Goal: Task Accomplishment & Management: Manage account settings

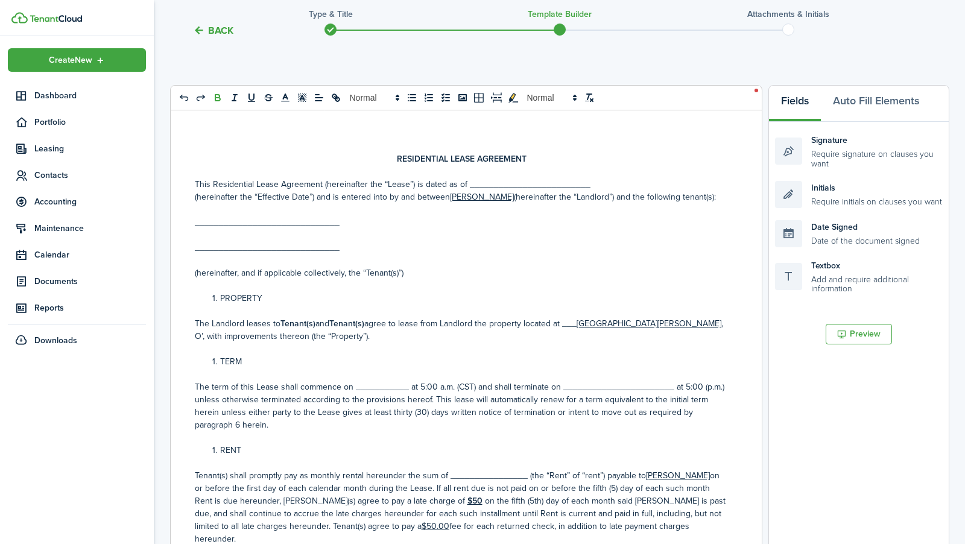
drag, startPoint x: 584, startPoint y: 183, endPoint x: 467, endPoint y: 184, distance: 117.0
click at [467, 184] on p "This Residential Lease Agreement (hereinafter the “Lease”) is dated as of _____…" at bounding box center [462, 184] width 534 height 13
click at [831, 239] on div "Date Signed Date of the document signed" at bounding box center [859, 233] width 168 height 27
click at [839, 227] on div "Date Signed Date of the document signed" at bounding box center [859, 233] width 168 height 27
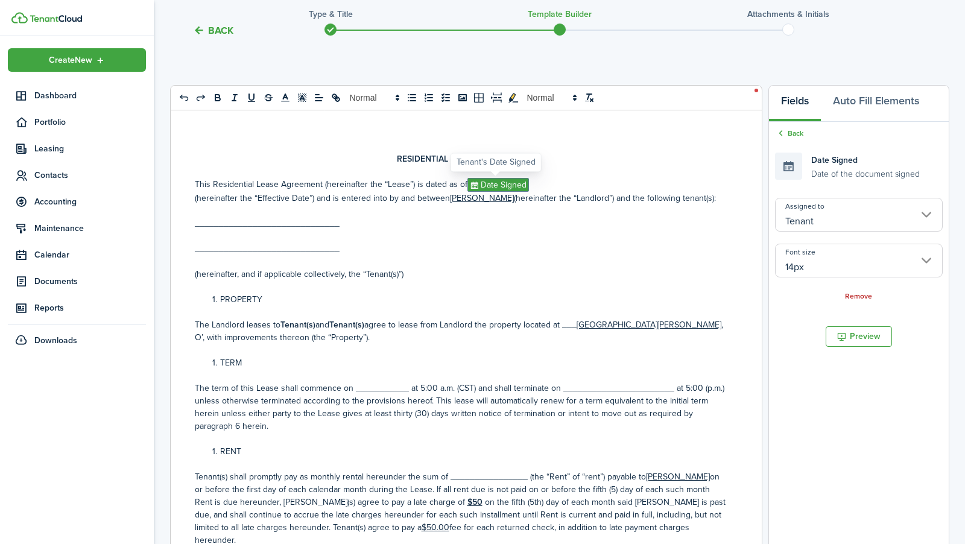
click at [520, 183] on span "Date Signed" at bounding box center [498, 185] width 62 height 14
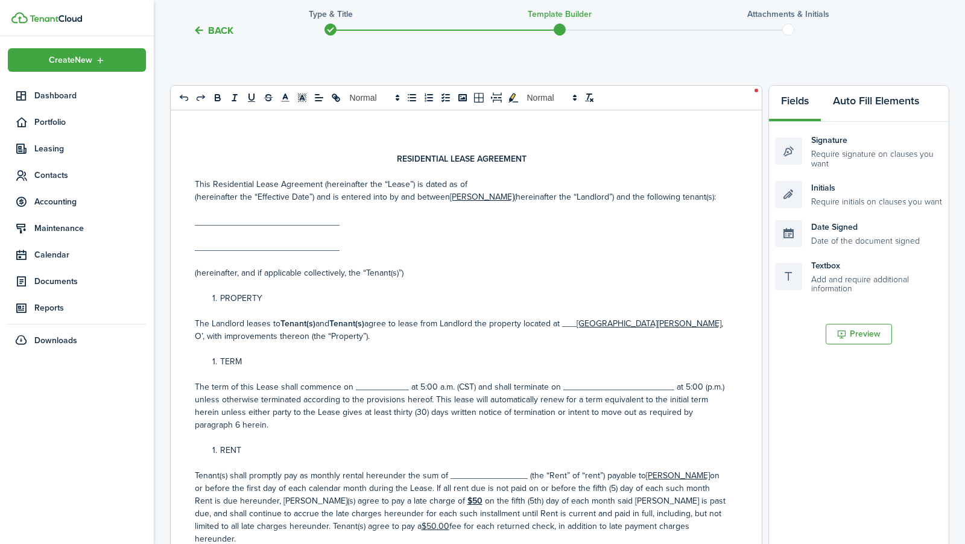
click at [859, 103] on button "Auto Fill Elements" at bounding box center [876, 104] width 110 height 36
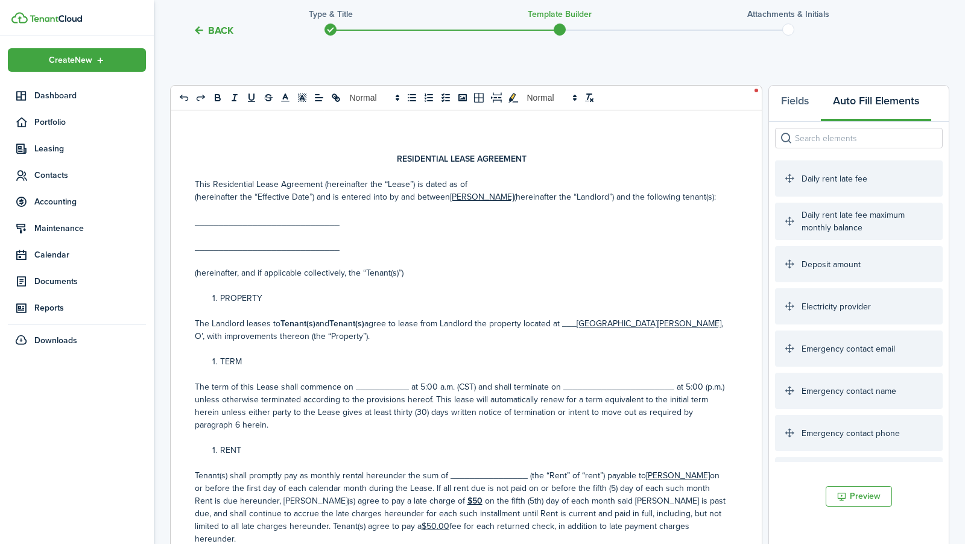
click at [826, 135] on input "search" at bounding box center [859, 138] width 168 height 21
type input "date"
click at [490, 227] on p "______________________________" at bounding box center [462, 222] width 534 height 13
drag, startPoint x: 338, startPoint y: 223, endPoint x: 193, endPoint y: 224, distance: 145.3
click at [193, 224] on div "RESIDENTIAL LEASE AGREEMENT This Residential Lease Agreement (hereinafter the “…" at bounding box center [462, 351] width 582 height 482
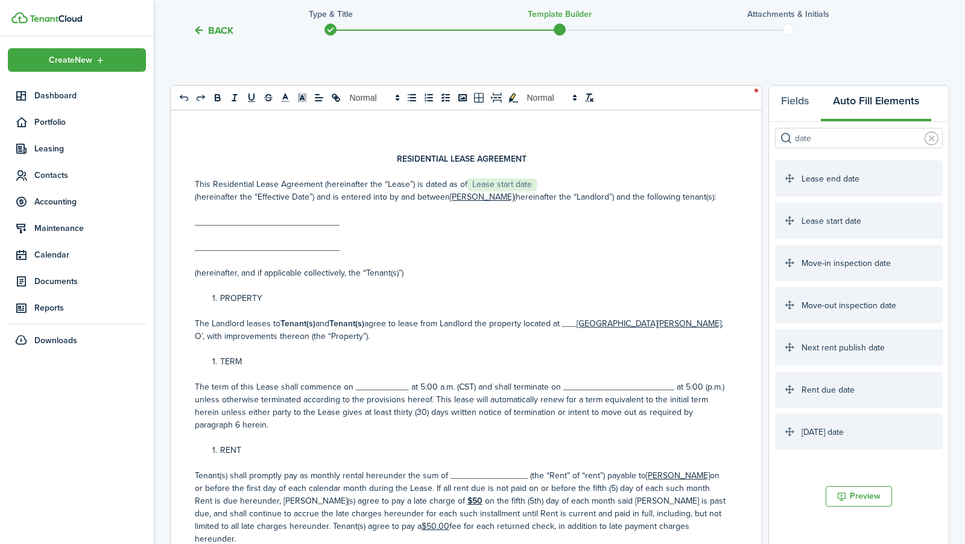
click at [841, 140] on input "date" at bounding box center [859, 138] width 168 height 21
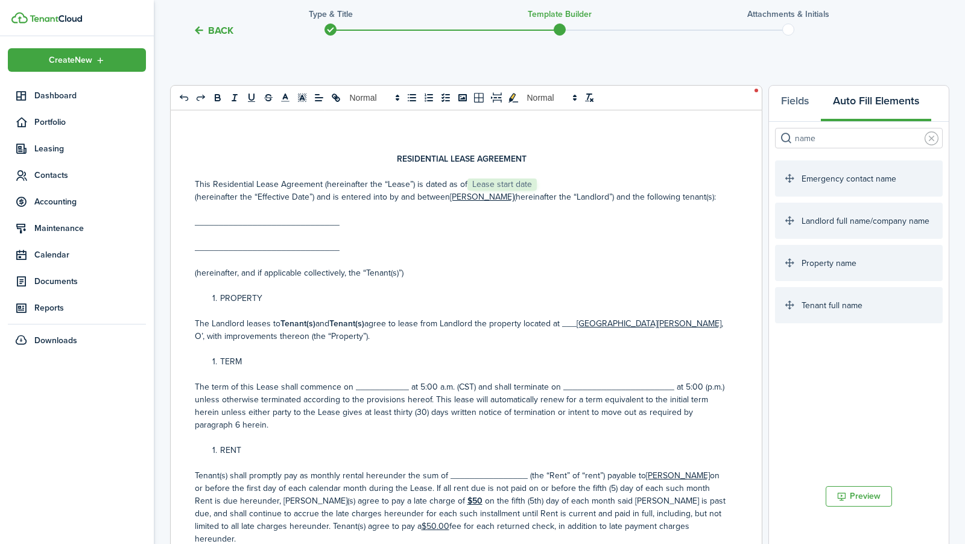
type input "name"
drag, startPoint x: 335, startPoint y: 224, endPoint x: 190, endPoint y: 226, distance: 145.3
click at [190, 226] on div "RESIDENTIAL LEASE AGREEMENT This Residential Lease Agreement (hereinafter the “…" at bounding box center [462, 351] width 582 height 482
drag, startPoint x: 350, startPoint y: 250, endPoint x: 183, endPoint y: 251, distance: 166.4
click at [183, 251] on div "RESIDENTIAL LEASE AGREEMENT This Residential Lease Agreement (hereinafter the “…" at bounding box center [462, 351] width 582 height 482
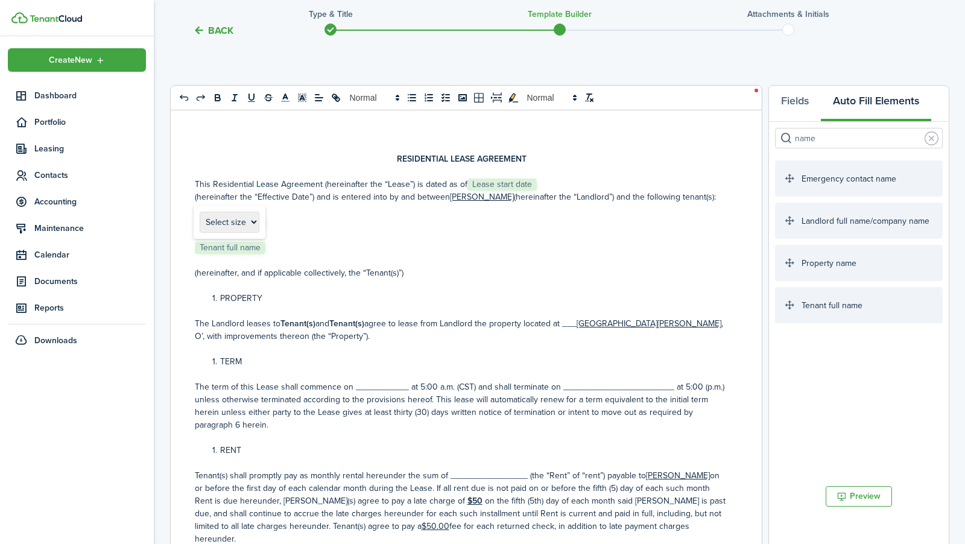
click at [302, 254] on p at bounding box center [462, 260] width 534 height 13
click at [292, 246] on p "﻿ Tenant full name ﻿" at bounding box center [462, 247] width 534 height 13
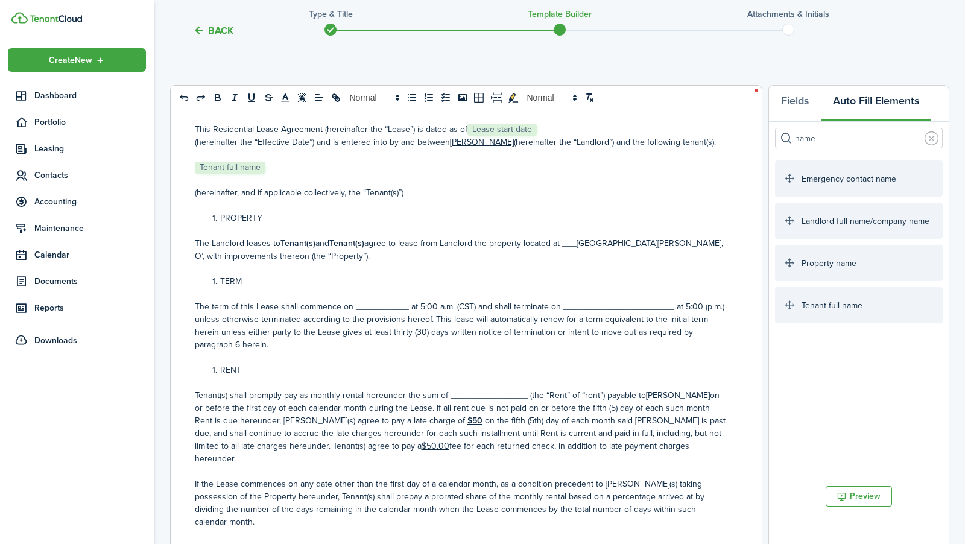
scroll to position [57, 0]
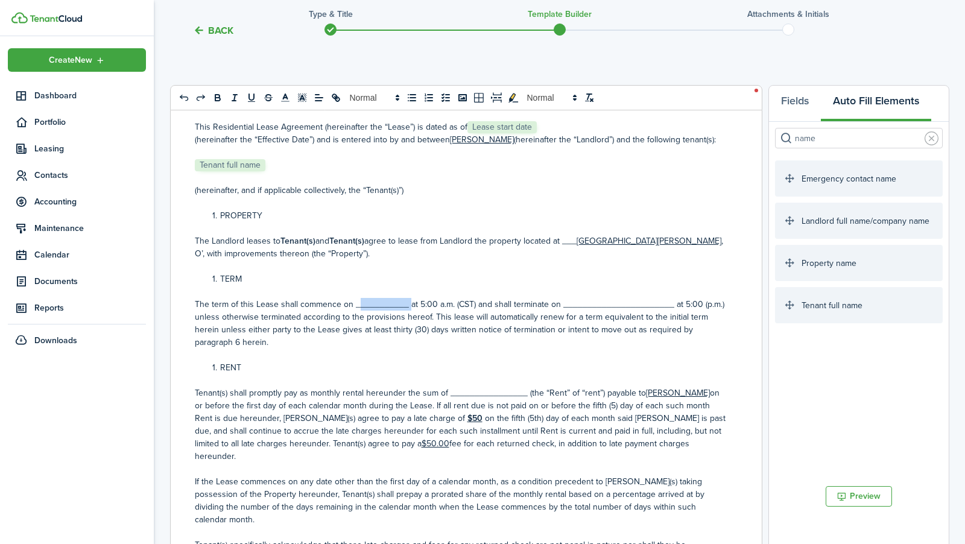
drag, startPoint x: 405, startPoint y: 304, endPoint x: 352, endPoint y: 304, distance: 52.5
click at [352, 304] on p "The term of this Lease shall commence on ___________ at 5:00 a.m. (CST) and sha…" at bounding box center [462, 323] width 534 height 51
click at [922, 137] on input "name" at bounding box center [859, 138] width 168 height 21
click at [939, 140] on input "name" at bounding box center [859, 138] width 168 height 21
click at [928, 140] on link at bounding box center [931, 138] width 14 height 14
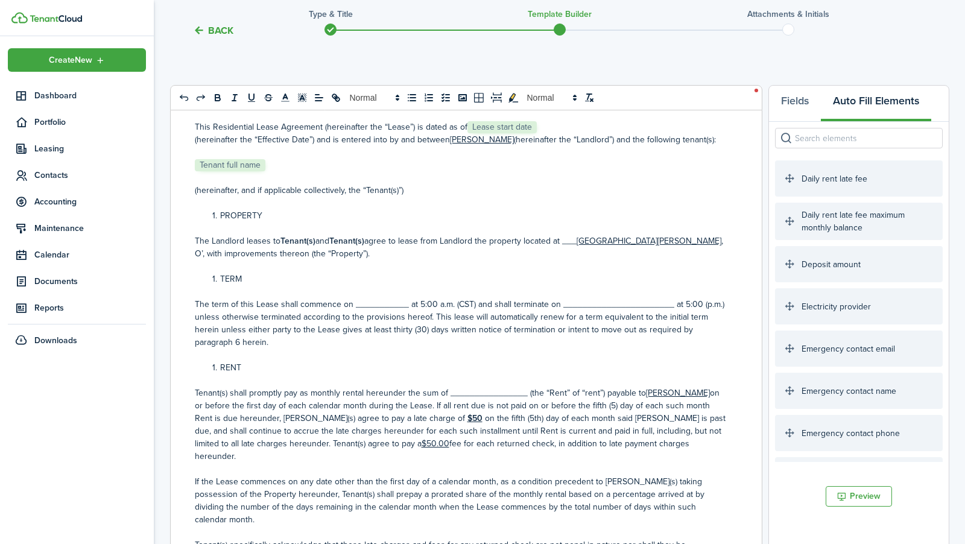
click at [895, 140] on input "search" at bounding box center [859, 138] width 168 height 21
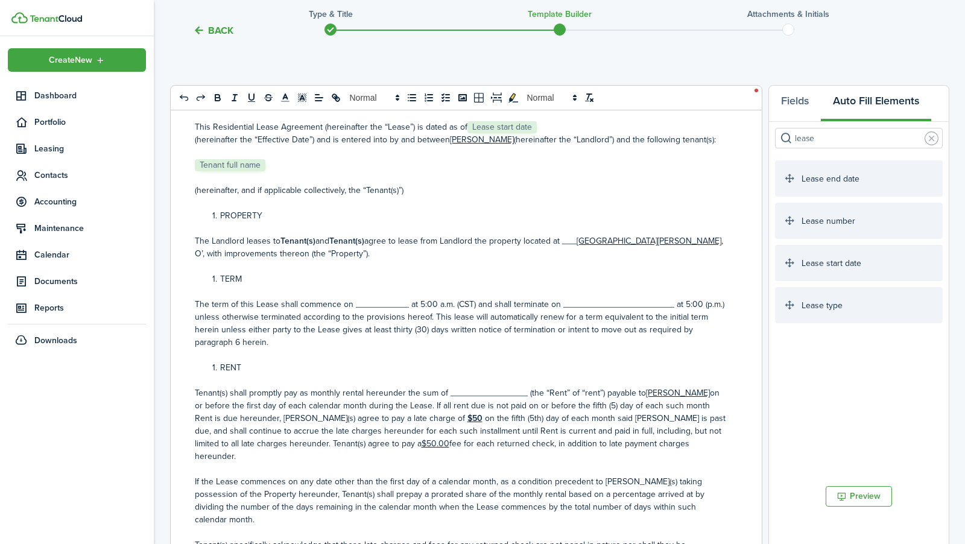
type input "lease"
drag, startPoint x: 404, startPoint y: 306, endPoint x: 351, endPoint y: 309, distance: 53.1
click at [351, 309] on p "The term of this Lease shall commence on ___________ at 5:00 a.m. (CST) and sha…" at bounding box center [462, 323] width 534 height 51
click at [503, 321] on p "The term of this Lease shall commence on ﻿ Lease start date ﻿ at 5:00 a.m. (CST…" at bounding box center [462, 323] width 534 height 51
drag, startPoint x: 686, startPoint y: 305, endPoint x: 576, endPoint y: 306, distance: 109.7
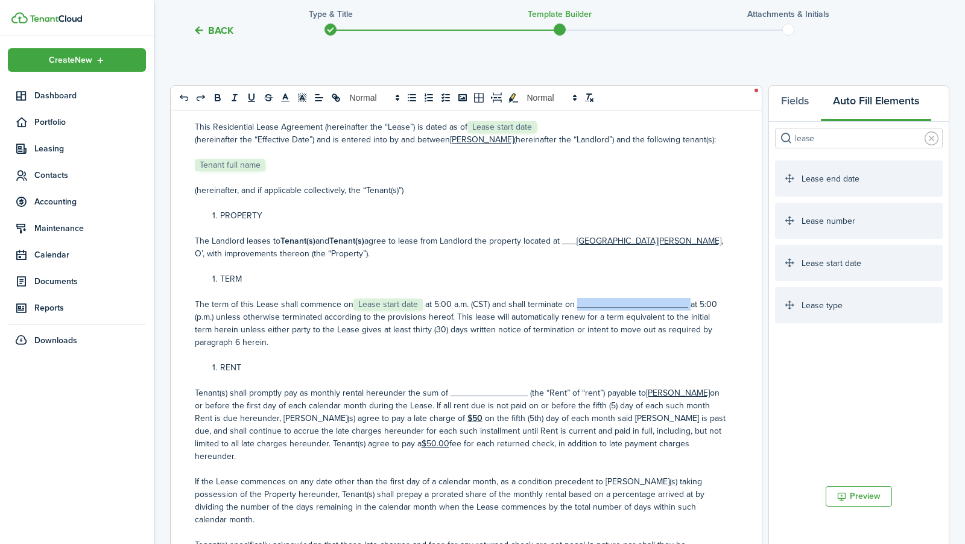
click at [576, 306] on p "The term of this Lease shall commence on ﻿ Lease start date ﻿ at 5:00 a.m. (CST…" at bounding box center [462, 323] width 534 height 51
click at [683, 323] on p "The term of this Lease shall commence on ﻿ Lease start date ﻿ at 5:00 a.m. (CST…" at bounding box center [462, 323] width 534 height 51
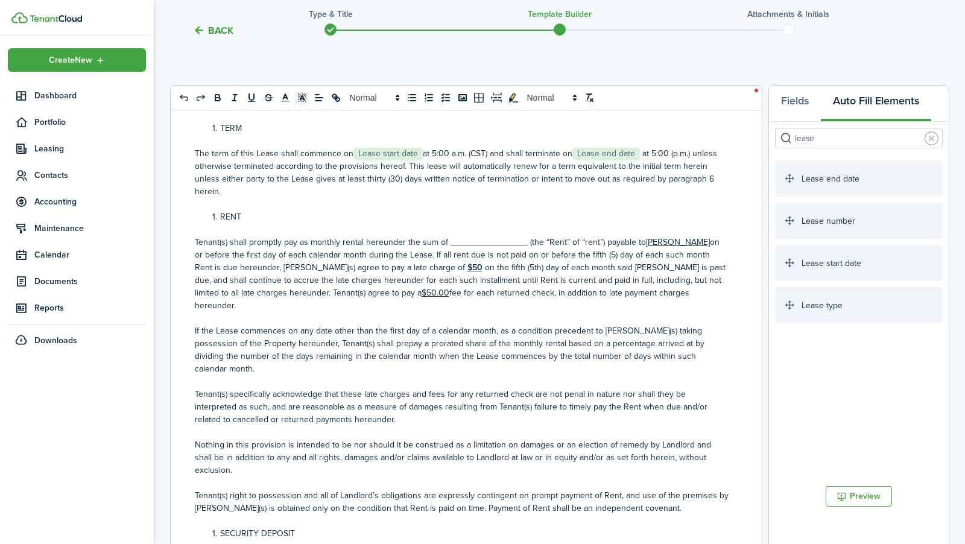
scroll to position [228, 0]
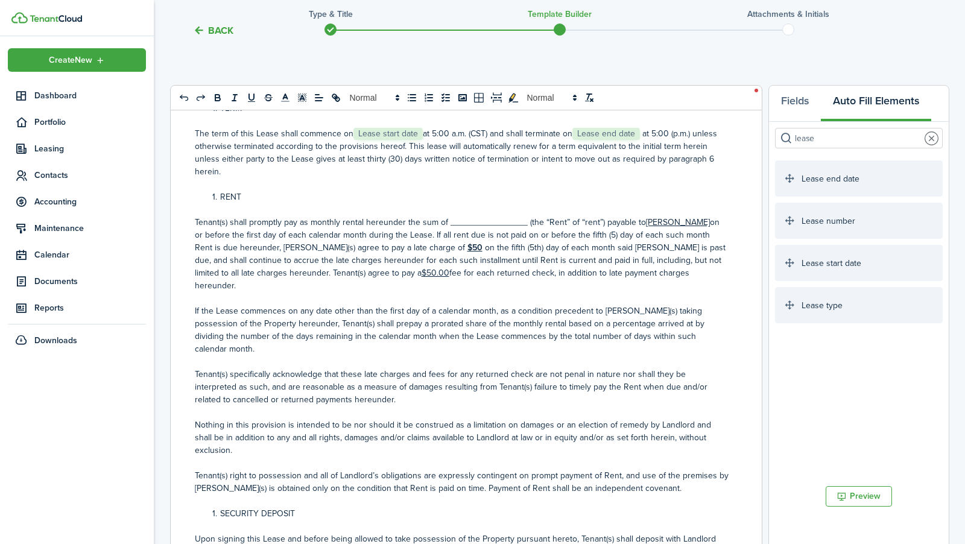
click at [935, 138] on link at bounding box center [931, 138] width 14 height 14
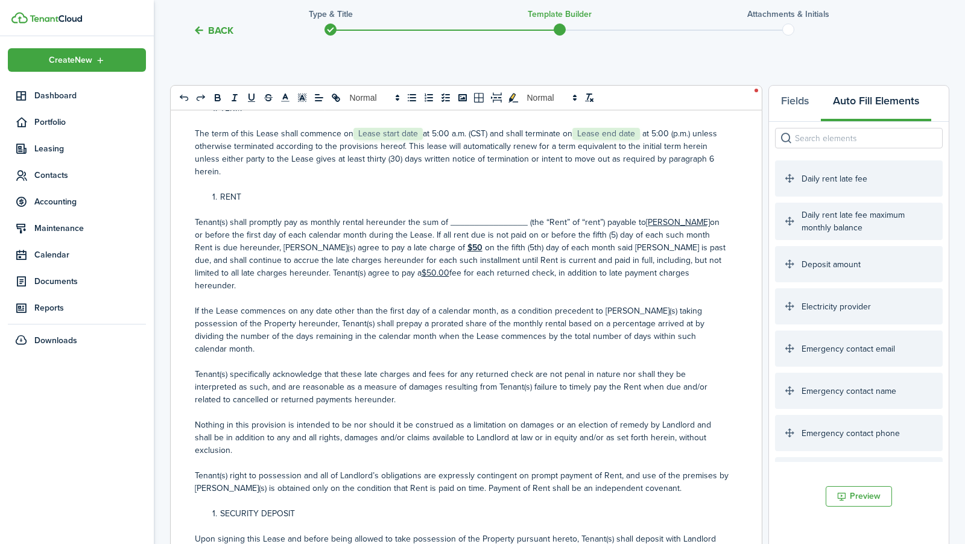
click at [894, 137] on input "search" at bounding box center [859, 138] width 168 height 21
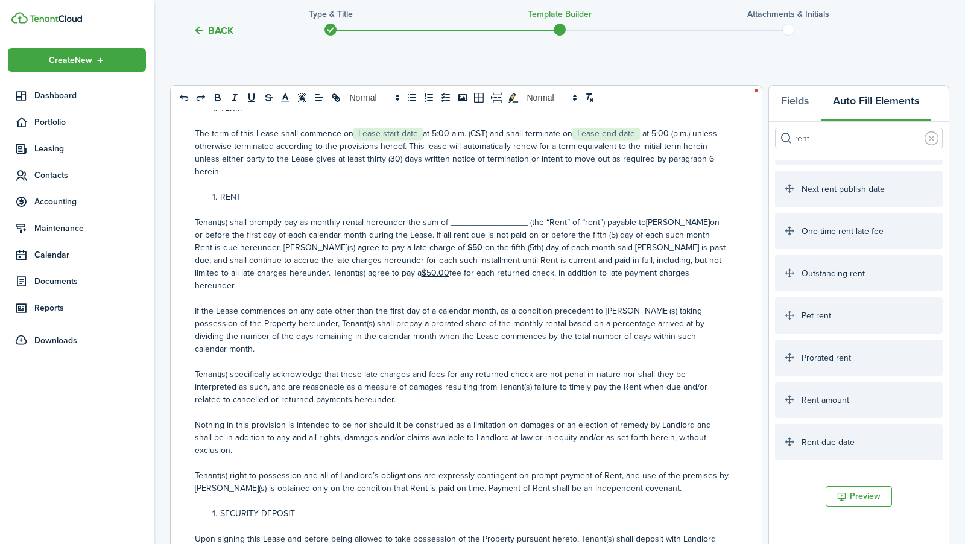
scroll to position [121, 0]
drag, startPoint x: 523, startPoint y: 212, endPoint x: 446, endPoint y: 212, distance: 77.2
click at [446, 216] on p "Tenant(s) shall promptly pay as monthly rental hereunder the sum of ___________…" at bounding box center [462, 254] width 534 height 76
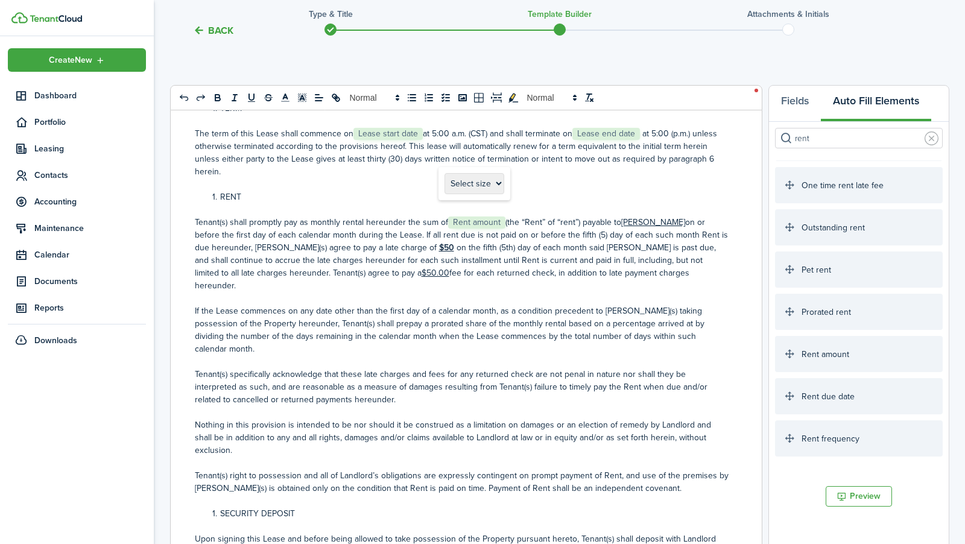
click at [485, 304] on p "If the Lease commences on any date other than the first day of a calendar month…" at bounding box center [462, 329] width 534 height 51
click at [672, 216] on u "[PERSON_NAME]" at bounding box center [653, 222] width 64 height 13
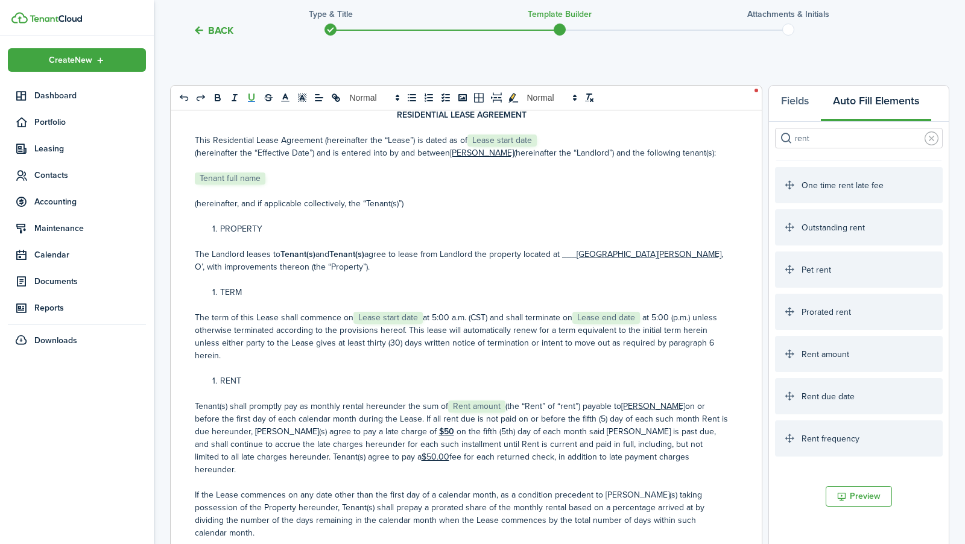
scroll to position [0, 0]
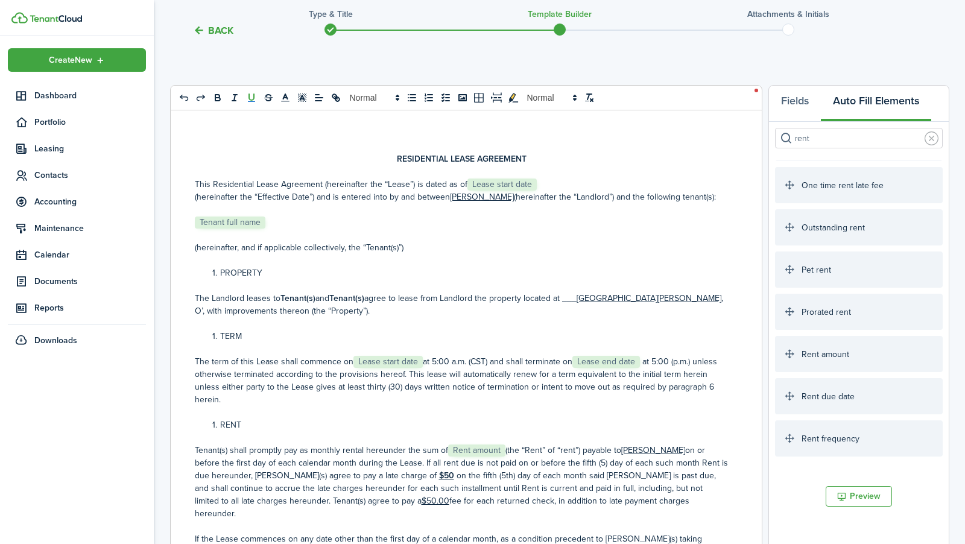
drag, startPoint x: 501, startPoint y: 198, endPoint x: 447, endPoint y: 201, distance: 53.8
click at [447, 201] on p "(hereinafter the “Effective Date”) and is entered into by and between [PERSON_N…" at bounding box center [462, 197] width 534 height 13
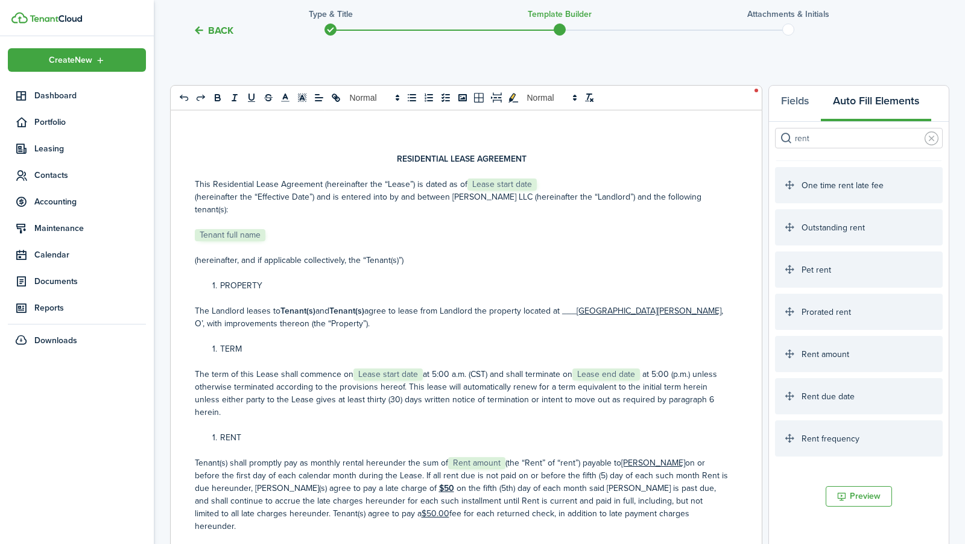
click at [484, 307] on p "The Landlord leases to Tenant(s) and Tenant(s) agree to lease from Landlord the…" at bounding box center [462, 316] width 534 height 25
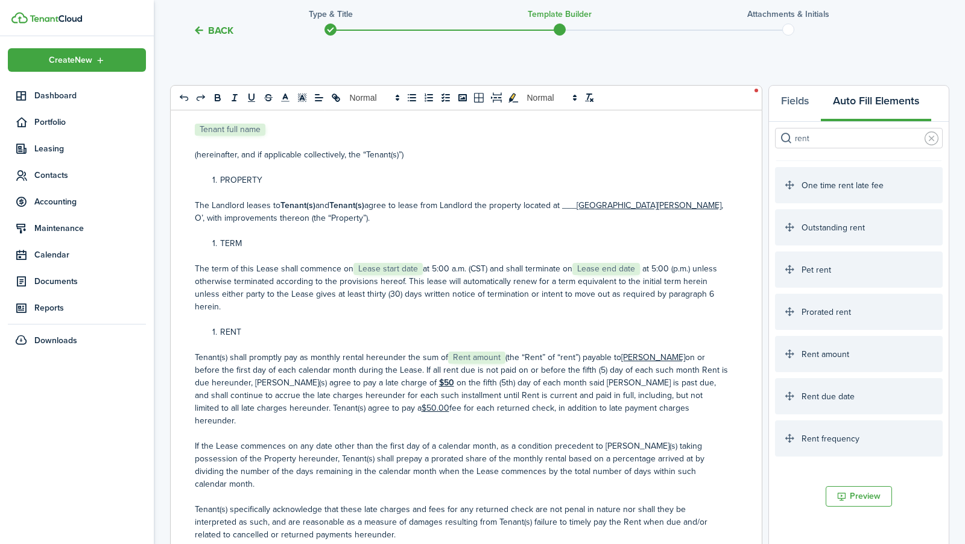
scroll to position [106, 0]
click at [578, 198] on u "[GEOGRAPHIC_DATA][PERSON_NAME]" at bounding box center [648, 204] width 145 height 13
click at [815, 140] on input "rent" at bounding box center [859, 138] width 168 height 21
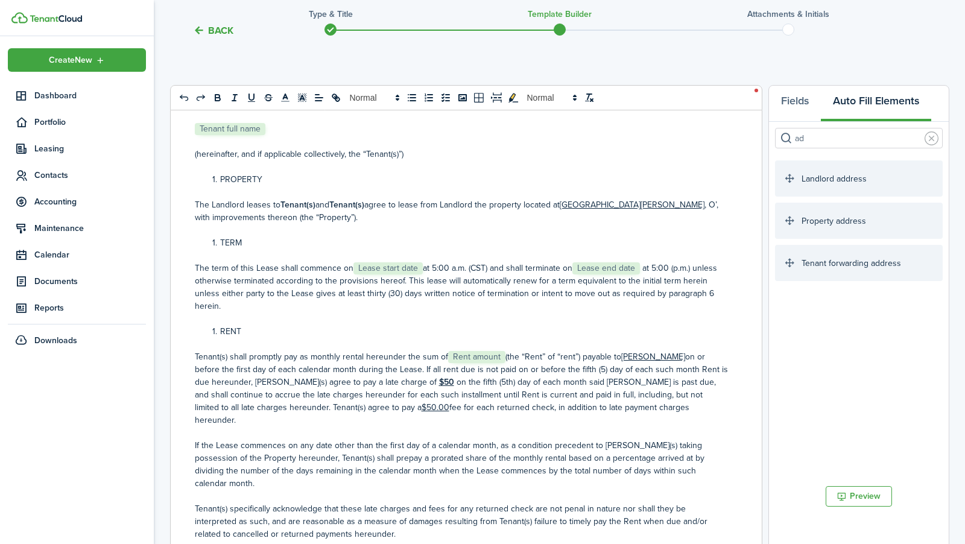
scroll to position [0, 0]
drag, startPoint x: 660, startPoint y: 192, endPoint x: 566, endPoint y: 194, distance: 94.1
click at [566, 198] on p "The Landlord leases to Tenant(s) and Tenant(s) agree to lease from Landlord the…" at bounding box center [462, 210] width 534 height 25
click at [543, 236] on li "TERM" at bounding box center [467, 242] width 521 height 13
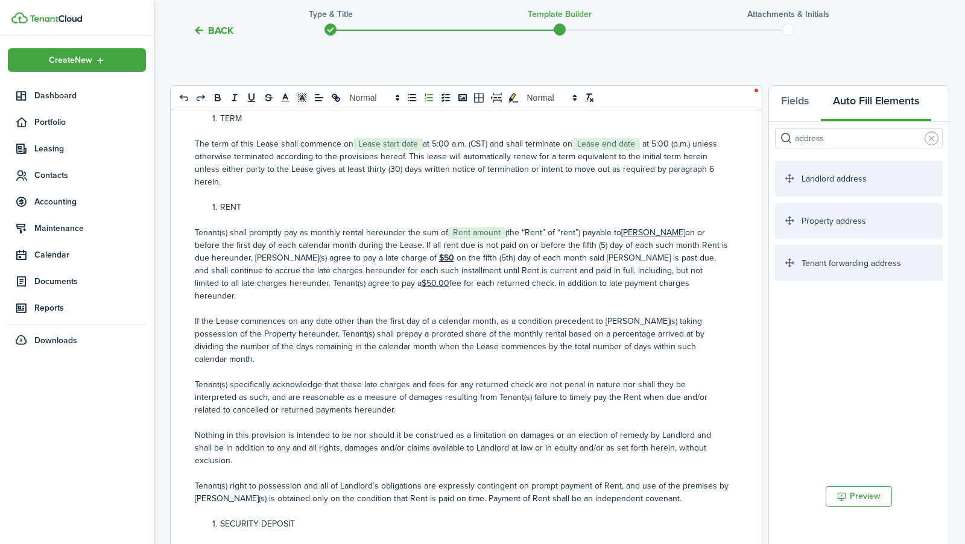
scroll to position [233, 0]
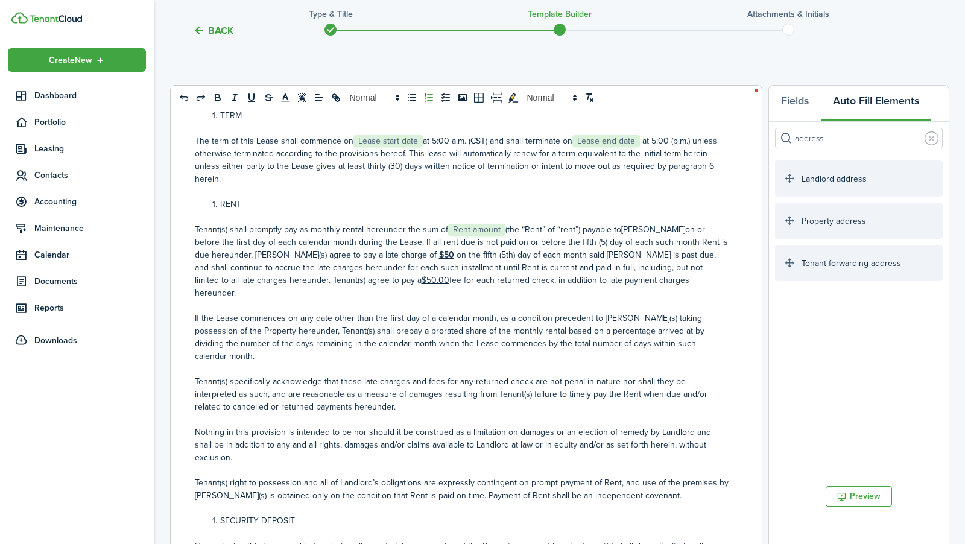
drag, startPoint x: 674, startPoint y: 206, endPoint x: 622, endPoint y: 206, distance: 51.9
click at [622, 223] on p "Tenant(s) shall promptly pay as monthly rental hereunder the sum of ﻿ Rent amou…" at bounding box center [462, 261] width 534 height 76
click at [639, 257] on p "Tenant(s) shall promptly pay as monthly rental hereunder the sum of ﻿ Rent amou…" at bounding box center [462, 261] width 534 height 76
drag, startPoint x: 395, startPoint y: 229, endPoint x: 380, endPoint y: 230, distance: 15.1
click at [437, 248] on strong "$50" at bounding box center [447, 254] width 20 height 13
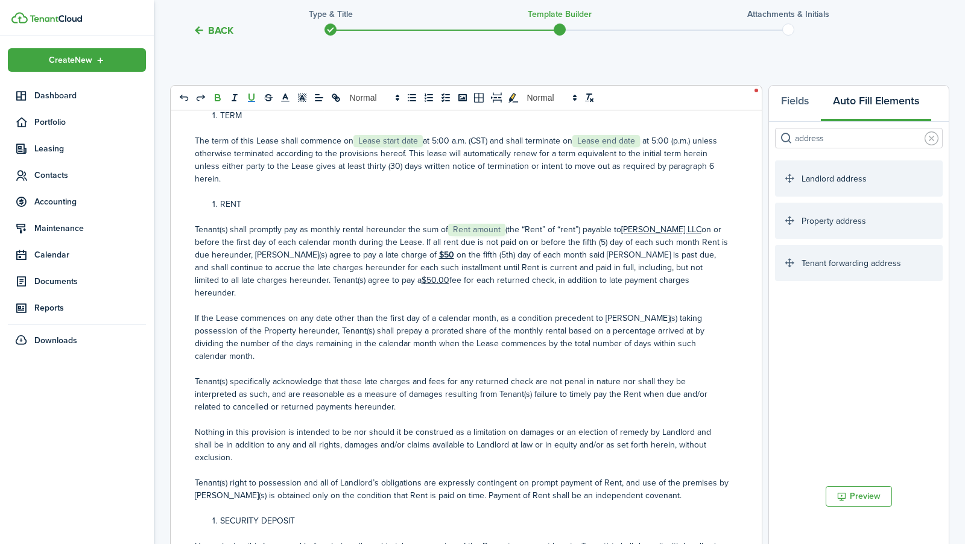
click at [857, 137] on input "address" at bounding box center [859, 138] width 168 height 21
type input "a"
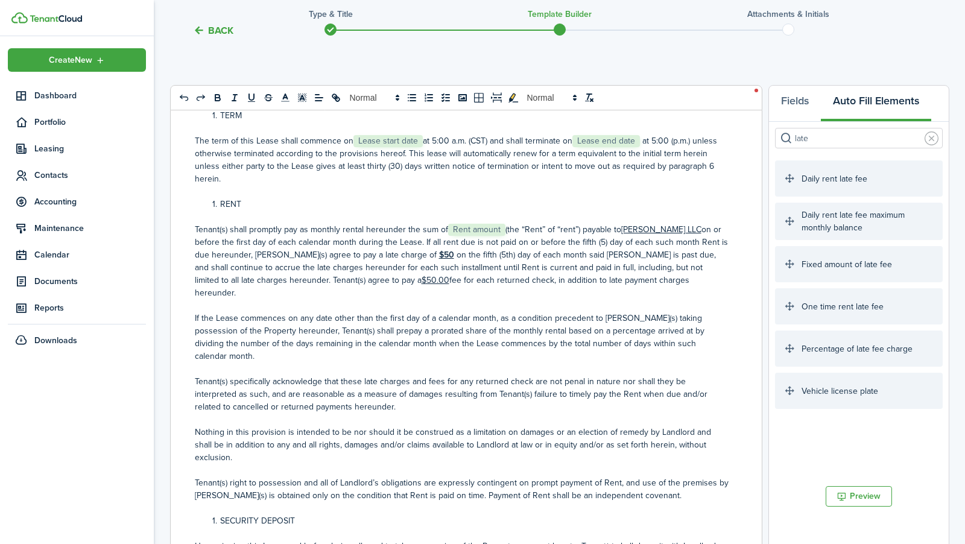
type input "late"
click at [439, 248] on u "$50" at bounding box center [446, 254] width 15 height 13
drag, startPoint x: 385, startPoint y: 256, endPoint x: 359, endPoint y: 257, distance: 26.6
click at [513, 274] on u "$50.00" at bounding box center [527, 280] width 28 height 13
click at [388, 249] on p "Tenant(s) shall promptly pay as monthly rental hereunder the sum of ﻿ Rent amou…" at bounding box center [462, 261] width 534 height 76
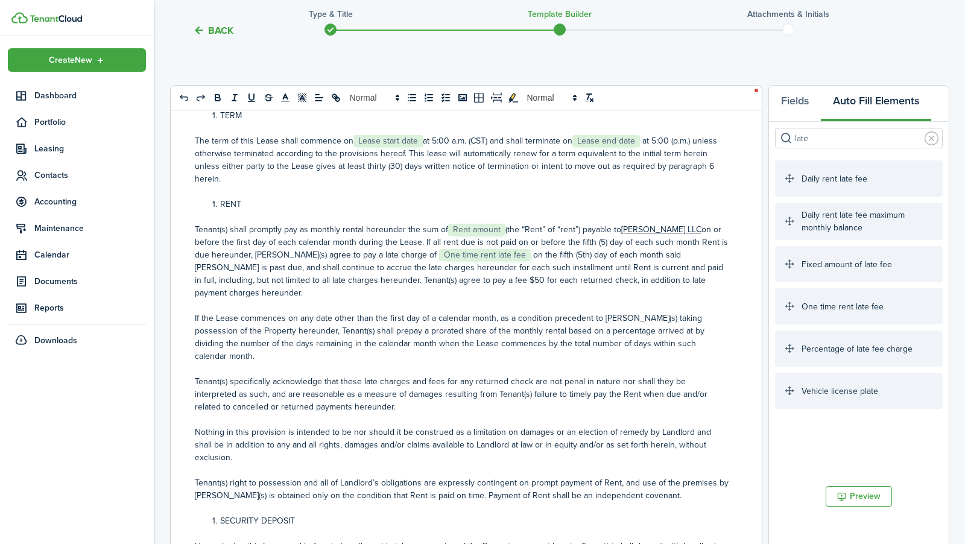
click at [397, 312] on p "If the Lease commences on any date other than the first day of a calendar month…" at bounding box center [462, 337] width 534 height 51
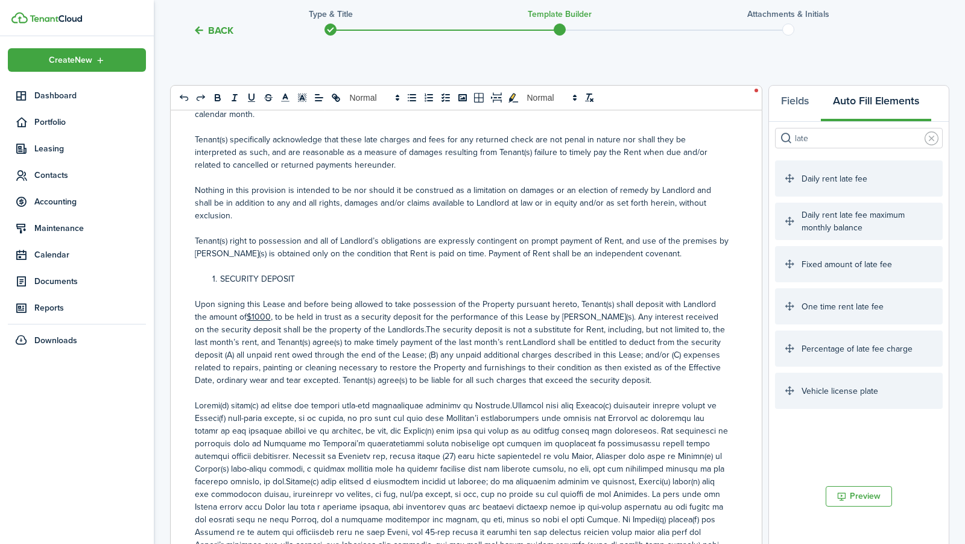
scroll to position [493, 0]
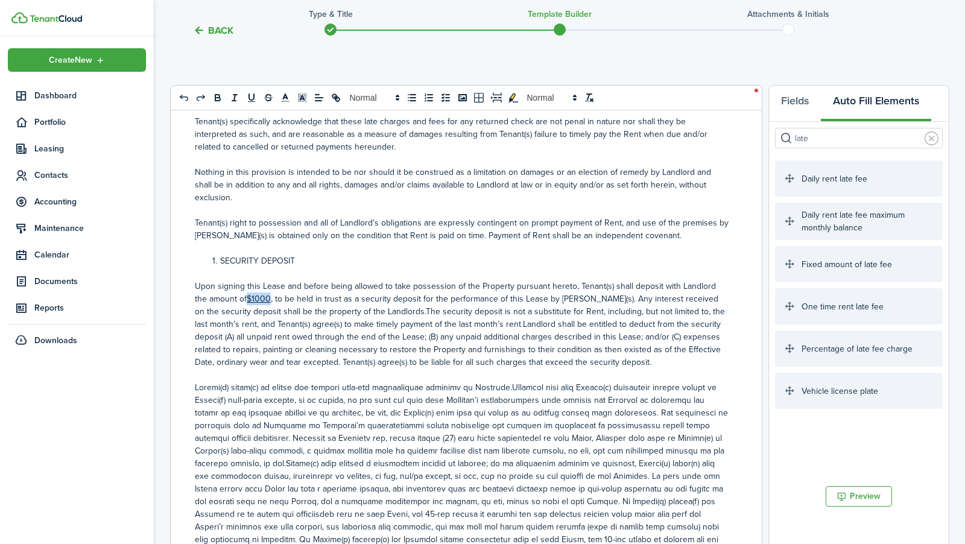
drag, startPoint x: 257, startPoint y: 234, endPoint x: 234, endPoint y: 234, distance: 22.9
click at [234, 280] on p "Upon signing this Lease and before being allowed to take possession of the Prop…" at bounding box center [462, 324] width 534 height 89
click at [926, 134] on link at bounding box center [931, 138] width 14 height 14
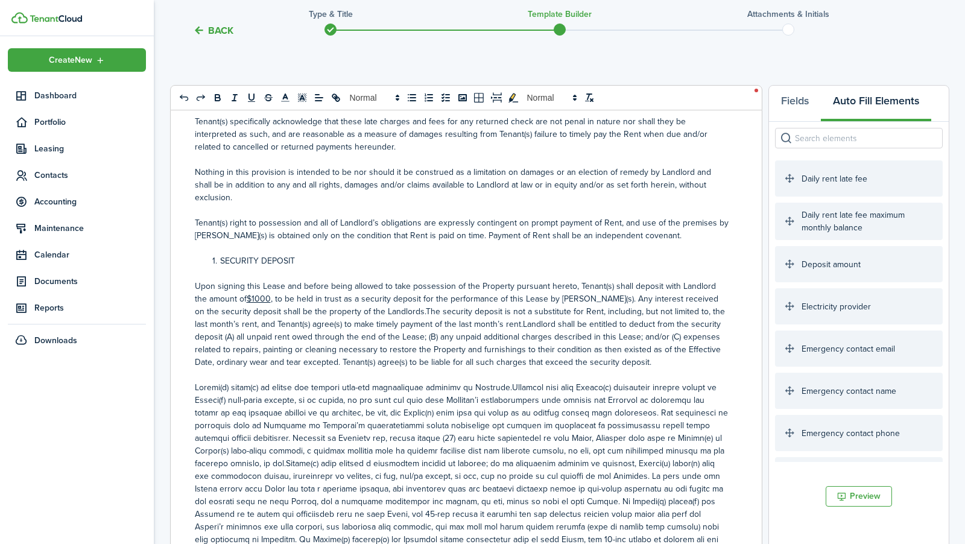
click at [889, 135] on input "search" at bounding box center [859, 138] width 168 height 21
type input "d"
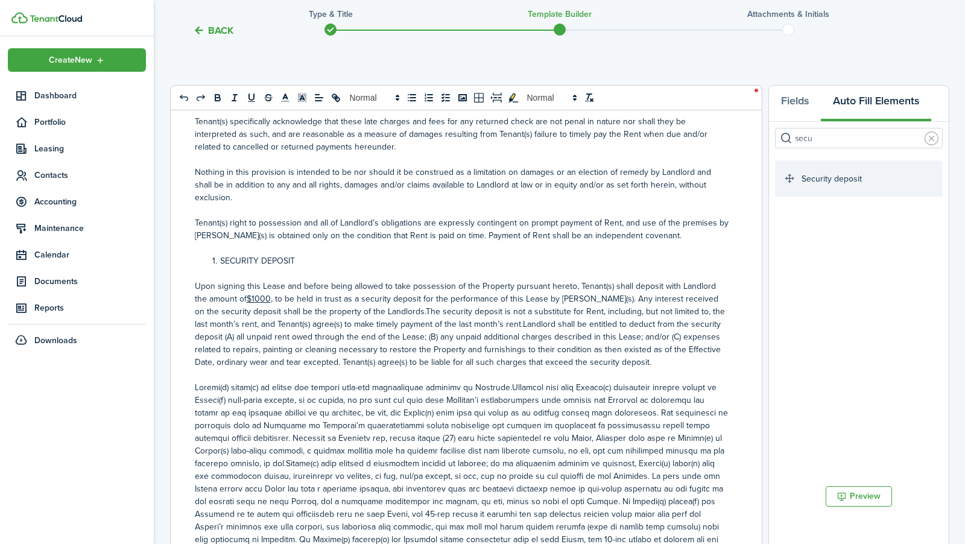
type input "secu"
drag, startPoint x: 256, startPoint y: 236, endPoint x: 235, endPoint y: 236, distance: 21.7
click at [235, 280] on p "Upon signing this Lease and before being allowed to take possession of the Prop…" at bounding box center [462, 324] width 534 height 89
click at [386, 287] on p "Upon signing this Lease and before being allowed to take possession of the Prop…" at bounding box center [462, 324] width 534 height 89
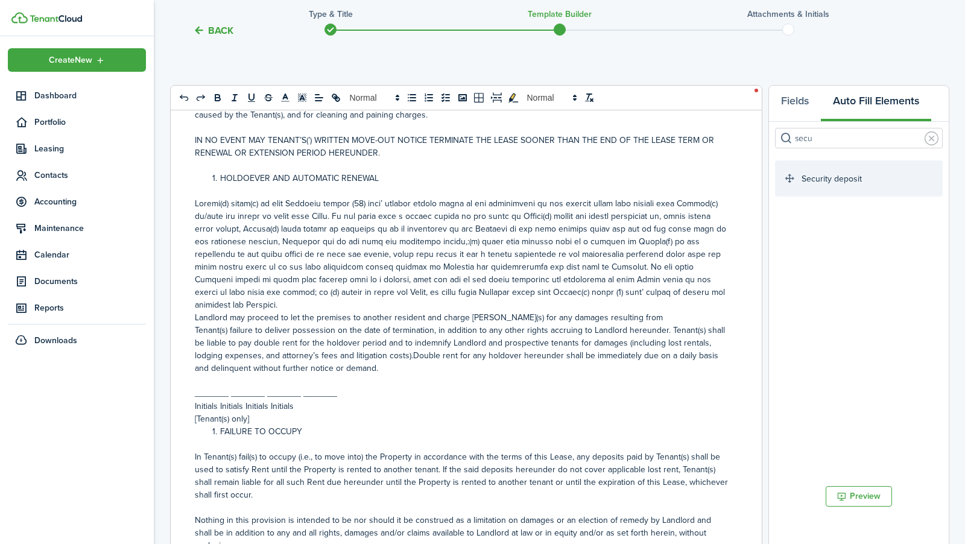
scroll to position [1144, 0]
click at [935, 140] on link at bounding box center [931, 138] width 14 height 14
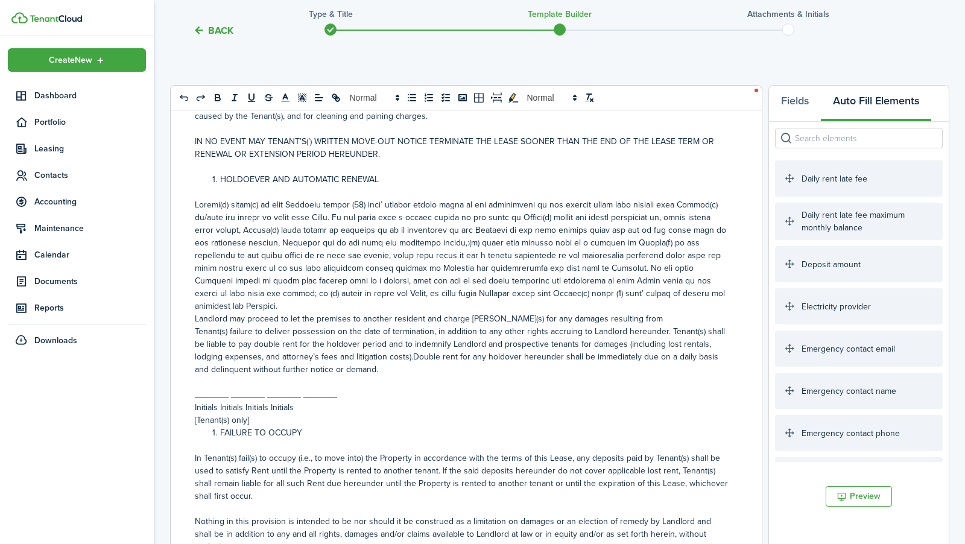
click at [892, 140] on input "search" at bounding box center [859, 138] width 168 height 21
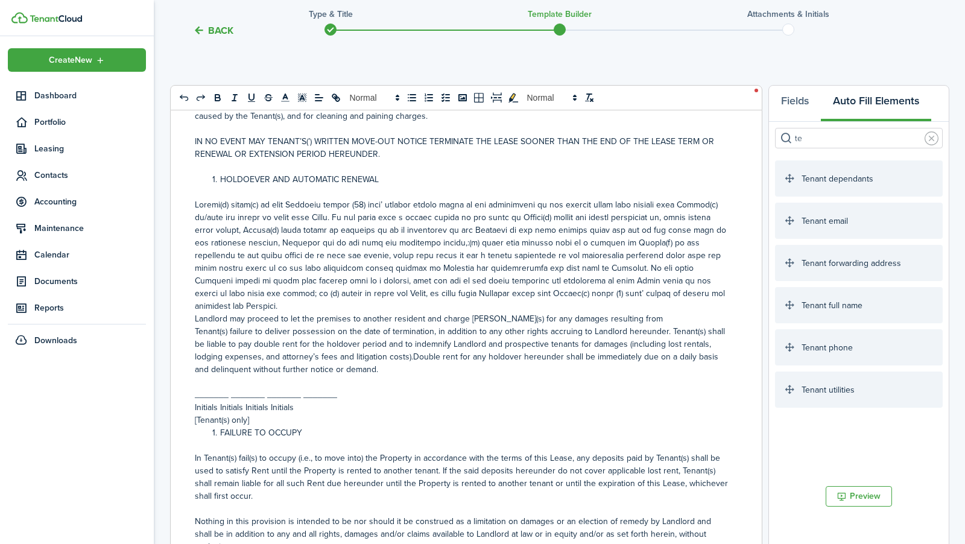
type input "t"
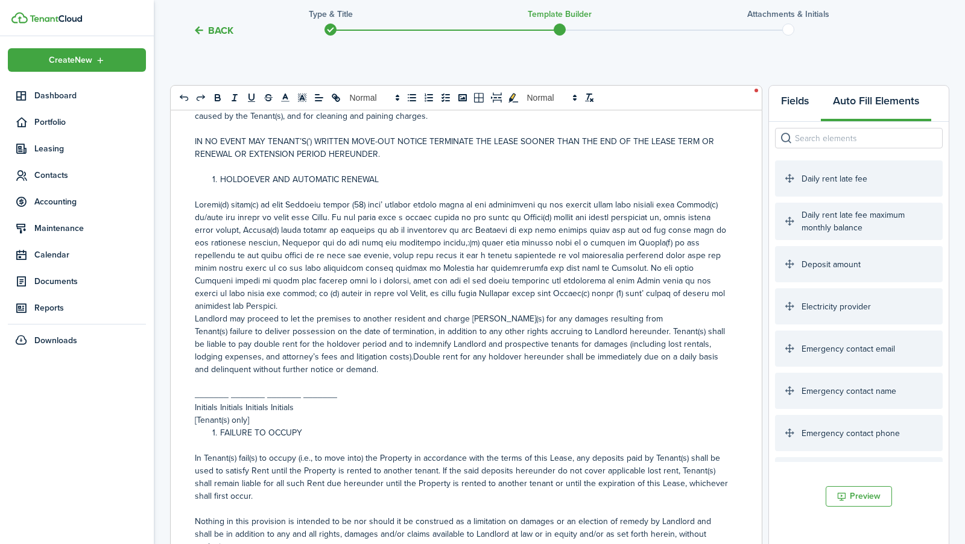
click at [805, 106] on button "Fields" at bounding box center [795, 104] width 52 height 36
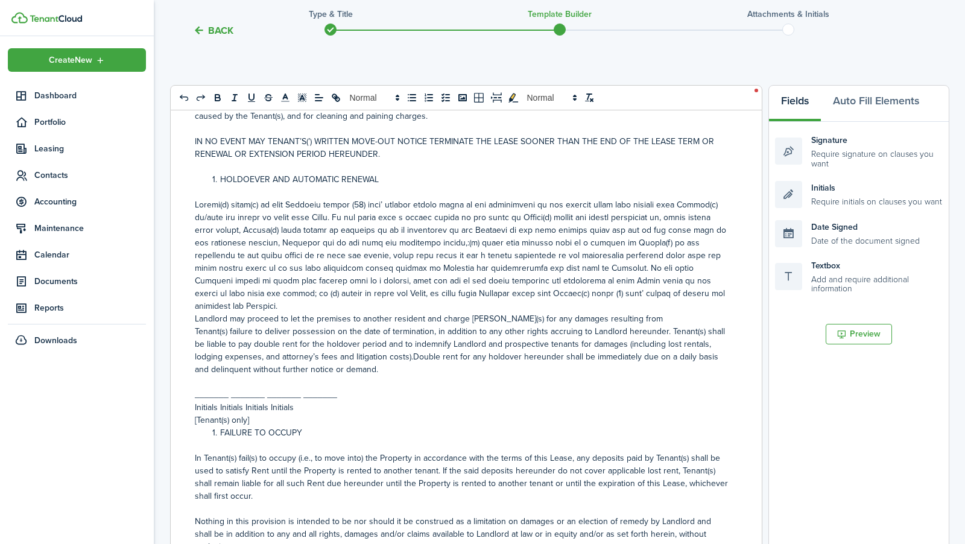
drag, startPoint x: 334, startPoint y: 318, endPoint x: 197, endPoint y: 318, distance: 137.5
click at [197, 388] on p "_______ _______ _______ _______" at bounding box center [462, 394] width 534 height 13
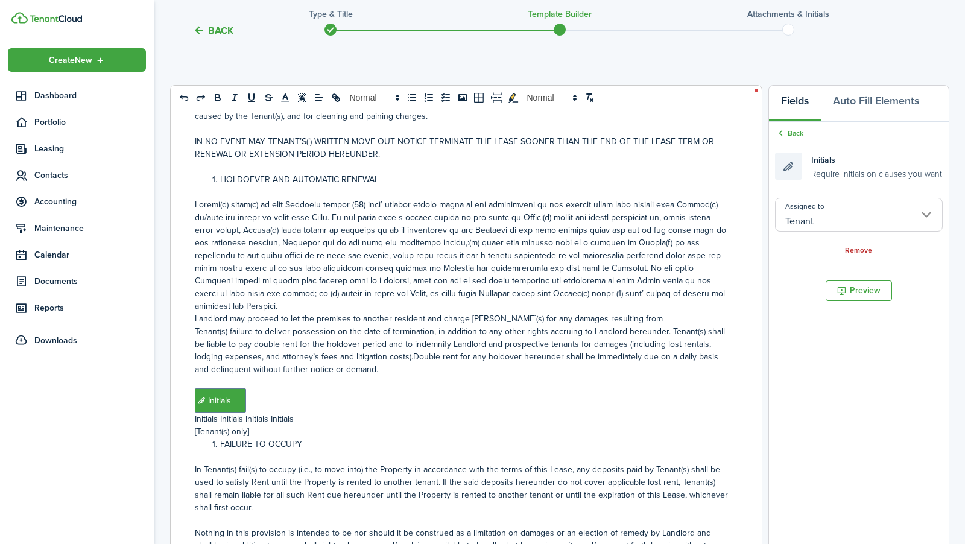
click at [821, 207] on input "Tenant" at bounding box center [859, 215] width 168 height 34
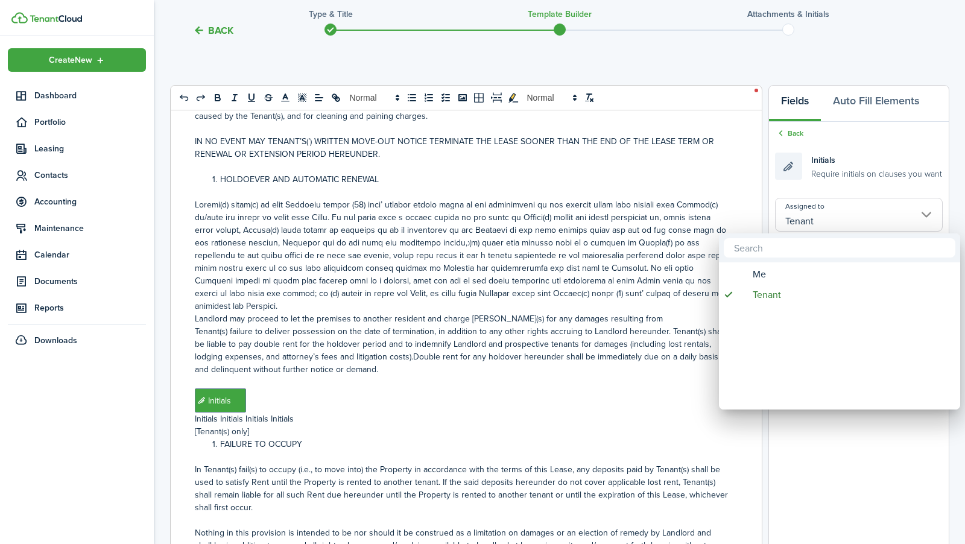
click at [821, 207] on div at bounding box center [483, 272] width 1158 height 737
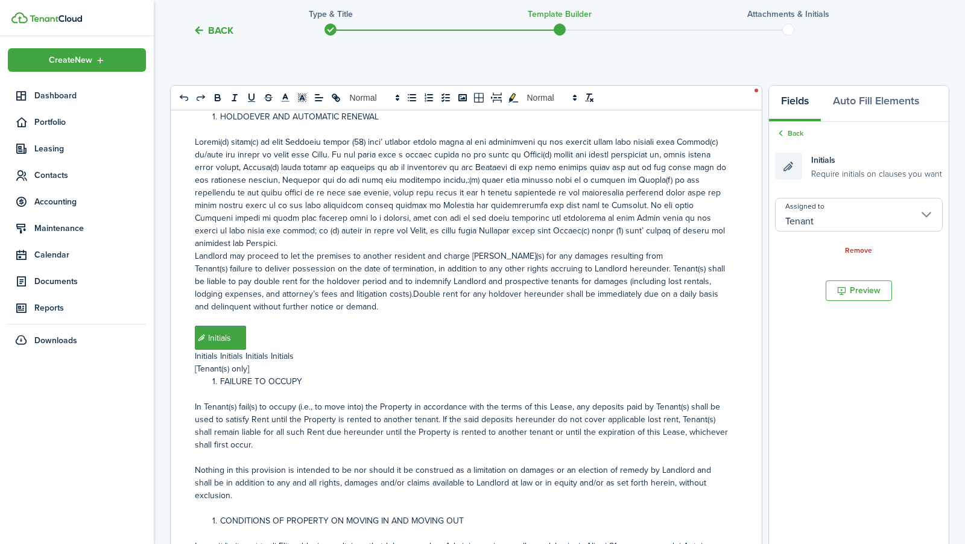
scroll to position [1254, 0]
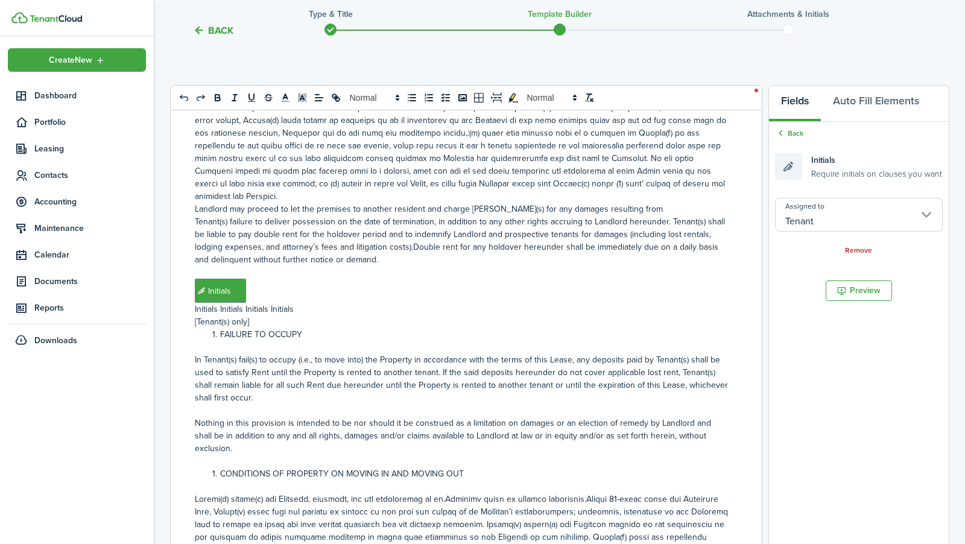
drag, startPoint x: 300, startPoint y: 233, endPoint x: 180, endPoint y: 235, distance: 120.6
click at [180, 235] on div "RESIDENTIAL LEASE AGREEMENT This Residential Lease Agreement (hereinafter the “…" at bounding box center [462, 351] width 582 height 482
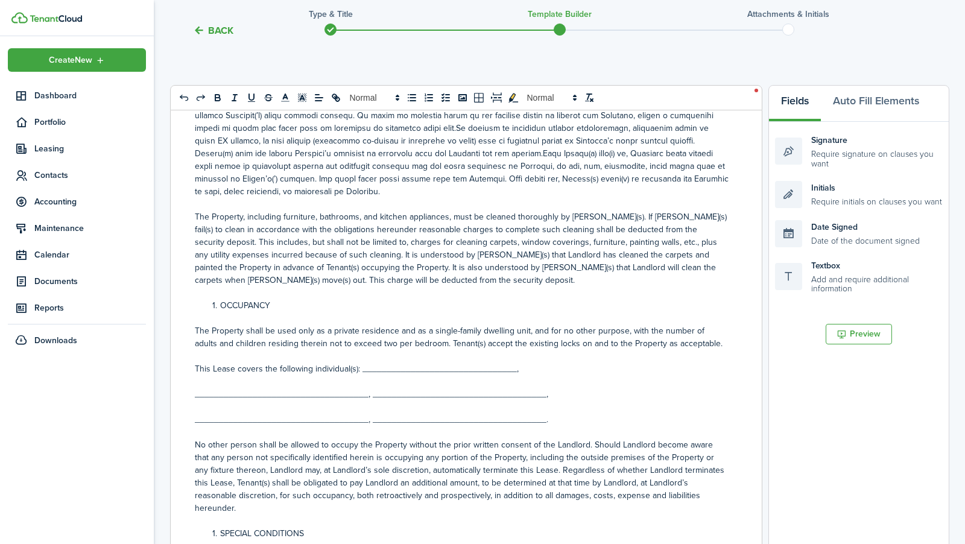
scroll to position [1690, 0]
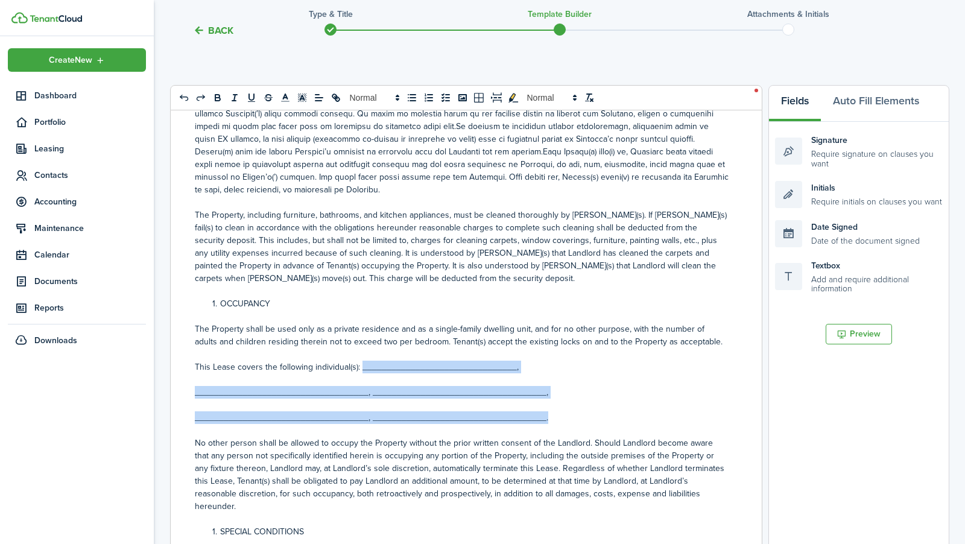
drag, startPoint x: 544, startPoint y: 315, endPoint x: 361, endPoint y: 260, distance: 191.9
click at [361, 260] on div "RESIDENTIAL LEASE AGREEMENT This Residential Lease Agreement (hereinafter the “…" at bounding box center [462, 351] width 582 height 482
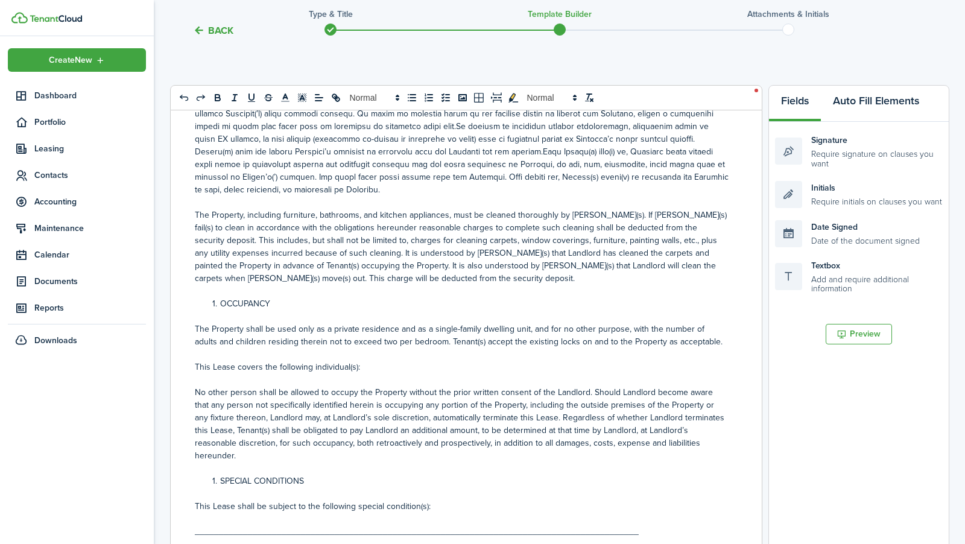
click at [845, 109] on button "Auto Fill Elements" at bounding box center [876, 104] width 110 height 36
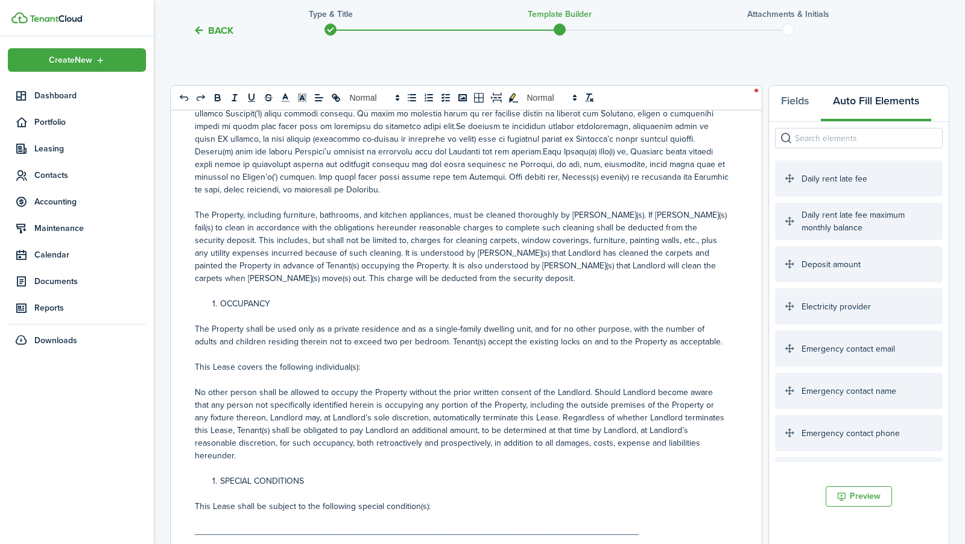
click at [839, 140] on input "search" at bounding box center [859, 138] width 168 height 21
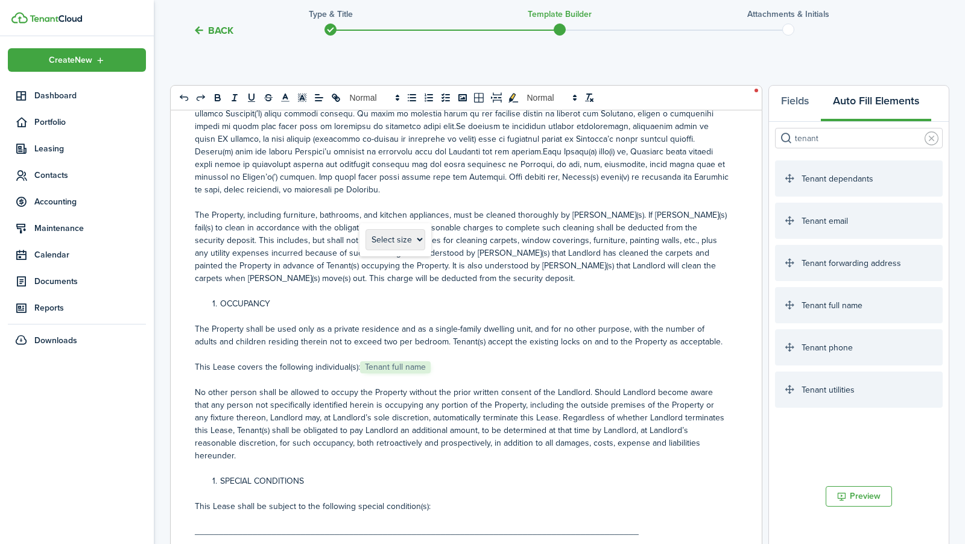
click at [444, 361] on p "This Lease covers the following individual(s): ﻿ Tenant full name ﻿" at bounding box center [462, 367] width 534 height 13
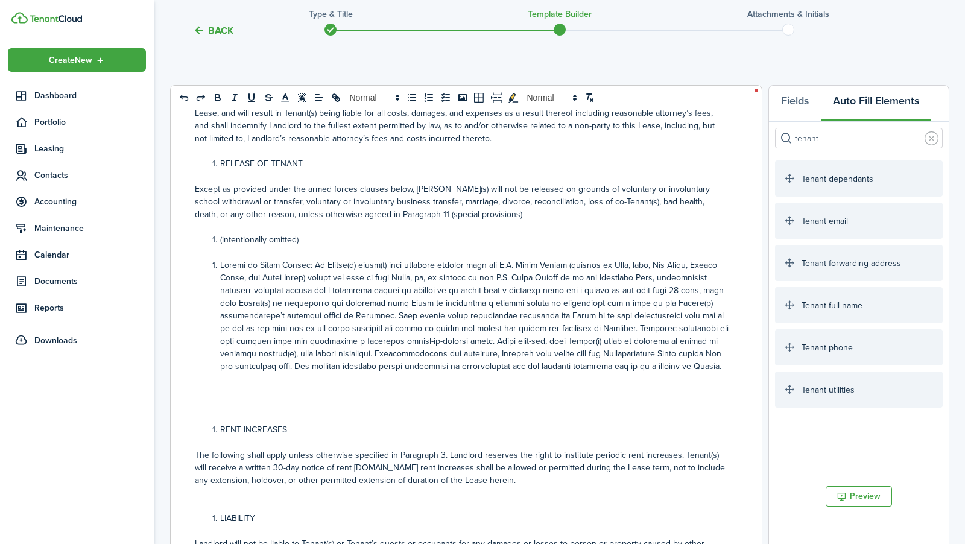
scroll to position [3557, 0]
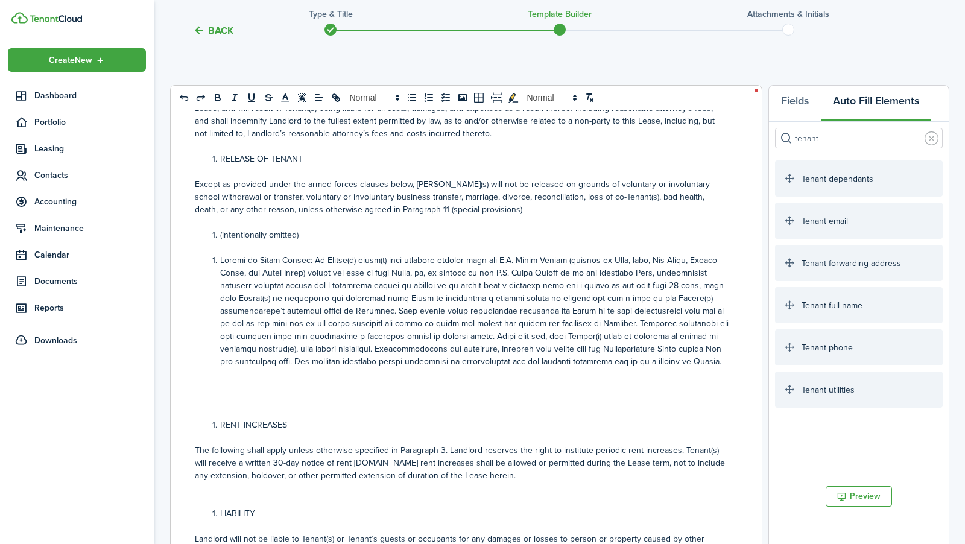
click at [330, 393] on p at bounding box center [462, 399] width 534 height 13
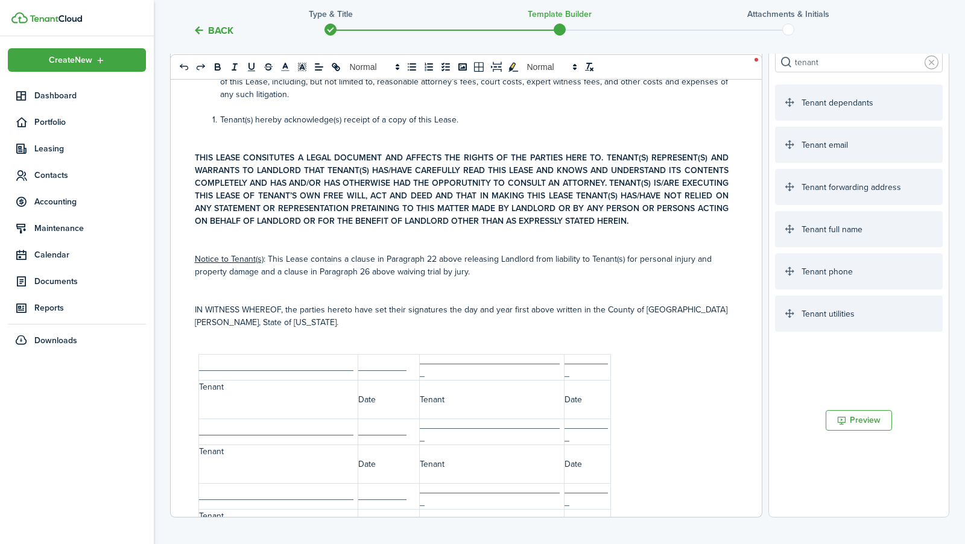
scroll to position [5128, 0]
click at [352, 329] on p at bounding box center [462, 335] width 534 height 13
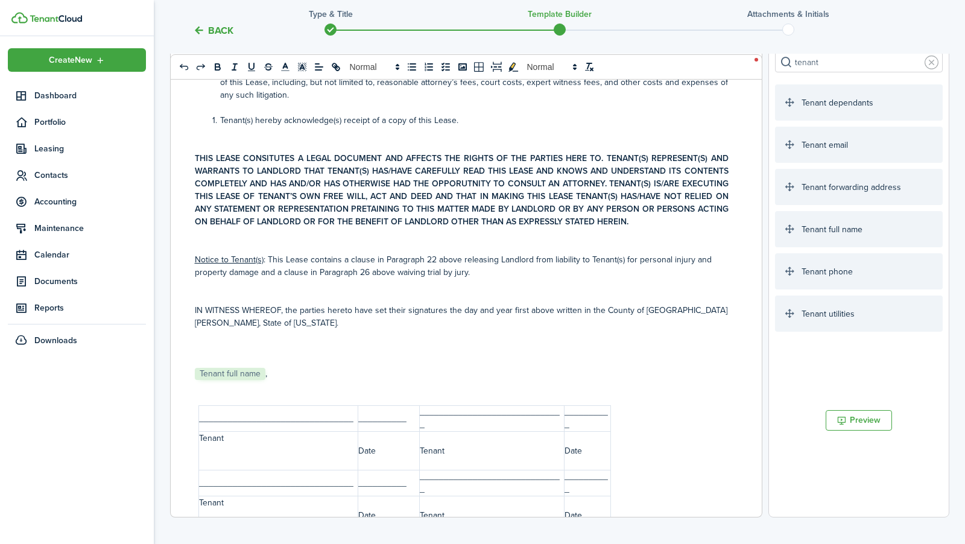
click at [831, 66] on input "tenant" at bounding box center [859, 62] width 168 height 21
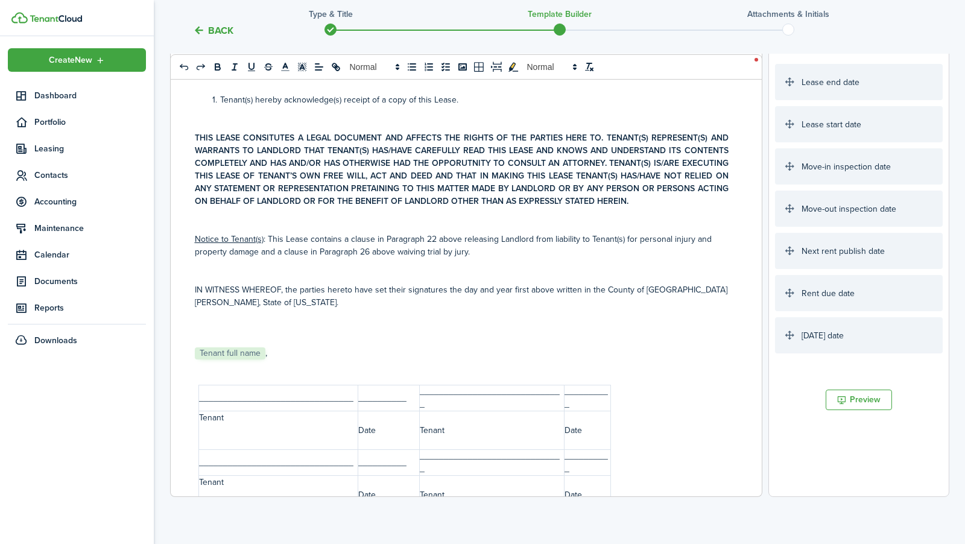
scroll to position [195, 0]
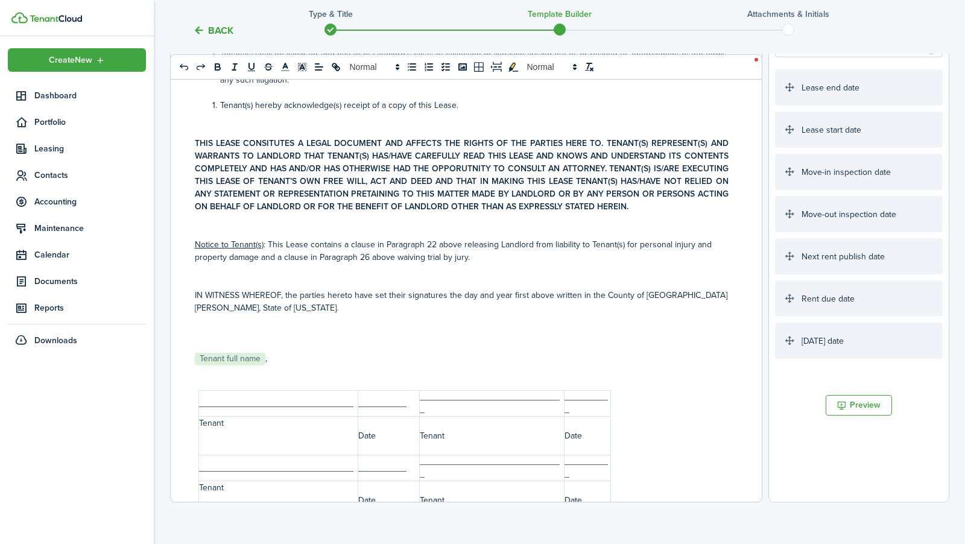
type input "date"
click at [337, 352] on p "﻿ Tenant full name , ﻿﻿ [DATE] date ﻿" at bounding box center [462, 358] width 534 height 13
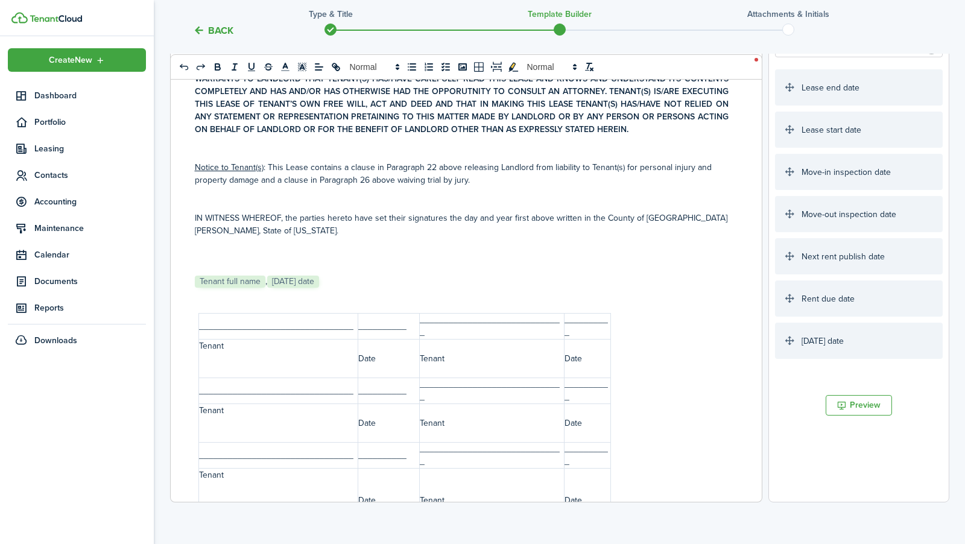
scroll to position [5206, 0]
drag, startPoint x: 629, startPoint y: 388, endPoint x: 195, endPoint y: 175, distance: 483.2
click at [196, 175] on div "RESIDENTIAL LEASE AGREEMENT This Residential Lease Agreement (hereinafter the “…" at bounding box center [462, 260] width 582 height 482
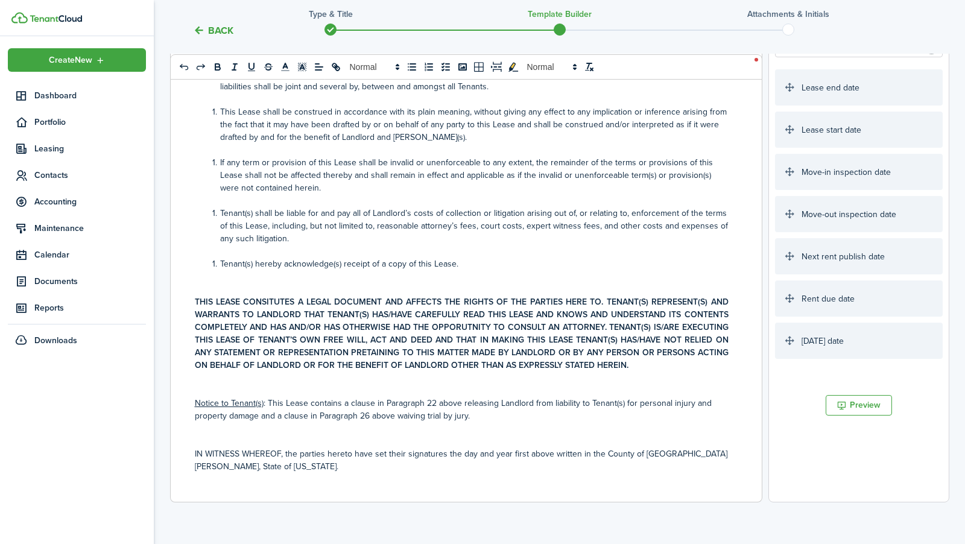
scroll to position [4982, 0]
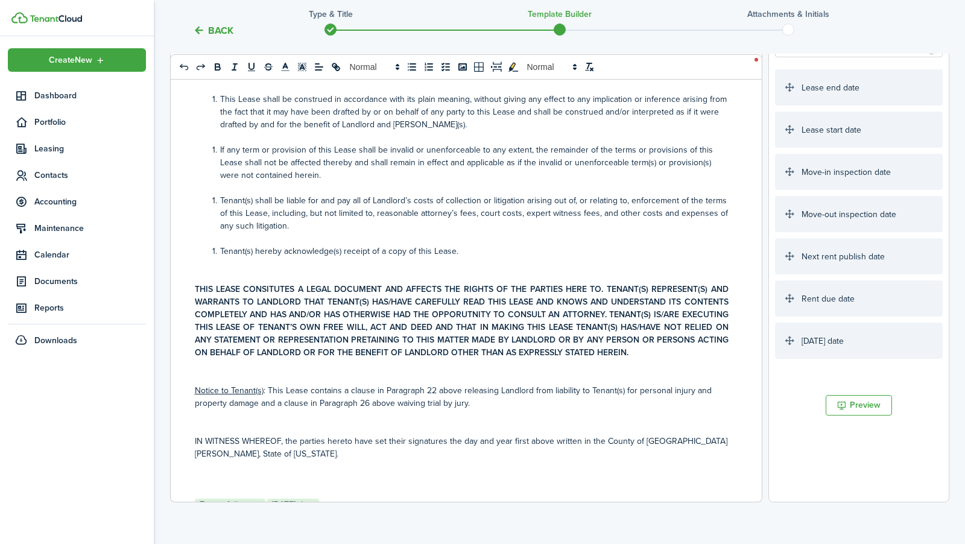
click at [208, 523] on p at bounding box center [462, 529] width 534 height 13
click at [210, 473] on p at bounding box center [462, 479] width 534 height 13
click at [205, 485] on p at bounding box center [462, 491] width 534 height 13
click at [210, 523] on p at bounding box center [462, 529] width 534 height 13
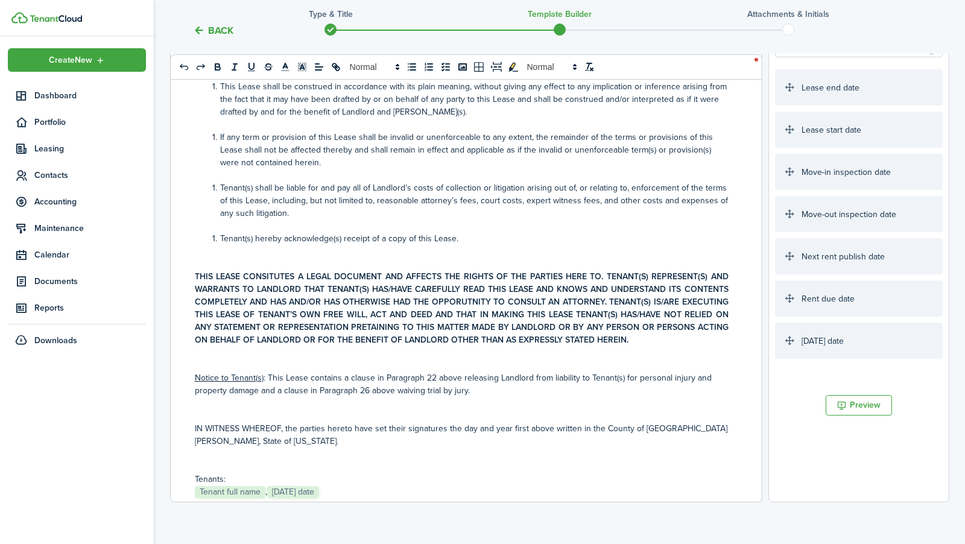
scroll to position [0, 0]
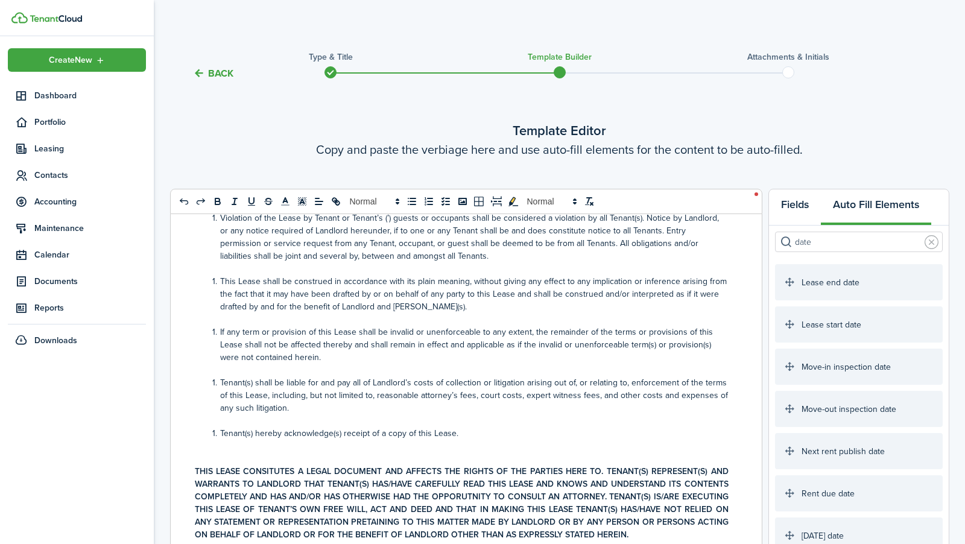
click at [805, 215] on button "Fields" at bounding box center [795, 207] width 52 height 36
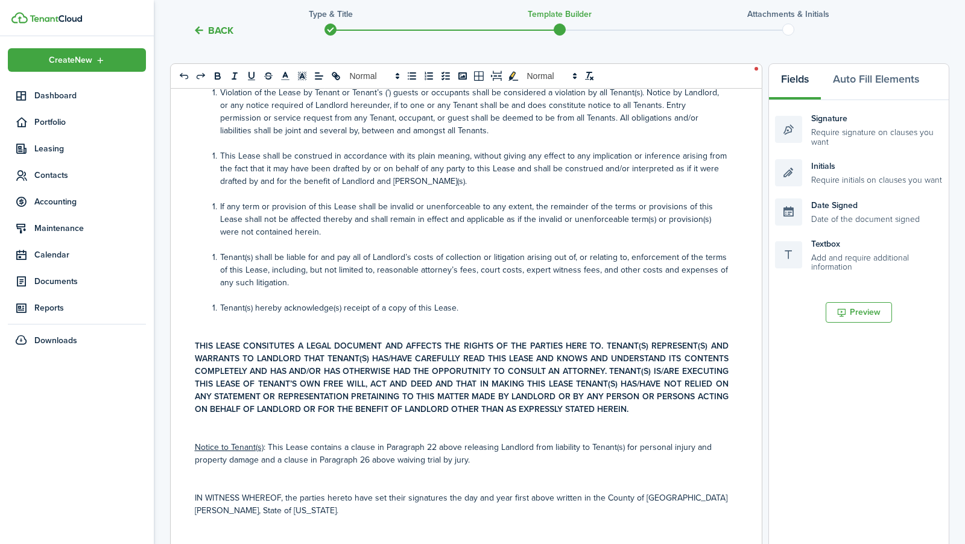
scroll to position [129, 0]
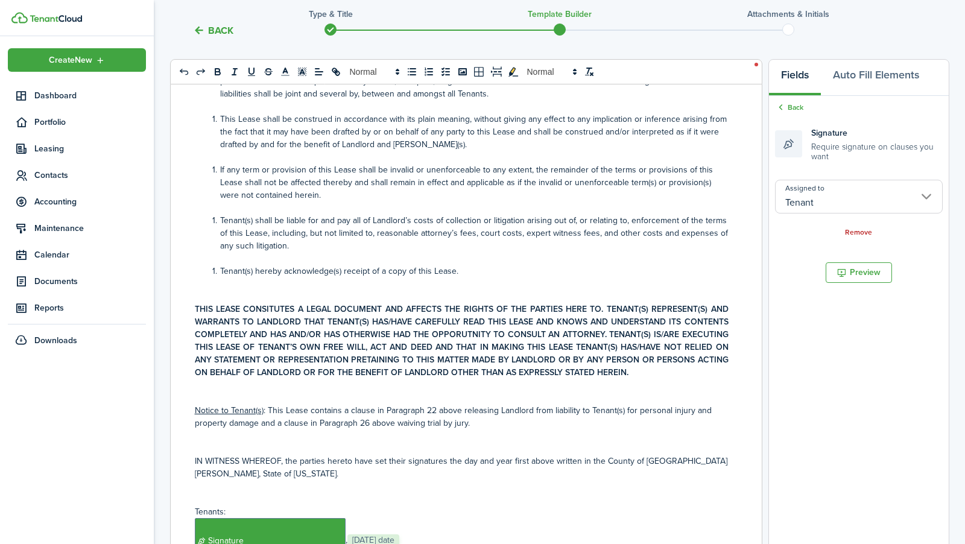
scroll to position [144, 0]
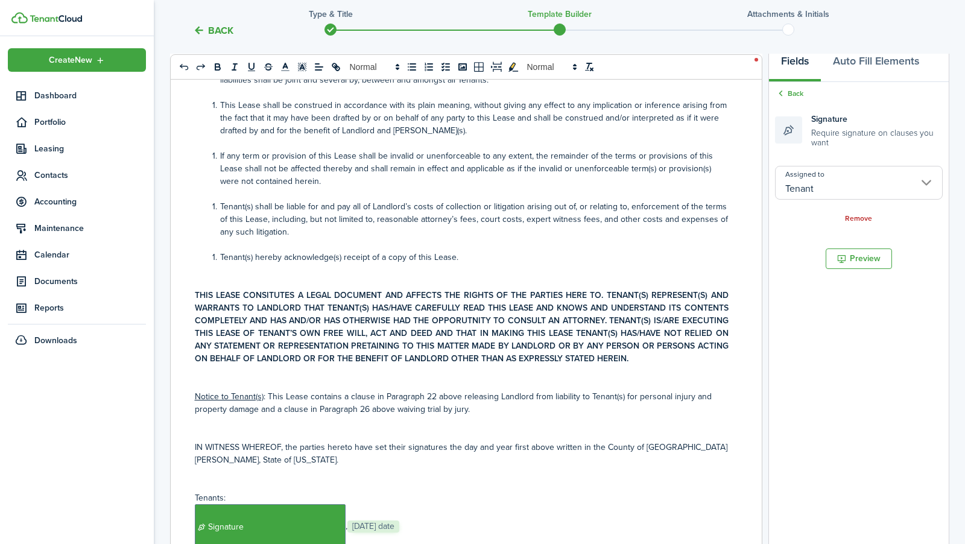
click at [411, 504] on p "﻿ Signature ﻿, ﻿﻿ [DATE] date ﻿" at bounding box center [462, 526] width 534 height 45
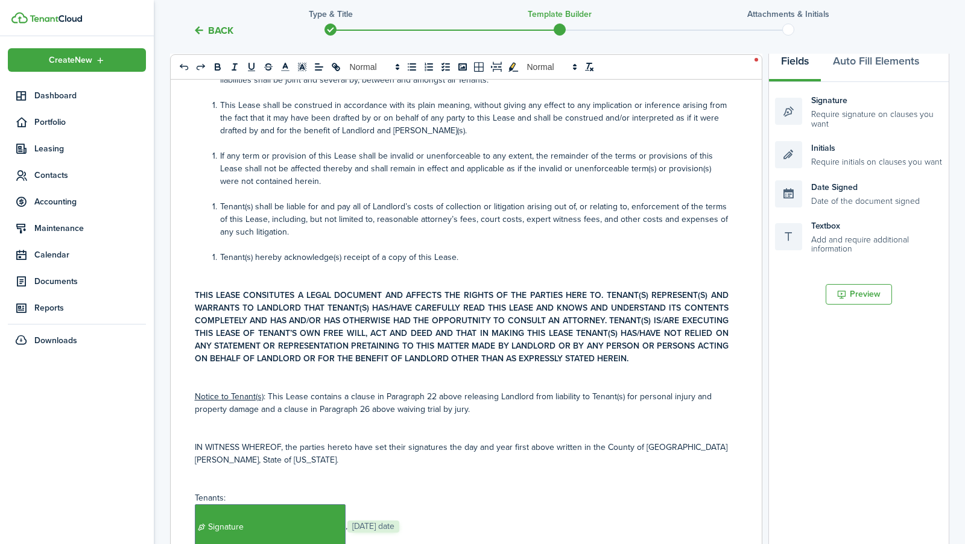
click at [395, 520] on span "[DATE] date" at bounding box center [373, 526] width 52 height 12
click at [398, 341] on select "Select size 8px 9px 10px 11px 12px 13px 14px 15px 16px 17px 18px 19px 20px 21px…" at bounding box center [377, 348] width 60 height 21
click at [347, 339] on select "Select size 8px 9px 10px 11px 12px 13px 14px 15px 16px 17px 18px 19px 20px 21px…" at bounding box center [377, 348] width 60 height 21
click at [389, 353] on select "Select size 8px 9px 10px 11px 12px 13px 14px 15px 16px 17px 18px 19px 20px 21px…" at bounding box center [371, 349] width 60 height 21
click at [357, 339] on select "Select size 8px 9px 10px 11px 12px 13px 14px 15px 16px 17px 18px 19px 20px 21px…" at bounding box center [371, 349] width 60 height 21
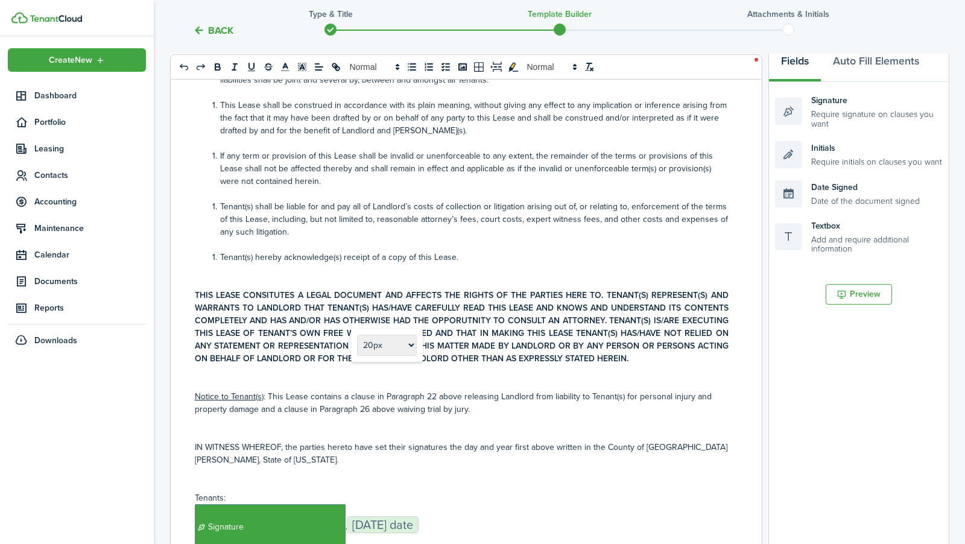
click at [408, 349] on select "Select size 8px 9px 10px 11px 12px 13px 14px 15px 16px 17px 18px 19px 20px 21px…" at bounding box center [387, 345] width 60 height 21
select select "font-size-26"
click at [367, 335] on select "Select size 8px 9px 10px 11px 12px 13px 14px 15px 16px 17px 18px 19px 20px 21px…" at bounding box center [387, 345] width 60 height 21
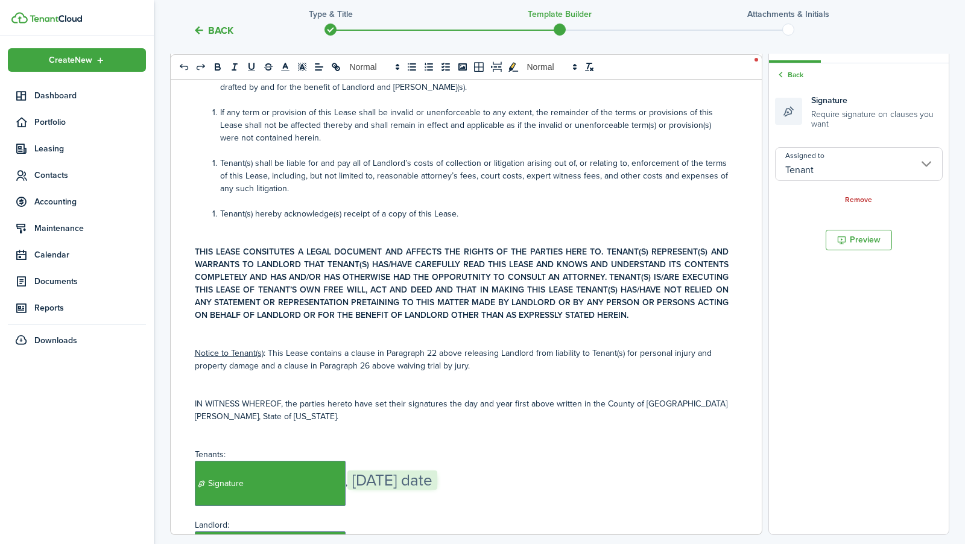
scroll to position [5052, 0]
click at [366, 531] on p "﻿ Signature ﻿" at bounding box center [462, 553] width 534 height 45
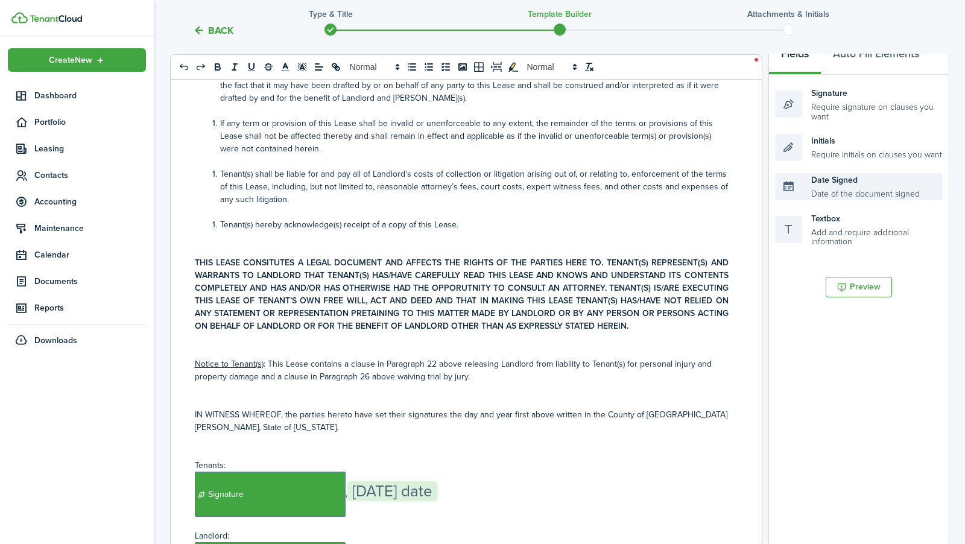
scroll to position [150, 0]
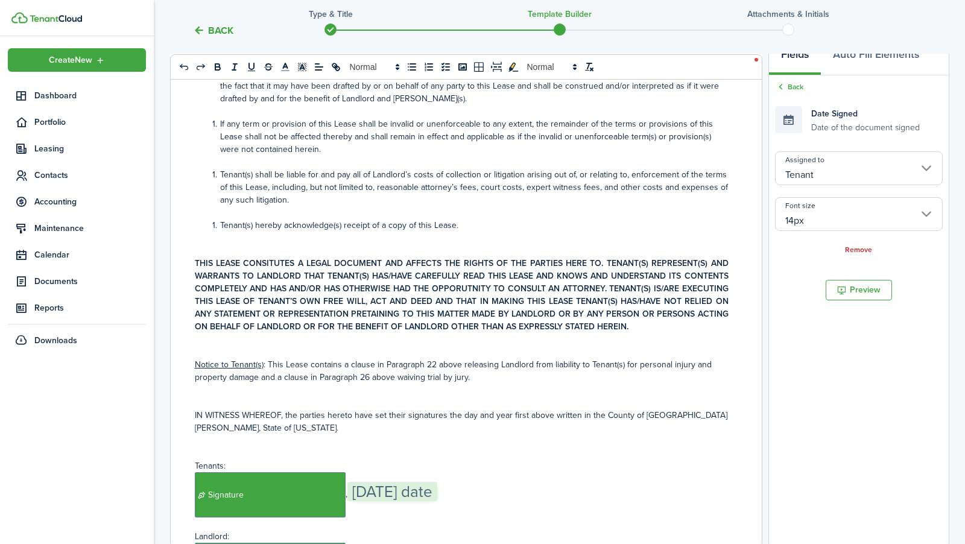
click at [427, 482] on span "[DATE] date" at bounding box center [392, 491] width 90 height 19
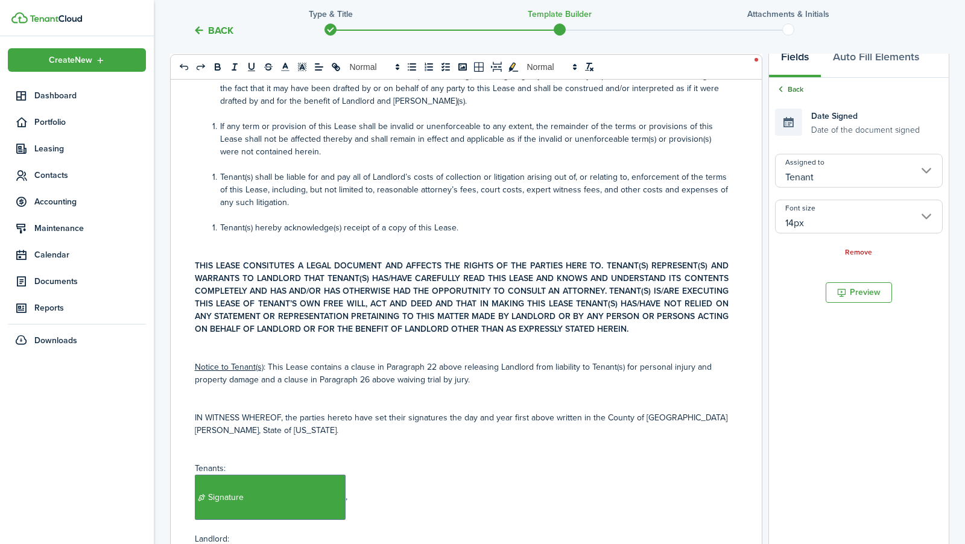
scroll to position [157, 0]
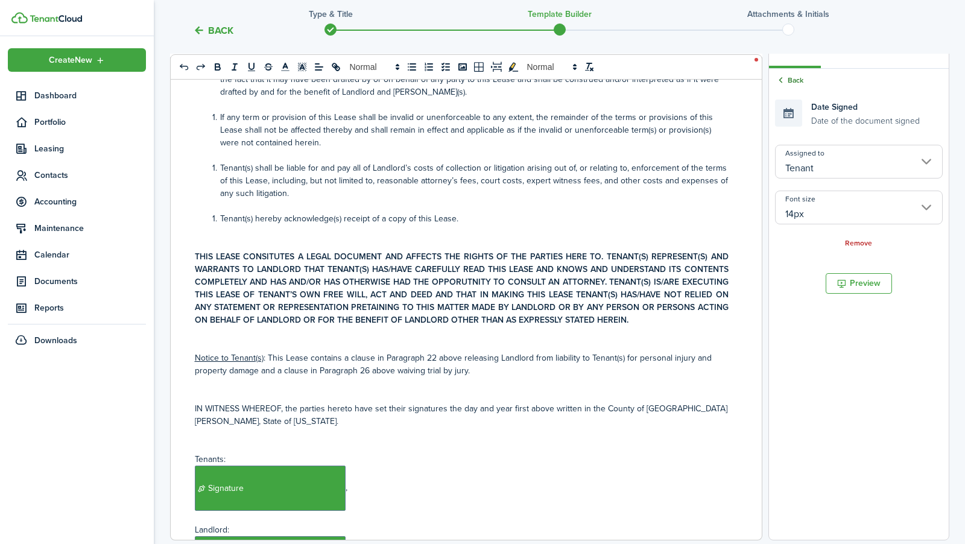
click at [788, 78] on link "Back" at bounding box center [789, 80] width 28 height 11
click at [389, 481] on span "Date Signed" at bounding box center [378, 488] width 62 height 14
click at [393, 481] on span "Date Signed" at bounding box center [378, 488] width 62 height 14
click at [851, 213] on input "14px" at bounding box center [859, 208] width 168 height 34
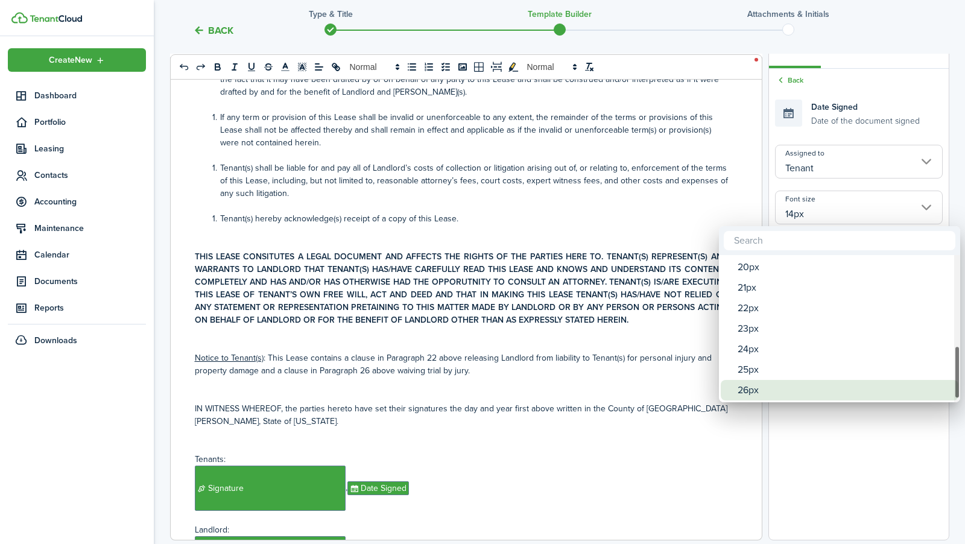
click at [773, 388] on div "26px" at bounding box center [843, 390] width 213 height 21
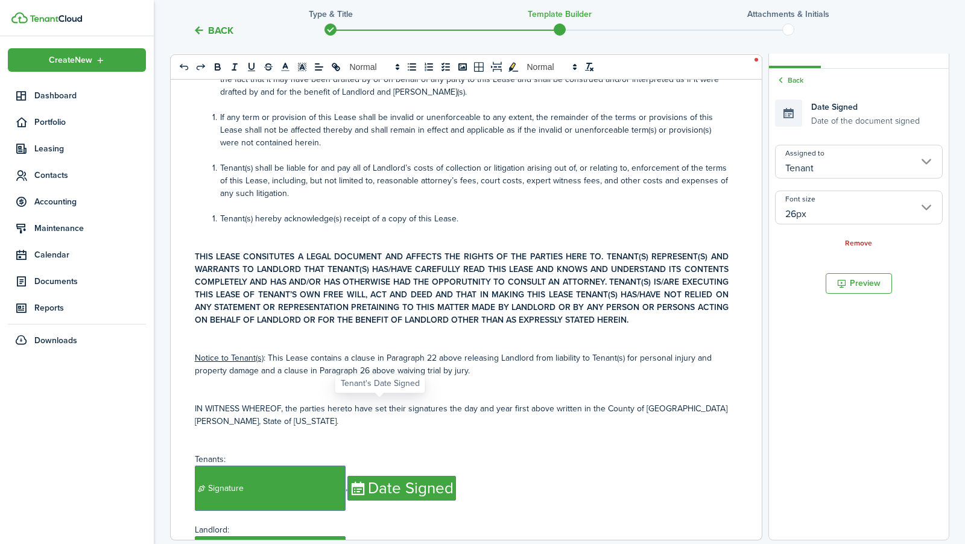
click at [820, 213] on input "14px" at bounding box center [859, 208] width 168 height 34
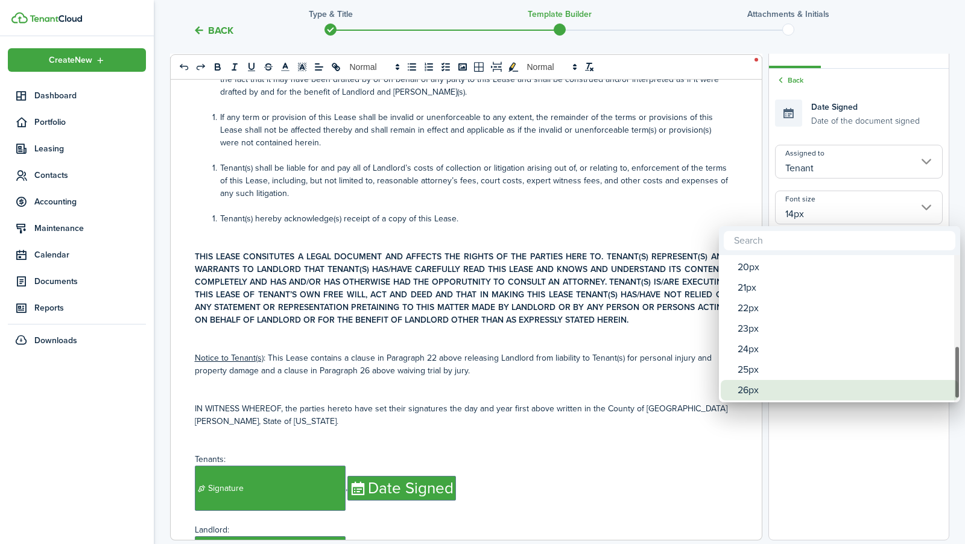
click at [763, 390] on div "26px" at bounding box center [843, 390] width 213 height 21
type input "26px"
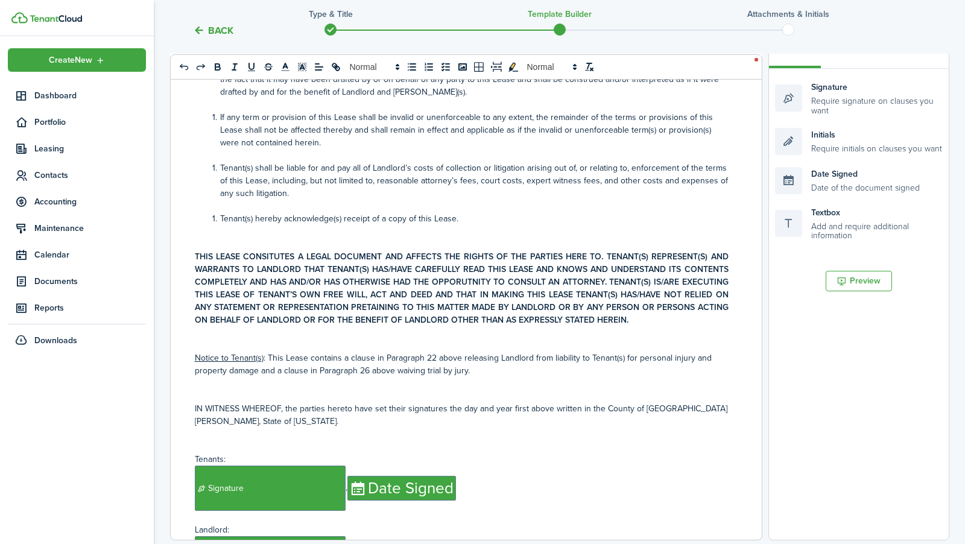
scroll to position [5059, 0]
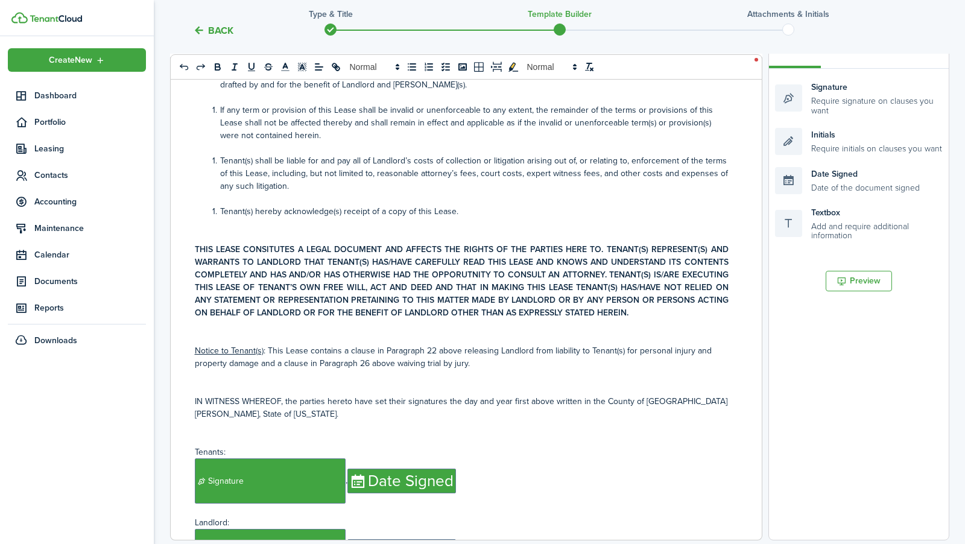
click at [493, 529] on p "﻿ Signature , ﻿﻿ Date Signed ﻿" at bounding box center [462, 551] width 534 height 45
click at [510, 458] on p "﻿ Signature ﻿, ﻿﻿﻿﻿ Date Signed ﻿" at bounding box center [462, 480] width 534 height 45
click at [348, 458] on p "﻿ Signature ﻿, ﻿﻿﻿﻿ Date Signed ﻿" at bounding box center [462, 480] width 534 height 45
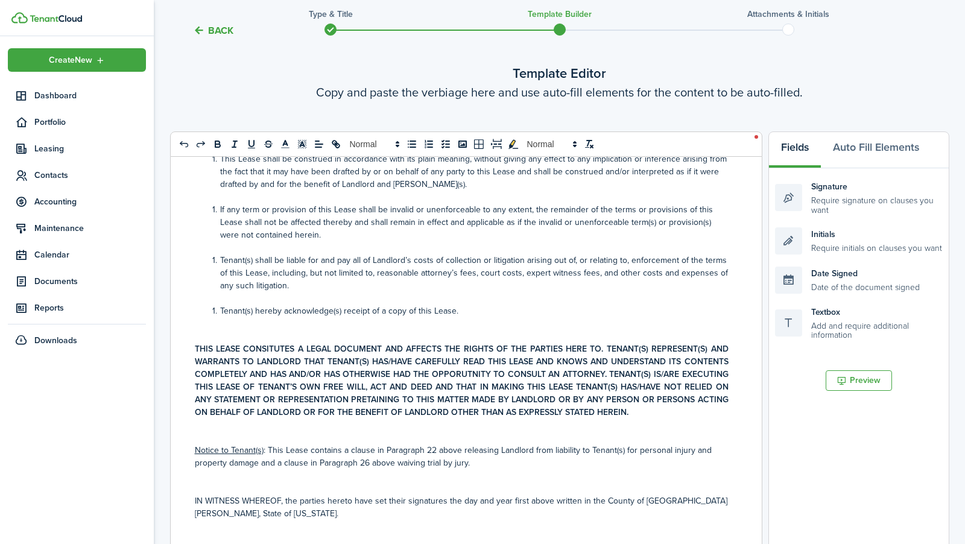
scroll to position [50, 0]
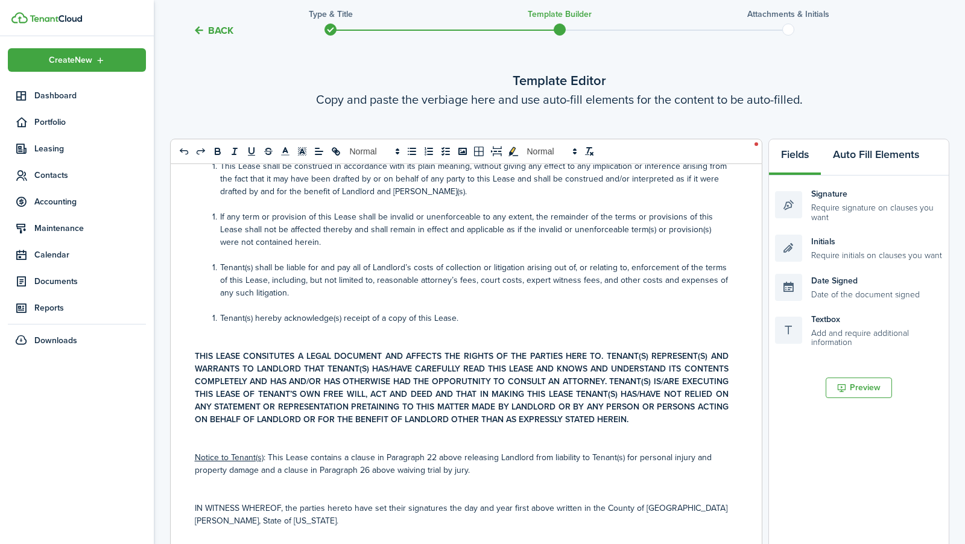
click at [868, 162] on button "Auto Fill Elements" at bounding box center [876, 157] width 110 height 36
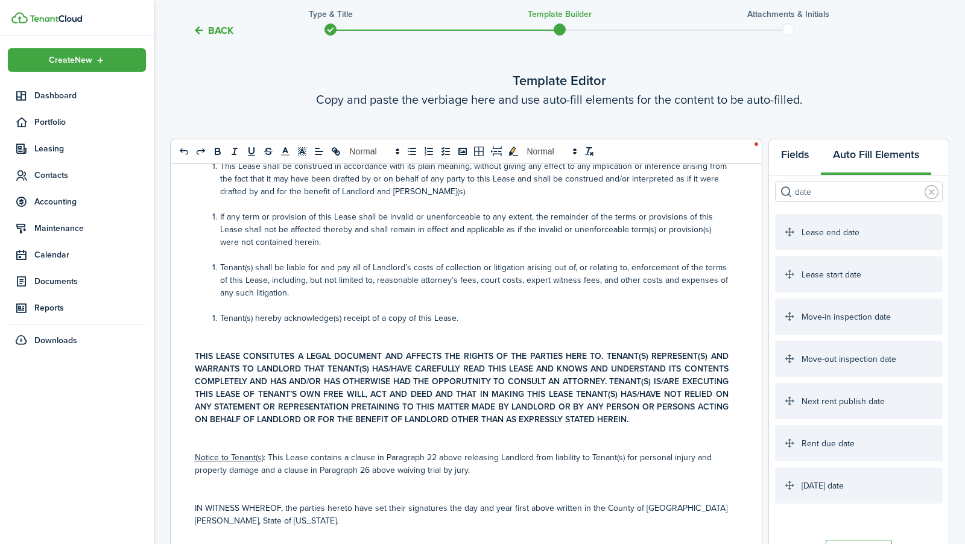
click at [814, 159] on button "Fields" at bounding box center [795, 157] width 52 height 36
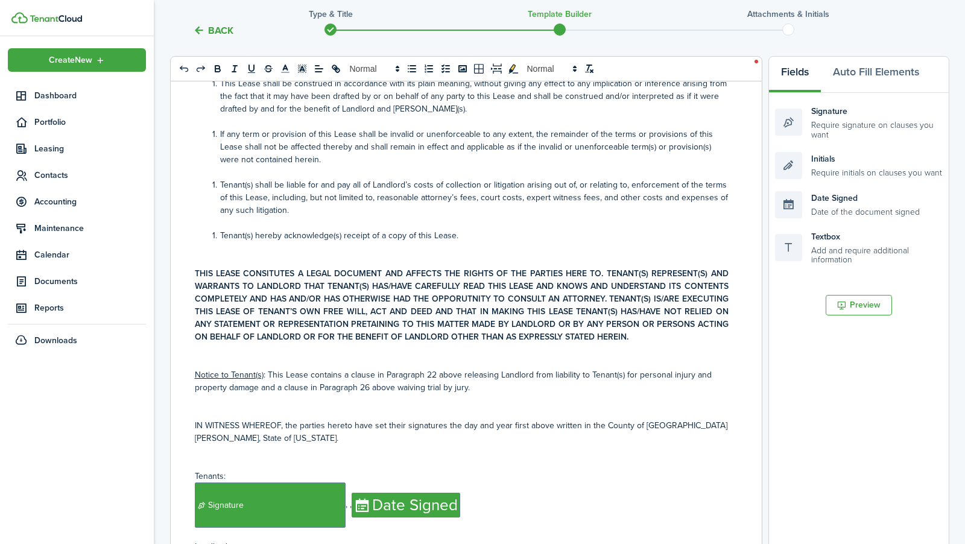
scroll to position [139, 0]
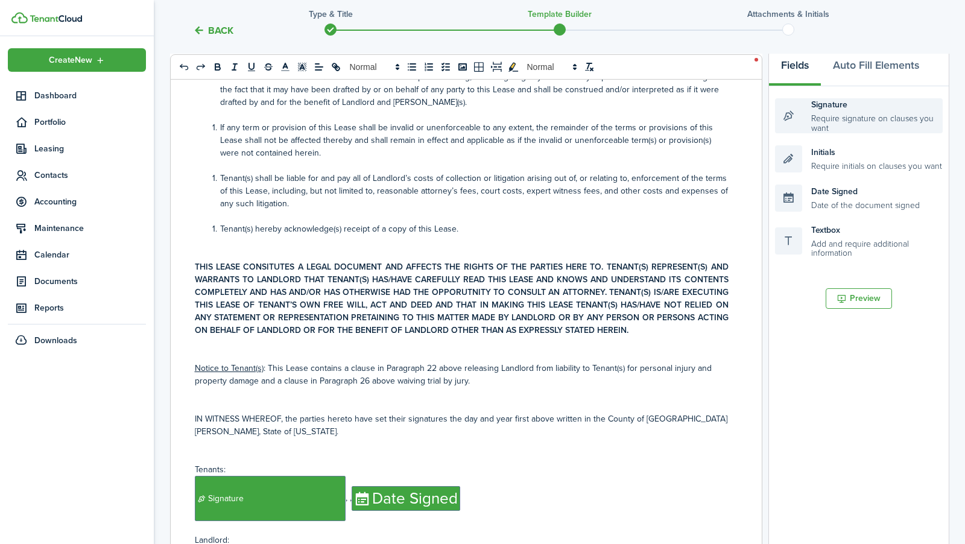
click at [822, 113] on div "Signature Require signature on clauses you want" at bounding box center [859, 115] width 168 height 35
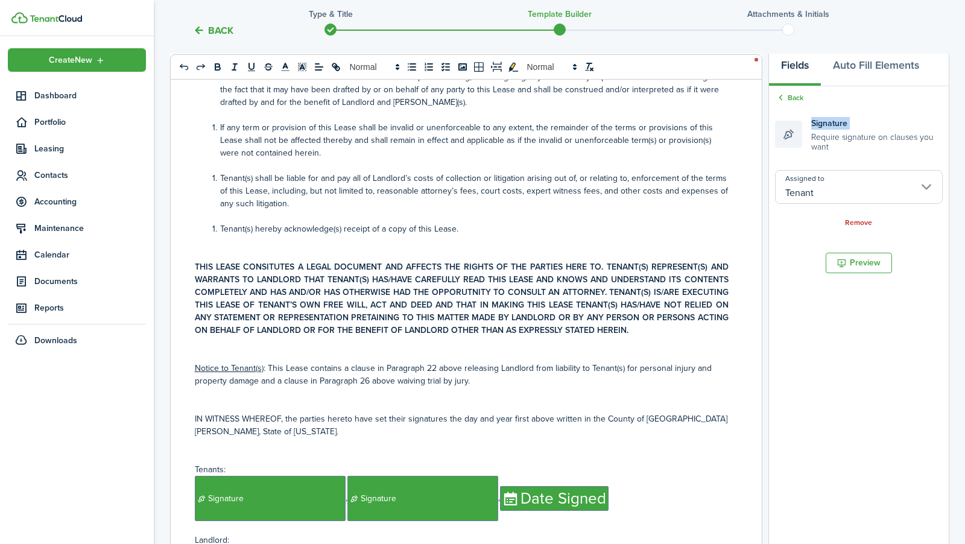
click at [822, 113] on div "Signature Require signature on clauses you want" at bounding box center [859, 134] width 168 height 47
click at [857, 227] on div "Remove" at bounding box center [859, 222] width 168 height 13
click at [857, 223] on link "Remove" at bounding box center [858, 223] width 27 height 8
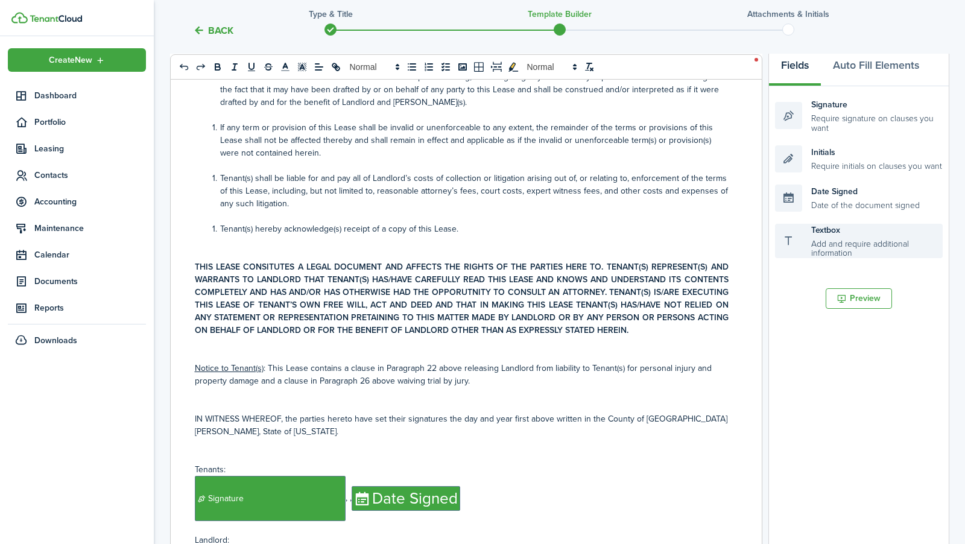
click at [836, 233] on div "Textbox Add and require additional information" at bounding box center [859, 241] width 168 height 35
click at [854, 247] on div "Textbox Add and require additional information" at bounding box center [859, 241] width 168 height 35
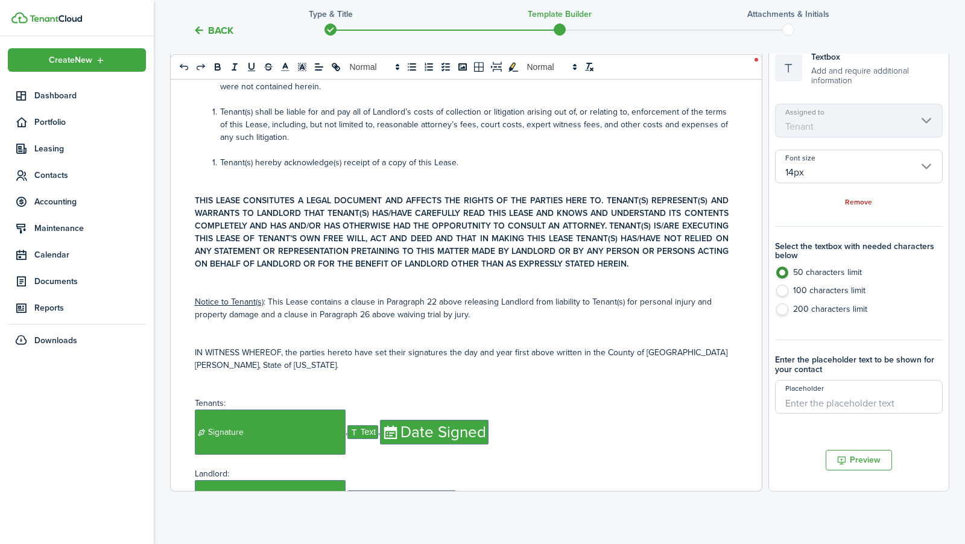
scroll to position [227, 0]
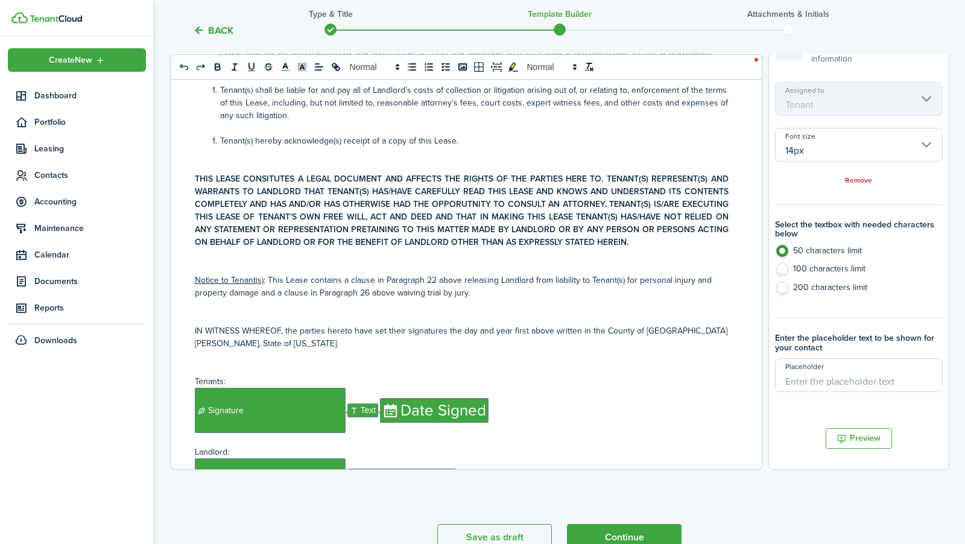
click at [848, 381] on input "Placeholder" at bounding box center [859, 375] width 168 height 34
type input "P"
type input "Printed Name"
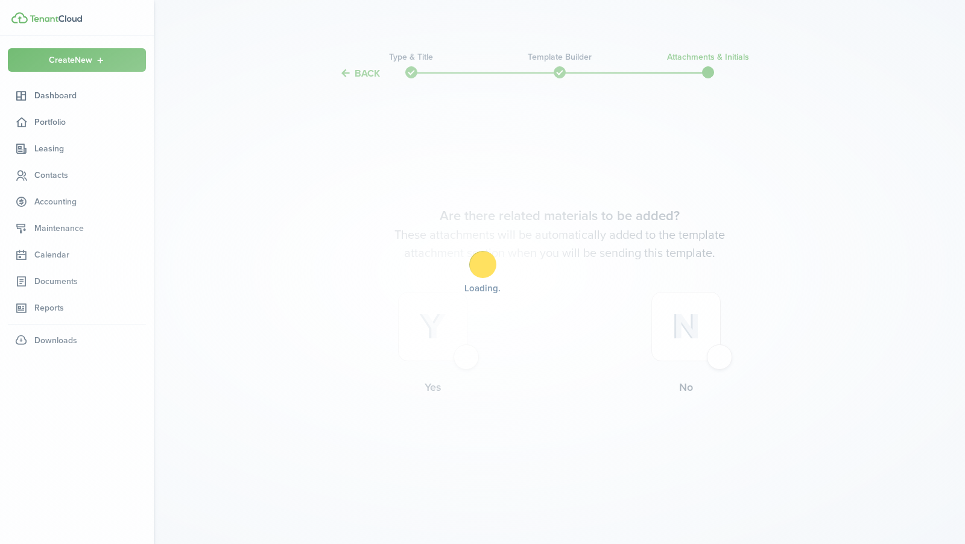
scroll to position [0, 0]
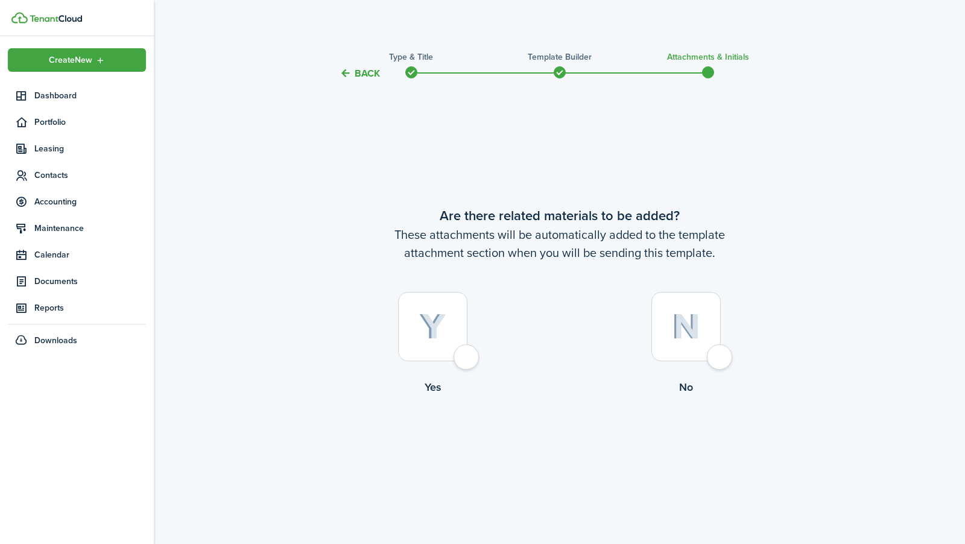
click at [365, 71] on button "Back" at bounding box center [359, 73] width 40 height 13
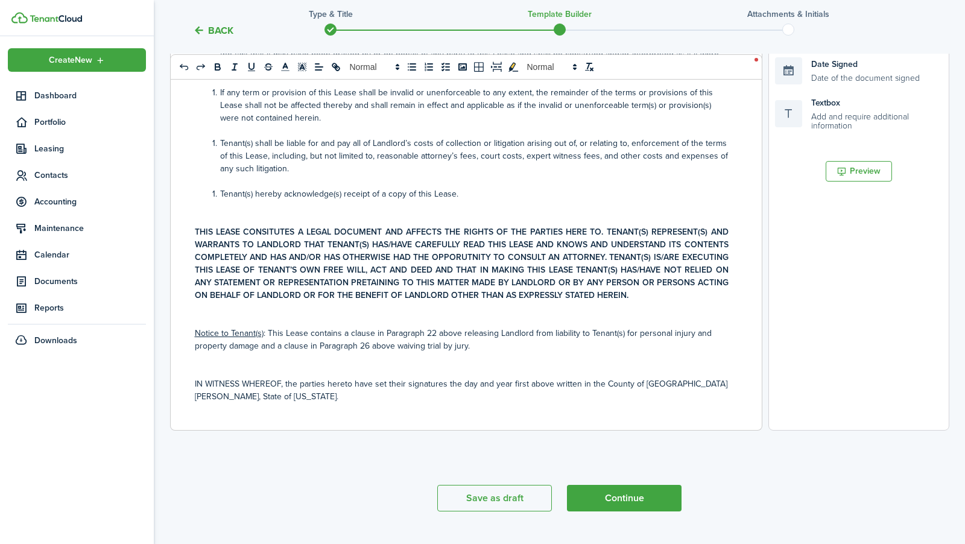
scroll to position [5085, 0]
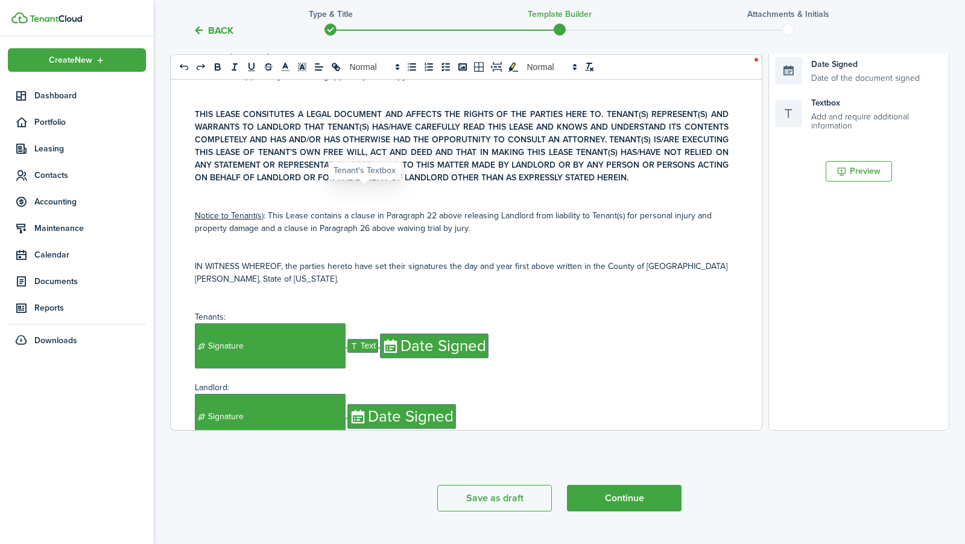
click at [371, 339] on span "Text" at bounding box center [362, 346] width 31 height 14
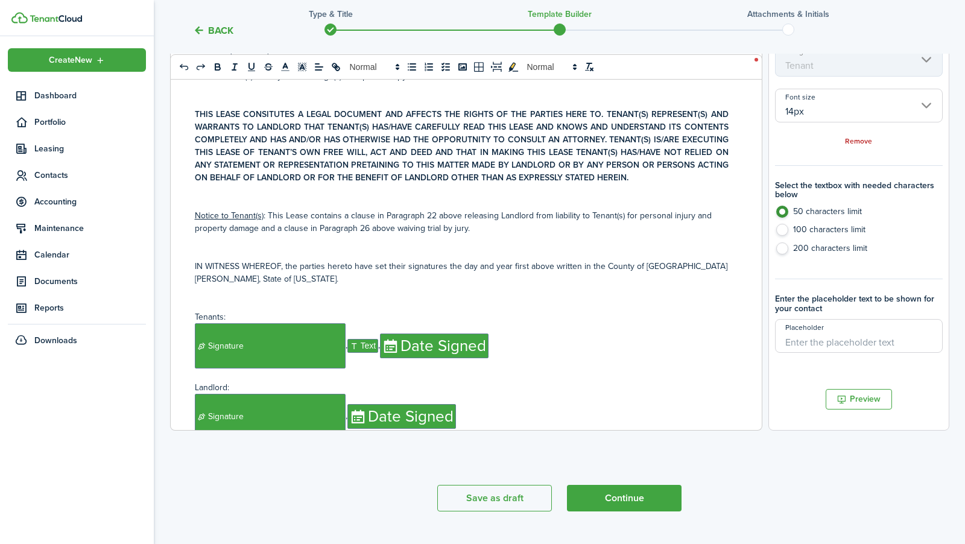
click at [854, 341] on input "Placeholder" at bounding box center [859, 336] width 168 height 34
type input "Printed Name"
click at [803, 379] on document-aside-settings "Fields Auto Fill Elements Back Textbox Add and require additional information A…" at bounding box center [858, 176] width 181 height 508
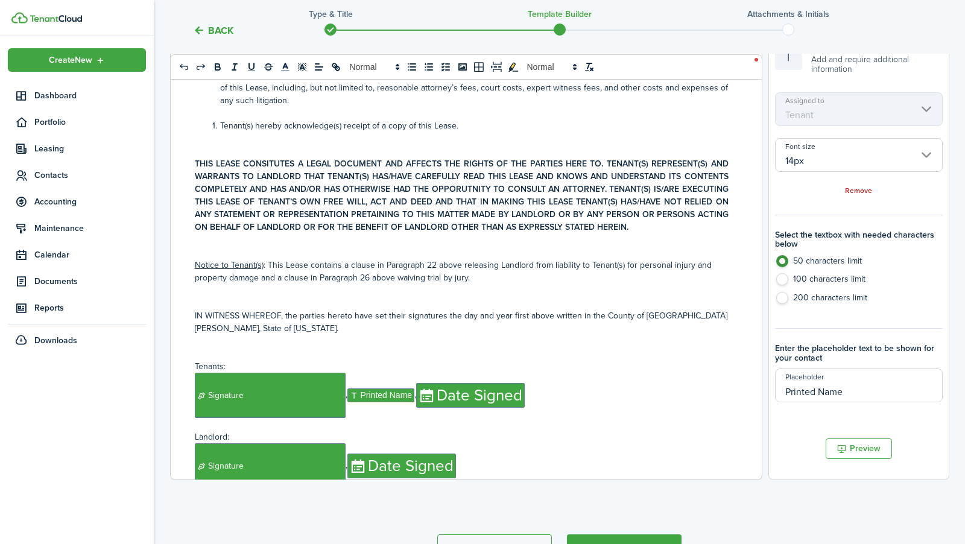
scroll to position [222, 0]
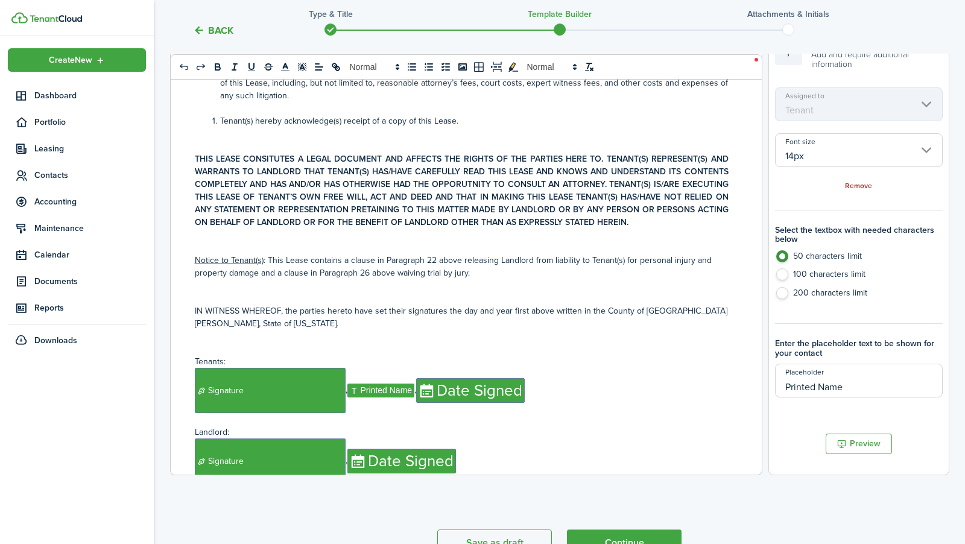
click at [347, 438] on p "﻿ Signature ﻿, ﻿ Date Signed ﻿" at bounding box center [462, 460] width 534 height 45
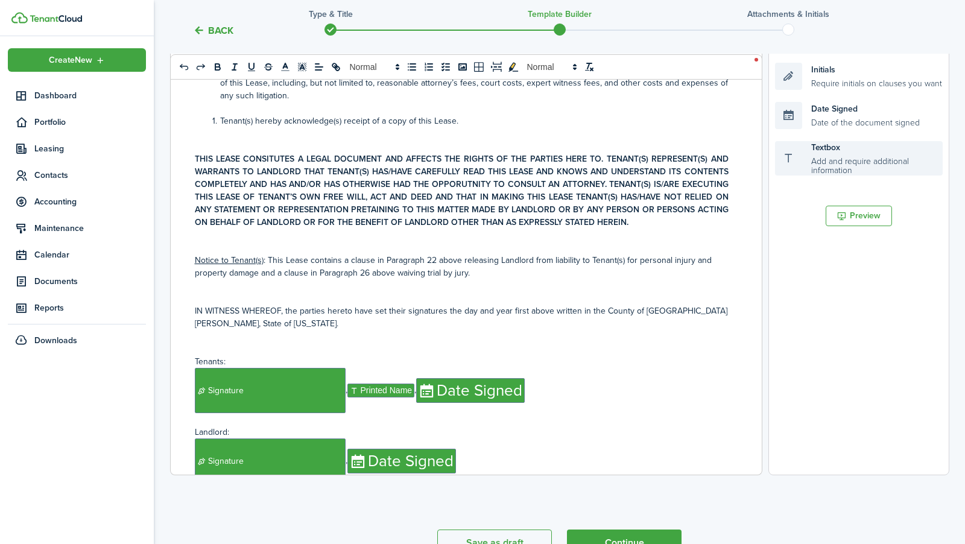
click at [839, 156] on div "Textbox Add and require additional information" at bounding box center [859, 158] width 168 height 35
click at [347, 438] on p "﻿ Signature ﻿, ﻿ Date Signed ﻿" at bounding box center [462, 460] width 534 height 45
click at [801, 154] on div "Textbox Add and require additional information" at bounding box center [859, 158] width 168 height 35
click at [802, 154] on div "Textbox Add and require additional information" at bounding box center [859, 158] width 168 height 35
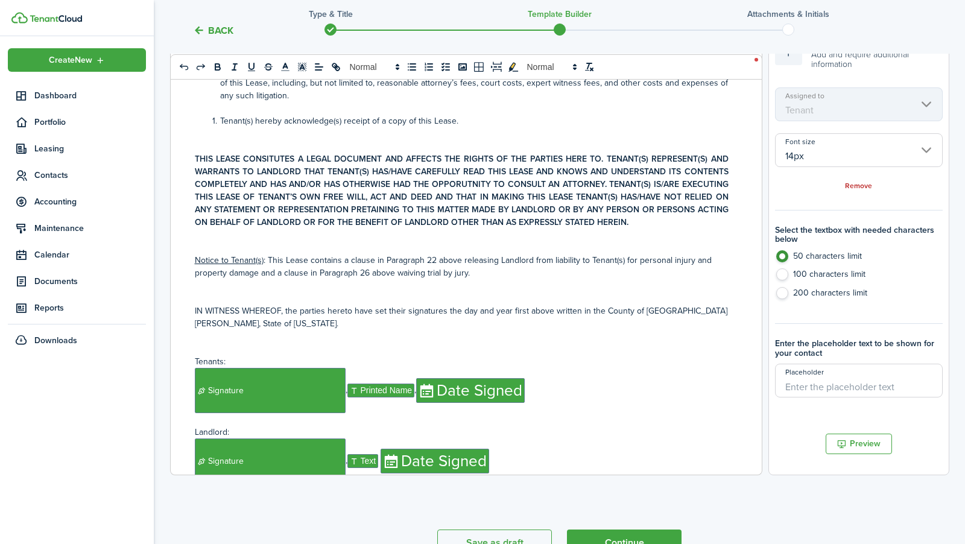
click at [842, 147] on input "14px" at bounding box center [859, 150] width 168 height 34
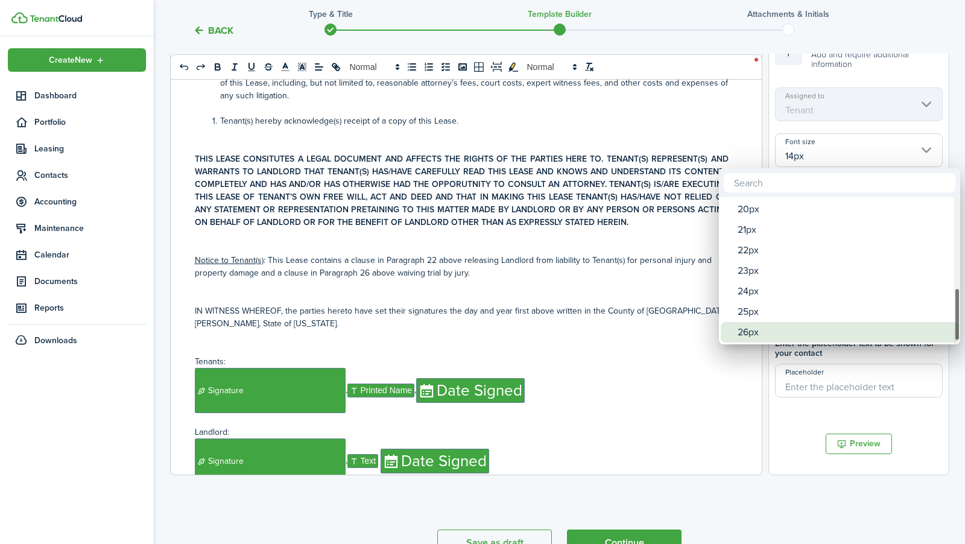
click at [810, 332] on div "26px" at bounding box center [843, 332] width 213 height 21
type input "26px"
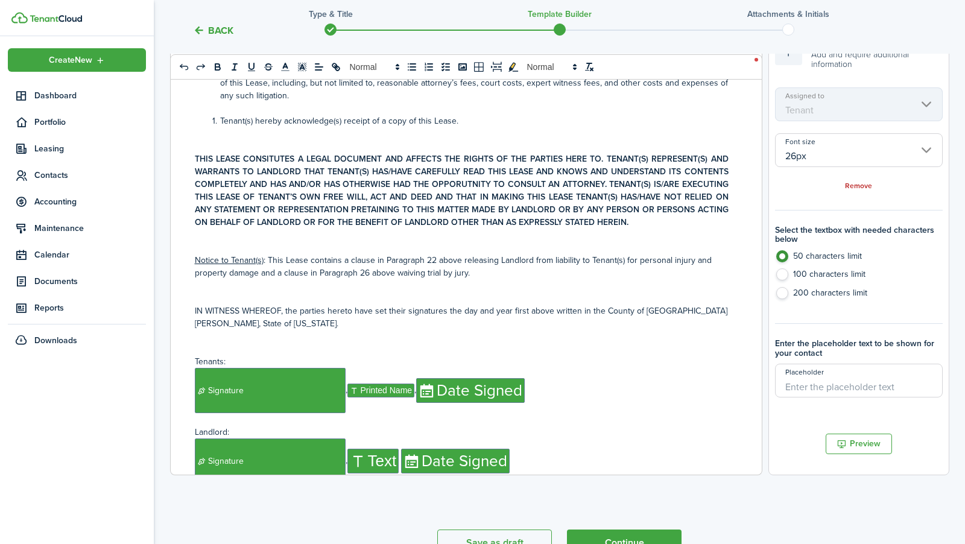
click at [829, 392] on input "Placeholder" at bounding box center [859, 381] width 168 height 34
type input "Printed Name"
click at [622, 484] on p at bounding box center [462, 490] width 534 height 13
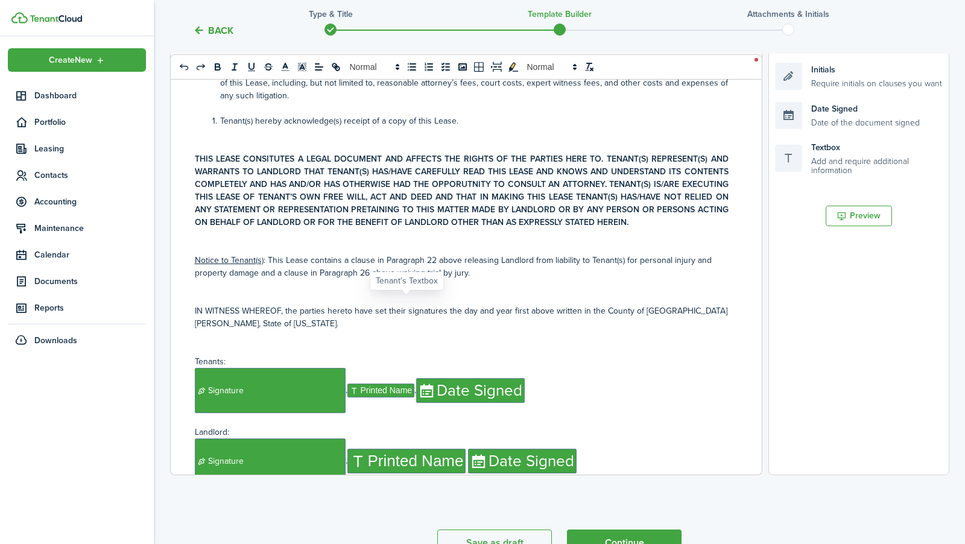
click at [435, 449] on span "Printed Name" at bounding box center [406, 461] width 119 height 25
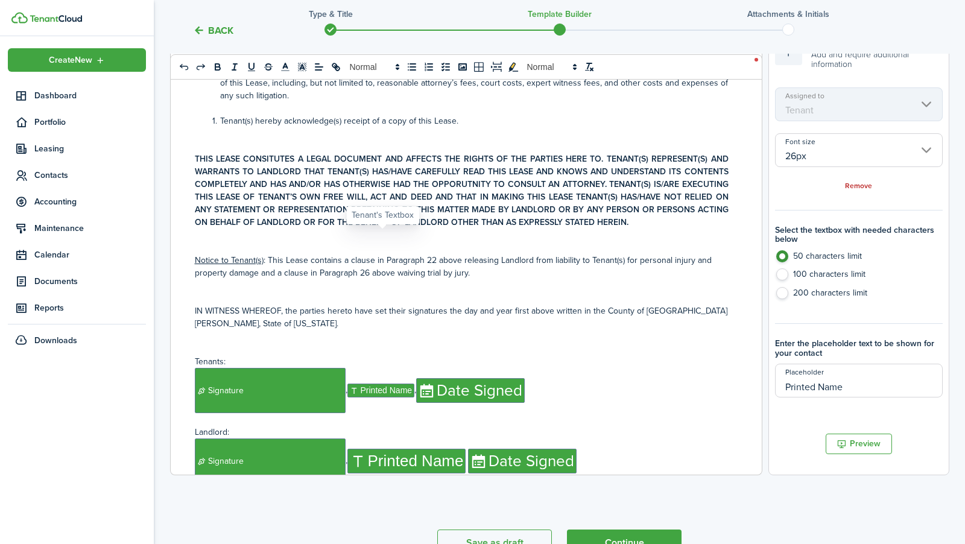
click at [390, 383] on span "Printed Name" at bounding box center [381, 390] width 68 height 14
click at [877, 147] on input "14px" at bounding box center [859, 150] width 168 height 34
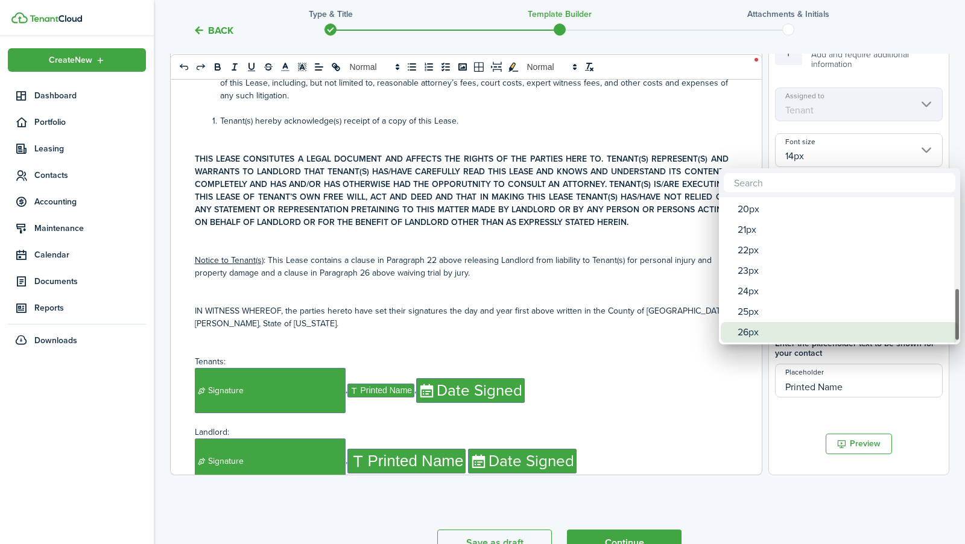
click at [797, 330] on div "26px" at bounding box center [843, 332] width 213 height 21
type input "26px"
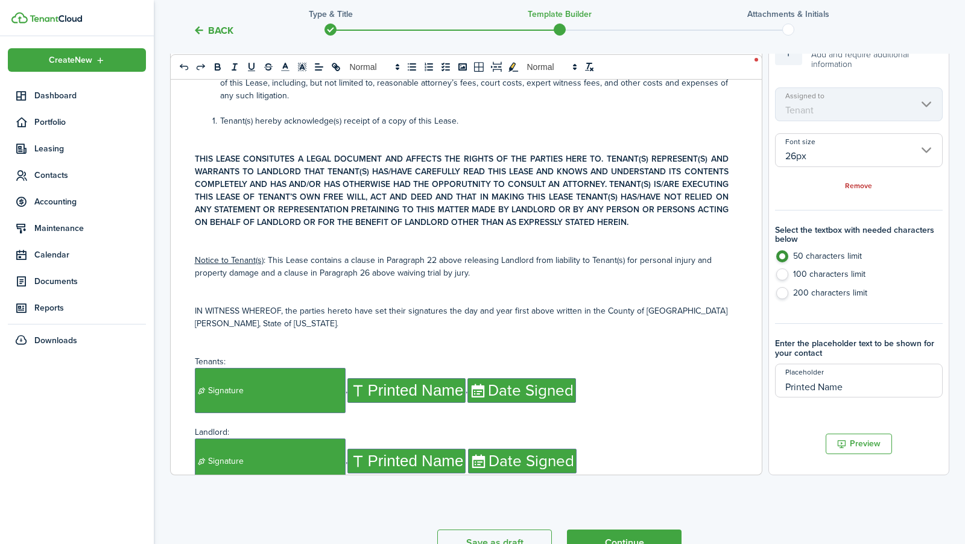
click at [714, 509] on p at bounding box center [462, 515] width 534 height 13
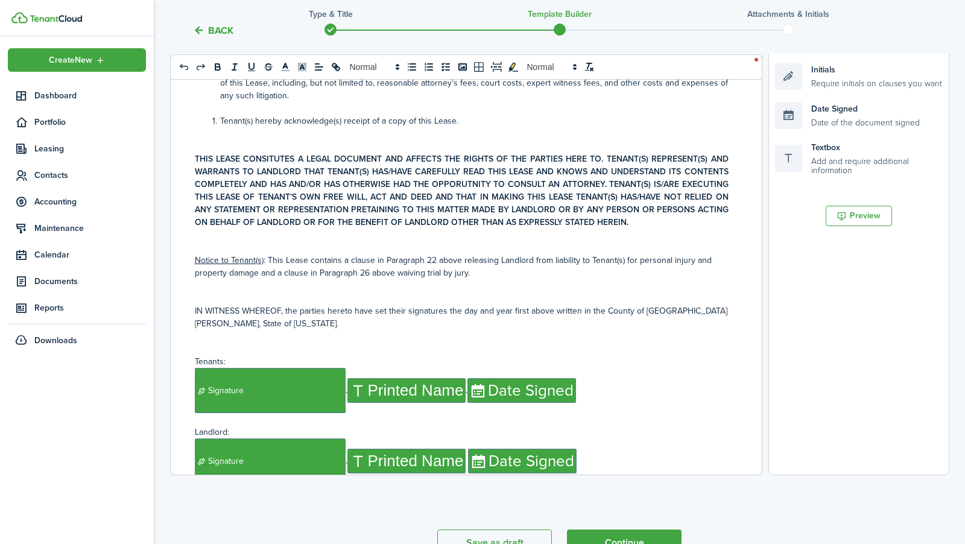
drag, startPoint x: 295, startPoint y: 394, endPoint x: 192, endPoint y: 379, distance: 103.6
click at [192, 378] on div "RESIDENTIAL LEASE AGREEMENT This Residential Lease Agreement (hereinafter the “…" at bounding box center [462, 233] width 582 height 482
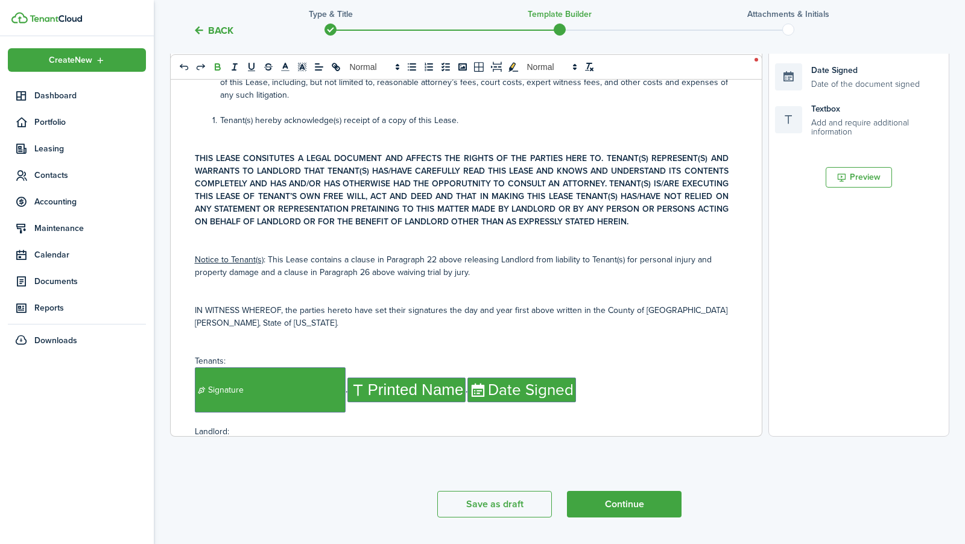
scroll to position [267, 0]
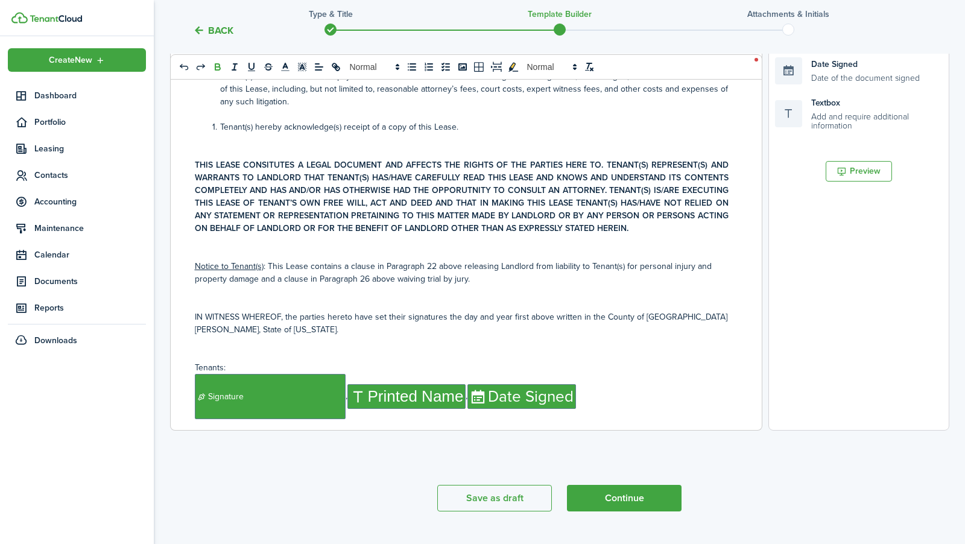
click at [205, 396] on div "RESIDENTIAL LEASE AGREEMENT This Residential Lease Agreement (hereinafter the “…" at bounding box center [462, 189] width 582 height 482
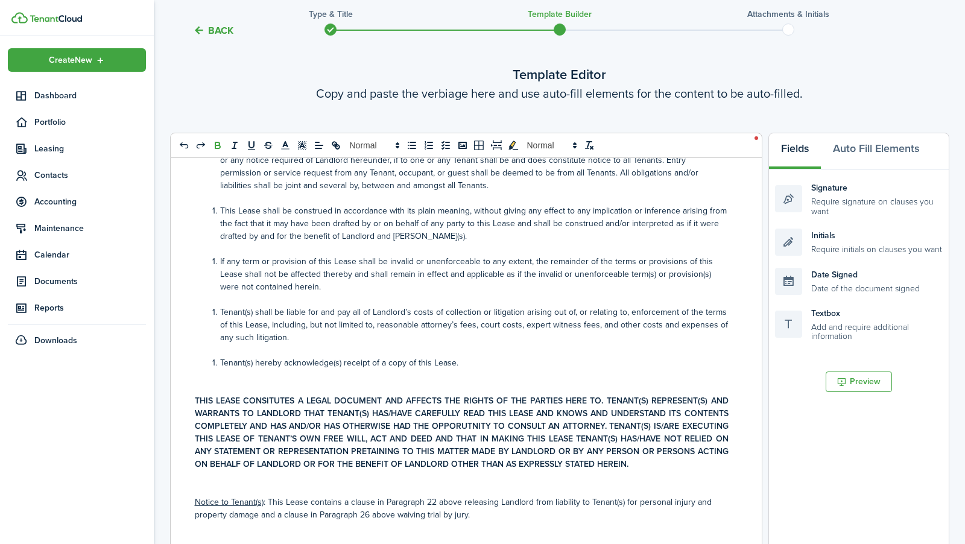
scroll to position [0, 0]
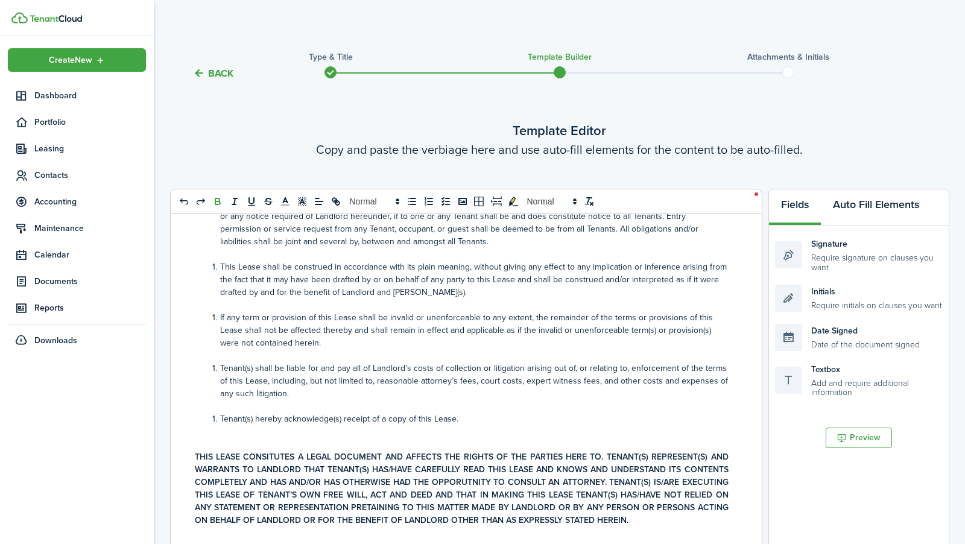
click at [856, 210] on button "Auto Fill Elements" at bounding box center [876, 207] width 110 height 36
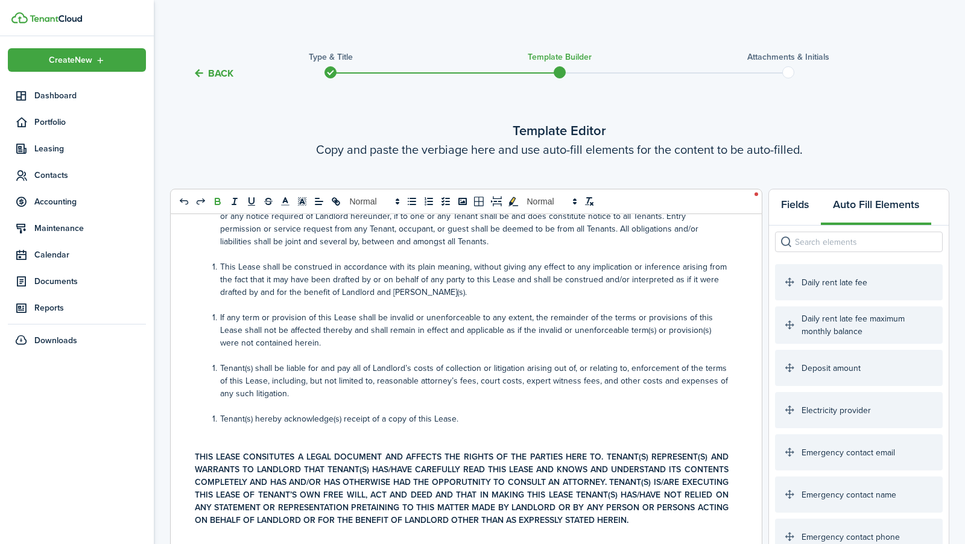
click at [801, 208] on button "Fields" at bounding box center [795, 207] width 52 height 36
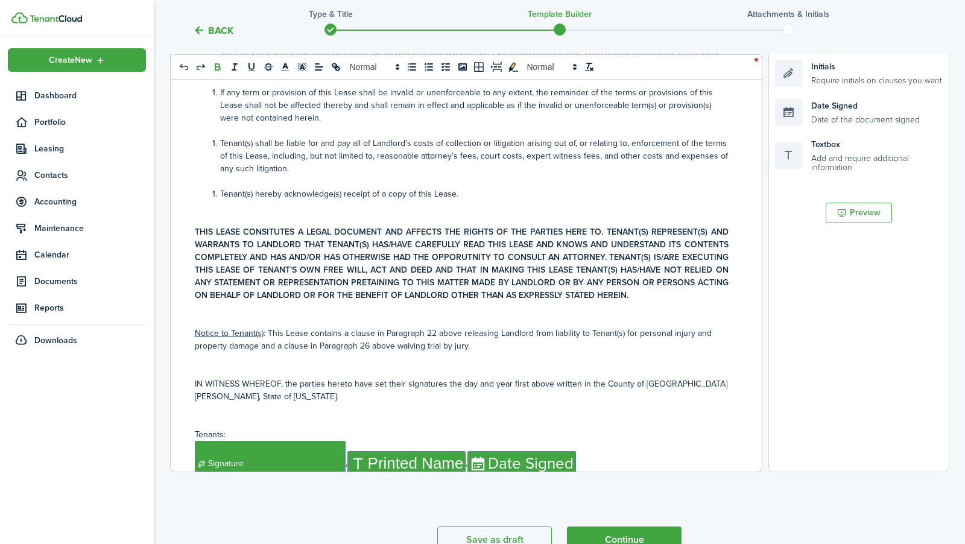
scroll to position [267, 0]
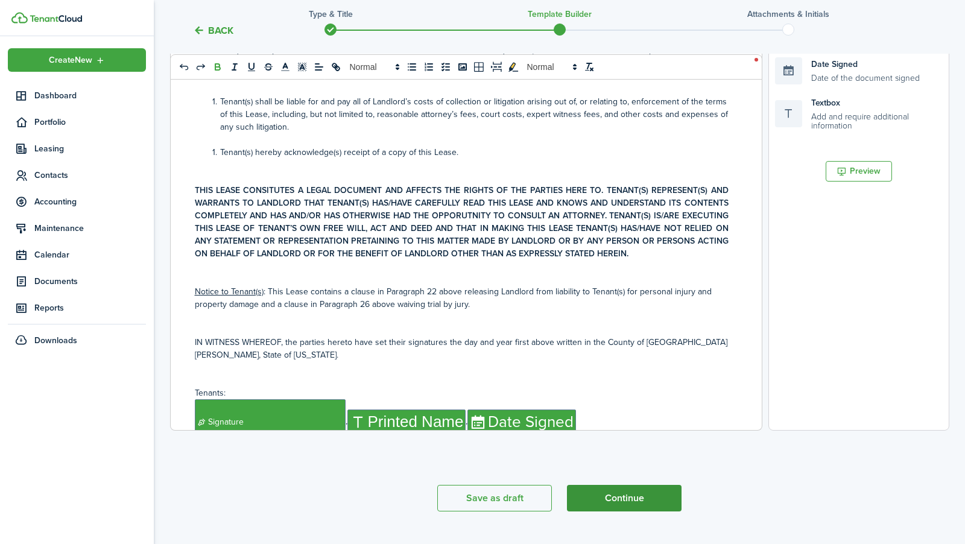
click at [587, 494] on button "Continue" at bounding box center [624, 498] width 115 height 27
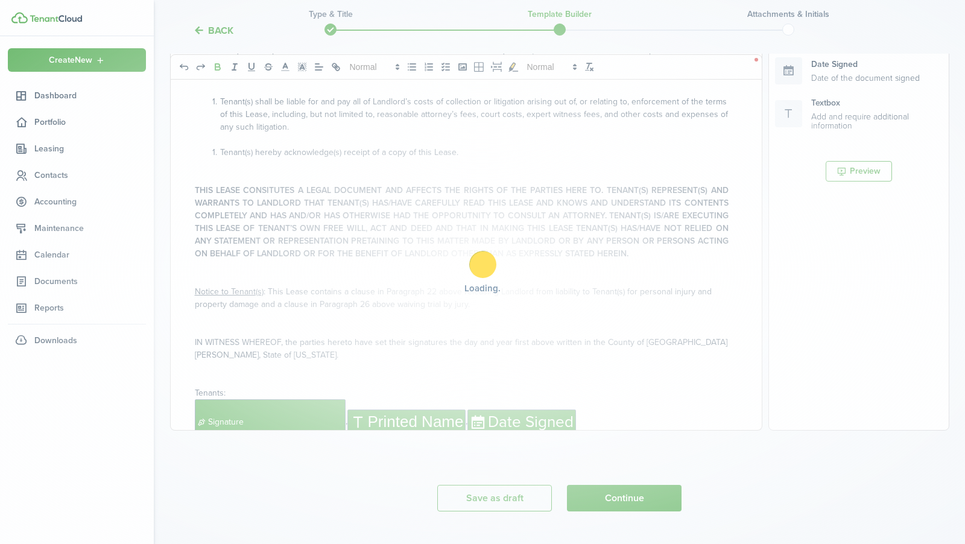
scroll to position [0, 0]
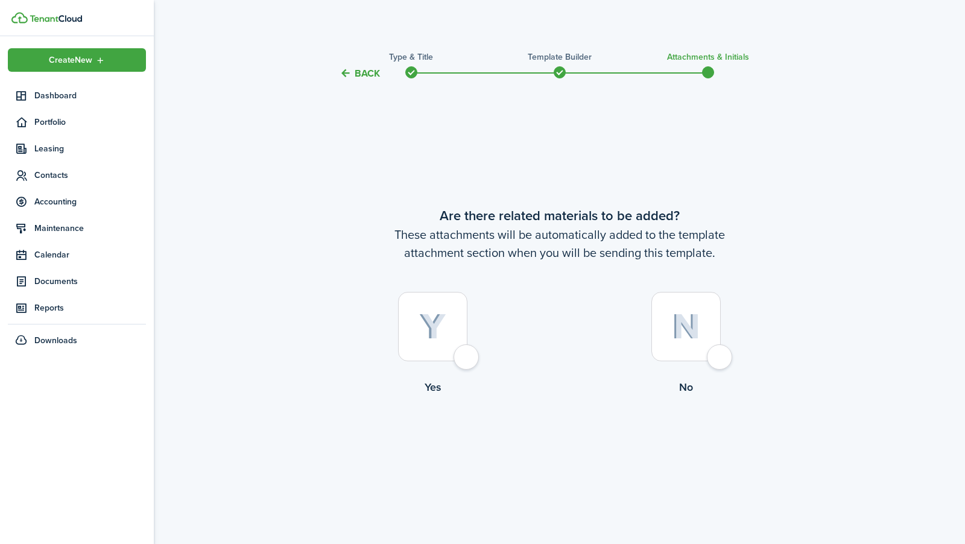
click at [359, 74] on button "Back" at bounding box center [359, 73] width 40 height 13
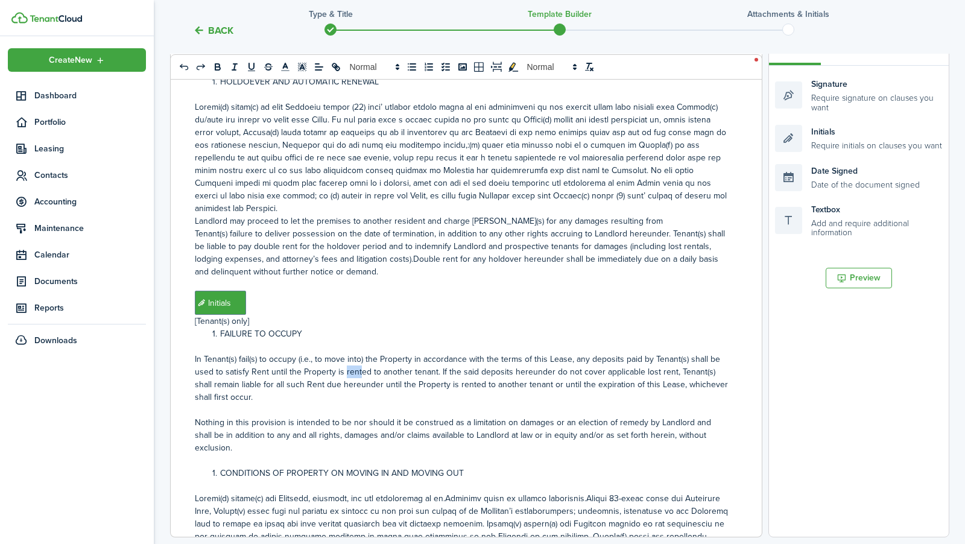
scroll to position [267, 0]
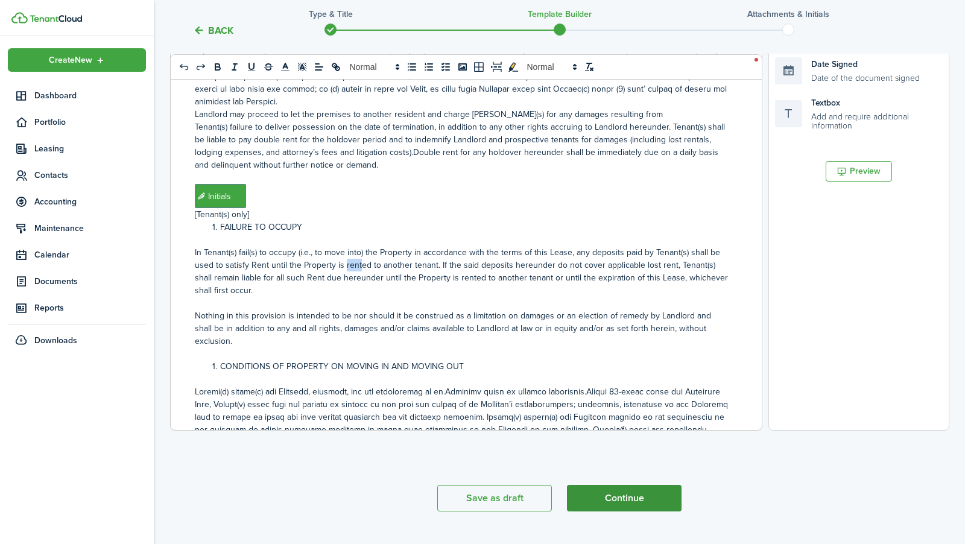
click at [609, 494] on button "Continue" at bounding box center [624, 498] width 115 height 27
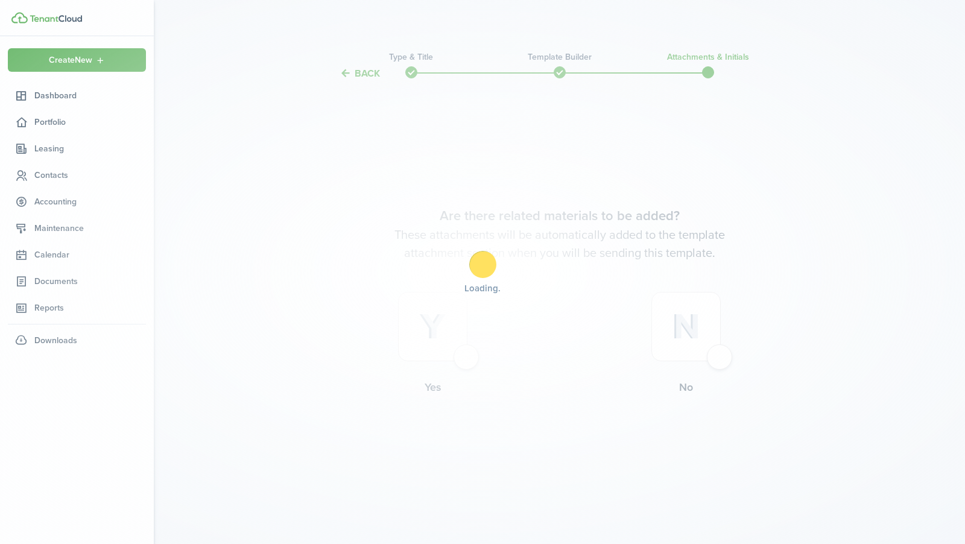
scroll to position [0, 0]
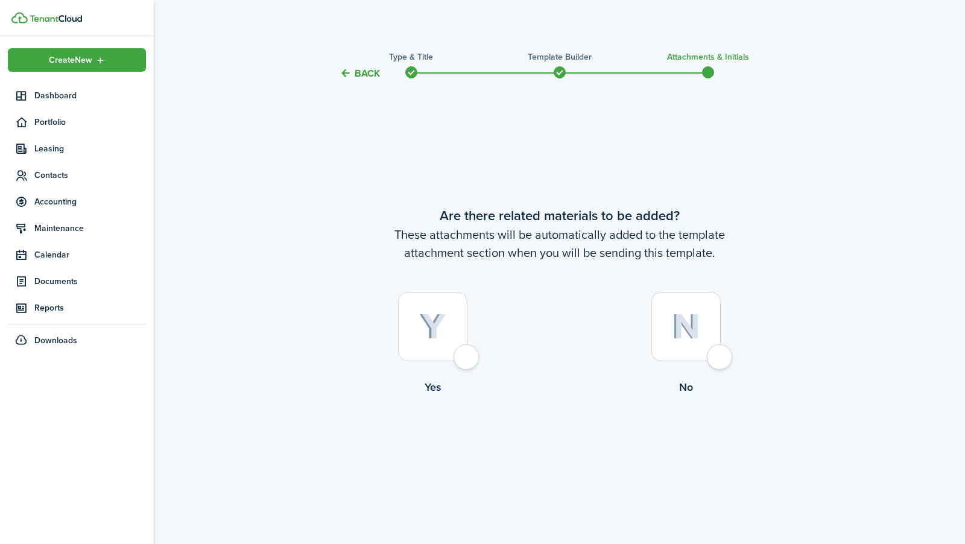
click at [441, 318] on img at bounding box center [432, 327] width 27 height 27
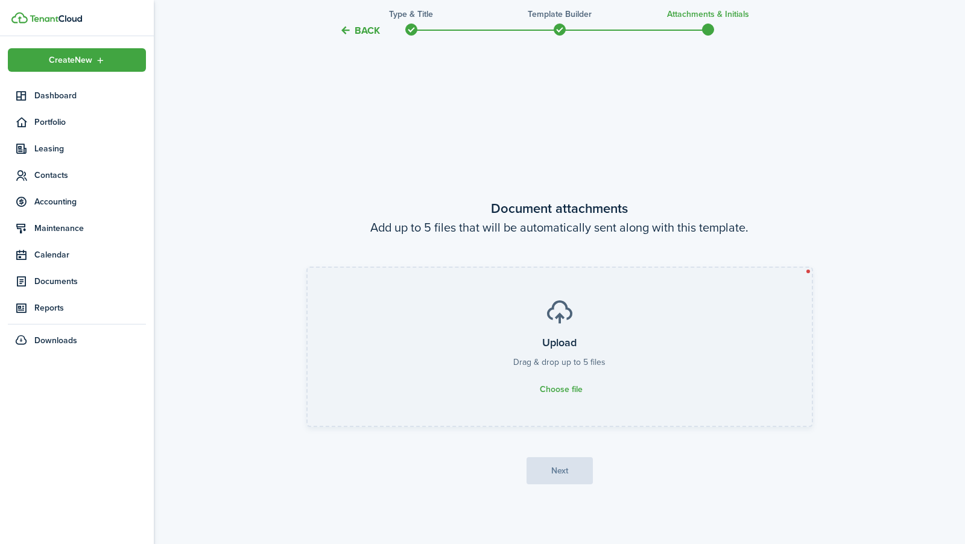
scroll to position [463, 0]
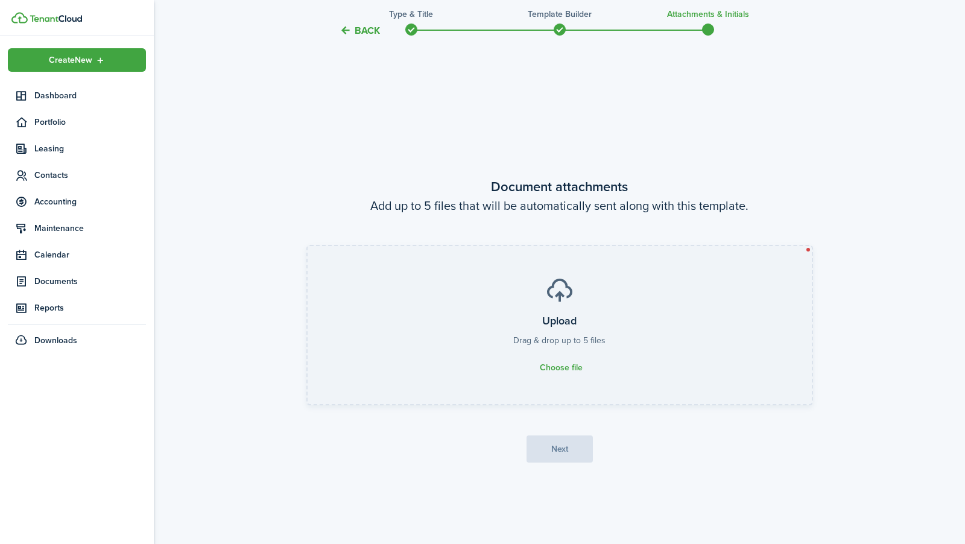
click at [358, 39] on tc-wizard-header "Back Type & Title Template Builder Attachments & Initials" at bounding box center [559, 26] width 525 height 54
click at [357, 31] on button "Back" at bounding box center [359, 30] width 40 height 13
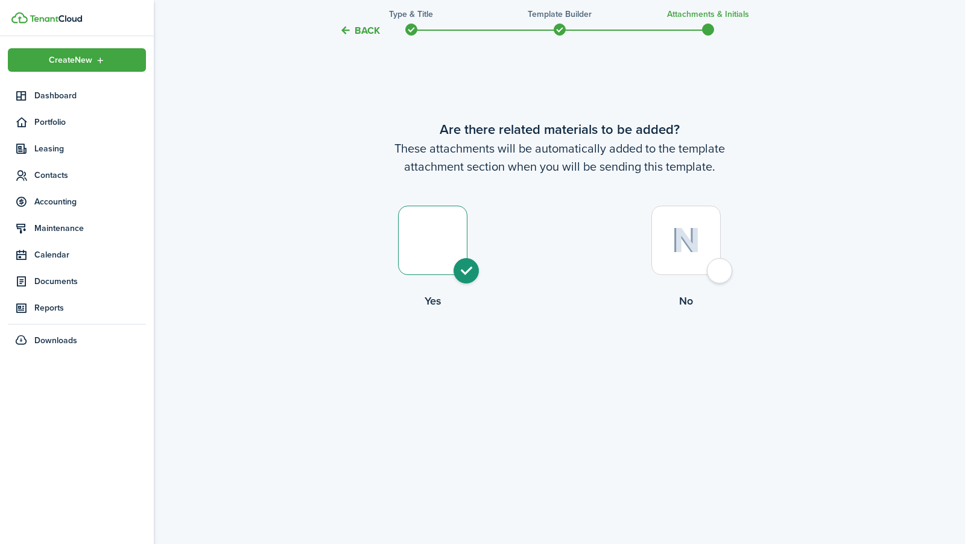
scroll to position [0, 0]
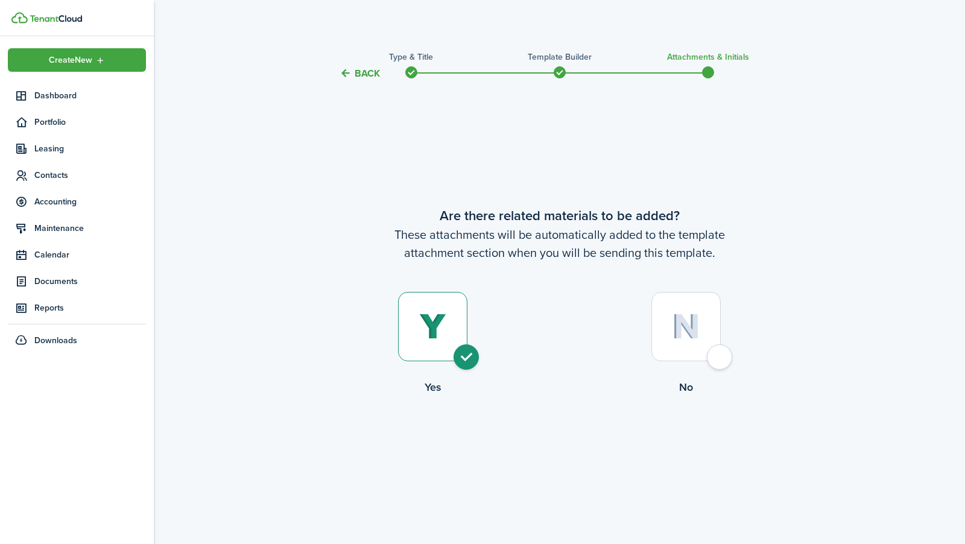
click at [663, 304] on div at bounding box center [685, 326] width 69 height 69
radio input "false"
radio input "true"
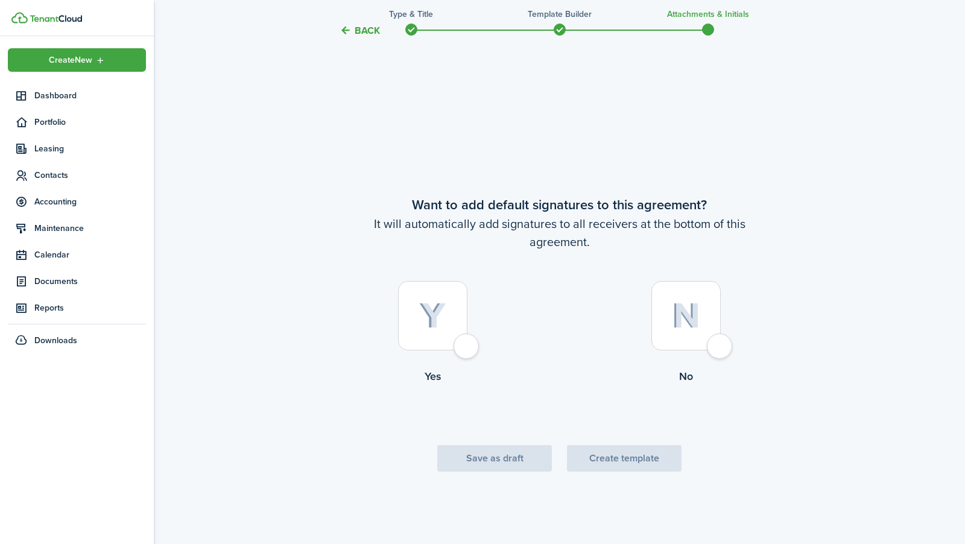
scroll to position [463, 0]
click at [454, 306] on div at bounding box center [432, 313] width 69 height 69
radio input "true"
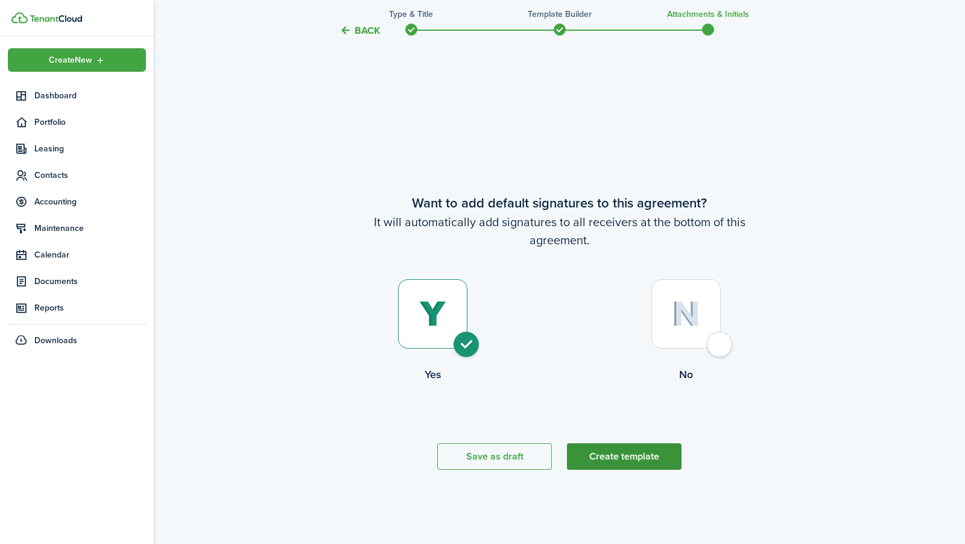
click at [582, 450] on button "Create template" at bounding box center [624, 456] width 115 height 27
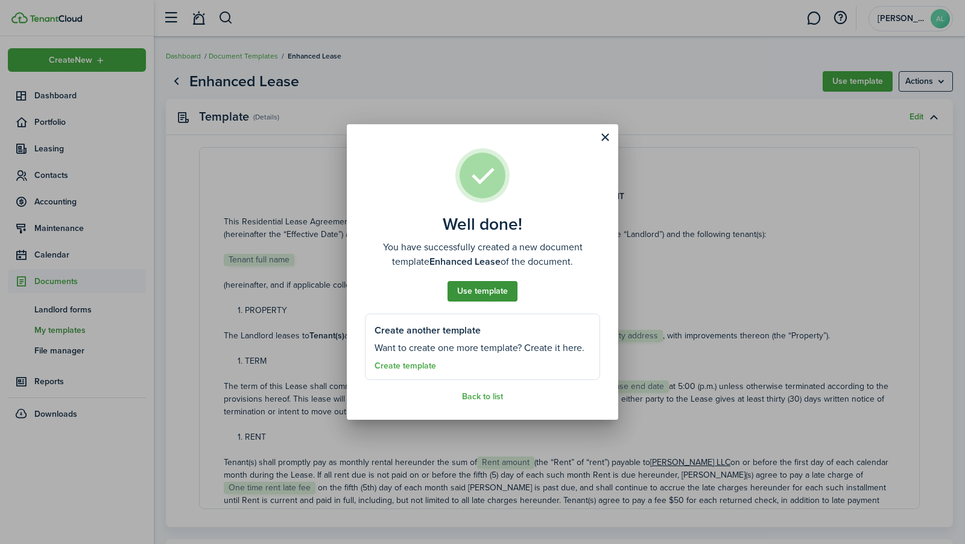
click at [483, 293] on button "Use template" at bounding box center [482, 291] width 70 height 21
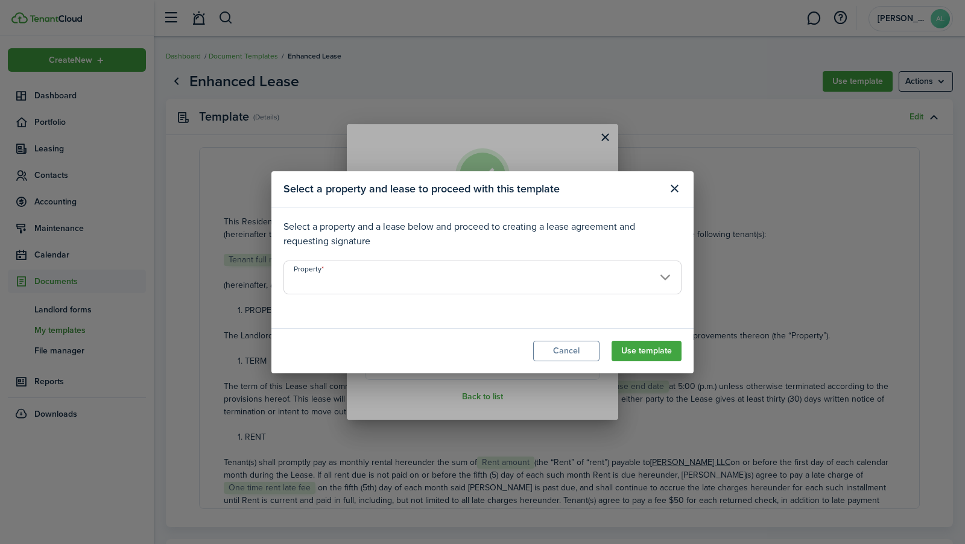
click at [477, 282] on input "Property" at bounding box center [482, 277] width 398 height 34
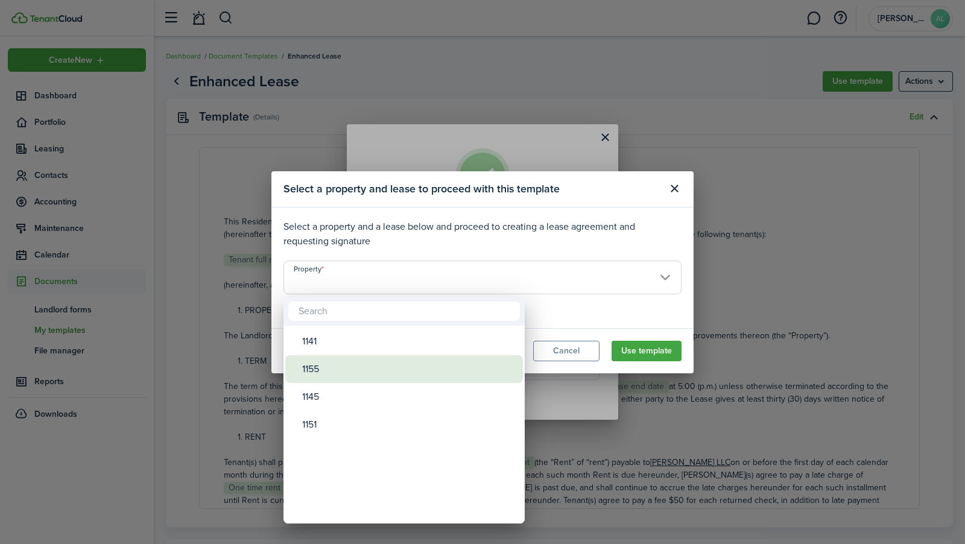
click at [402, 370] on div "1155" at bounding box center [408, 369] width 213 height 28
type input "1155"
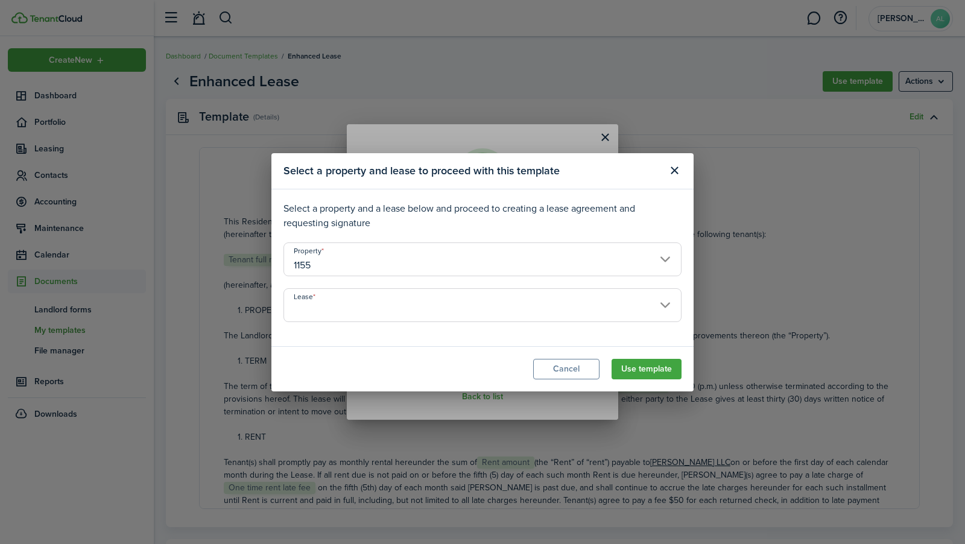
click at [585, 298] on input "Lease" at bounding box center [482, 305] width 398 height 34
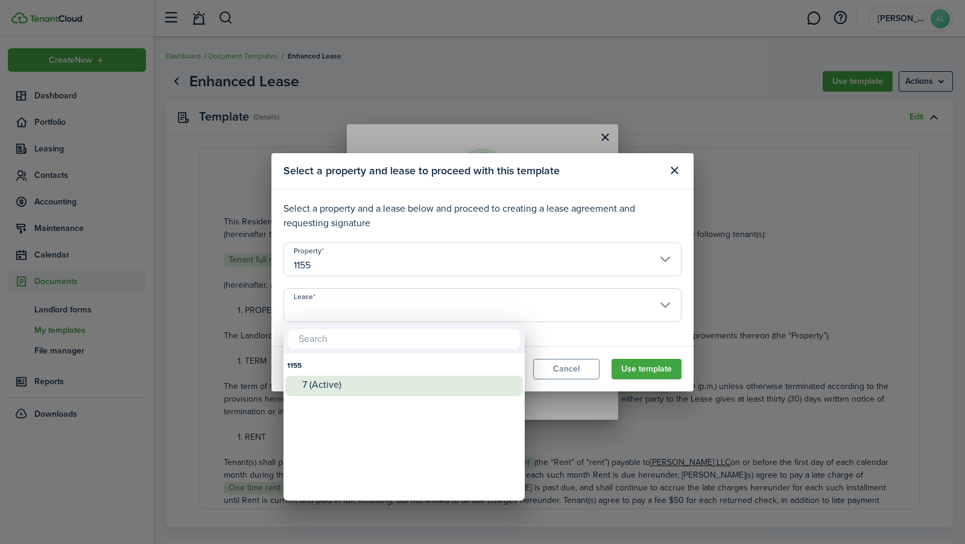
click at [490, 378] on div "7 (Active)" at bounding box center [408, 385] width 213 height 18
type input "1155. Lease #7 (Active)"
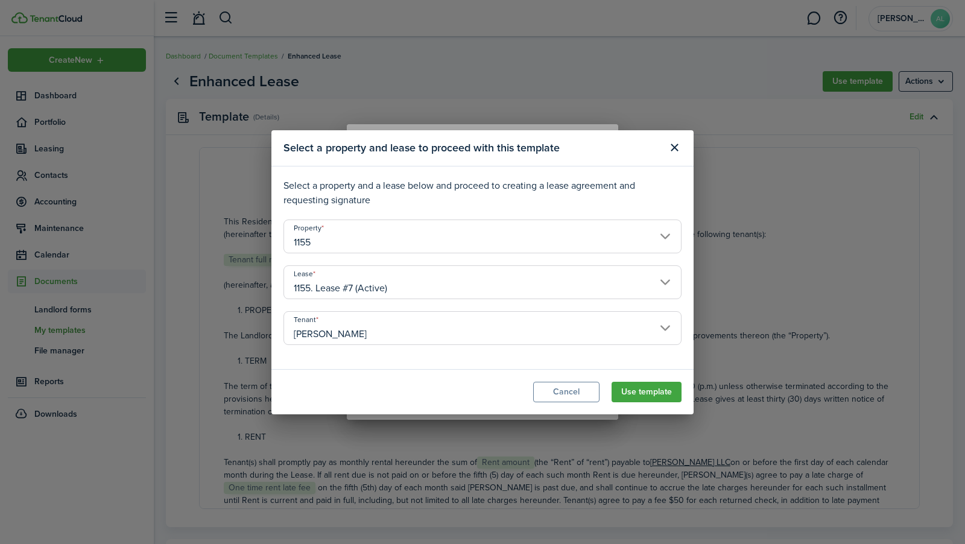
click at [485, 339] on input "[PERSON_NAME]" at bounding box center [482, 328] width 398 height 34
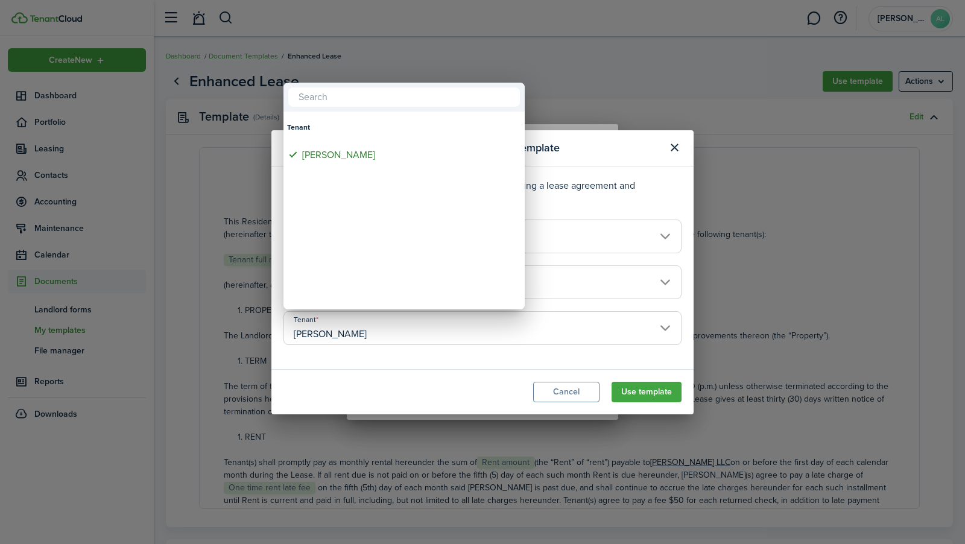
click at [485, 339] on div at bounding box center [483, 272] width 1158 height 737
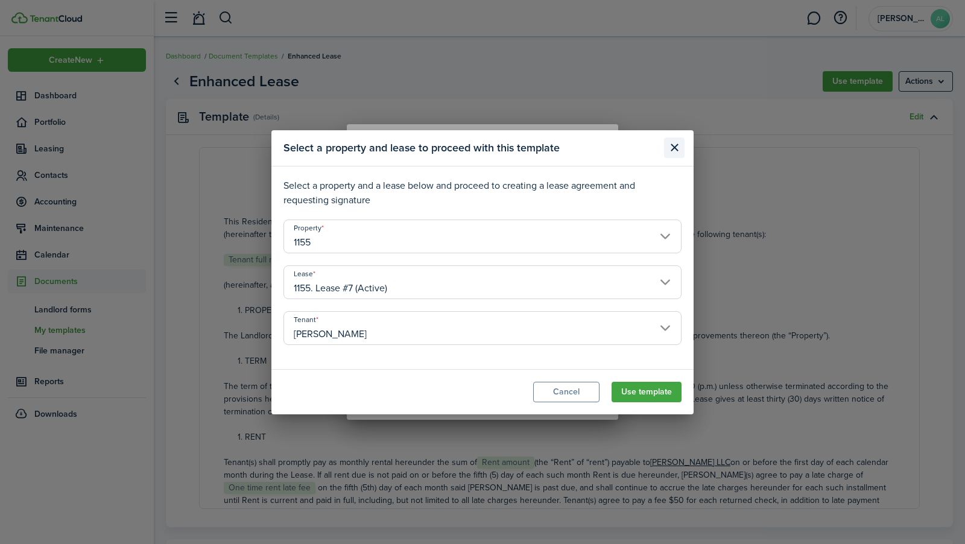
click at [683, 150] on button "Close modal" at bounding box center [674, 147] width 21 height 21
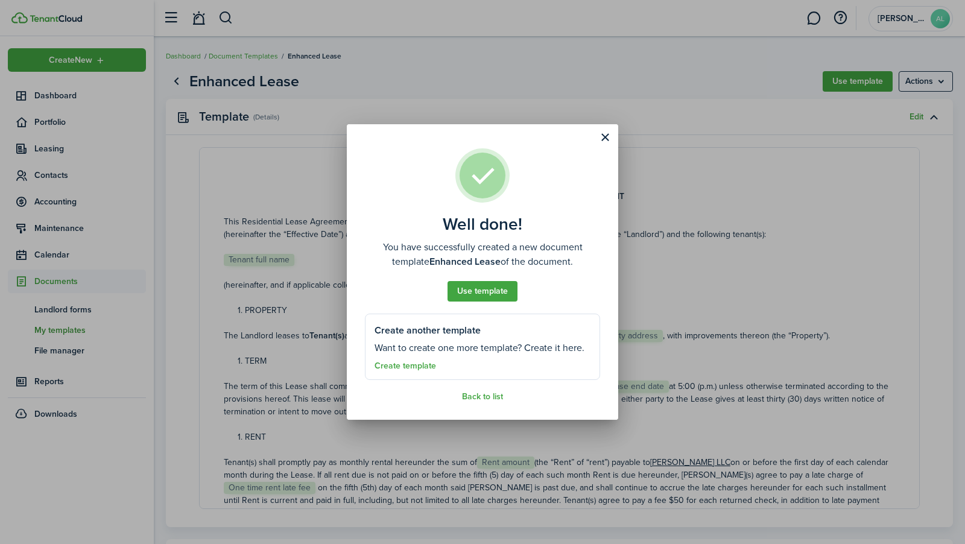
click at [481, 402] on well-done "Well done! You have successfully created a new document template Enhanced Lease…" at bounding box center [482, 271] width 271 height 295
click at [481, 400] on link "Back to list" at bounding box center [482, 397] width 41 height 10
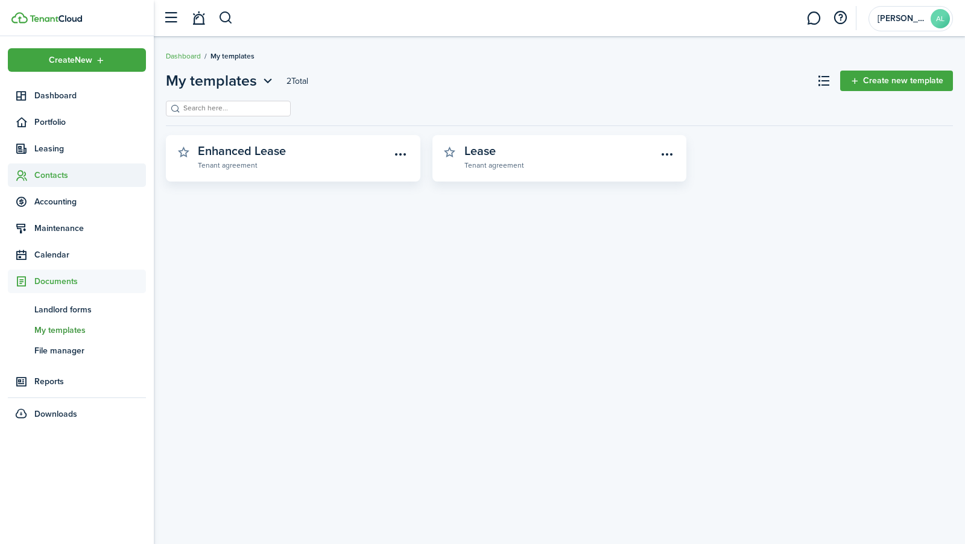
click at [96, 166] on span "Contacts" at bounding box center [77, 175] width 138 height 24
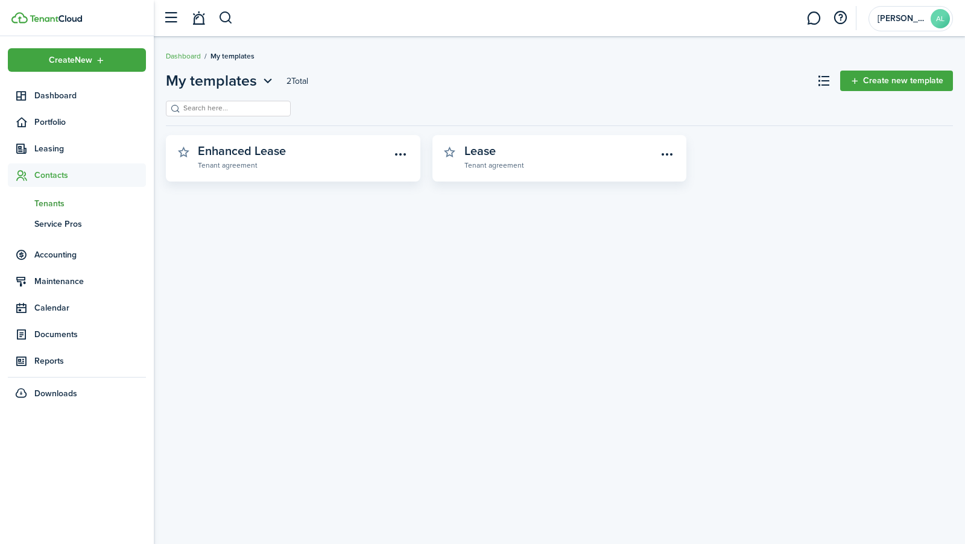
click at [94, 198] on span "Tenants" at bounding box center [90, 203] width 112 height 13
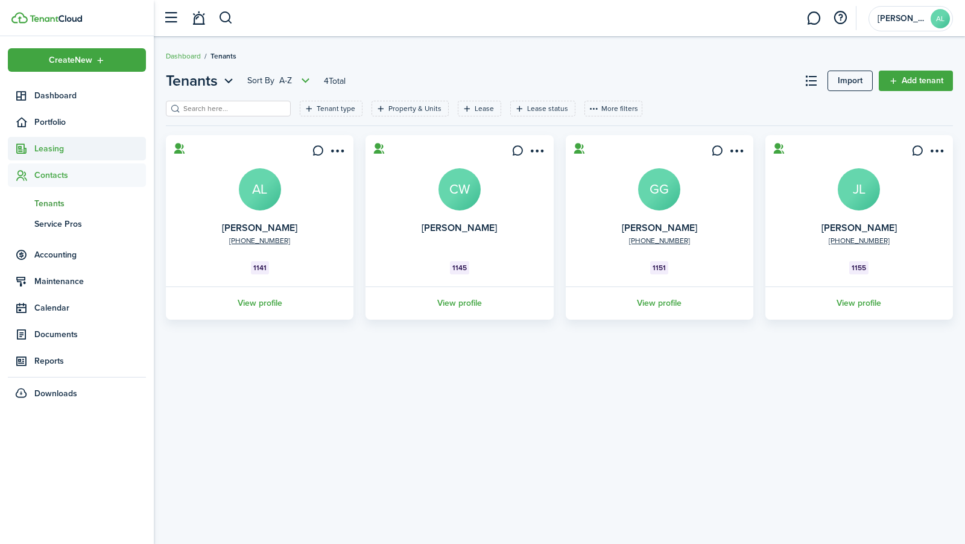
click at [94, 152] on span "Leasing" at bounding box center [90, 148] width 112 height 13
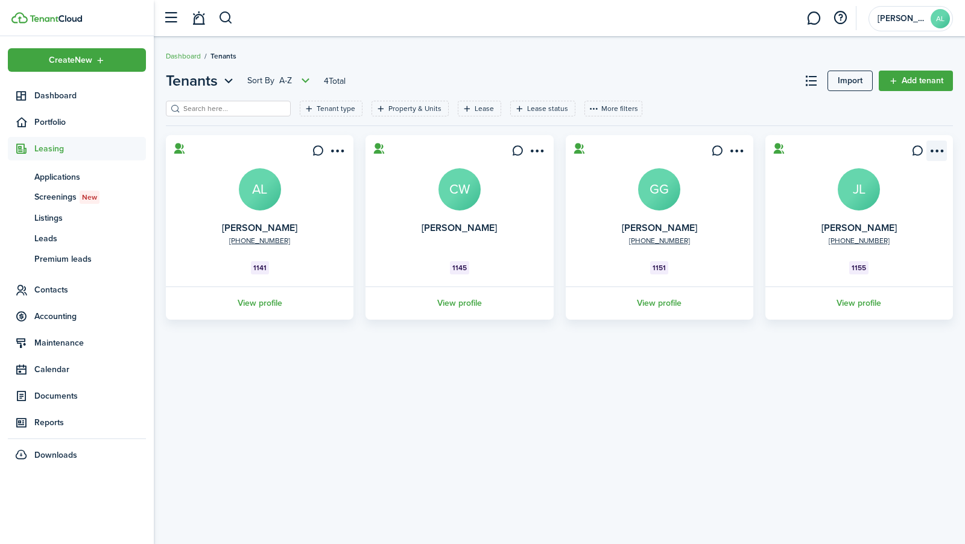
click at [939, 149] on menu-btn-icon "Open menu" at bounding box center [936, 150] width 21 height 21
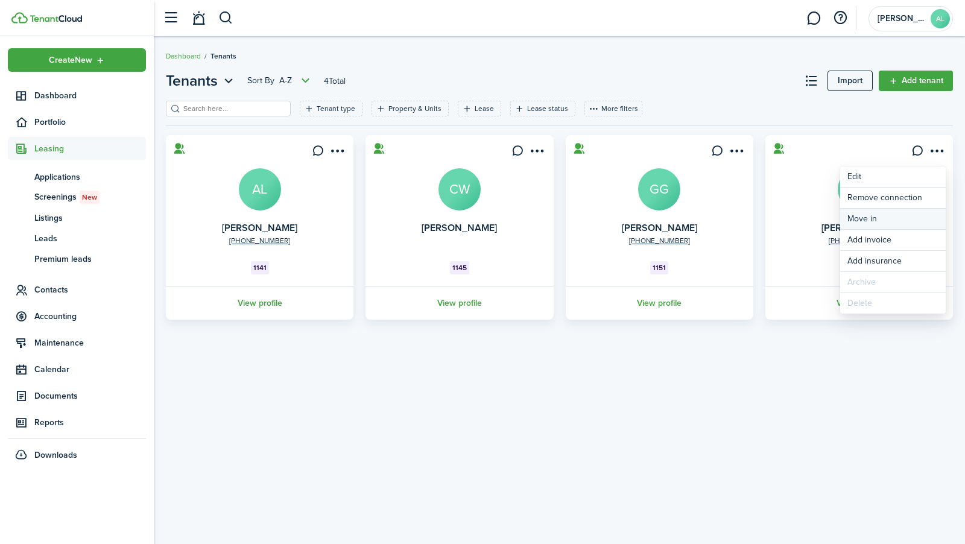
click at [909, 219] on link "Move in" at bounding box center [893, 219] width 106 height 21
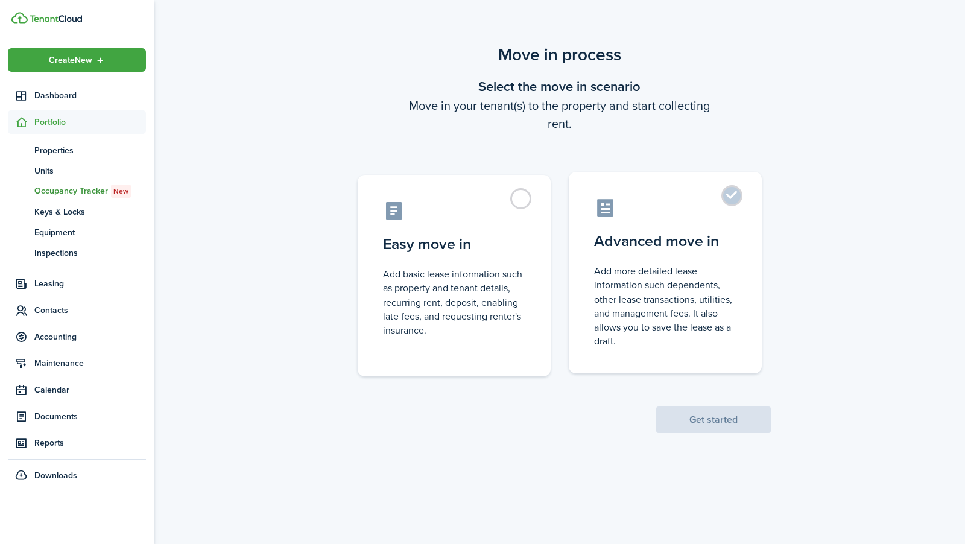
click at [622, 224] on label "Advanced move in Add more detailed lease information such dependents, other lea…" at bounding box center [665, 272] width 193 height 201
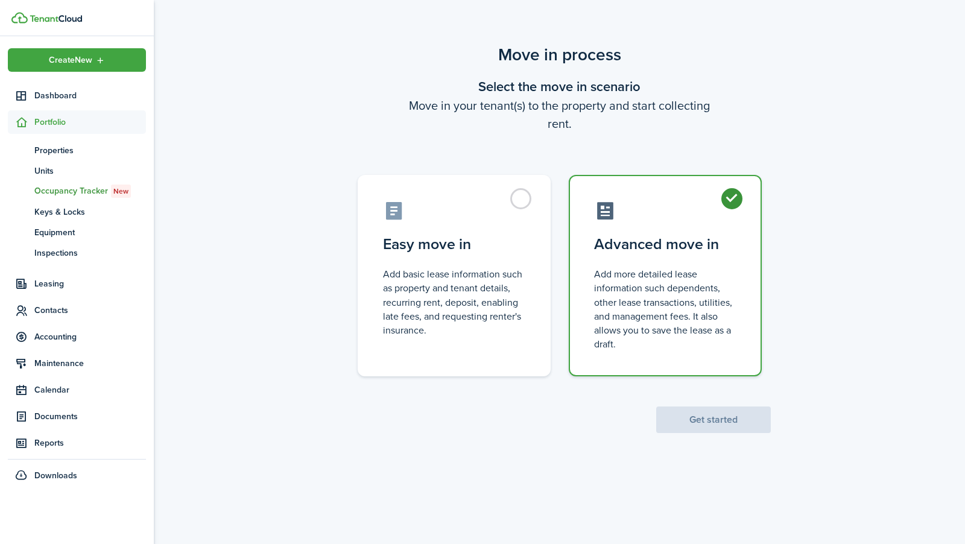
radio input "true"
click at [689, 427] on button "Get started" at bounding box center [713, 419] width 115 height 27
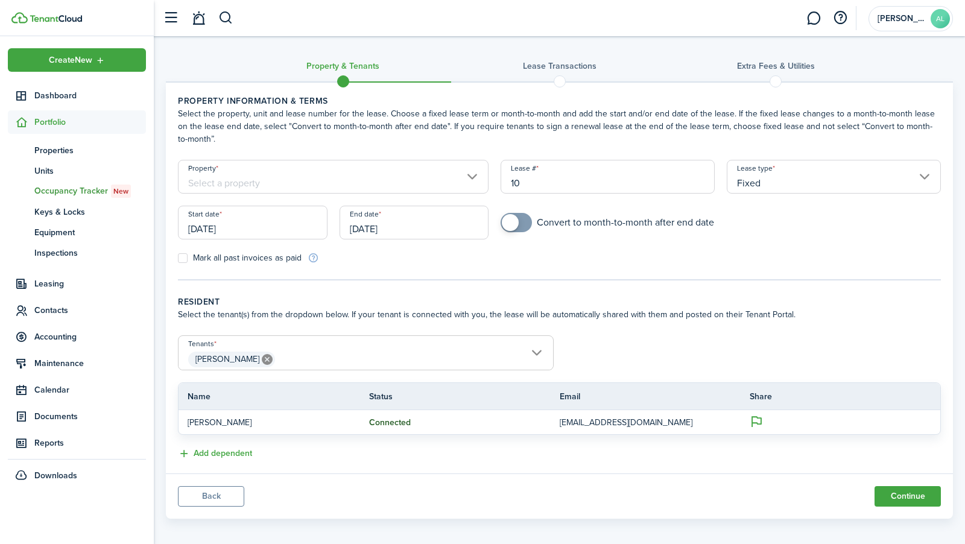
scroll to position [6, 0]
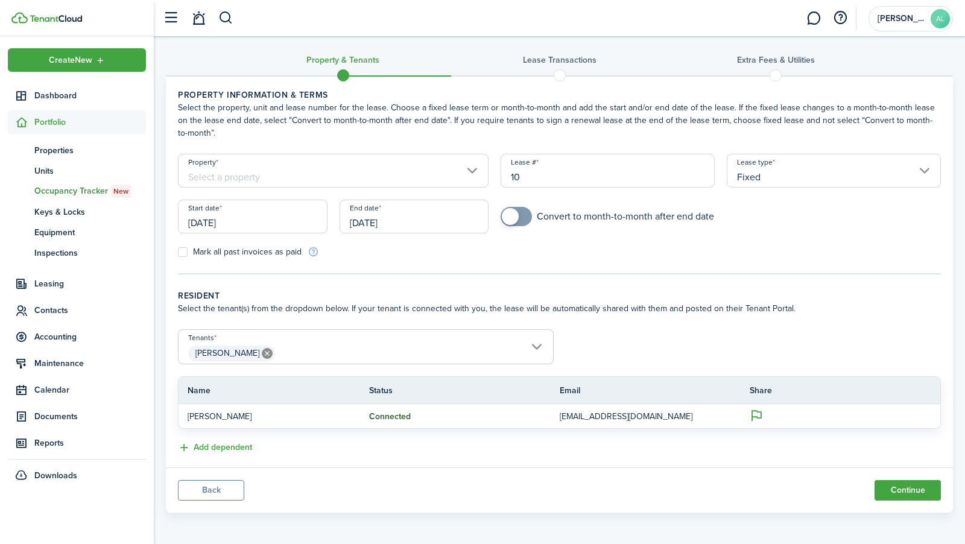
click at [456, 177] on input "Property" at bounding box center [333, 171] width 311 height 34
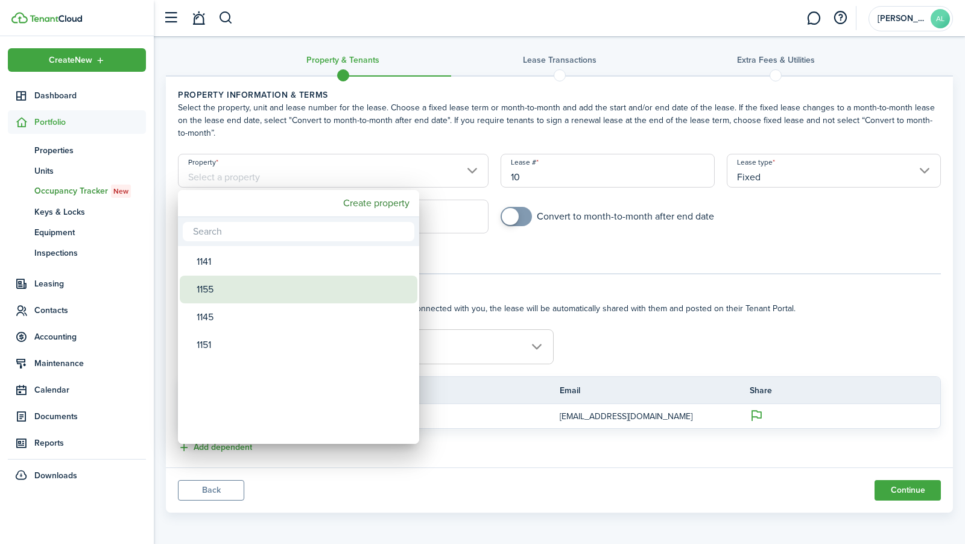
click at [336, 286] on div "1155" at bounding box center [303, 290] width 213 height 28
type input "1155"
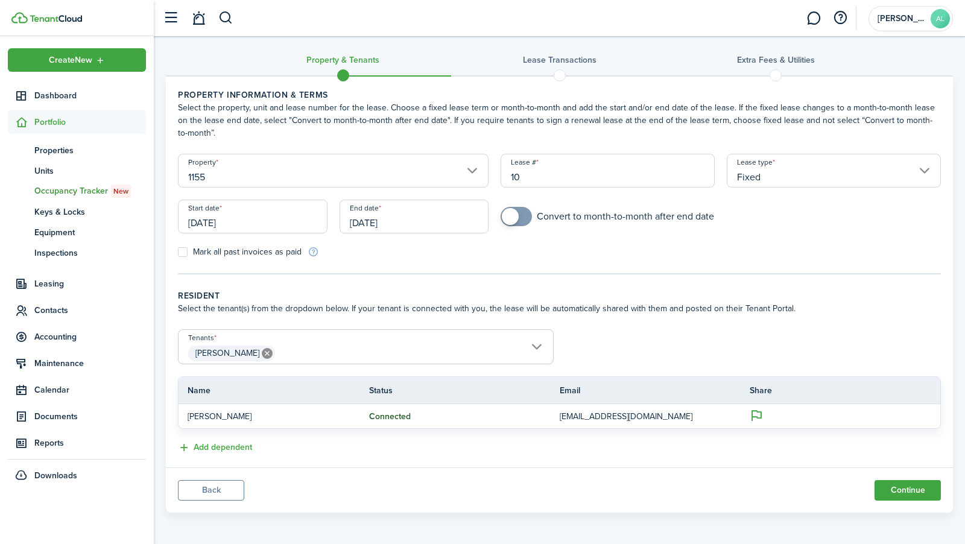
click at [557, 177] on input "10" at bounding box center [607, 171] width 214 height 34
type input "3"
type input "2"
type input "[PERSON_NAME](2)"
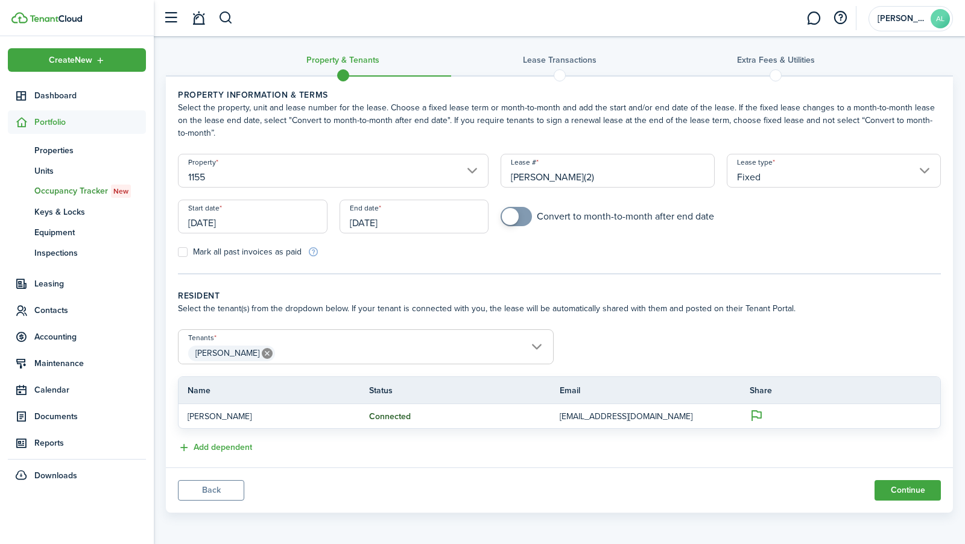
click at [546, 298] on wizard-step-header-title "Resident" at bounding box center [559, 295] width 763 height 13
click at [302, 226] on input "[DATE]" at bounding box center [253, 217] width 150 height 34
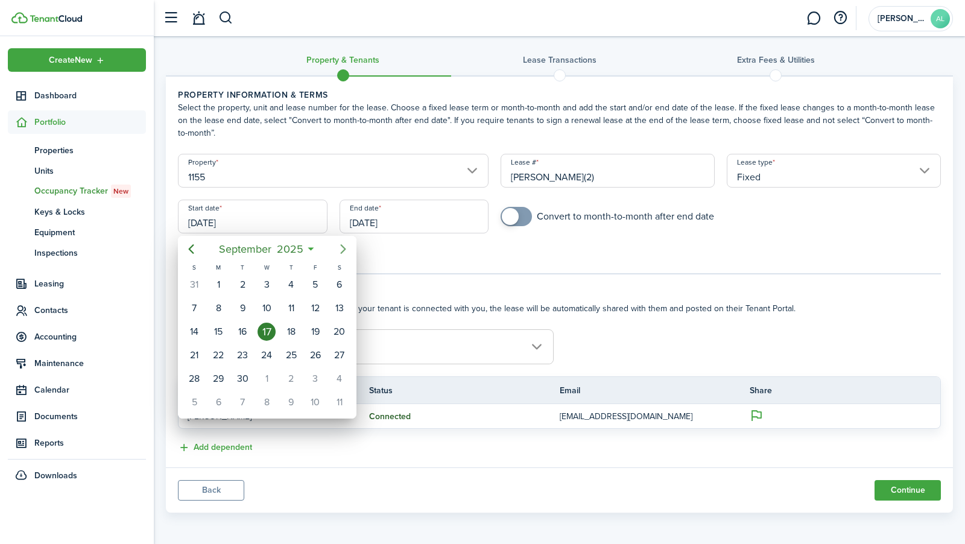
click at [349, 249] on icon "Next page" at bounding box center [343, 249] width 14 height 14
click at [271, 281] on div "1" at bounding box center [266, 285] width 18 height 18
type input "[DATE]"
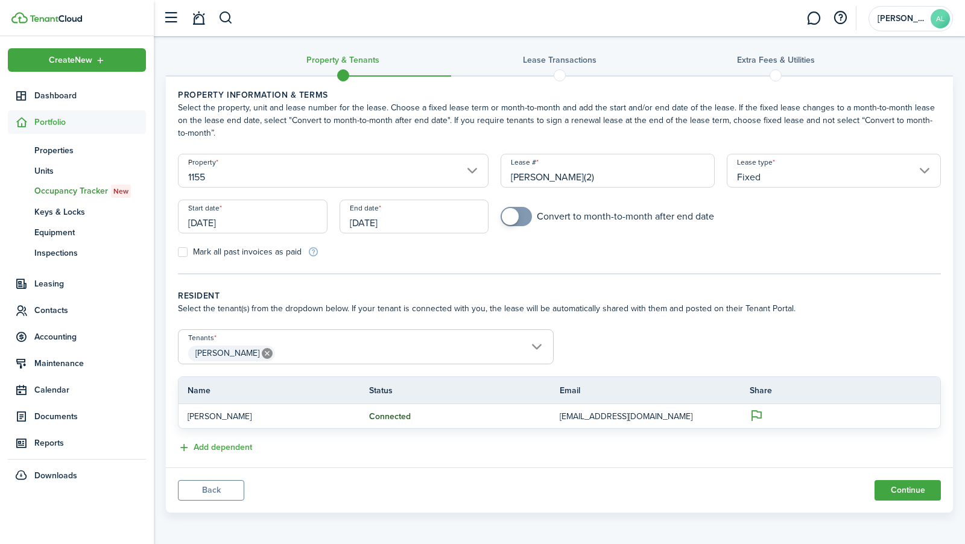
click at [385, 224] on input "[DATE]" at bounding box center [414, 217] width 150 height 34
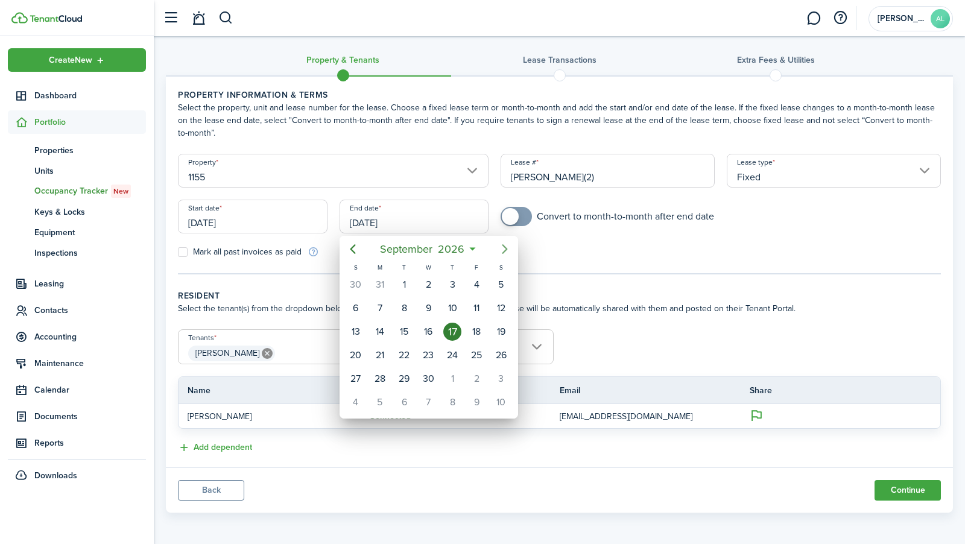
click at [502, 238] on mbsc-button "Next page" at bounding box center [505, 249] width 24 height 24
click at [451, 285] on div "1" at bounding box center [452, 285] width 18 height 18
type input "[DATE]"
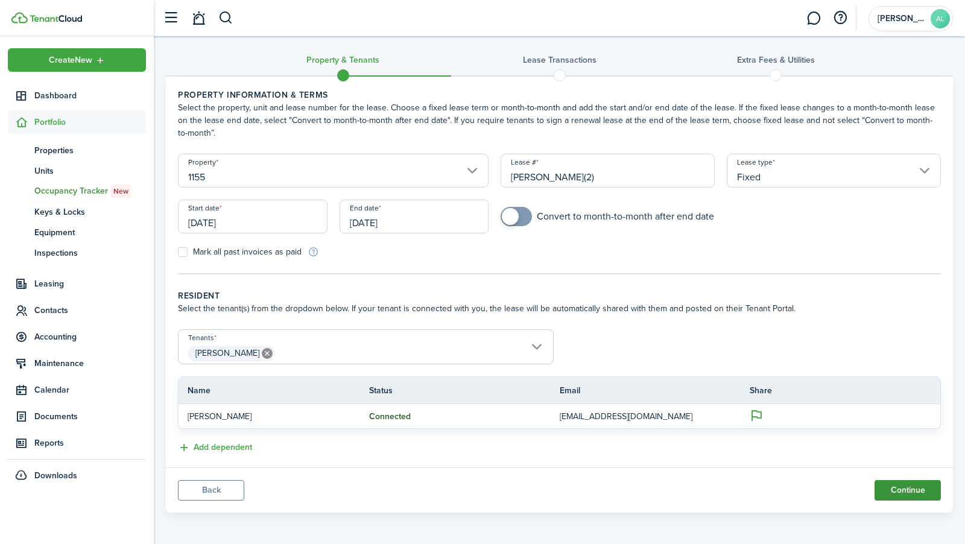
click at [885, 493] on button "Continue" at bounding box center [907, 490] width 66 height 21
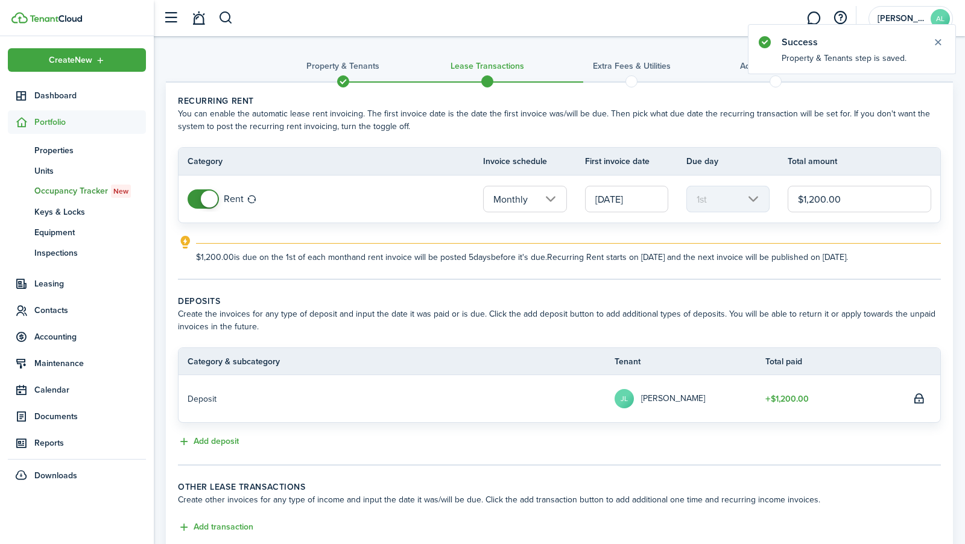
click at [852, 194] on input "$1,200.00" at bounding box center [859, 199] width 144 height 27
type input "$1,350.00"
click at [719, 260] on explanation-description "$1,350.00 is due on the 1st of each month and rent invoice will be posted 5 day…" at bounding box center [568, 257] width 745 height 13
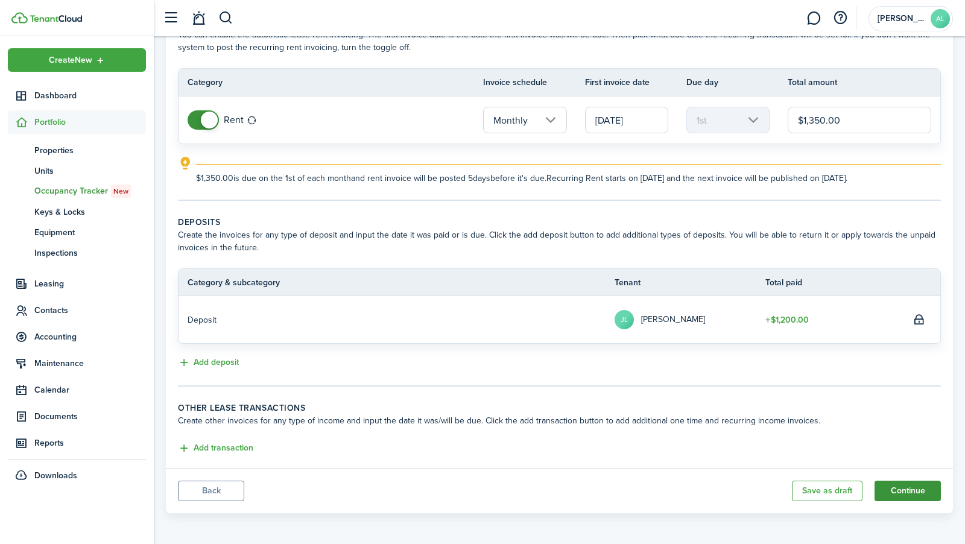
click at [886, 490] on button "Continue" at bounding box center [907, 491] width 66 height 21
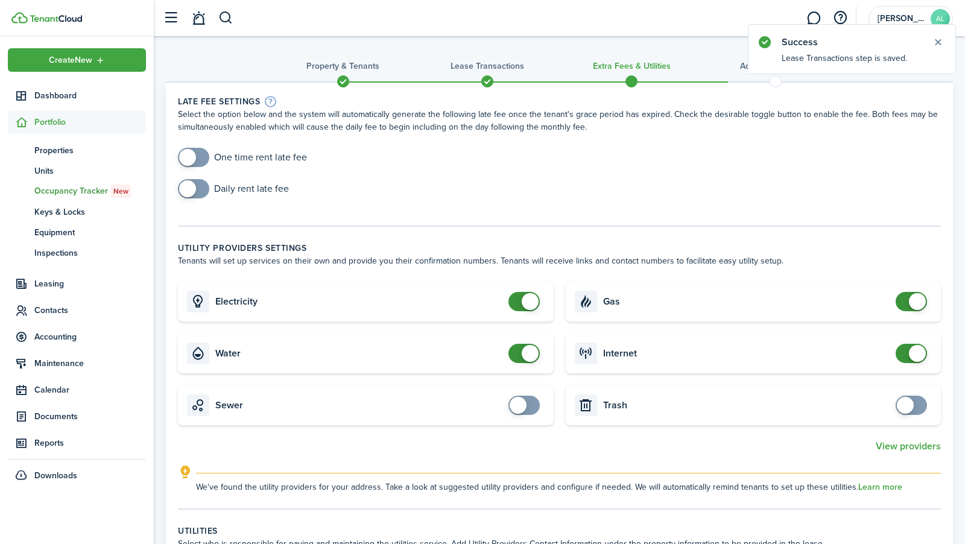
checkbox input "true"
click at [198, 157] on span at bounding box center [194, 157] width 12 height 19
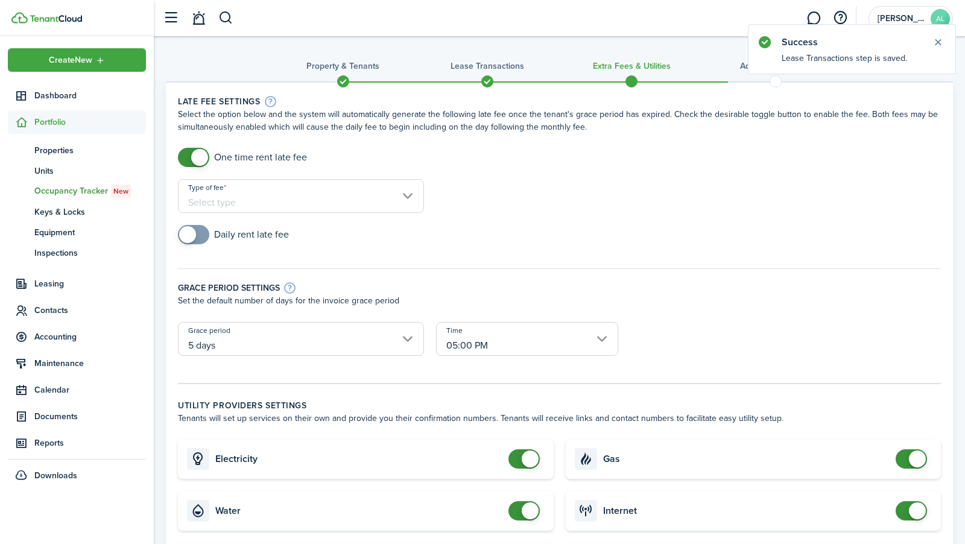
click at [274, 194] on input "Type of fee" at bounding box center [301, 196] width 246 height 34
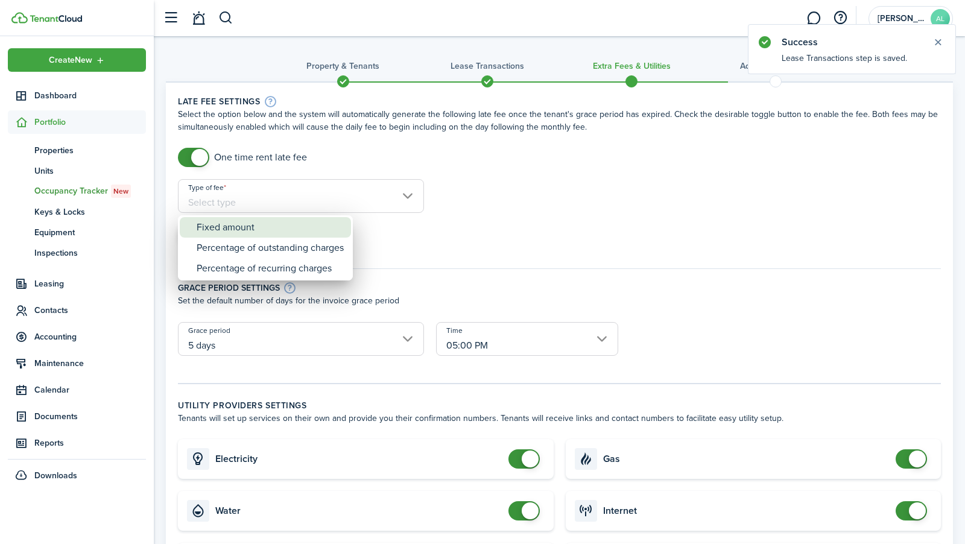
click at [275, 228] on div "Fixed amount" at bounding box center [270, 227] width 147 height 21
type input "Fixed amount"
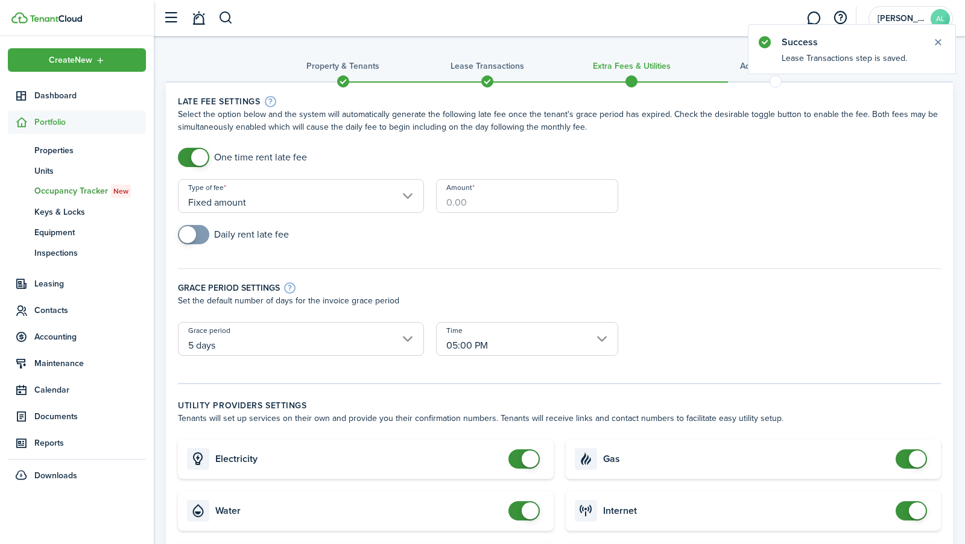
click at [464, 203] on input "Amount" at bounding box center [526, 196] width 181 height 34
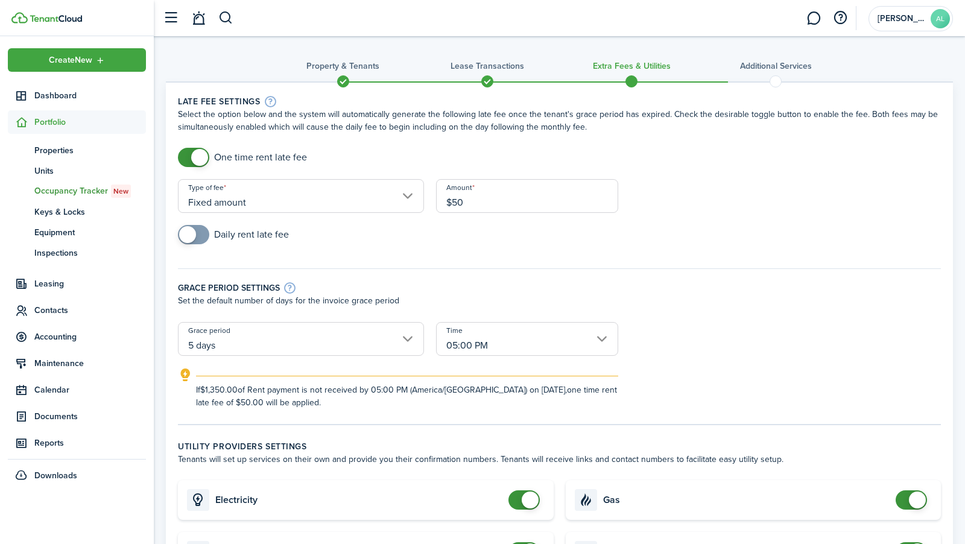
type input "$50.00"
click at [447, 269] on div "Grace period settings Set the default number of days for the invoice grace peri…" at bounding box center [559, 289] width 775 height 66
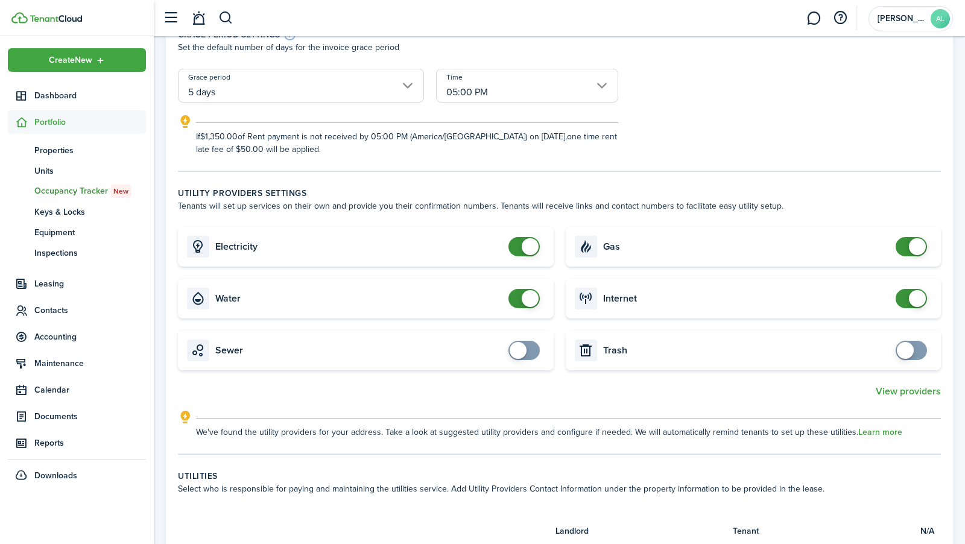
scroll to position [283, 0]
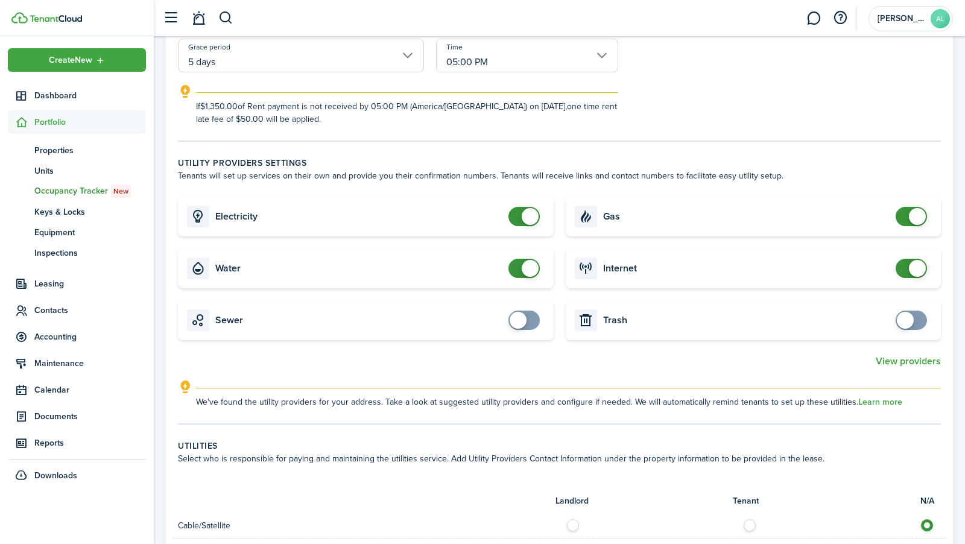
checkbox input "true"
click at [519, 322] on span at bounding box center [518, 320] width 17 height 17
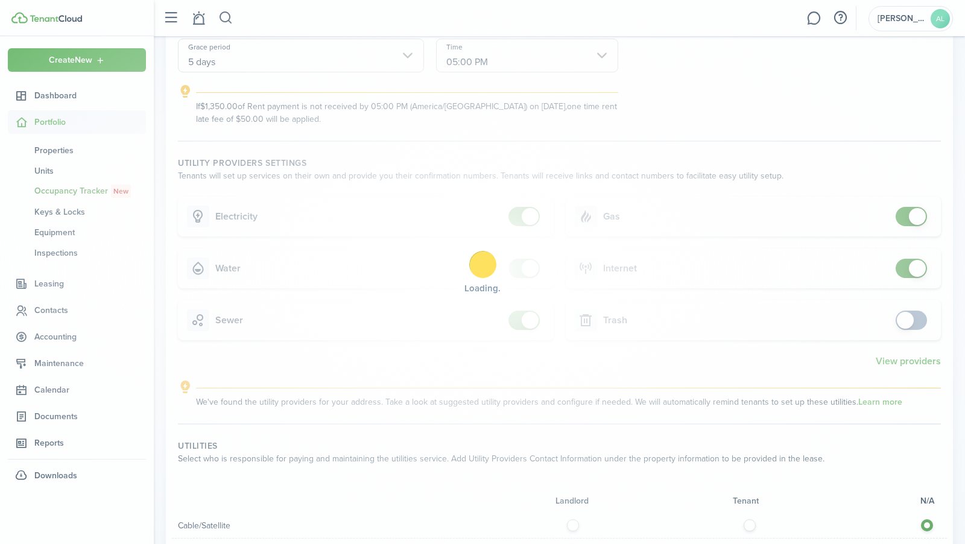
click at [913, 318] on div "Loading" at bounding box center [482, 272] width 965 height 544
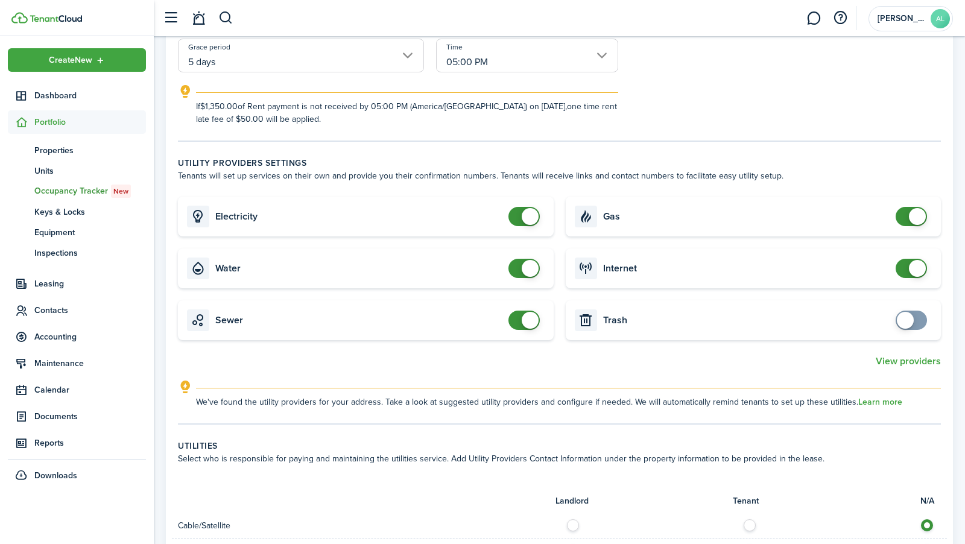
checkbox input "true"
click at [913, 318] on span at bounding box center [905, 320] width 17 height 17
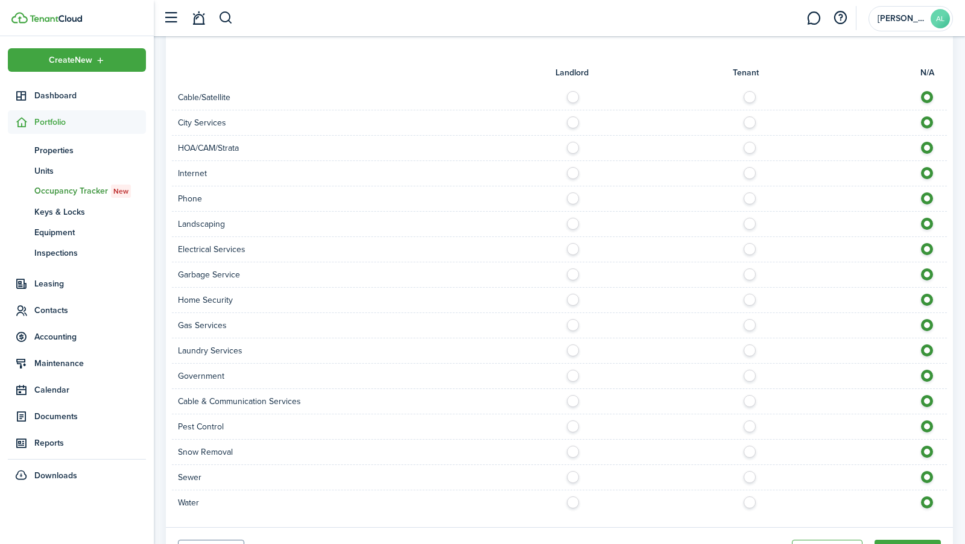
scroll to position [719, 0]
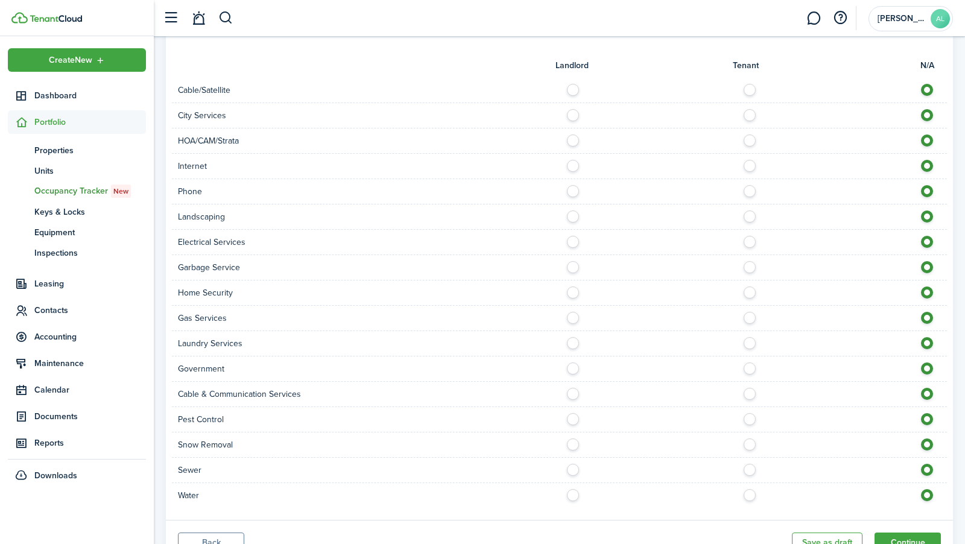
click at [748, 90] on label at bounding box center [752, 87] width 21 height 6
radio input "true"
click at [750, 112] on label at bounding box center [752, 112] width 21 height 6
radio input "true"
click at [751, 140] on label at bounding box center [752, 137] width 21 height 6
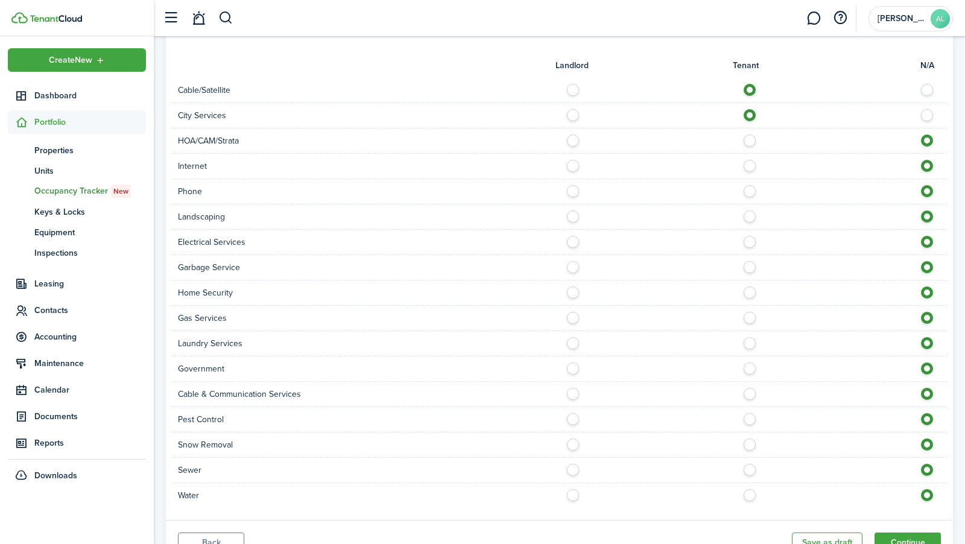
radio input "true"
click at [752, 166] on label at bounding box center [752, 163] width 21 height 6
click at [932, 160] on label at bounding box center [930, 163] width 21 height 6
radio input "false"
radio input "true"
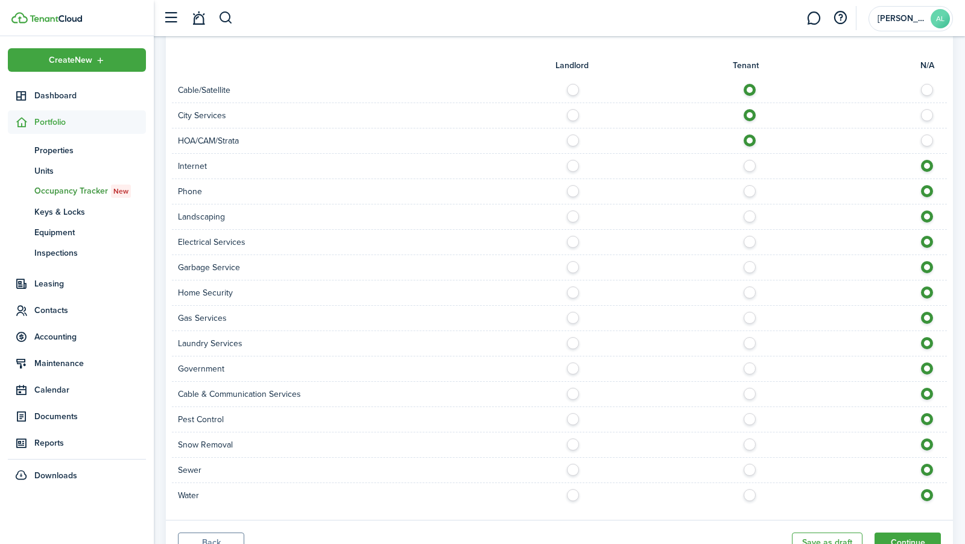
click at [932, 139] on label at bounding box center [930, 137] width 21 height 6
radio input "false"
radio input "true"
click at [927, 111] on label at bounding box center [930, 112] width 21 height 6
radio input "false"
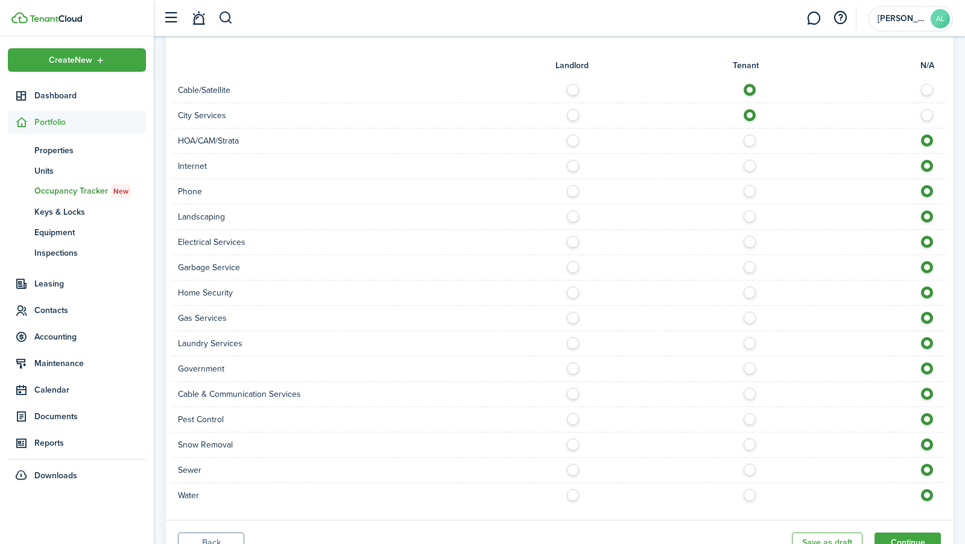
radio input "true"
click at [927, 86] on label at bounding box center [930, 87] width 21 height 6
radio input "false"
radio input "true"
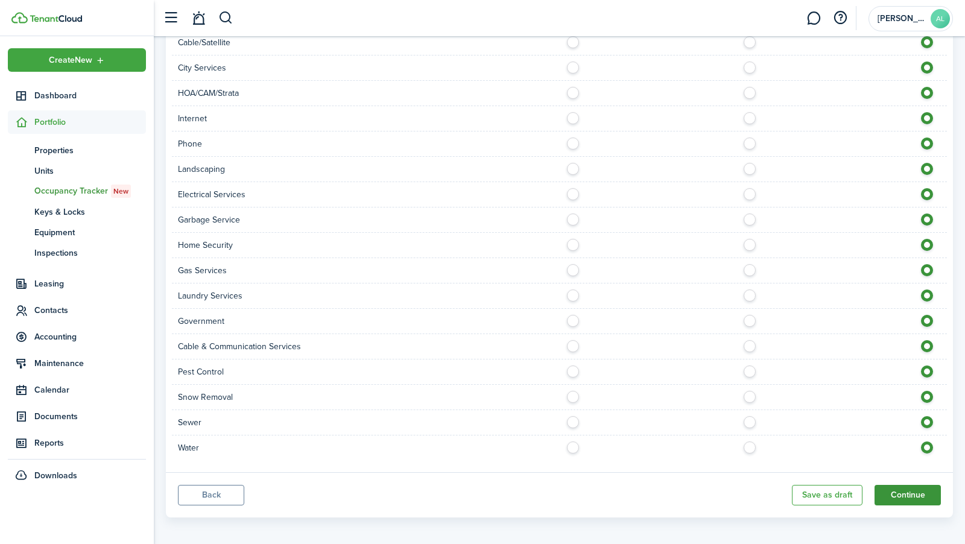
click at [919, 486] on button "Continue" at bounding box center [907, 495] width 66 height 21
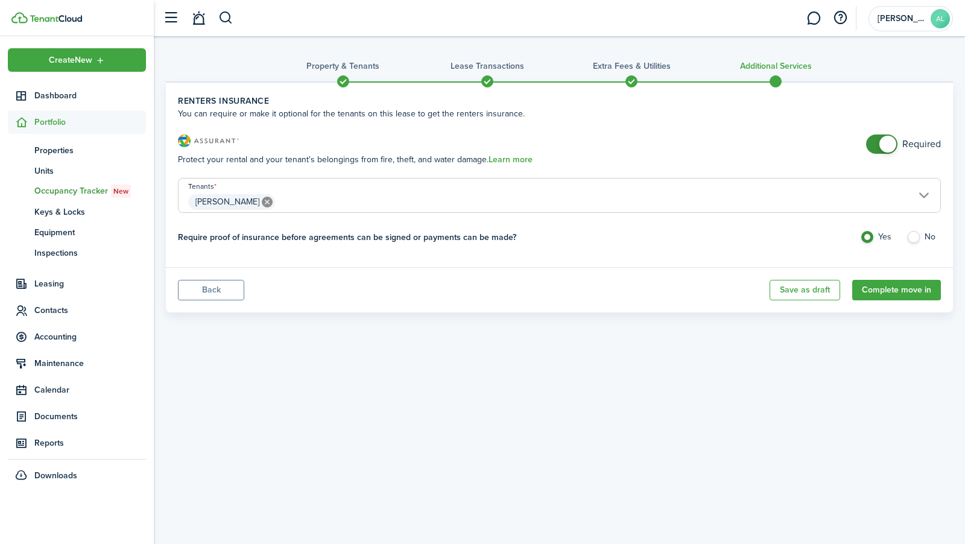
click at [232, 289] on button "Back" at bounding box center [211, 290] width 66 height 21
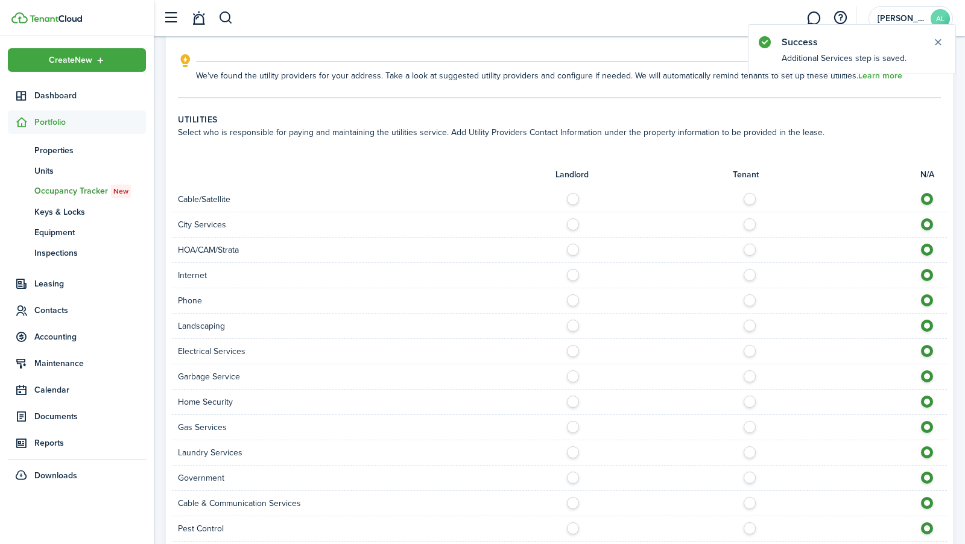
scroll to position [766, 0]
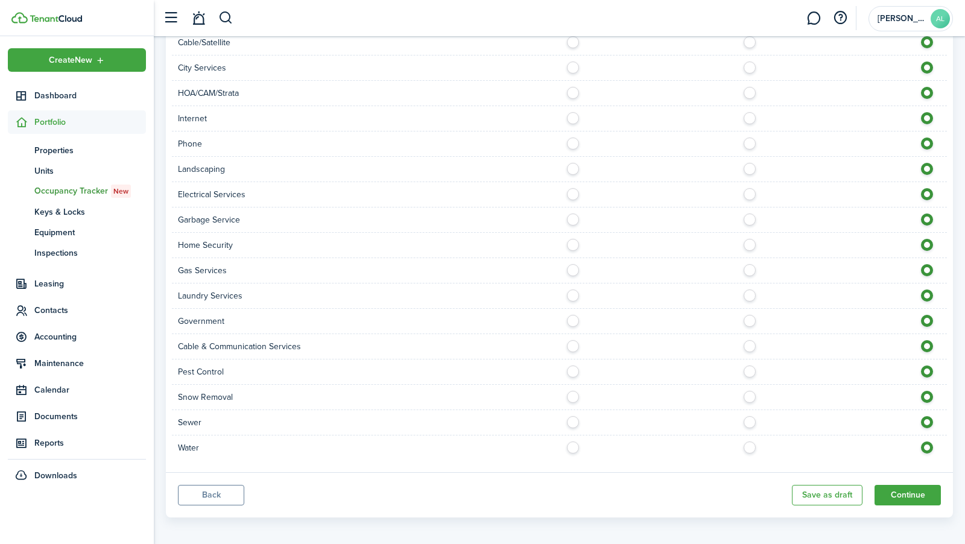
click at [212, 473] on panel-main-footer "Back Save as draft Continue" at bounding box center [559, 494] width 787 height 45
click at [212, 485] on button "Back" at bounding box center [211, 495] width 66 height 21
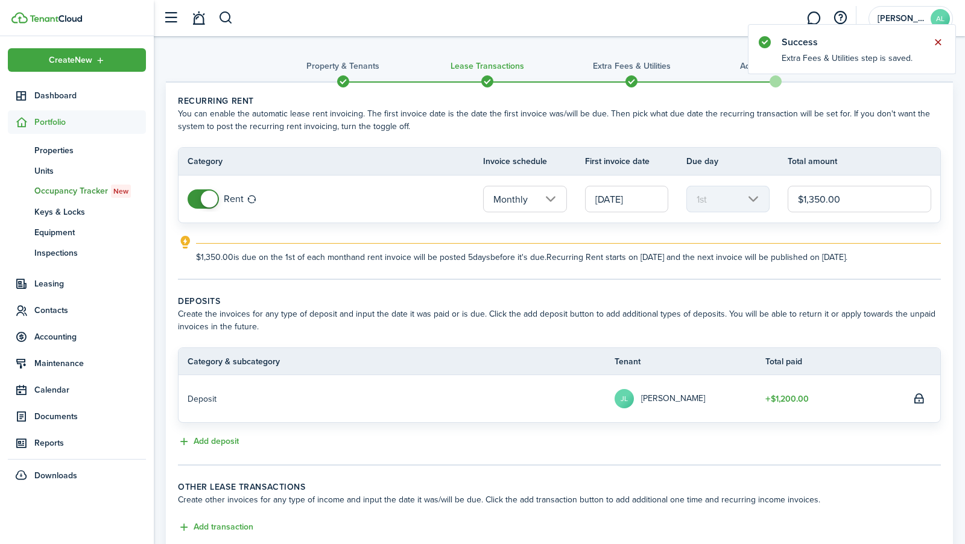
click at [939, 42] on button "Close notify" at bounding box center [937, 42] width 17 height 17
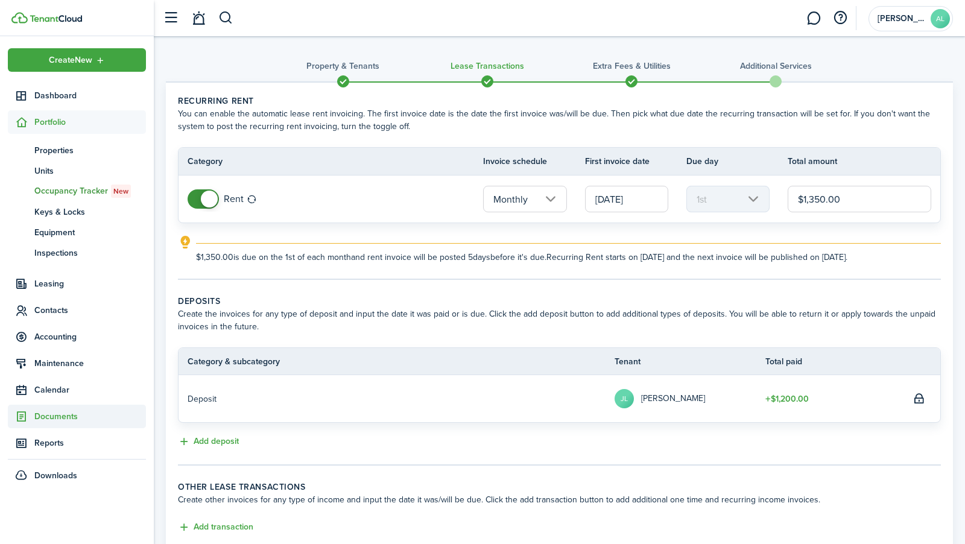
click at [83, 417] on span "Documents" at bounding box center [90, 416] width 112 height 13
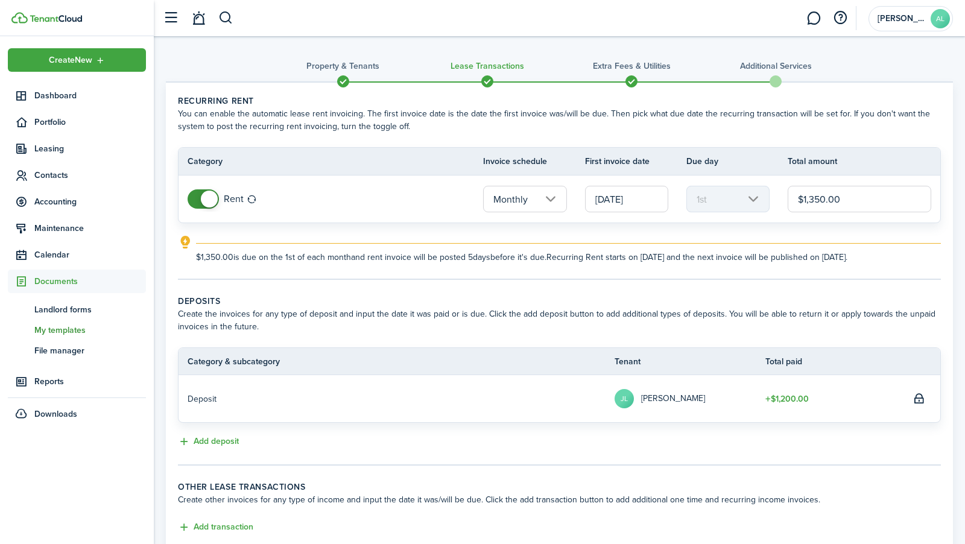
click at [84, 325] on span "My templates" at bounding box center [90, 330] width 112 height 13
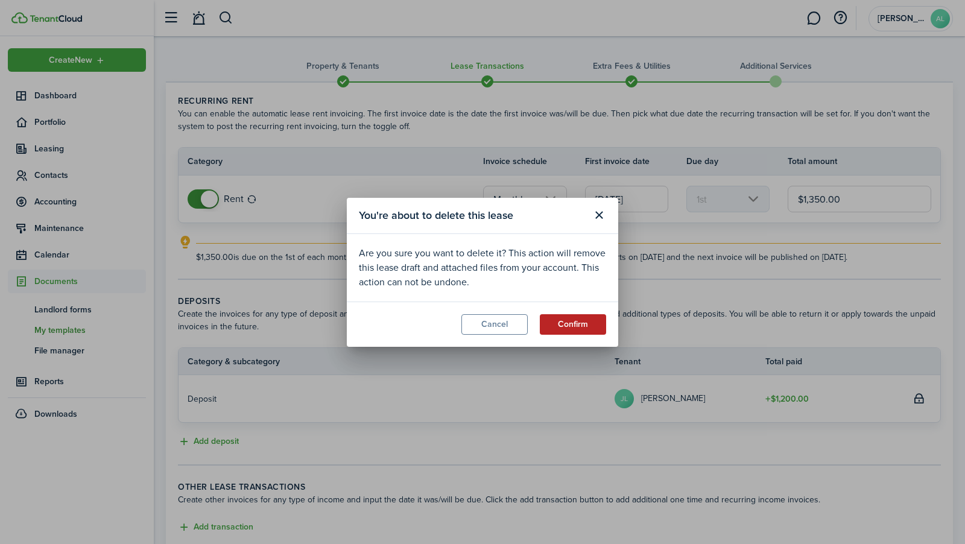
click at [567, 317] on button "Confirm" at bounding box center [573, 324] width 66 height 21
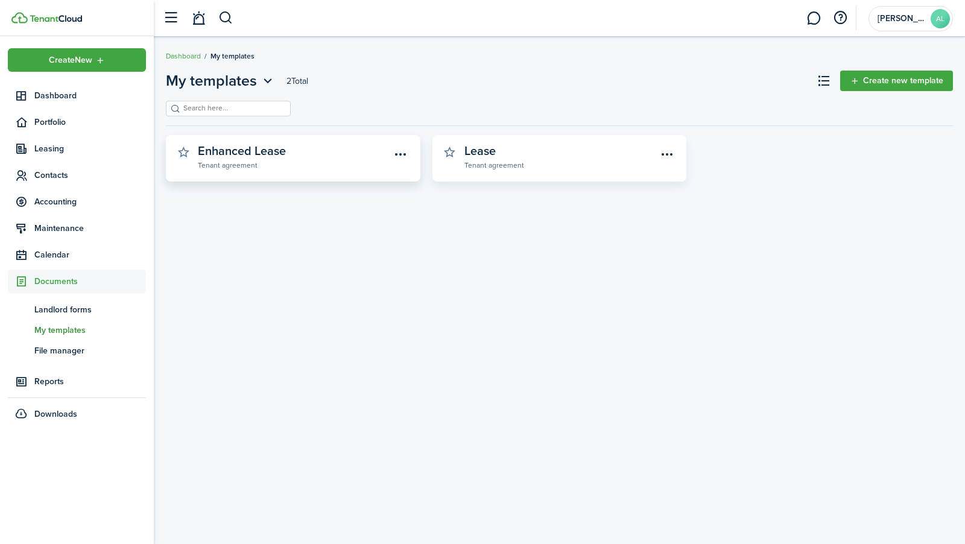
click at [326, 166] on widget-stats-subtitle "Tenant agreement" at bounding box center [294, 165] width 193 height 12
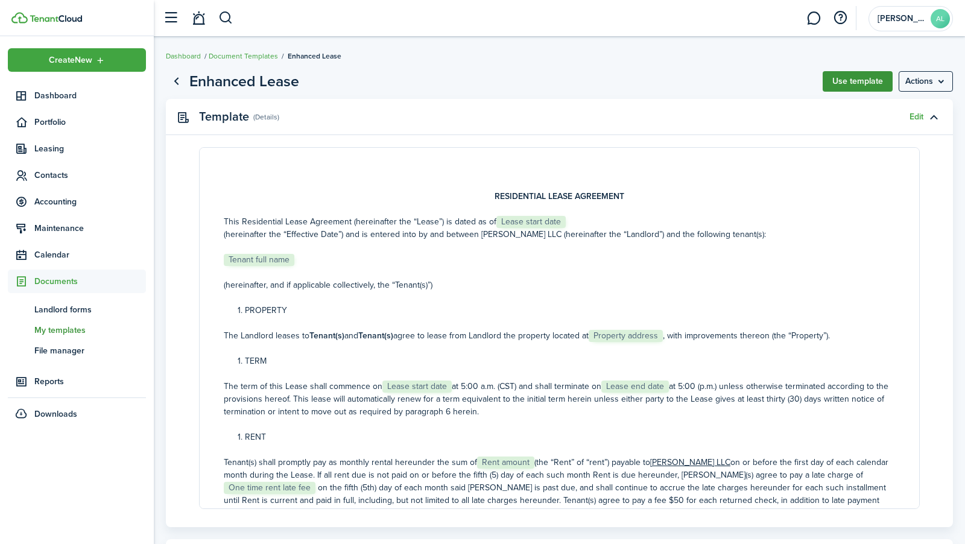
click at [865, 86] on button "Use template" at bounding box center [857, 81] width 70 height 21
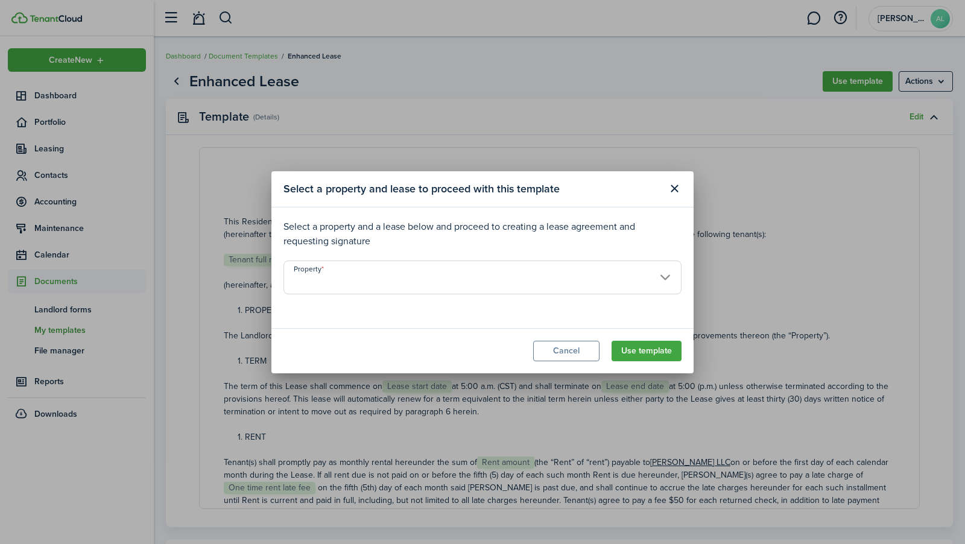
click at [546, 279] on input "Property" at bounding box center [482, 277] width 398 height 34
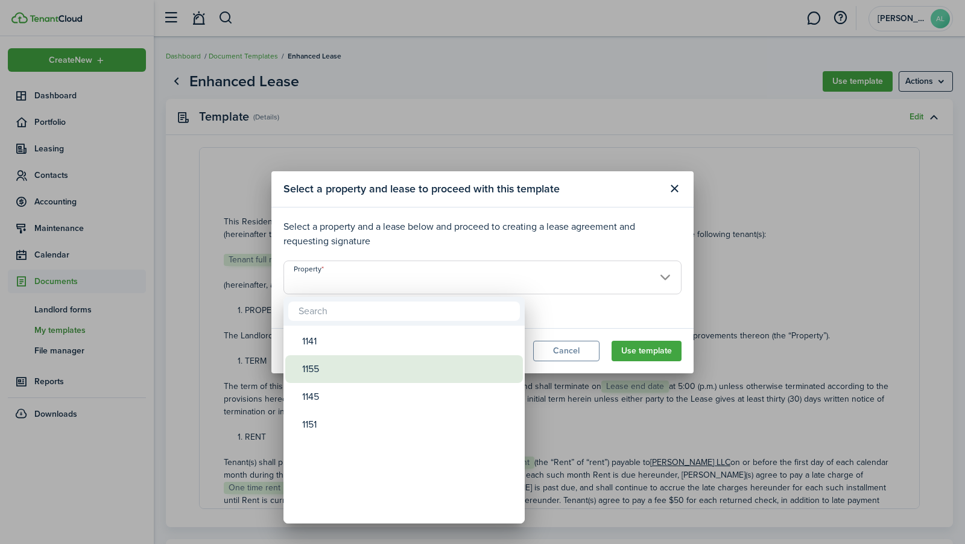
click at [470, 363] on div "1155" at bounding box center [408, 369] width 213 height 28
type input "1155"
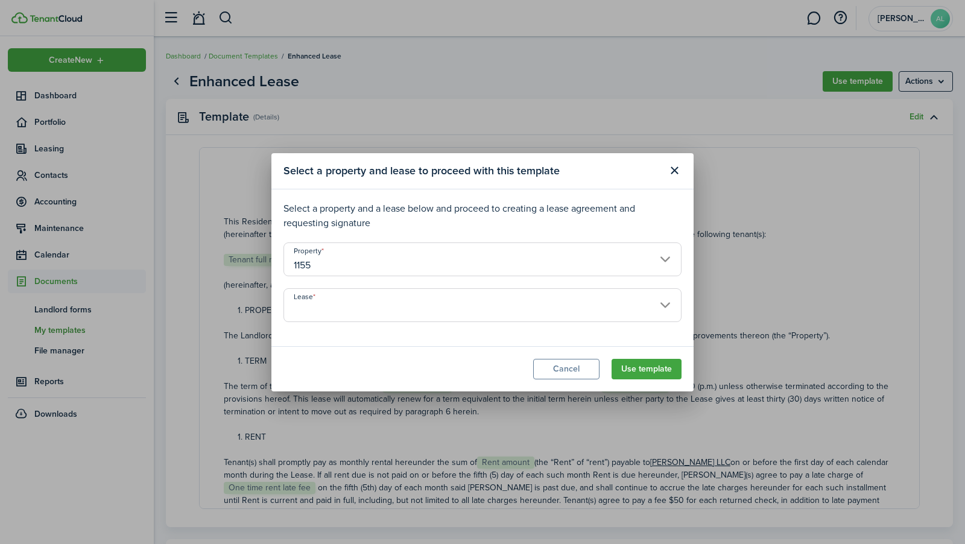
click at [402, 292] on input "Lease" at bounding box center [482, 305] width 398 height 34
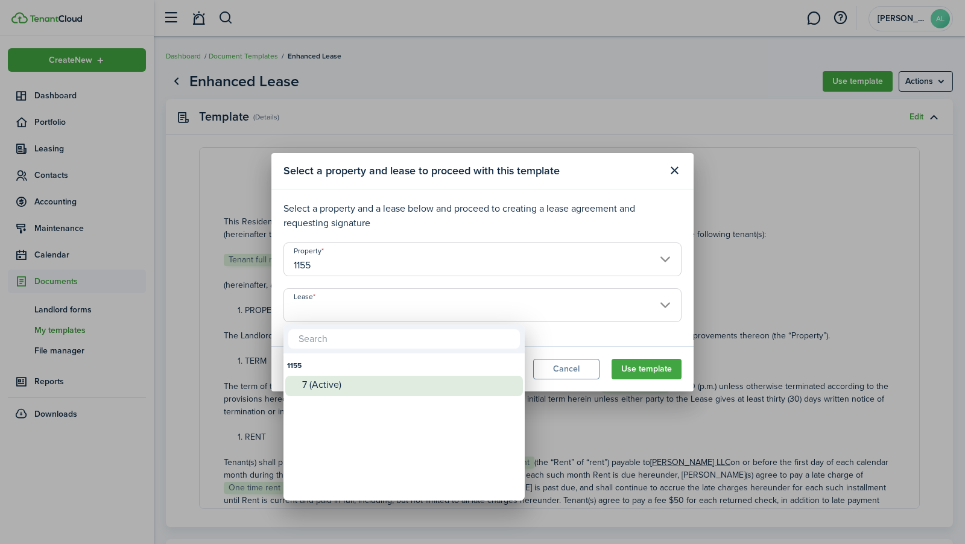
click at [372, 379] on div "7 (Active)" at bounding box center [408, 384] width 213 height 11
type input "1155. Lease #7 (Active)"
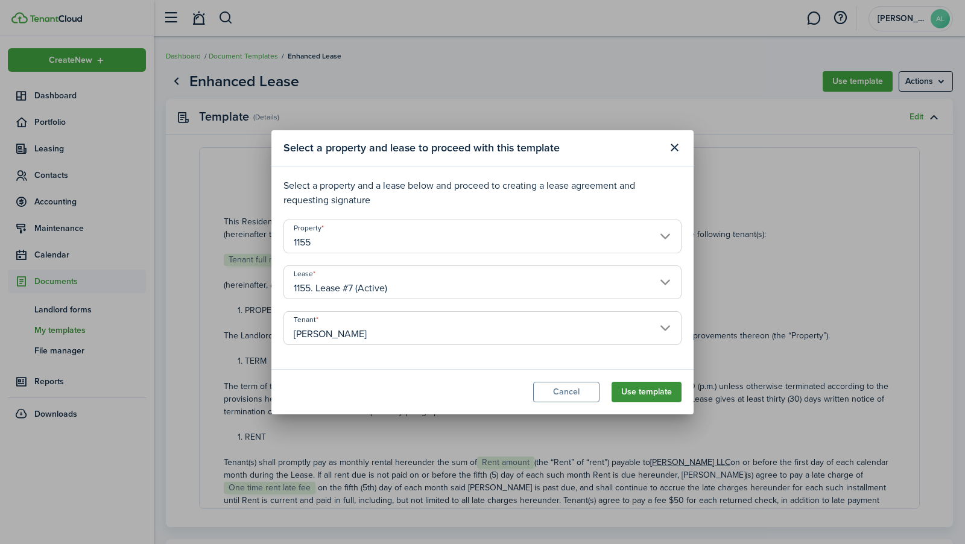
click at [623, 388] on button "Use template" at bounding box center [646, 392] width 70 height 21
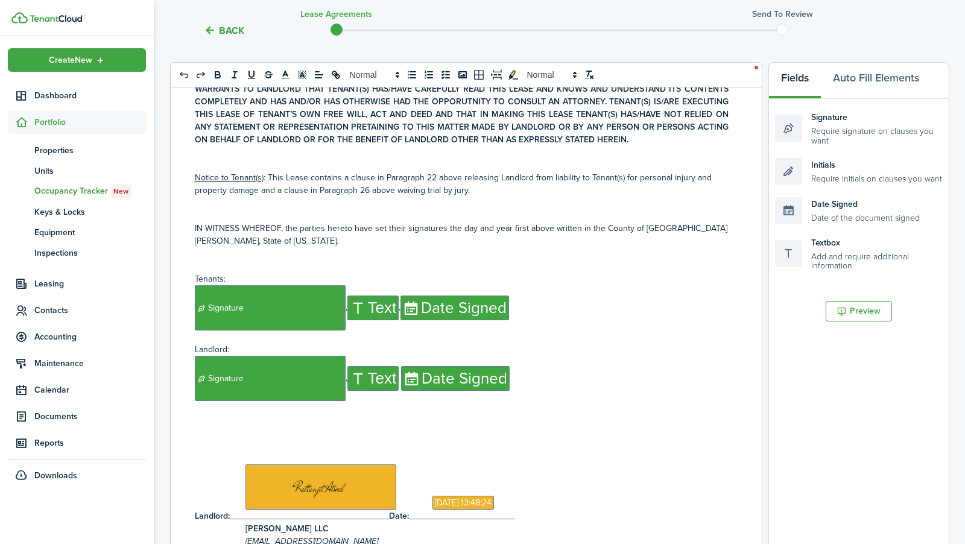
scroll to position [5232, 0]
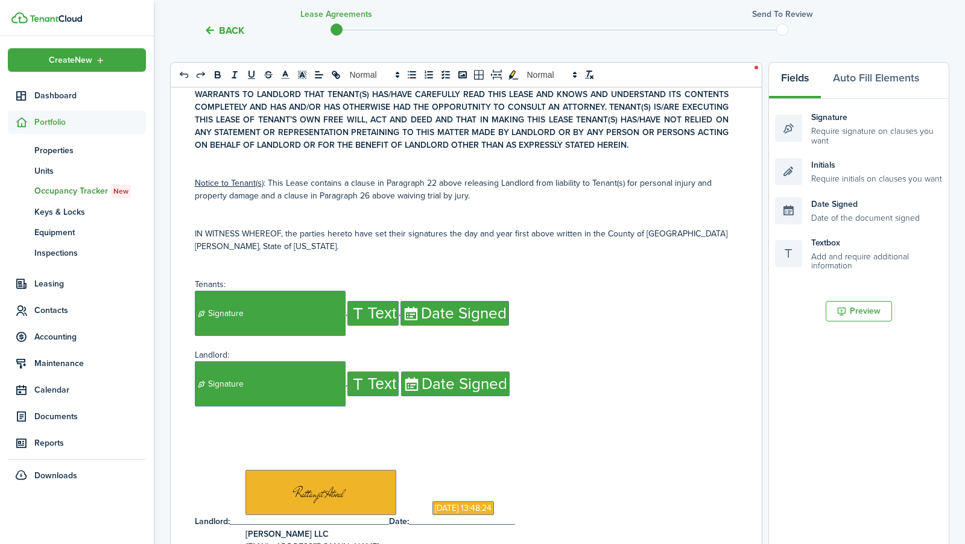
click at [525, 361] on p "﻿ Signature ﻿,﻿ Text ﻿ ﻿ Date Signed ﻿" at bounding box center [462, 383] width 534 height 45
drag, startPoint x: 525, startPoint y: 261, endPoint x: 211, endPoint y: 234, distance: 314.7
click at [211, 361] on p "﻿ Signature ﻿,﻿ Text ﻿ ﻿ Date Signed ﻿" at bounding box center [462, 383] width 534 height 45
click at [510, 361] on p "﻿ Signature ﻿,﻿ Text ﻿ ﻿ Date Signed ﻿" at bounding box center [462, 383] width 534 height 45
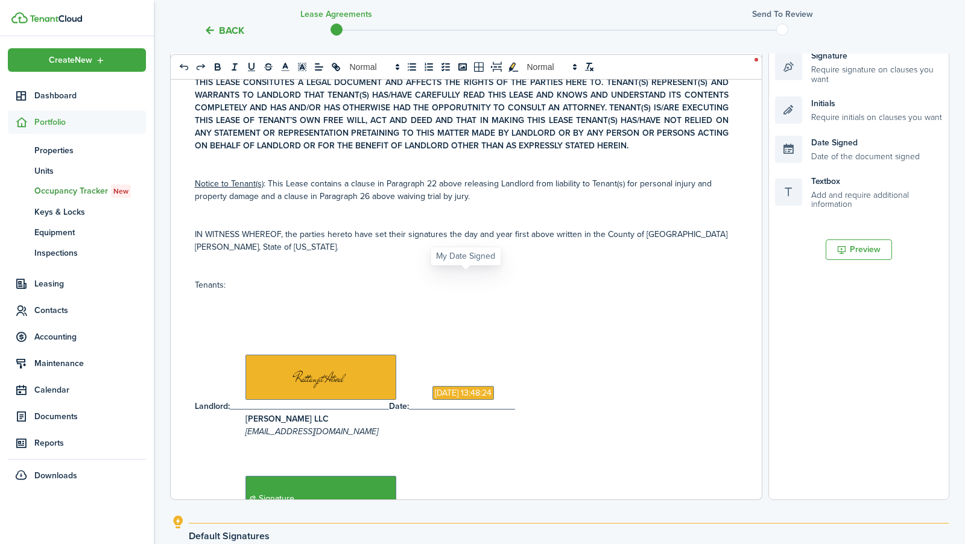
scroll to position [5157, 0]
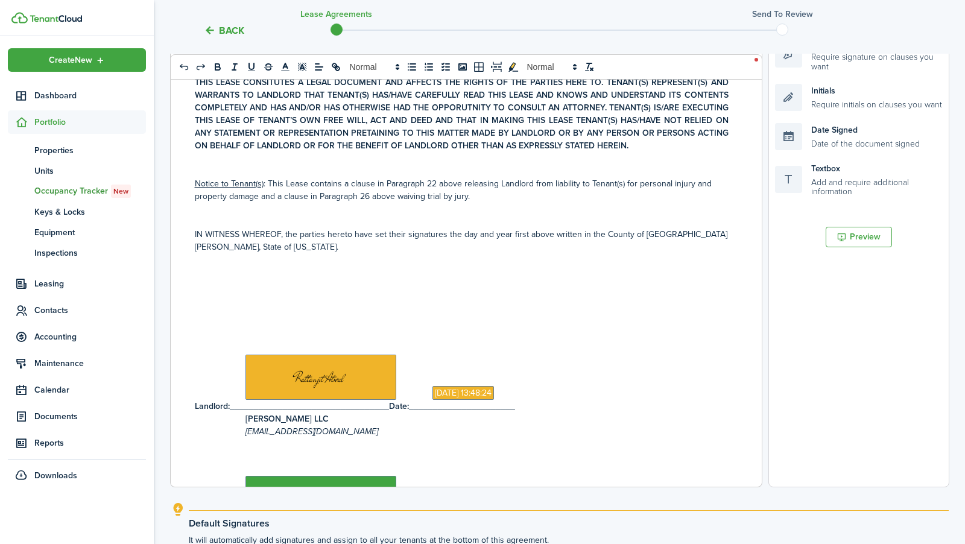
click at [195, 329] on p at bounding box center [462, 335] width 534 height 13
click at [201, 342] on p at bounding box center [462, 348] width 534 height 13
click at [210, 329] on p at bounding box center [462, 335] width 534 height 13
click at [213, 304] on p at bounding box center [462, 310] width 534 height 13
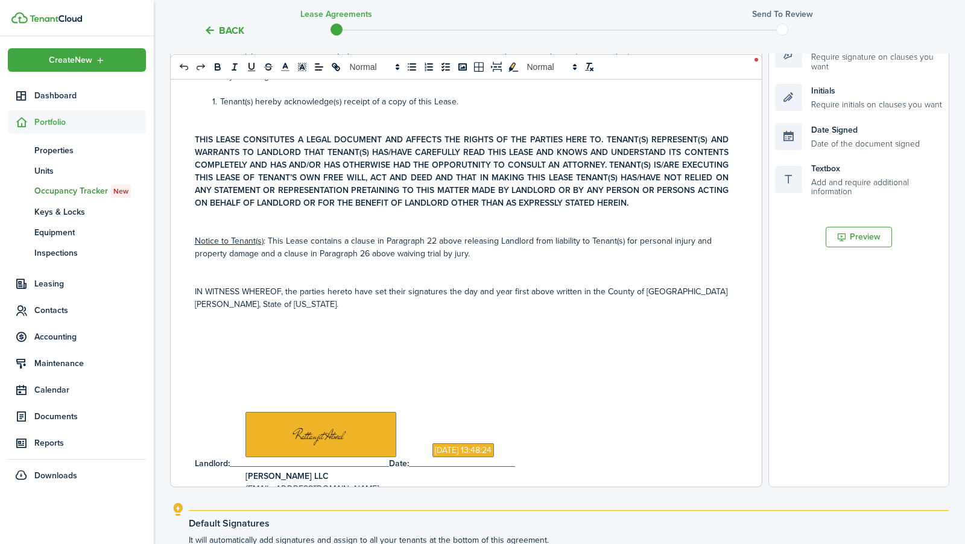
scroll to position [5099, 0]
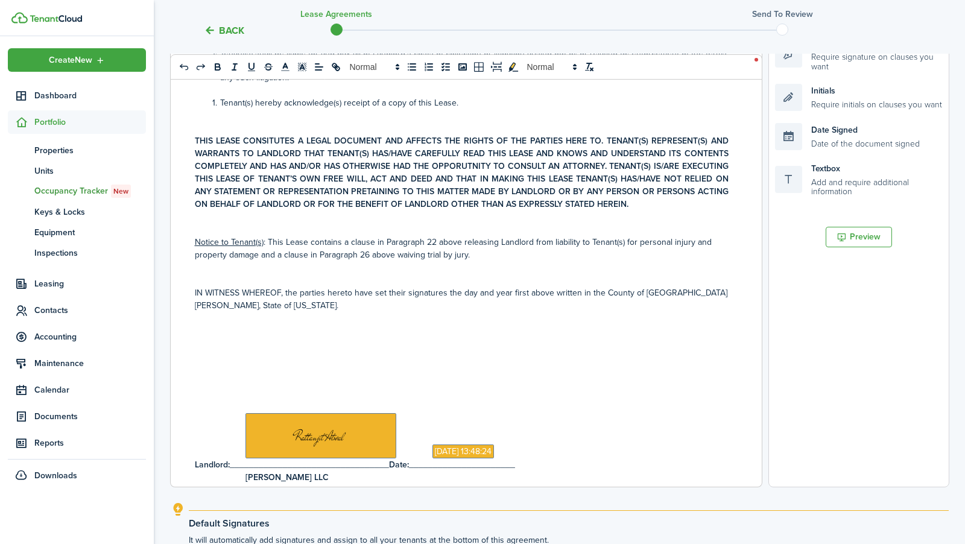
click at [212, 337] on p at bounding box center [462, 343] width 534 height 13
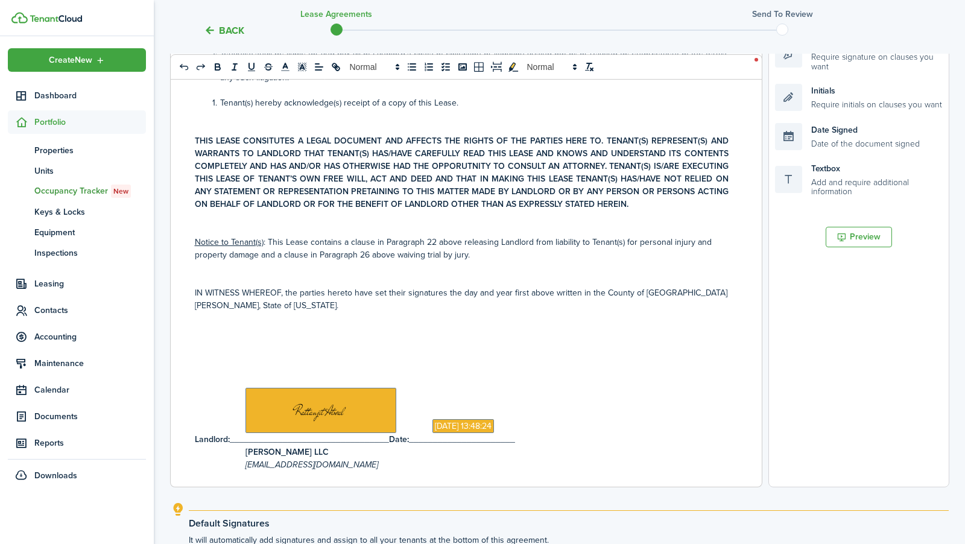
click at [206, 362] on p at bounding box center [462, 368] width 534 height 13
click at [206, 337] on p at bounding box center [462, 343] width 534 height 13
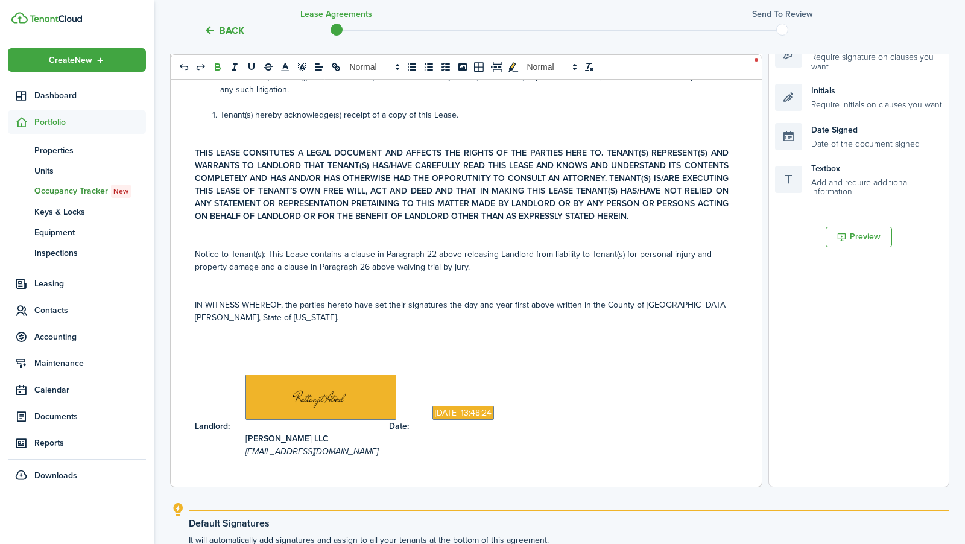
scroll to position [5075, 0]
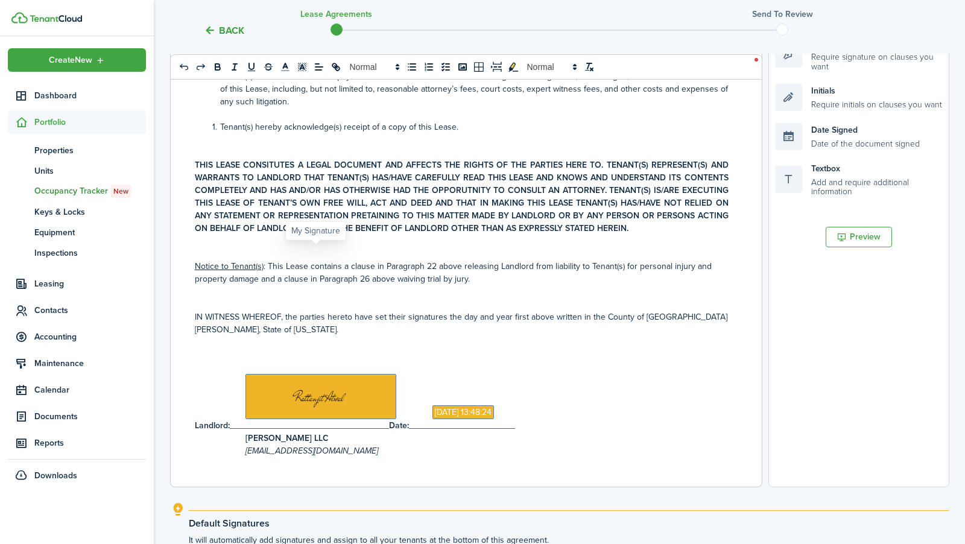
click at [276, 374] on span at bounding box center [320, 396] width 151 height 45
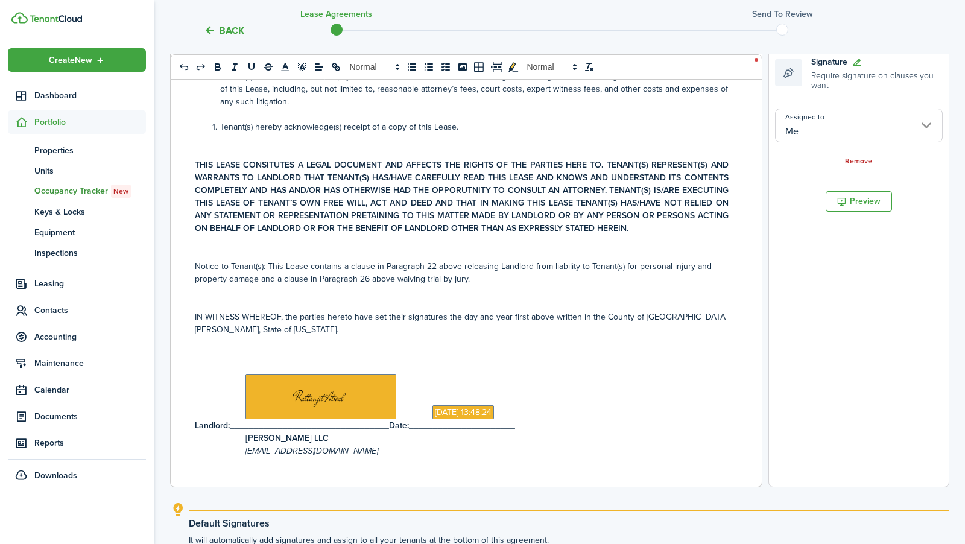
click at [880, 123] on input "Me" at bounding box center [859, 126] width 168 height 34
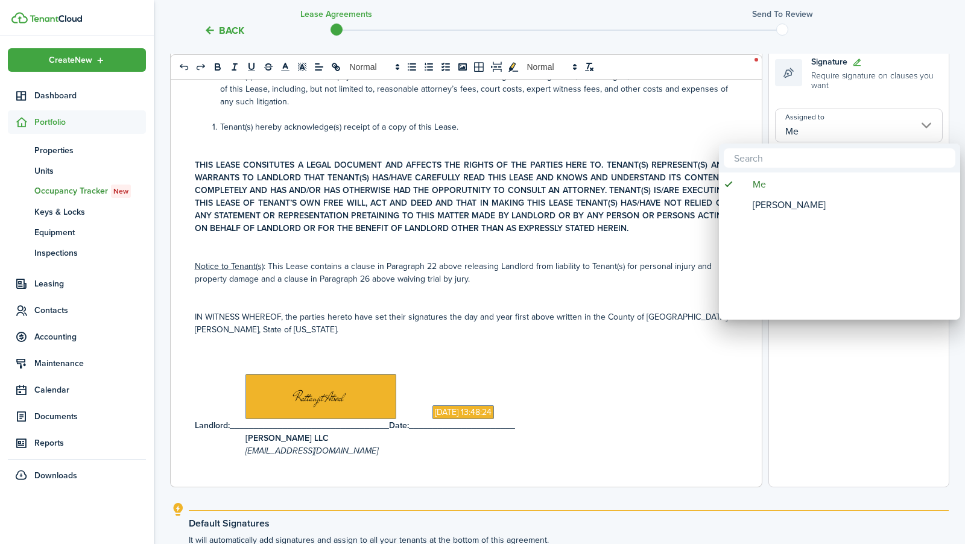
click at [881, 123] on div at bounding box center [483, 272] width 1158 height 737
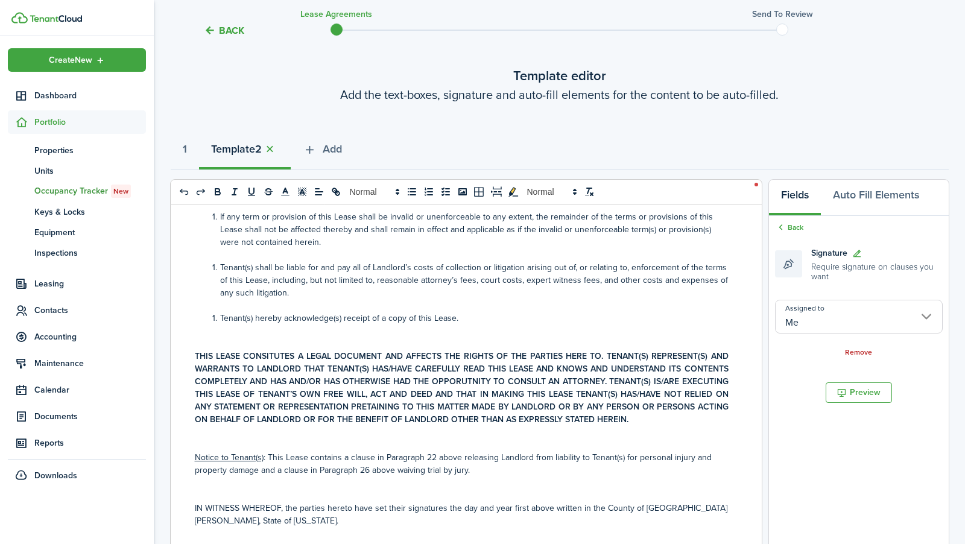
scroll to position [48, 0]
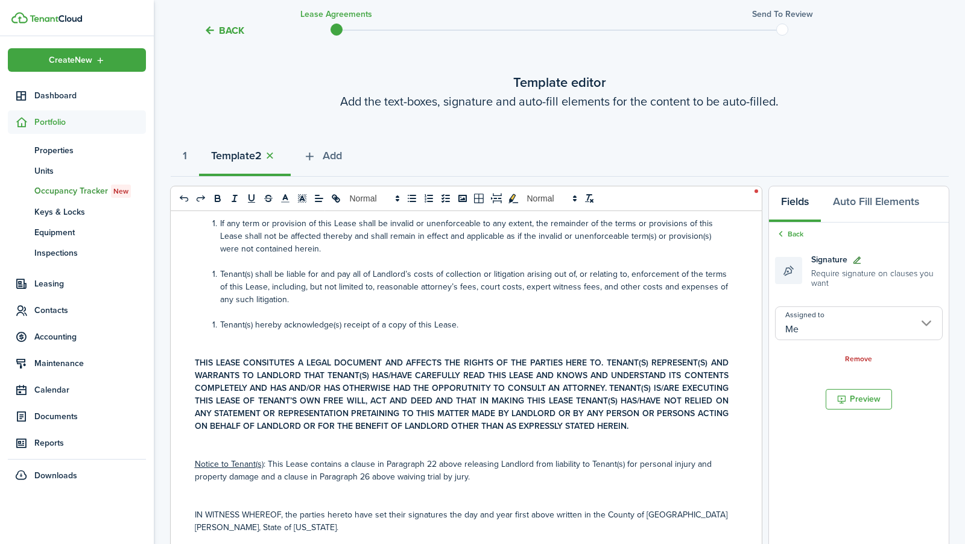
click at [854, 257] on icon at bounding box center [857, 260] width 10 height 10
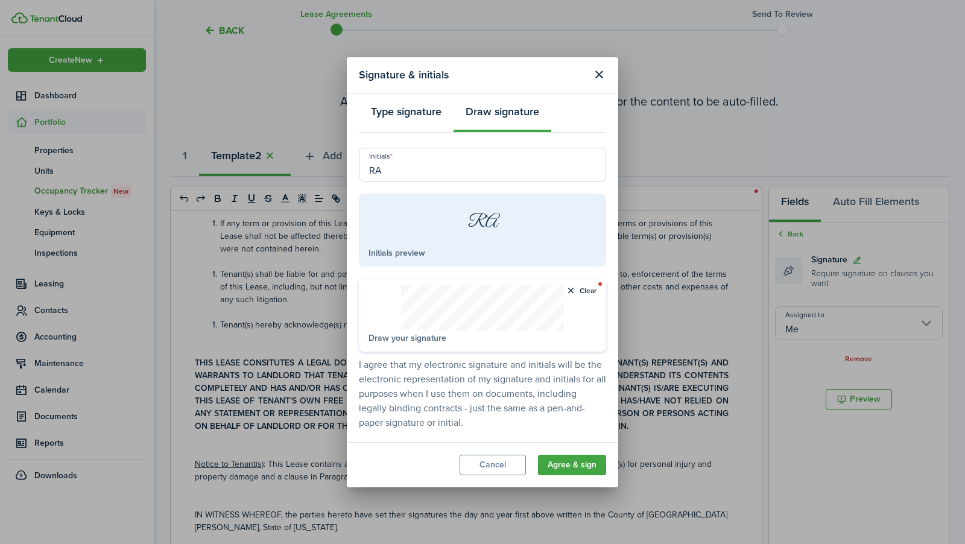
click at [422, 122] on button "Type signature" at bounding box center [406, 114] width 95 height 36
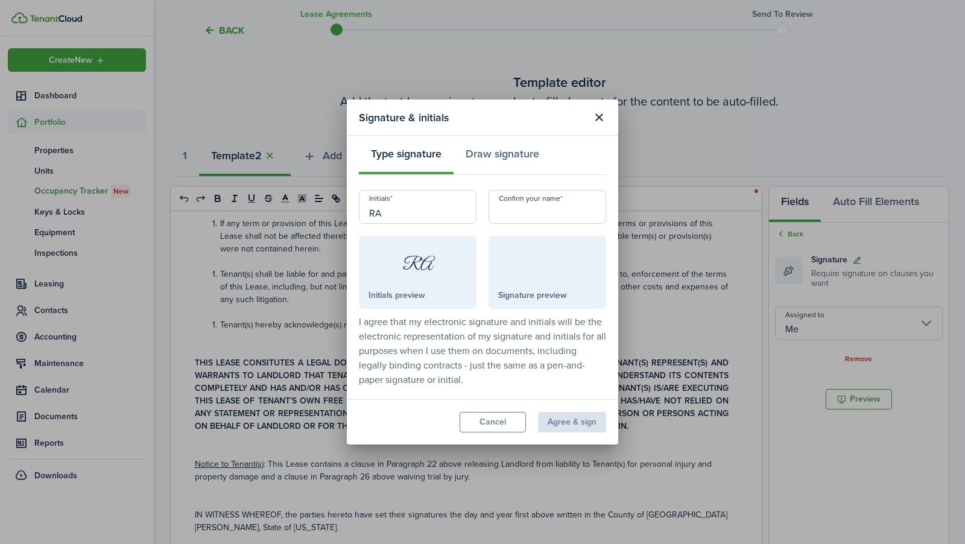
click at [511, 224] on div "Confirm your name Signature preview Clear Draw your signature" at bounding box center [547, 249] width 118 height 119
click at [511, 219] on input "Confirm your name" at bounding box center [547, 207] width 118 height 34
click at [482, 344] on div "I agree that my electronic signature and initials will be the electronic repres…" at bounding box center [482, 351] width 247 height 72
click at [507, 217] on input "Confirm your name" at bounding box center [547, 207] width 118 height 34
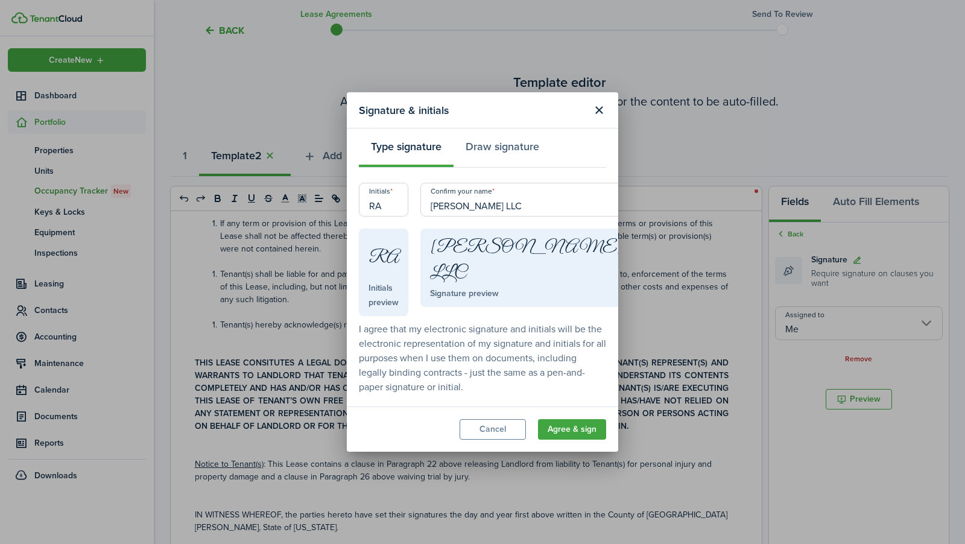
type input "[PERSON_NAME] LLC"
click at [408, 211] on input "RA" at bounding box center [383, 200] width 49 height 34
click at [442, 340] on div "I agree that my electronic signature and initials will be the electronic repres…" at bounding box center [482, 358] width 247 height 72
click at [408, 216] on input "RA" at bounding box center [383, 200] width 49 height 34
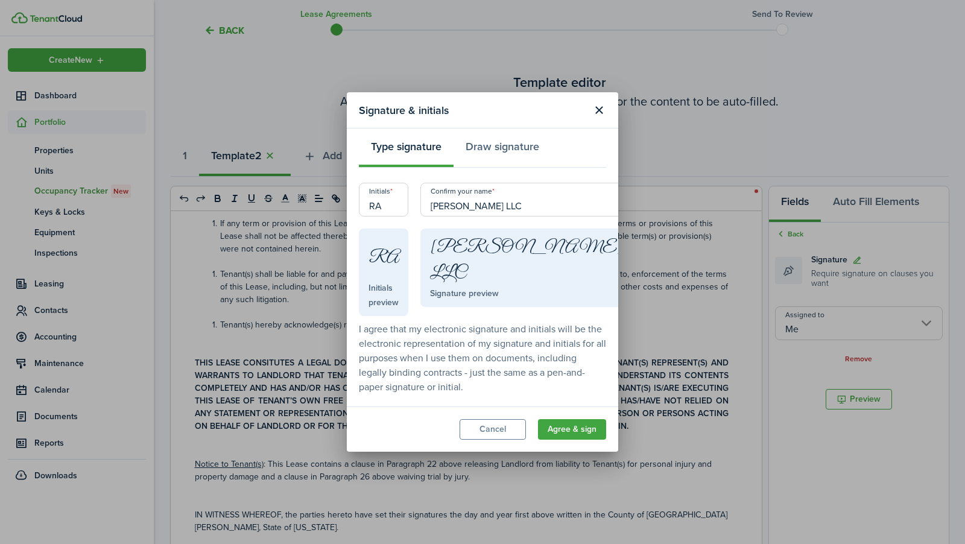
type input "R"
type input "AT"
click at [555, 419] on button "Agree & sign" at bounding box center [572, 429] width 68 height 21
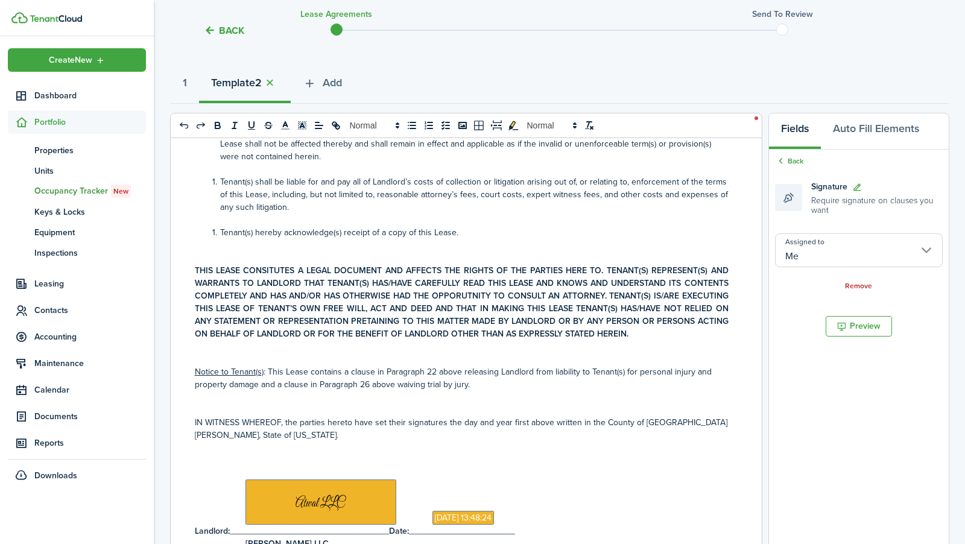
scroll to position [117, 0]
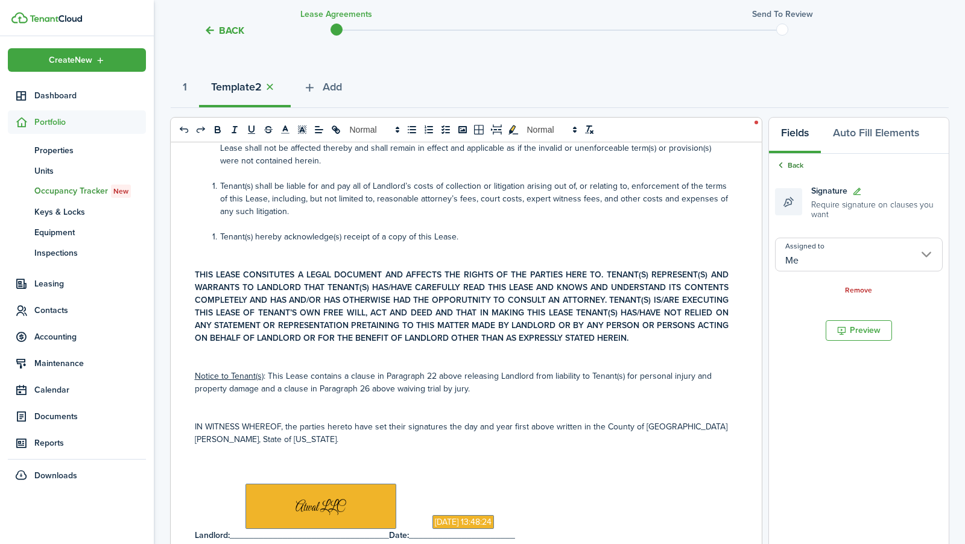
click at [789, 163] on link "Back" at bounding box center [789, 165] width 28 height 11
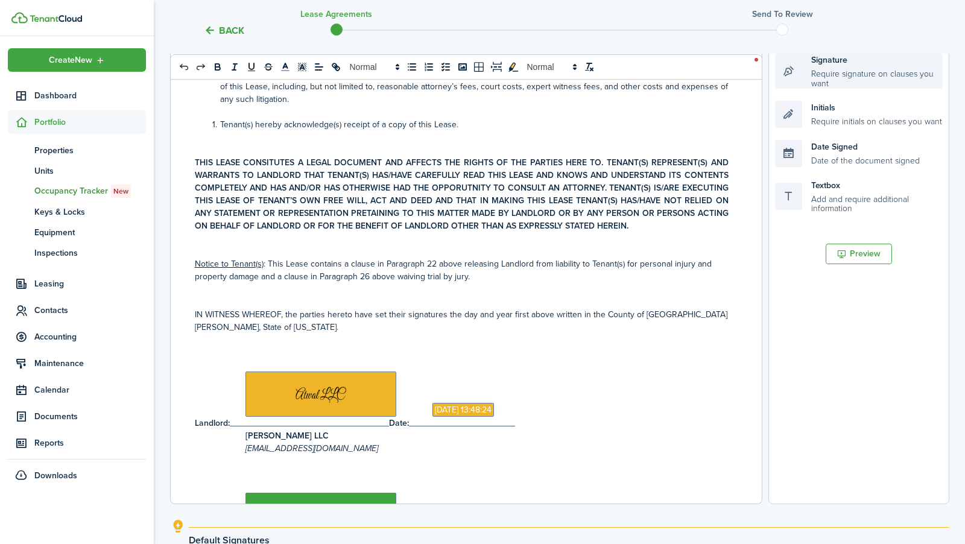
scroll to position [287, 0]
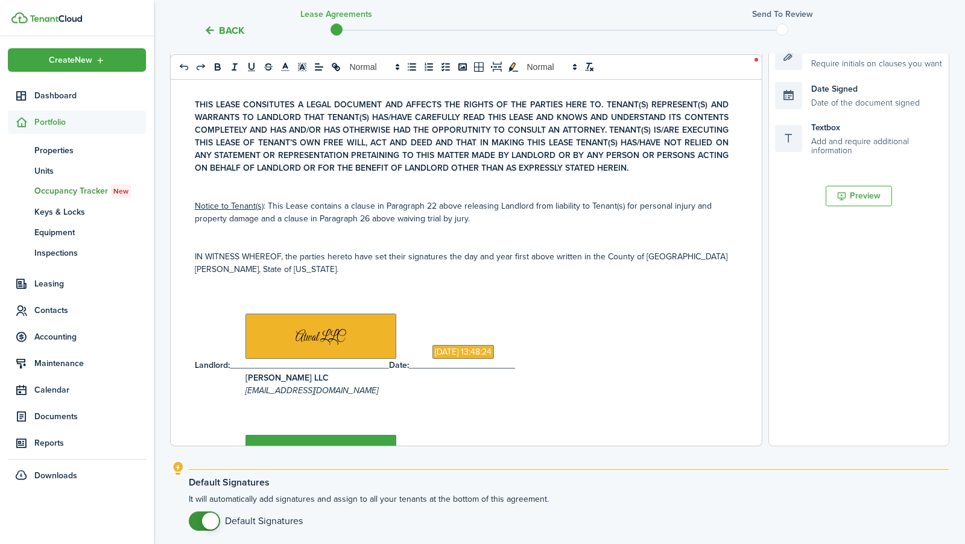
click at [318, 384] on icon "[EMAIL_ADDRESS][DOMAIN_NAME]" at bounding box center [311, 390] width 133 height 13
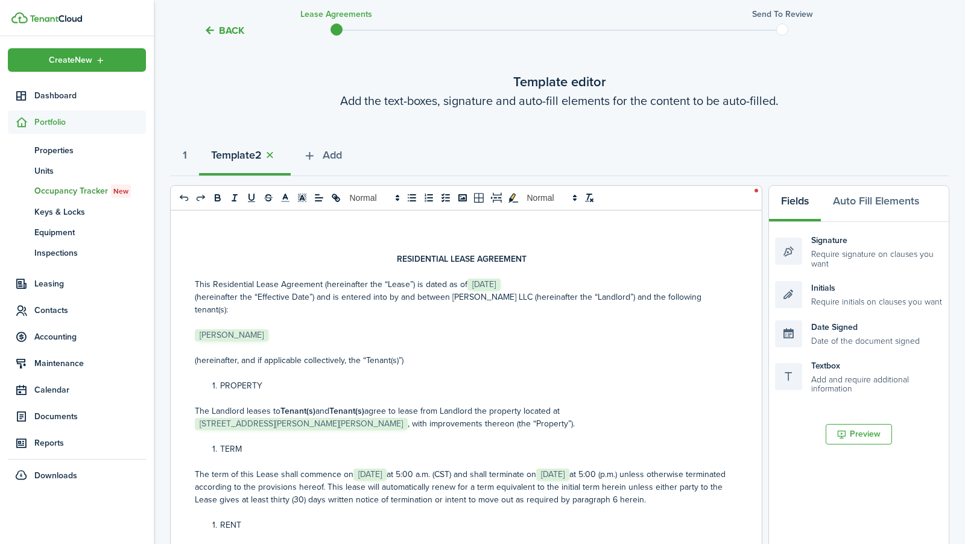
scroll to position [109, 0]
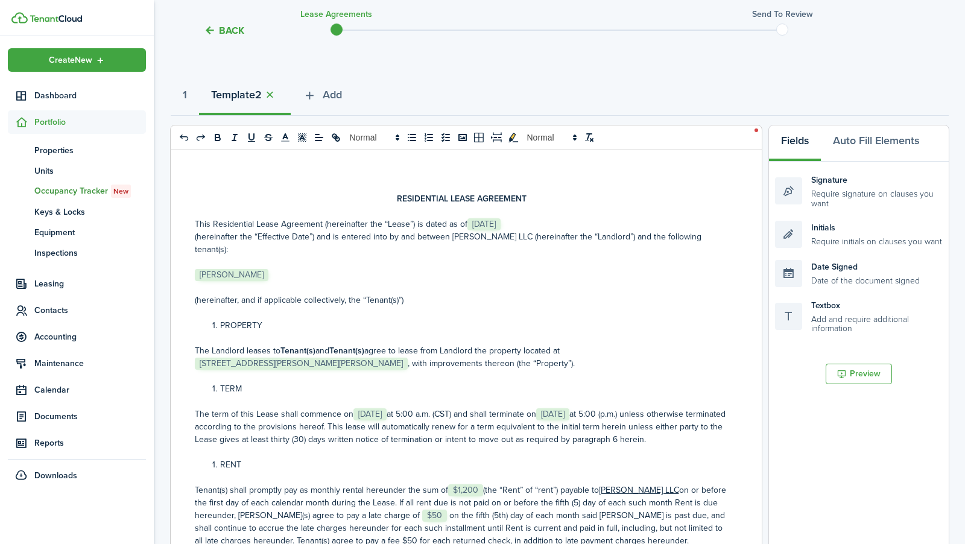
click at [483, 222] on span "[DATE]" at bounding box center [483, 224] width 33 height 12
select select
click at [486, 220] on span "[DATE]" at bounding box center [483, 224] width 33 height 12
click at [486, 221] on span "[DATE]" at bounding box center [483, 224] width 33 height 12
click at [488, 224] on span "[DATE]" at bounding box center [483, 224] width 33 height 12
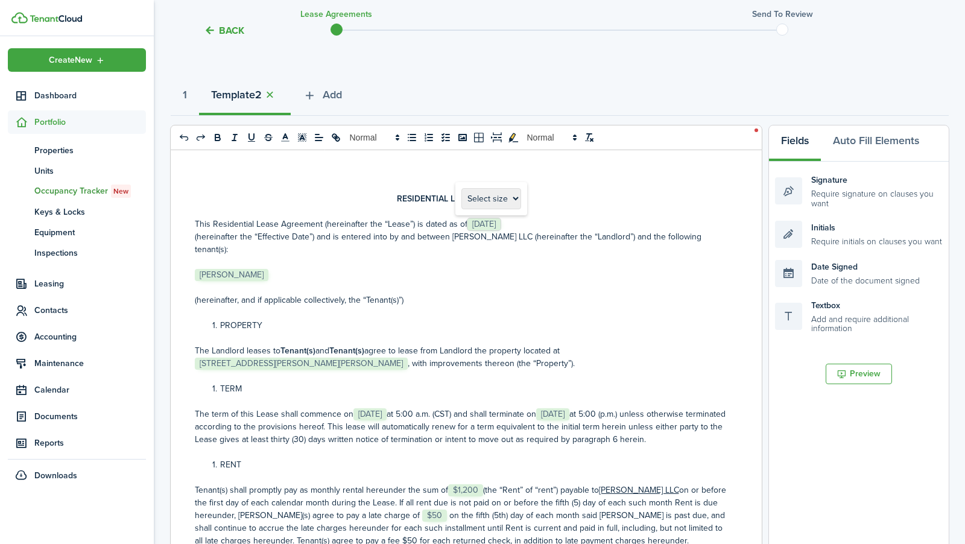
click at [488, 224] on span "[DATE]" at bounding box center [483, 224] width 33 height 12
click at [488, 199] on select "Select size 8px 9px 10px 11px 12px 13px 14px 15px 16px 17px 18px 19px 20px 21px…" at bounding box center [491, 198] width 60 height 21
click at [488, 221] on span "[DATE]" at bounding box center [483, 224] width 33 height 12
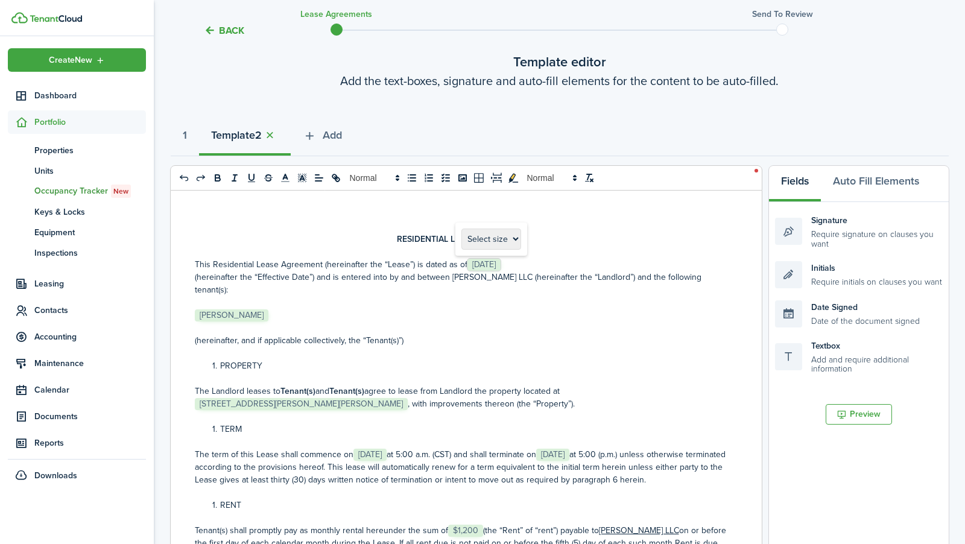
scroll to position [60, 0]
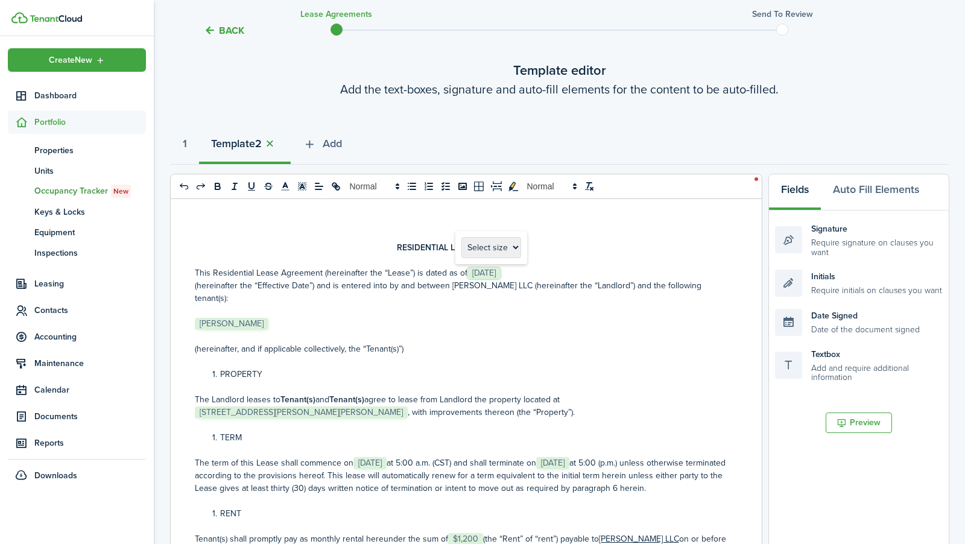
click at [279, 142] on button "button" at bounding box center [270, 144] width 17 height 14
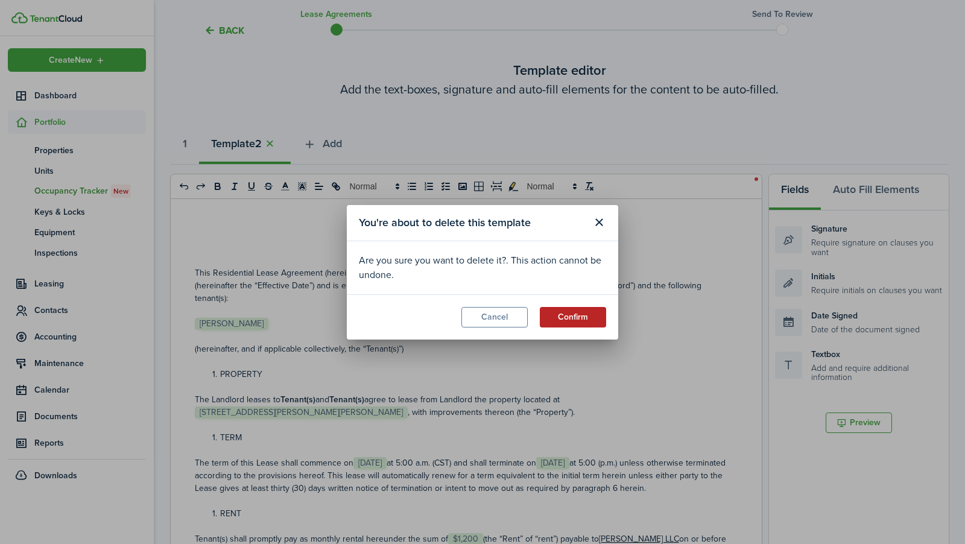
click at [592, 323] on button "Confirm" at bounding box center [573, 317] width 66 height 21
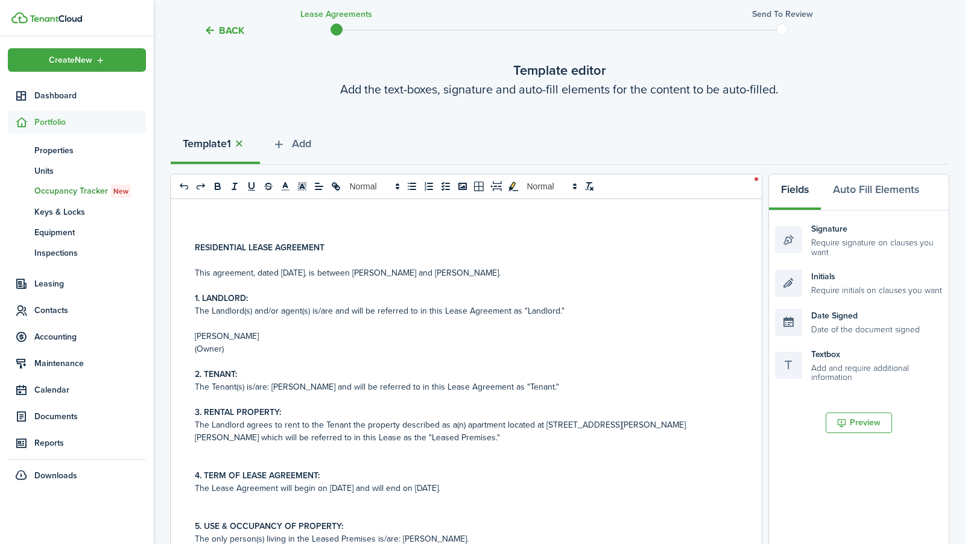
click at [241, 145] on button "button" at bounding box center [239, 144] width 17 height 14
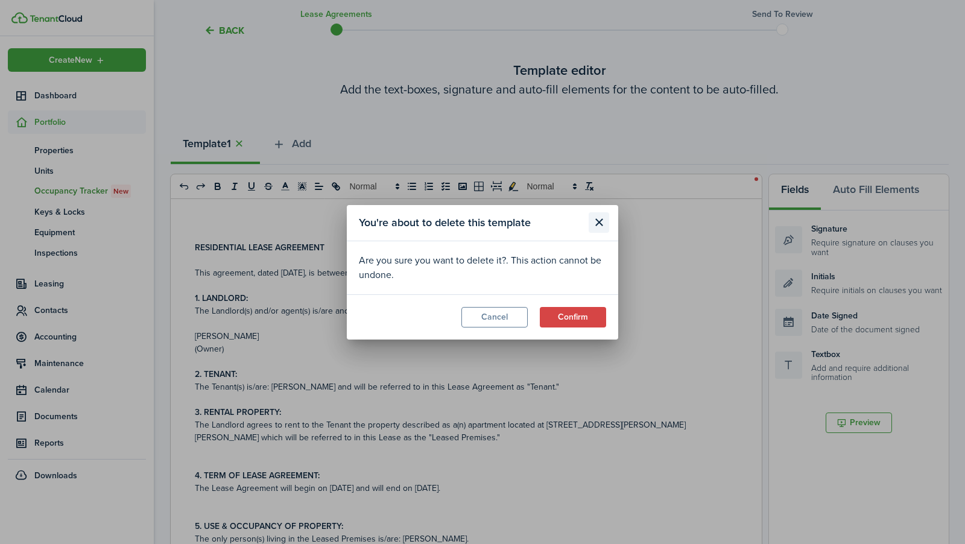
click at [596, 226] on button "Close modal" at bounding box center [598, 222] width 21 height 21
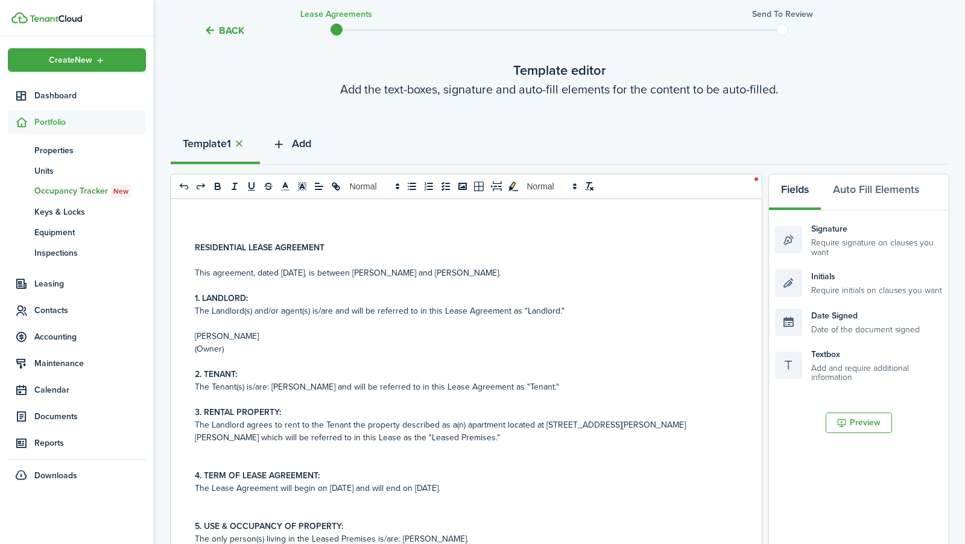
click at [304, 147] on span "Add" at bounding box center [301, 144] width 19 height 16
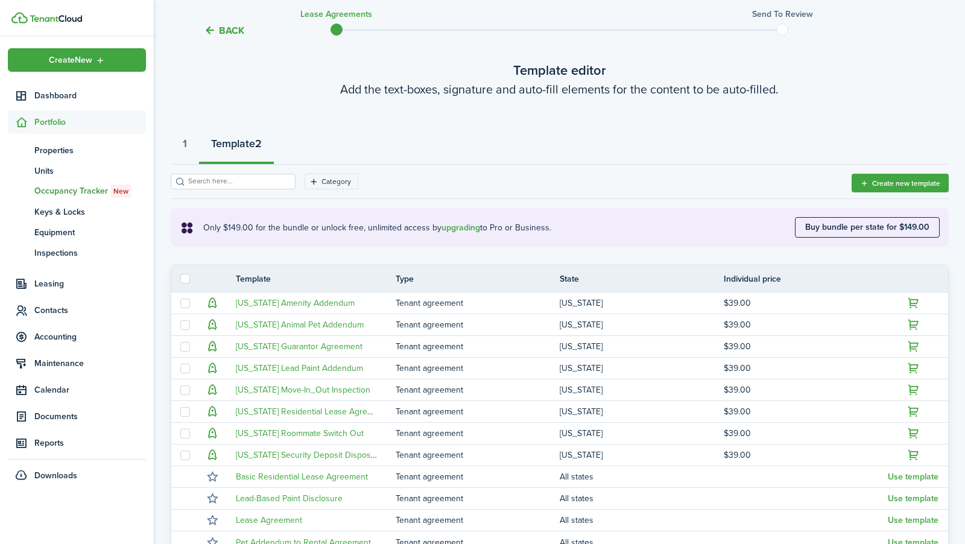
scroll to position [64, 0]
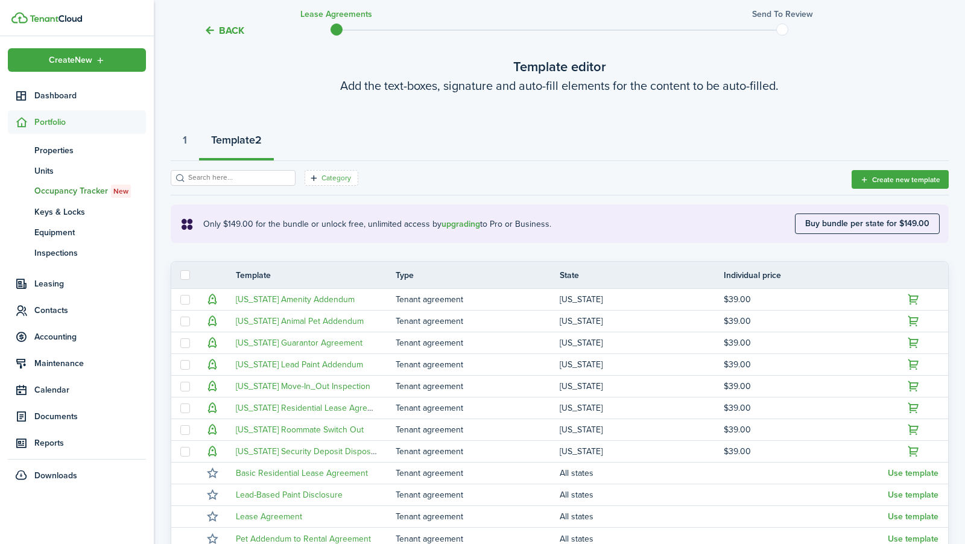
click at [309, 180] on icon "Open filter" at bounding box center [314, 178] width 10 height 10
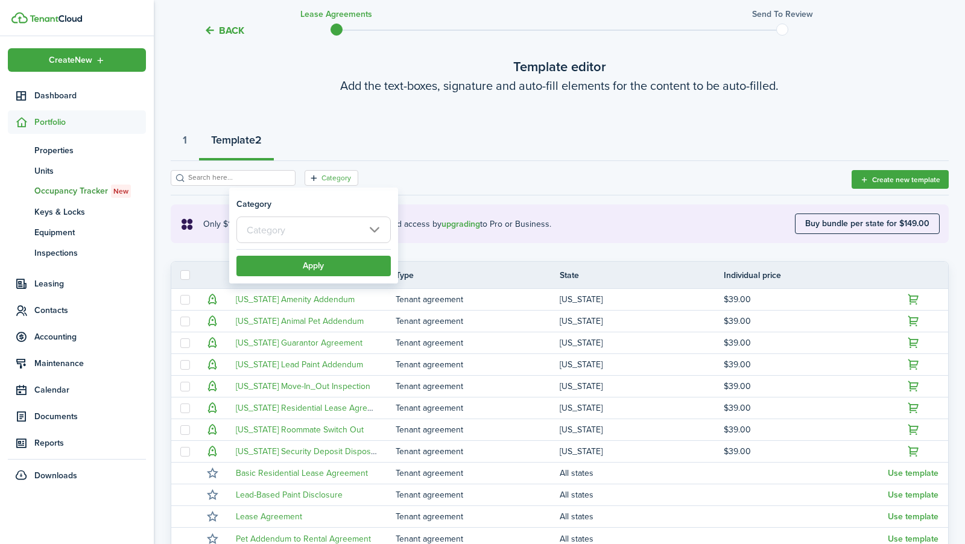
click at [305, 239] on input "text" at bounding box center [313, 229] width 154 height 27
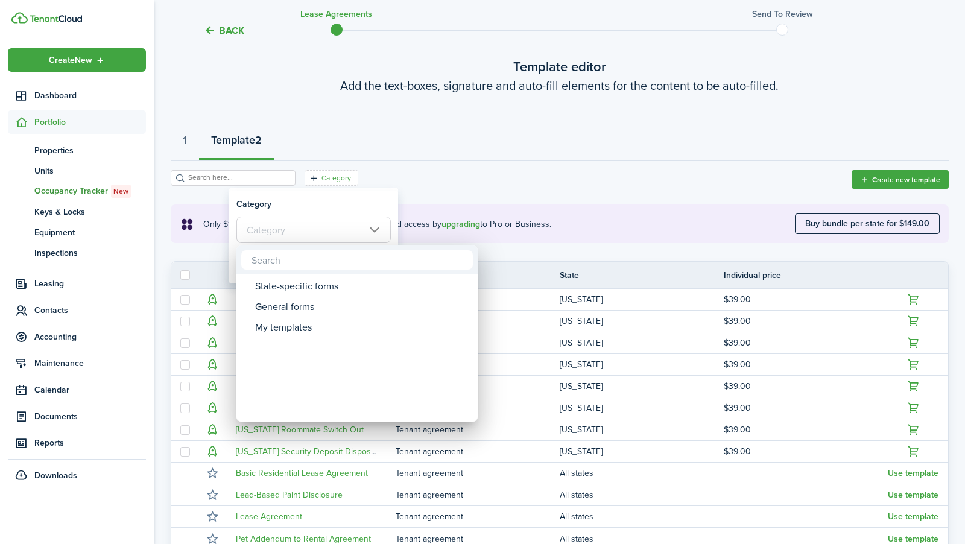
click at [315, 218] on div at bounding box center [483, 272] width 1158 height 737
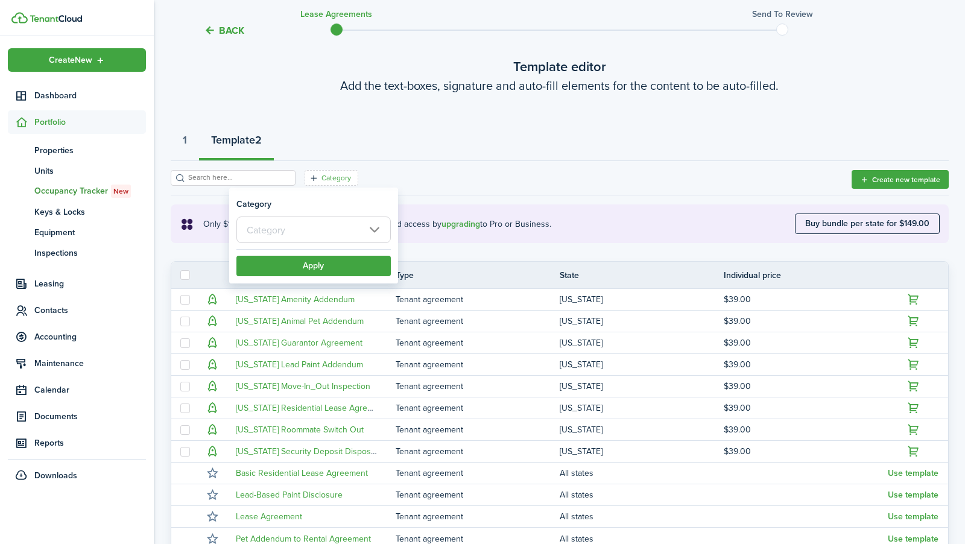
click at [337, 141] on div "1 Template 2" at bounding box center [560, 143] width 778 height 36
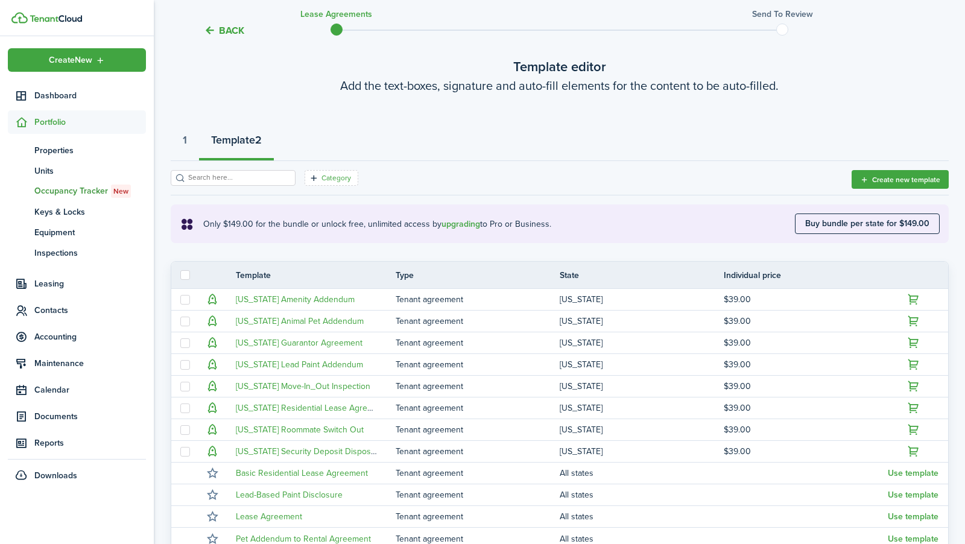
click at [309, 177] on icon "Open filter" at bounding box center [314, 178] width 10 height 10
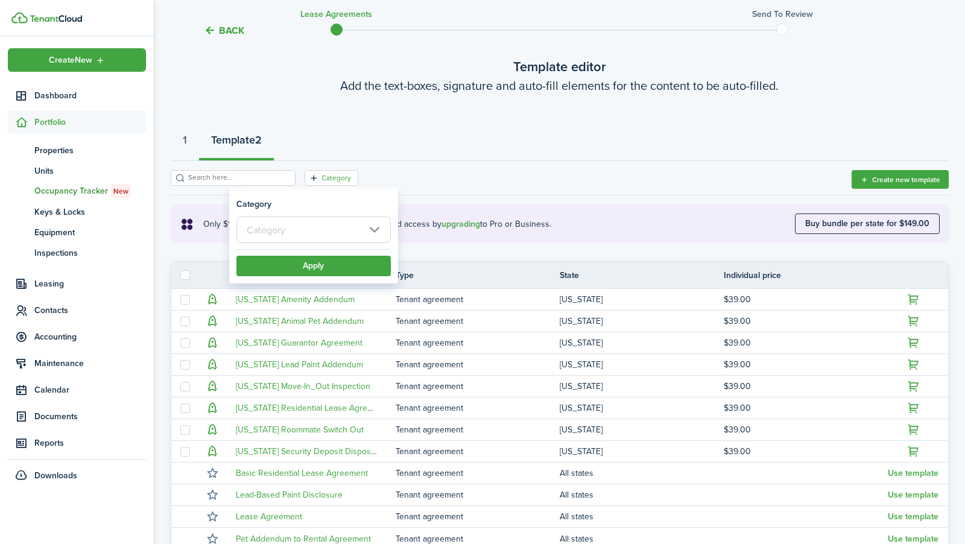
click at [306, 233] on input "text" at bounding box center [313, 229] width 154 height 27
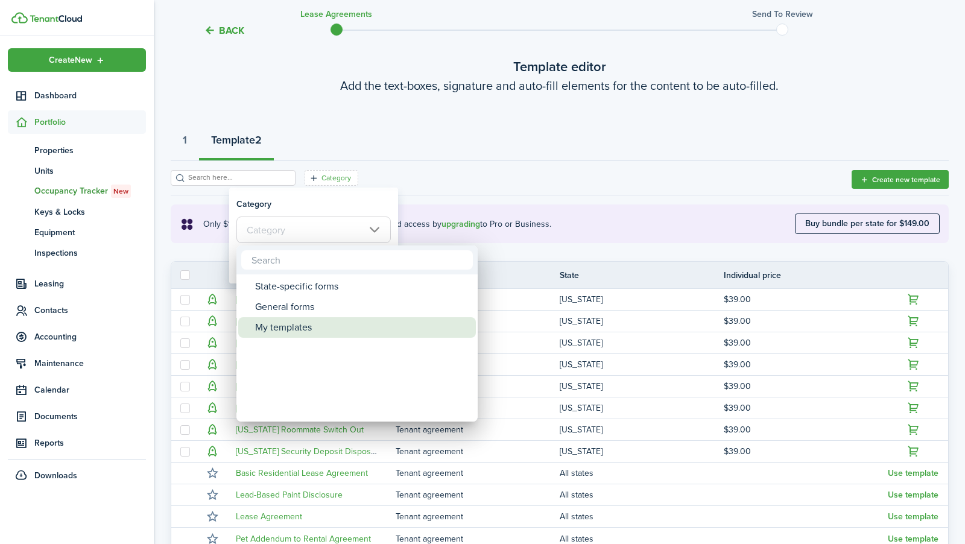
click at [301, 324] on div "My templates" at bounding box center [361, 327] width 213 height 21
type input "My templates"
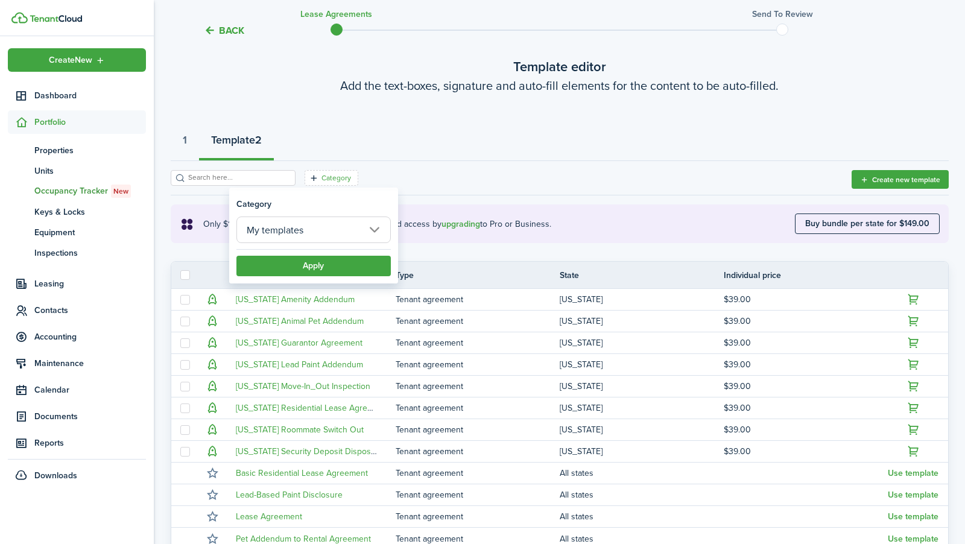
click at [352, 155] on div "1 Template 2" at bounding box center [560, 143] width 778 height 36
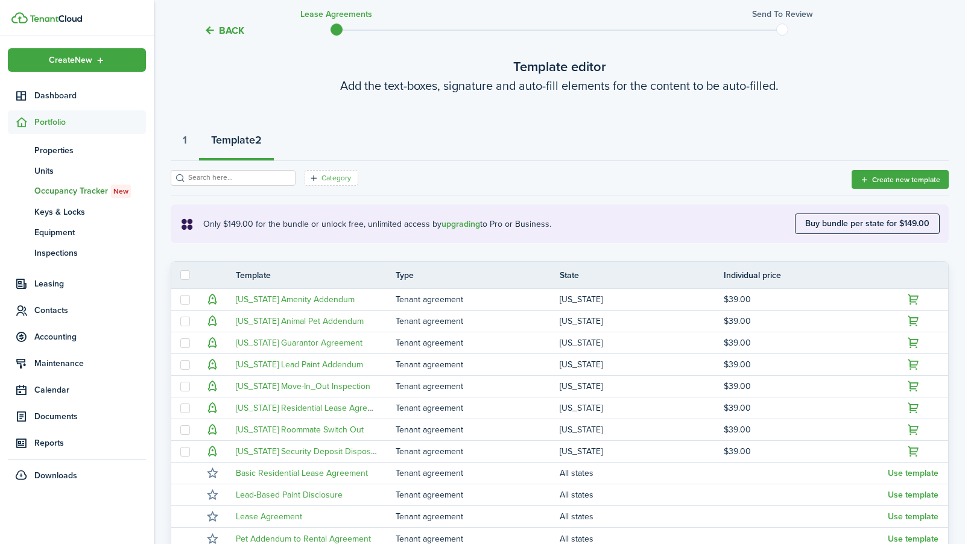
click at [321, 175] on filter-tag-label "Category" at bounding box center [336, 177] width 30 height 11
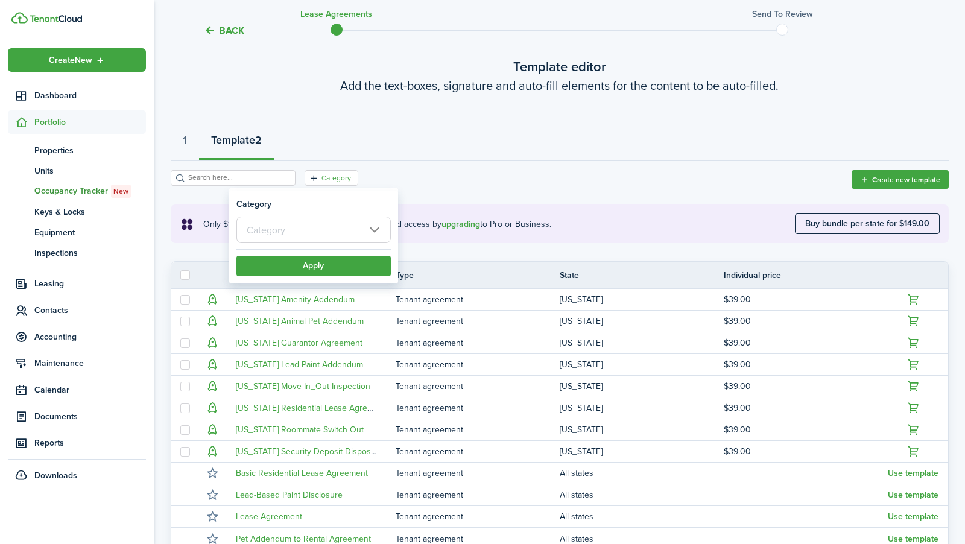
click at [315, 236] on input "text" at bounding box center [313, 229] width 154 height 27
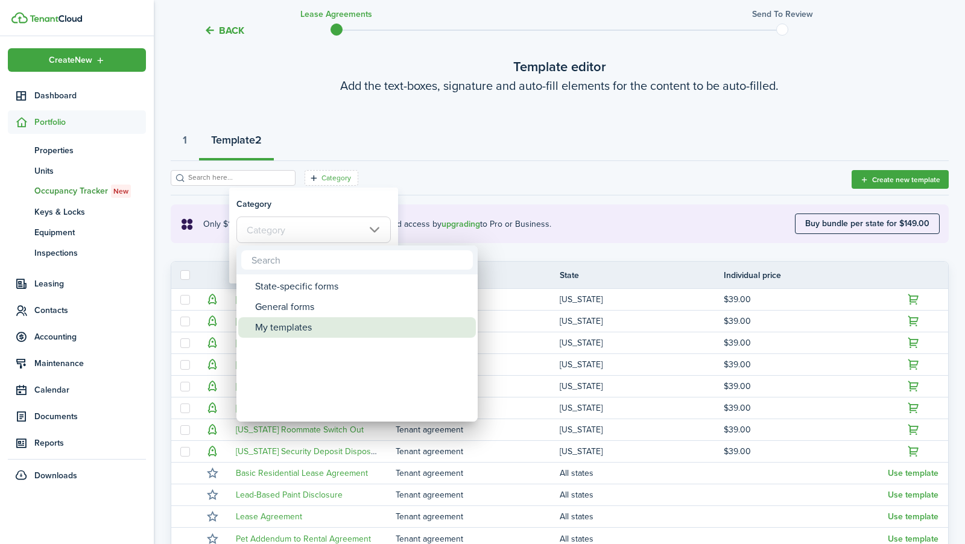
click at [309, 321] on div "My templates" at bounding box center [361, 327] width 213 height 21
type input "My templates"
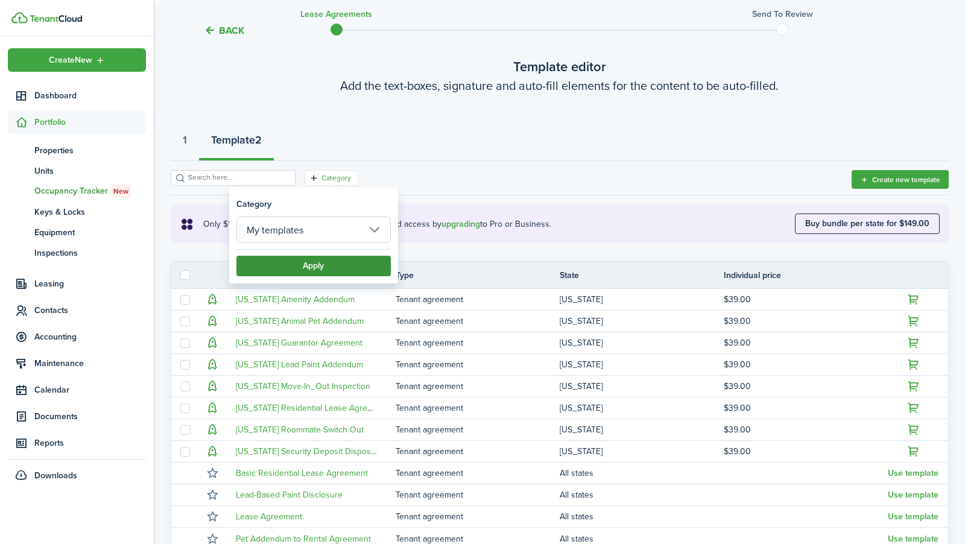
click at [315, 268] on button "Apply" at bounding box center [313, 266] width 154 height 21
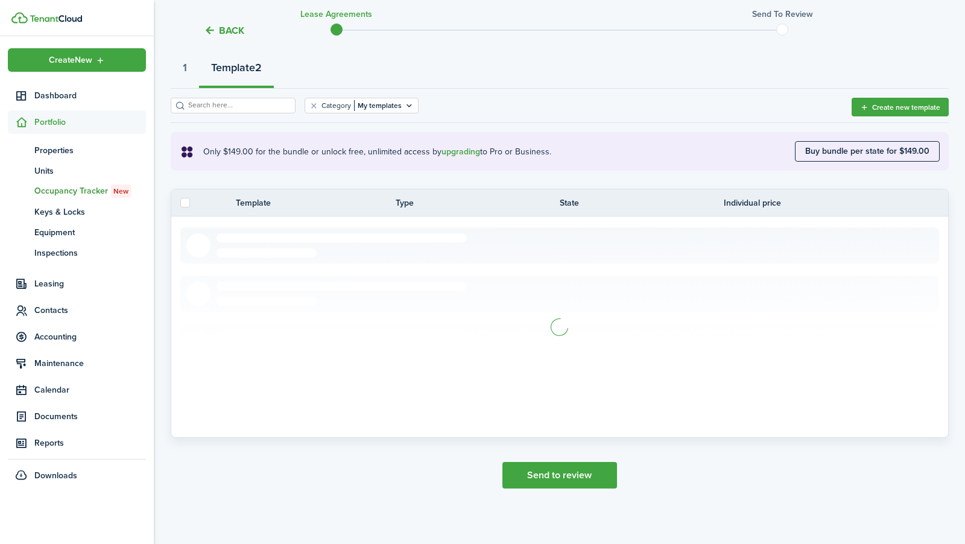
scroll to position [0, 0]
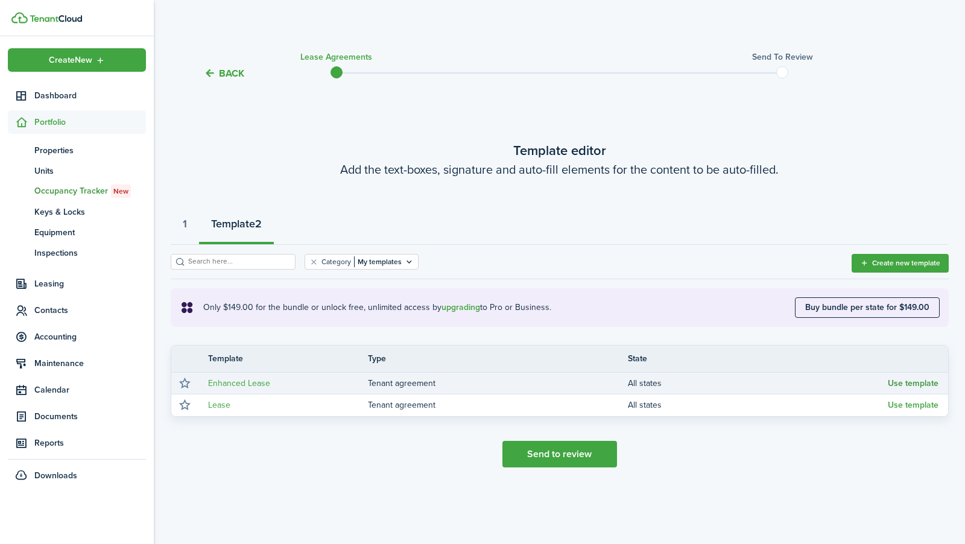
click at [904, 386] on button "Use template" at bounding box center [913, 384] width 51 height 10
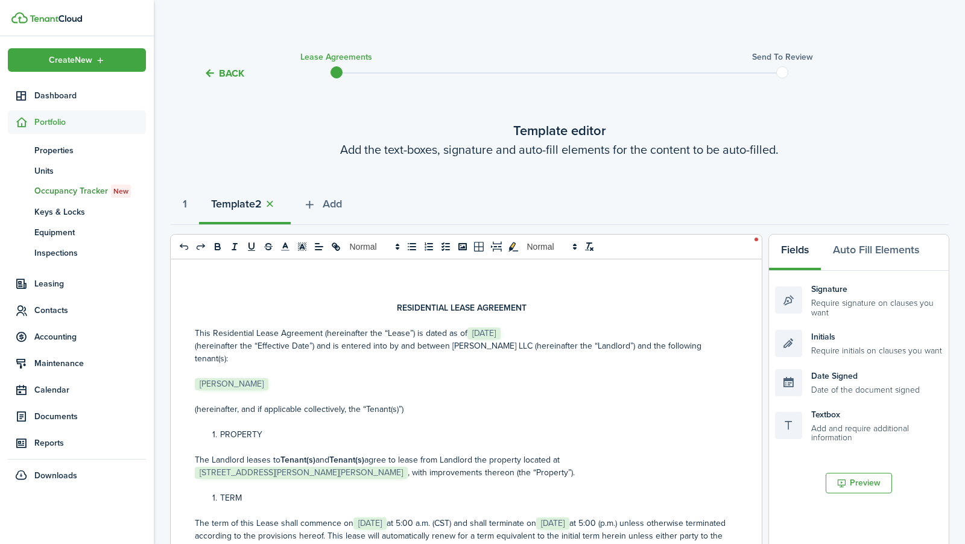
click at [487, 333] on span "[DATE]" at bounding box center [483, 333] width 33 height 12
click at [320, 145] on wizard-step-header-description "Add the text-boxes, signature and auto-fill elements for the content to be auto…" at bounding box center [560, 149] width 778 height 18
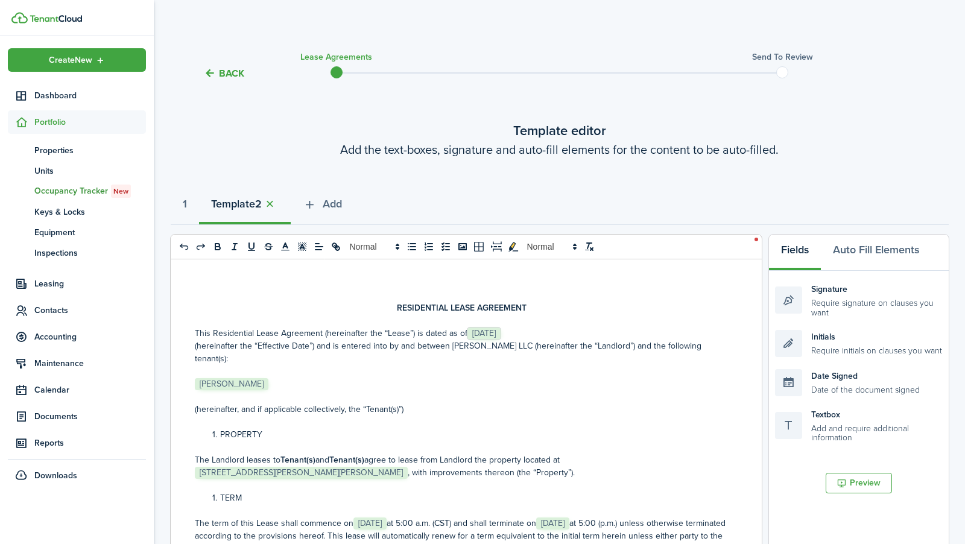
click at [235, 78] on button "Back" at bounding box center [224, 73] width 40 height 13
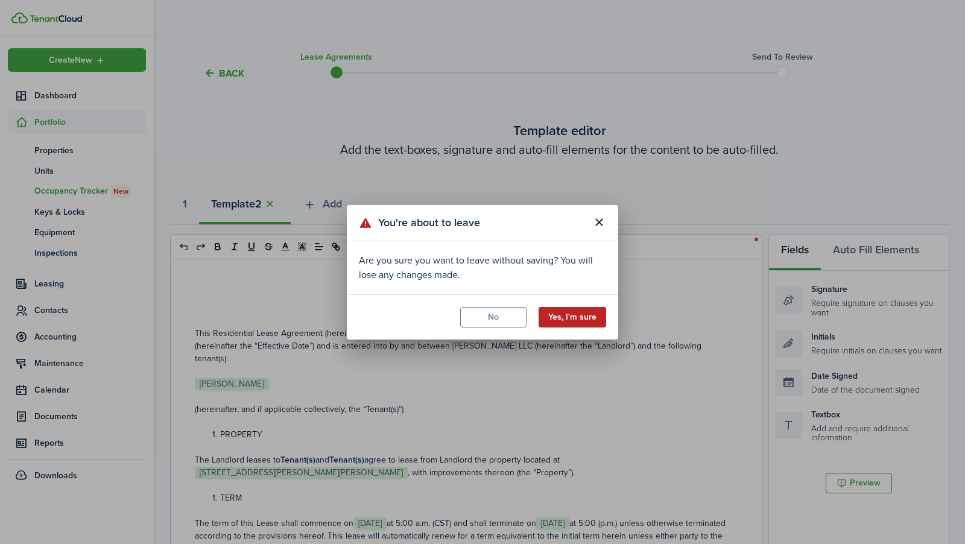
click at [563, 309] on button "Yes, I'm sure" at bounding box center [572, 317] width 68 height 21
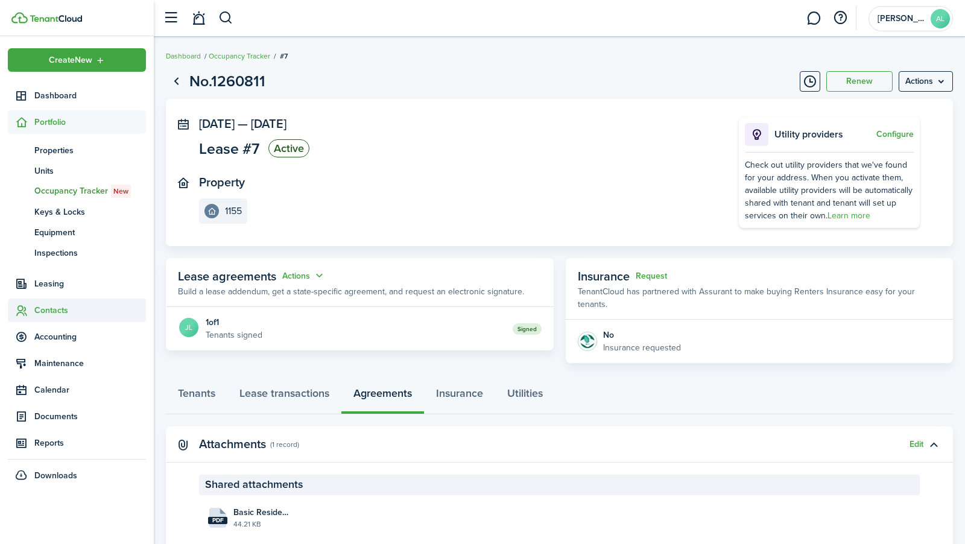
click at [72, 310] on span "Contacts" at bounding box center [90, 310] width 112 height 13
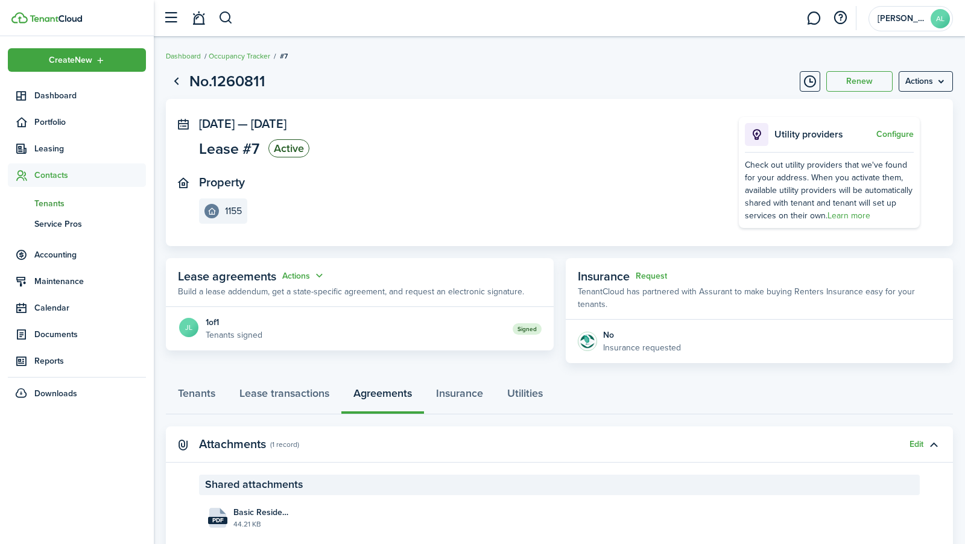
click at [85, 196] on link "tn Tenants" at bounding box center [77, 203] width 138 height 21
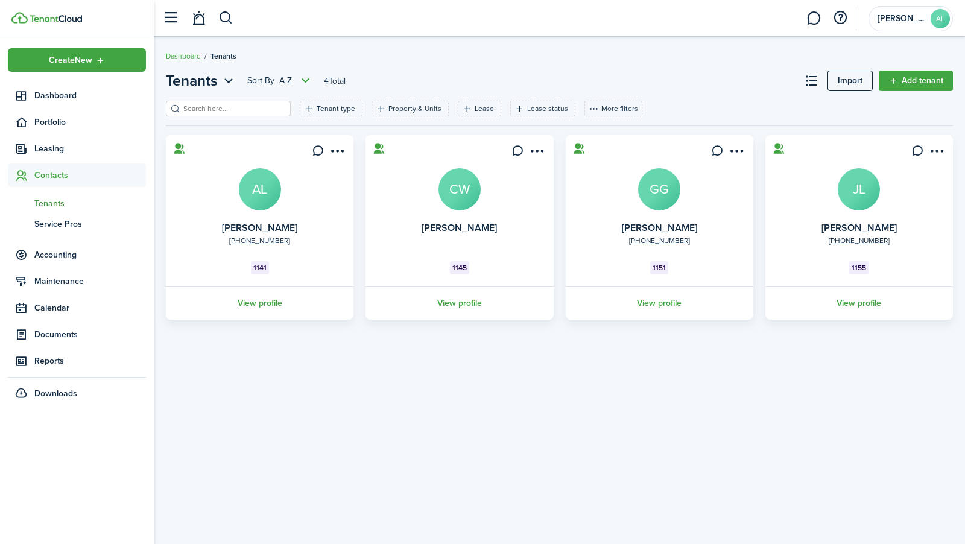
click at [385, 74] on header-page "Tenants Sort by A-Z 4 Total Import Add tenant" at bounding box center [559, 85] width 787 height 31
click at [853, 195] on avatar-text "JL" at bounding box center [859, 189] width 42 height 42
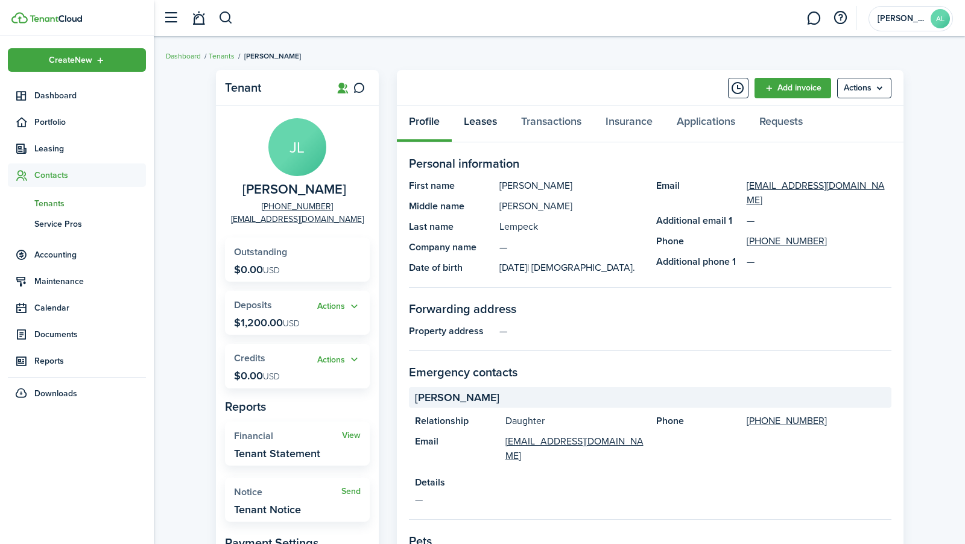
click at [493, 126] on link "Leases" at bounding box center [480, 124] width 57 height 36
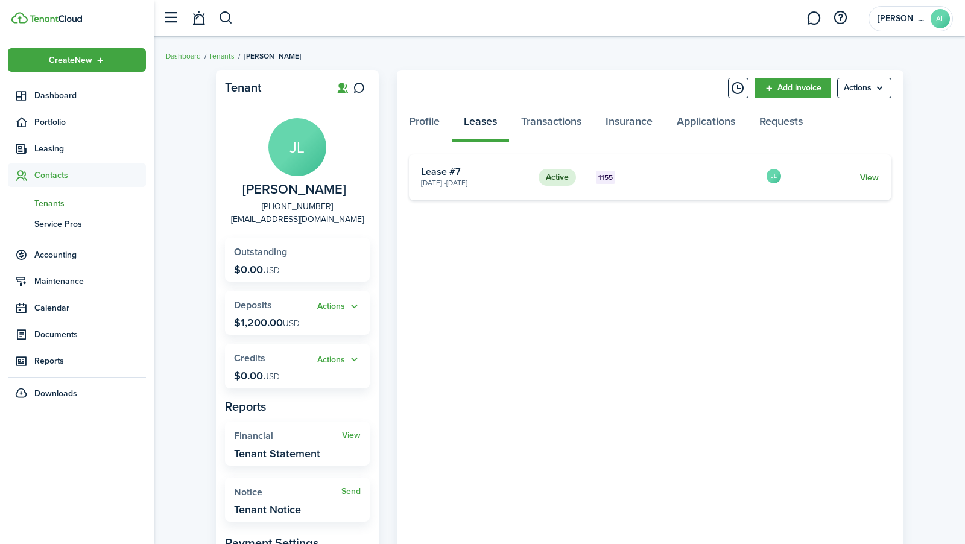
click at [877, 173] on link "View" at bounding box center [869, 177] width 19 height 13
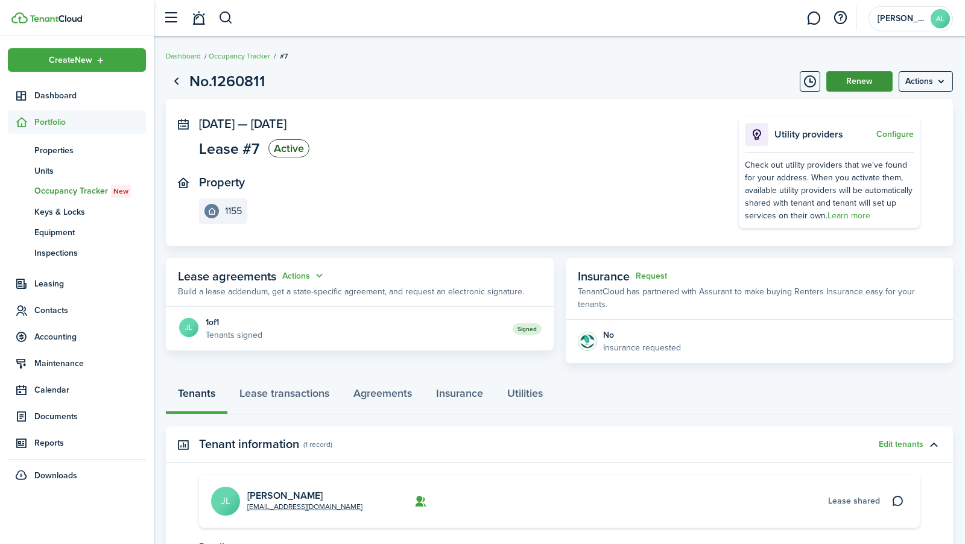
click at [862, 78] on button "Renew" at bounding box center [859, 81] width 66 height 21
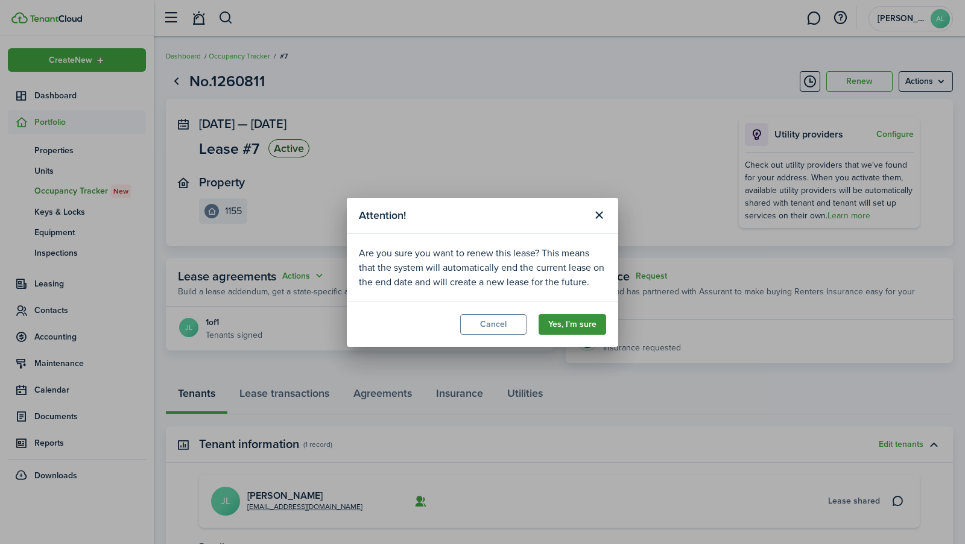
click at [573, 319] on button "Yes, I'm sure" at bounding box center [572, 324] width 68 height 21
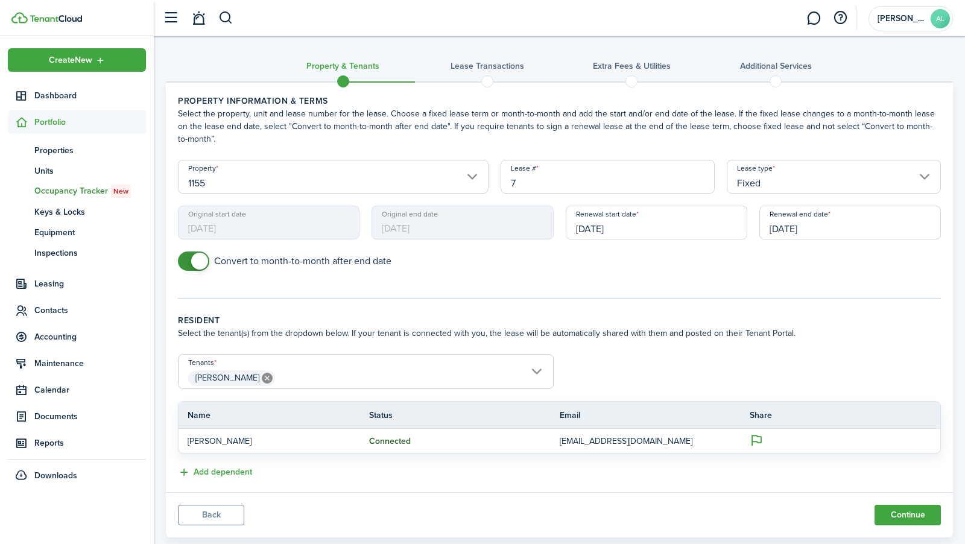
click at [525, 181] on input "7" at bounding box center [607, 177] width 214 height 34
click at [675, 229] on input "[DATE]" at bounding box center [656, 223] width 181 height 34
type input "[PERSON_NAME] (2)"
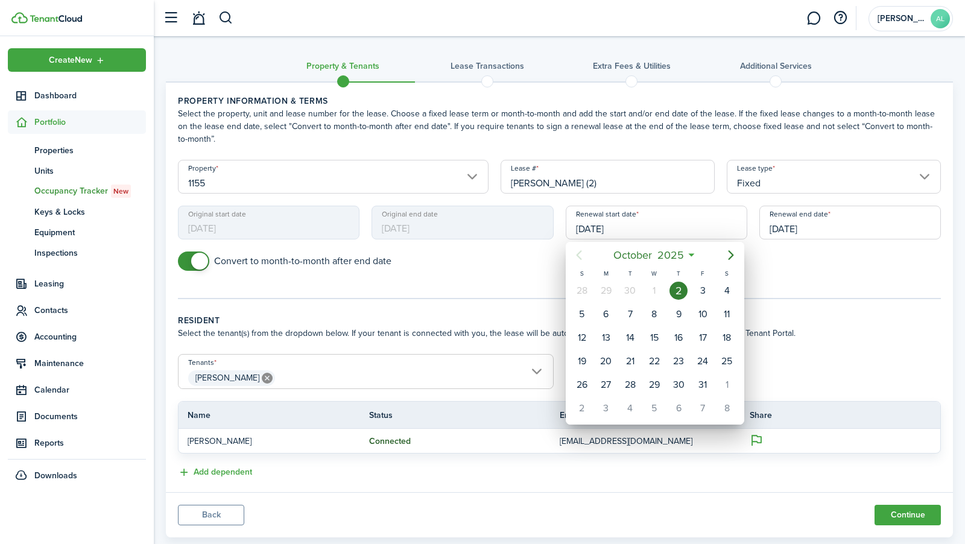
click at [802, 268] on div at bounding box center [483, 272] width 1158 height 737
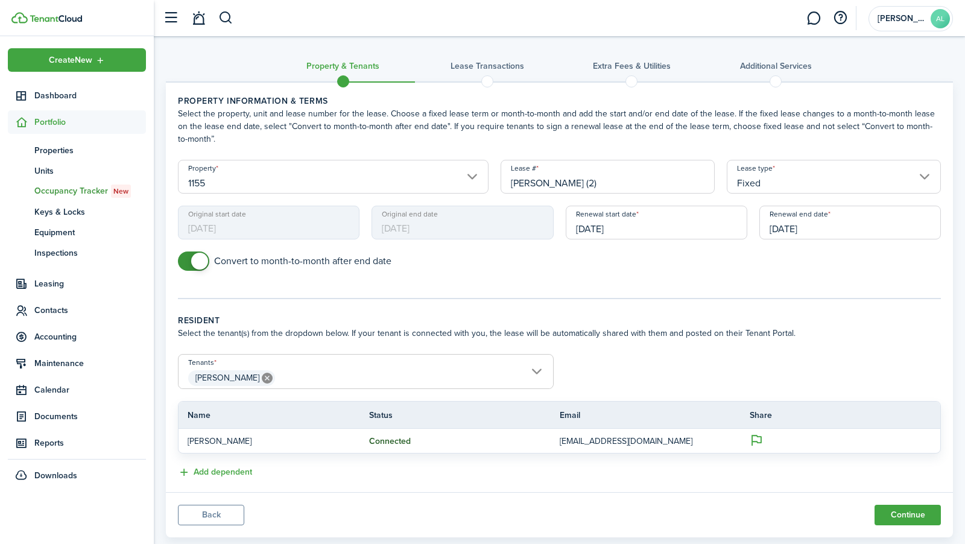
click at [801, 226] on input "[DATE]" at bounding box center [849, 223] width 181 height 34
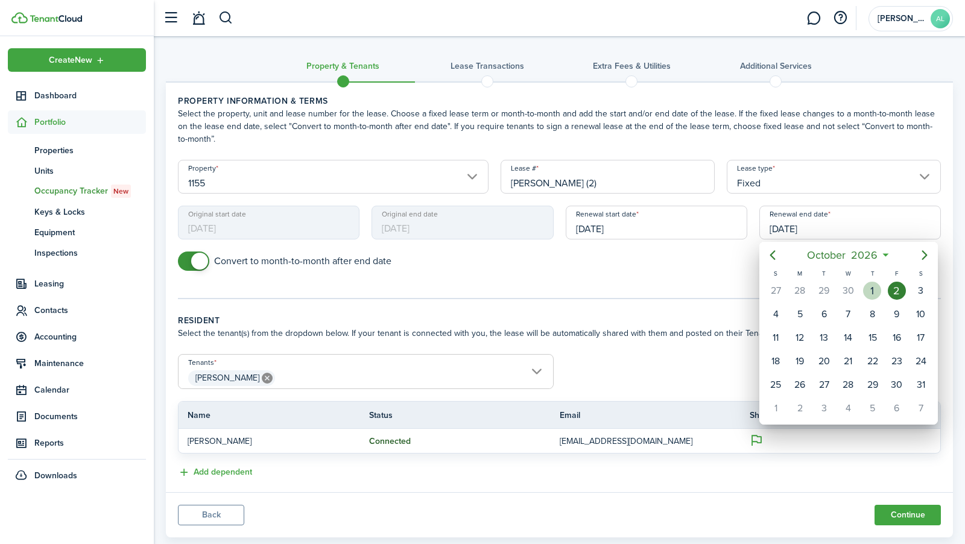
click at [872, 288] on div "1" at bounding box center [872, 291] width 18 height 18
type input "[DATE]"
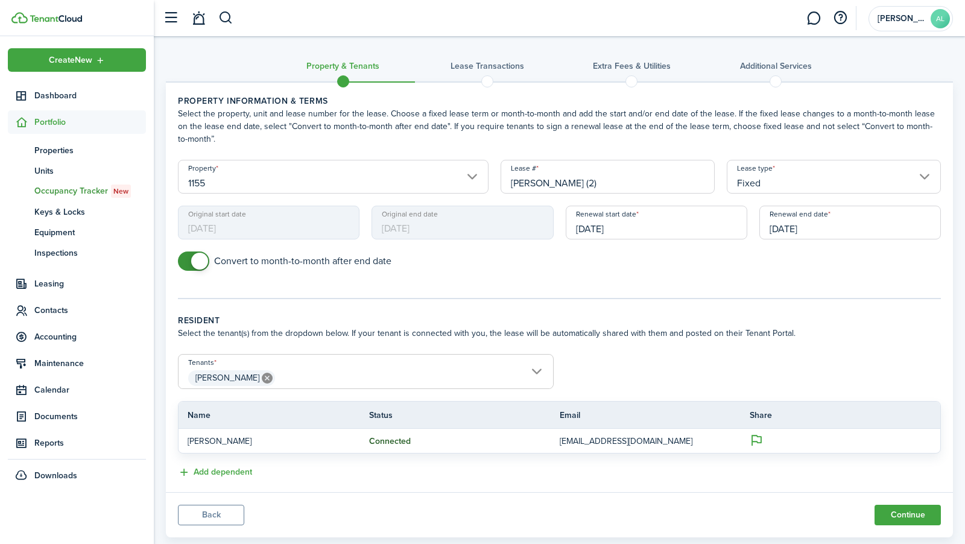
click at [231, 506] on button "Back" at bounding box center [211, 515] width 66 height 21
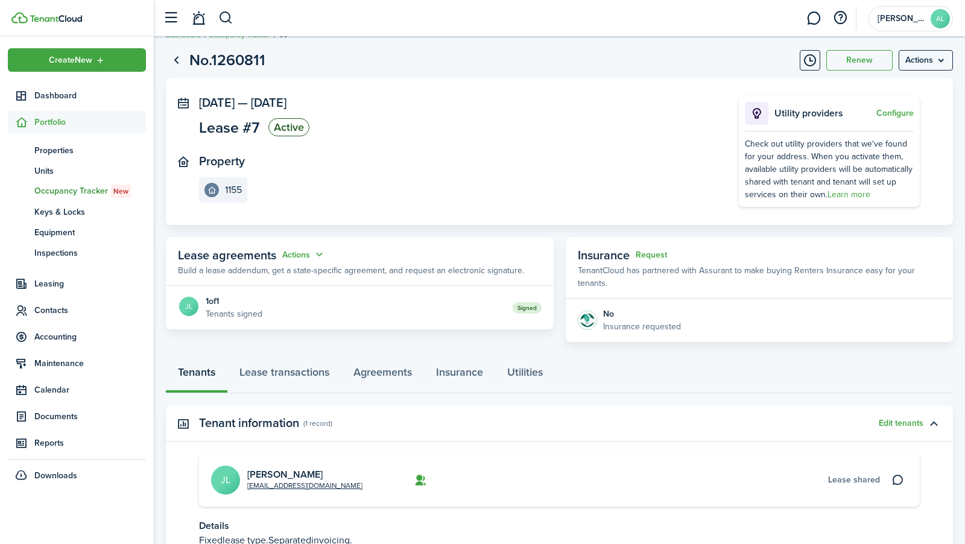
scroll to position [17, 0]
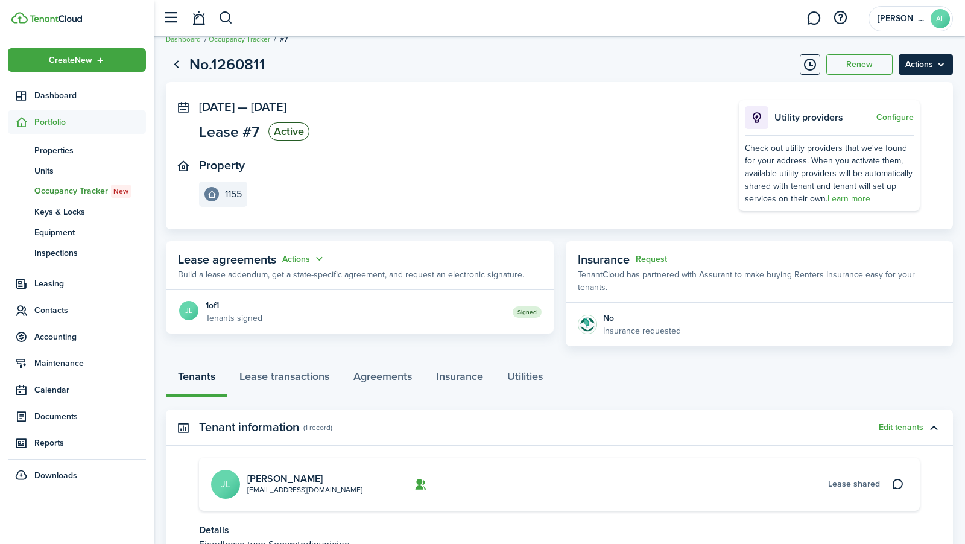
click at [909, 60] on menu-btn "Actions" at bounding box center [925, 64] width 54 height 21
click at [702, 116] on panel-main-wrapper "[DATE] — [DATE] Lease #7 Active Property 1155 Utility providers Configure Check…" at bounding box center [559, 155] width 721 height 111
click at [306, 363] on link "Lease transactions" at bounding box center [284, 378] width 114 height 36
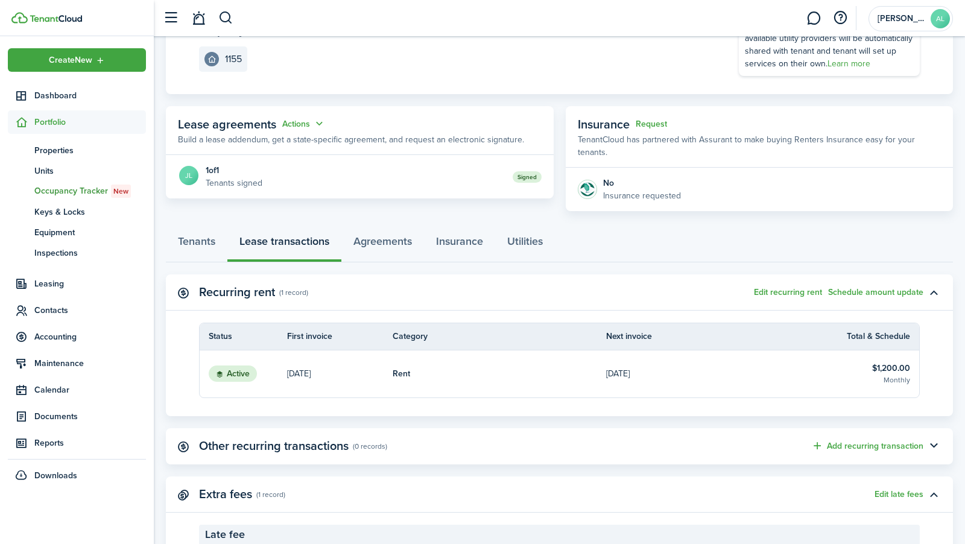
scroll to position [160, 0]
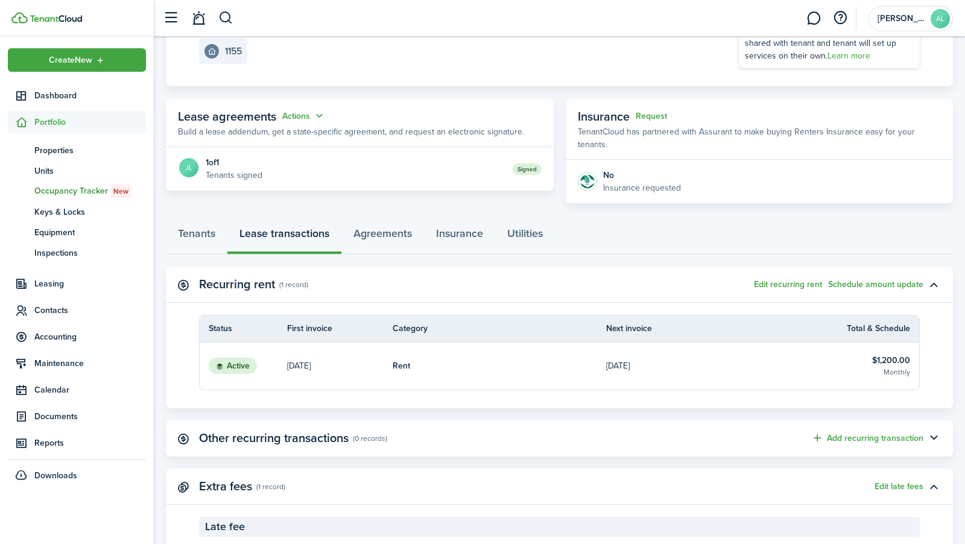
click at [311, 359] on p "[DATE]" at bounding box center [299, 365] width 24 height 13
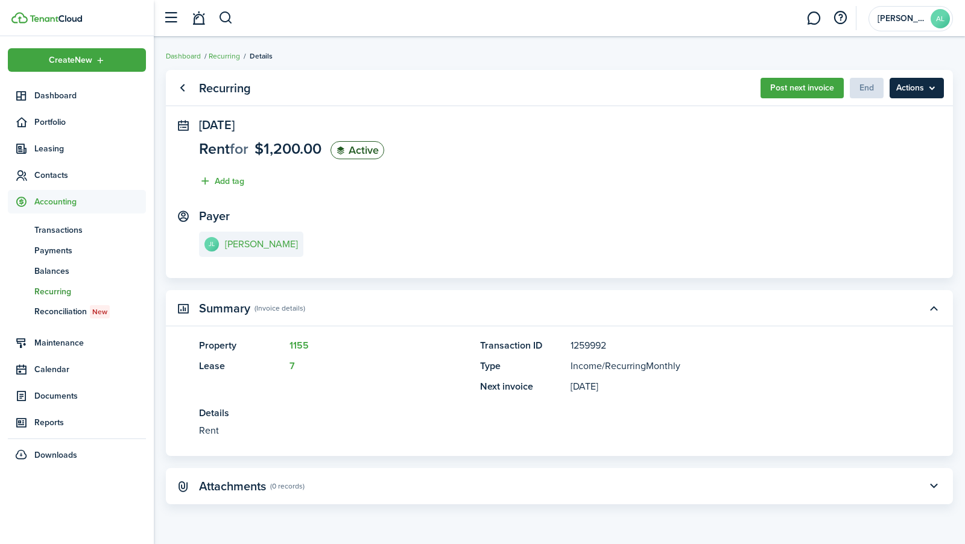
click at [933, 93] on menu-btn "Actions" at bounding box center [916, 88] width 54 height 21
click at [819, 215] on panel-main-section "[PERSON_NAME] [PERSON_NAME]" at bounding box center [559, 234] width 721 height 51
click at [858, 90] on span "End" at bounding box center [867, 87] width 34 height 13
click at [186, 89] on link "Go back" at bounding box center [182, 88] width 21 height 21
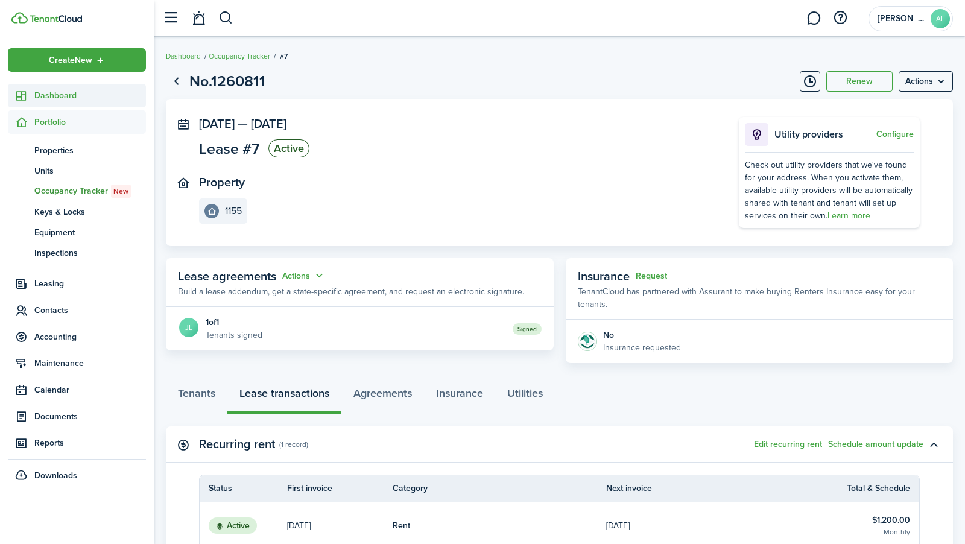
click at [109, 93] on span "Dashboard" at bounding box center [90, 95] width 112 height 13
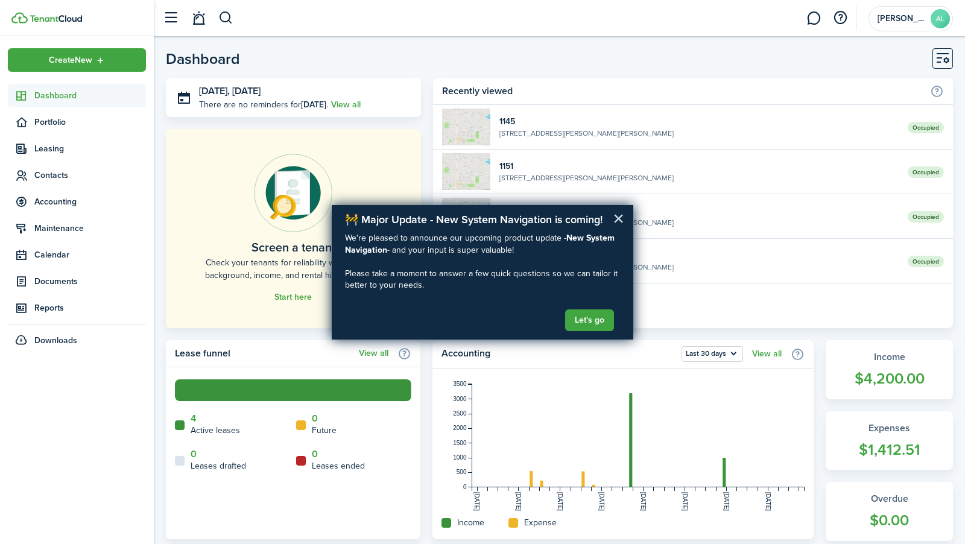
click at [621, 224] on button "×" at bounding box center [618, 218] width 11 height 19
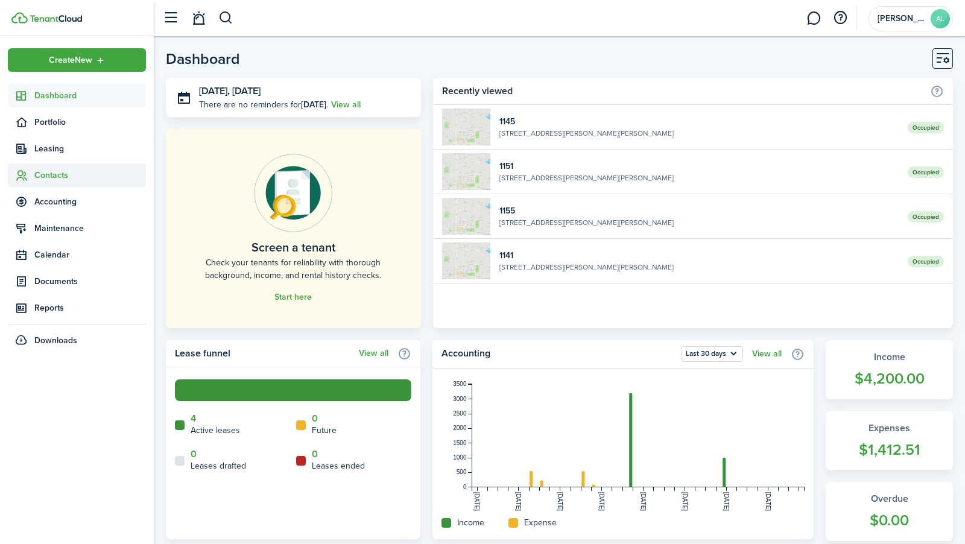
click at [61, 181] on span "Contacts" at bounding box center [77, 175] width 138 height 24
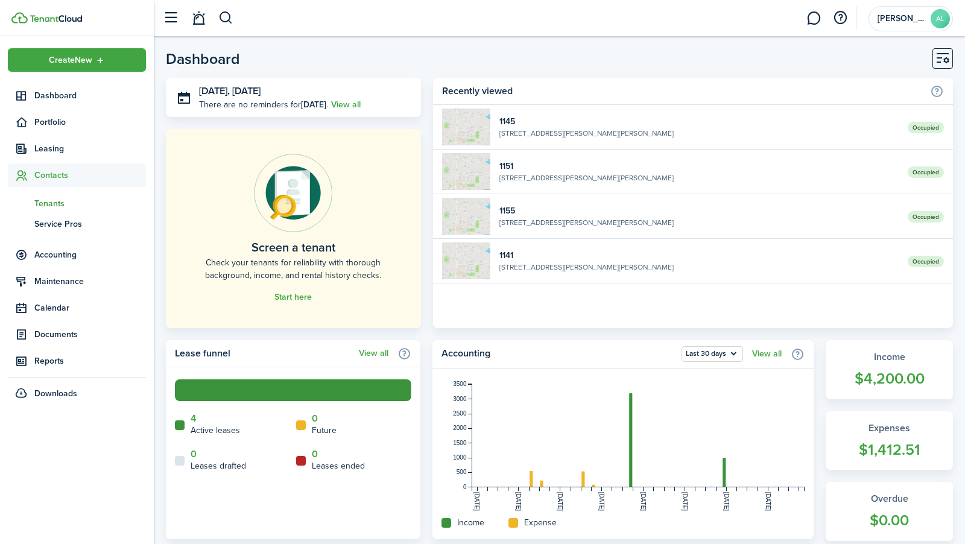
click at [61, 198] on span "Tenants" at bounding box center [90, 203] width 112 height 13
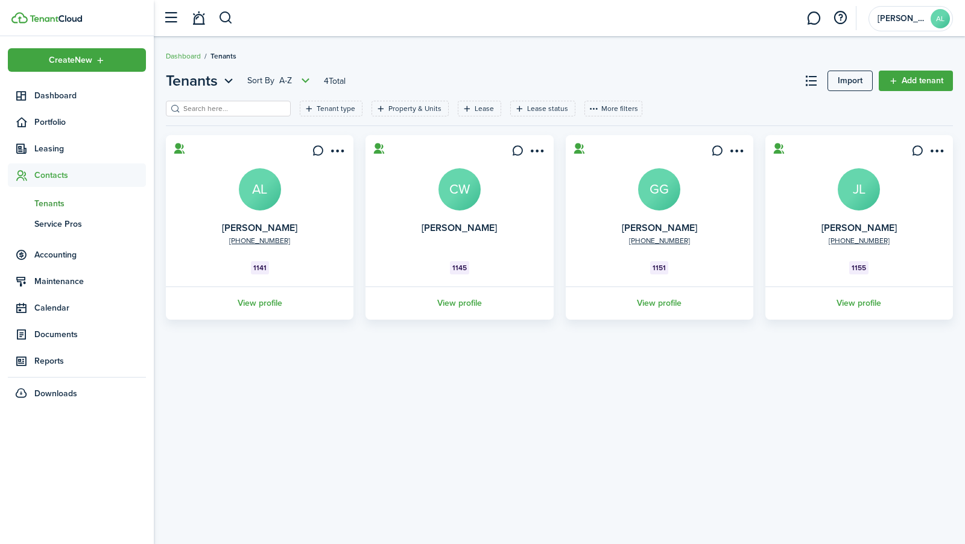
click at [864, 204] on avatar-text "JL" at bounding box center [859, 189] width 42 height 42
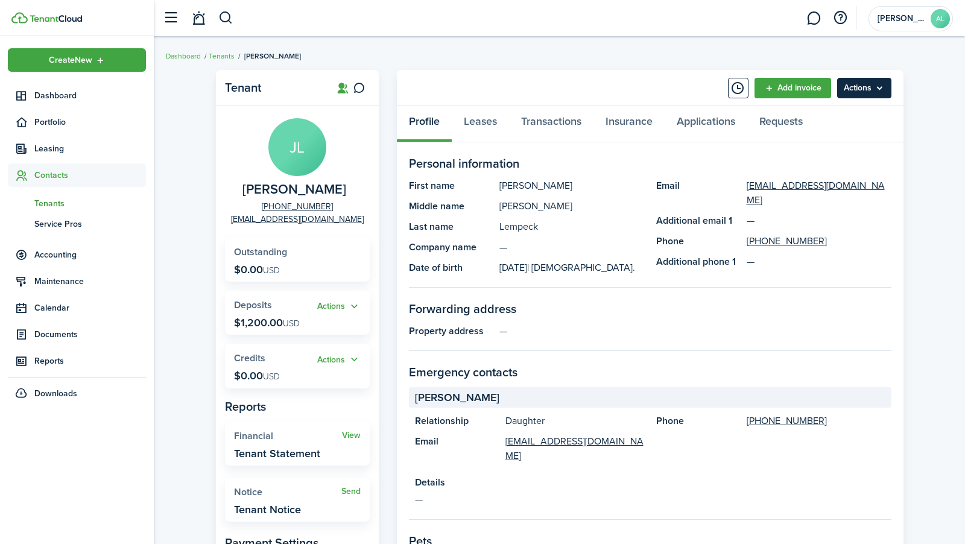
click at [859, 95] on menu-btn "Actions" at bounding box center [864, 88] width 54 height 21
click at [487, 124] on link "Leases" at bounding box center [480, 124] width 57 height 36
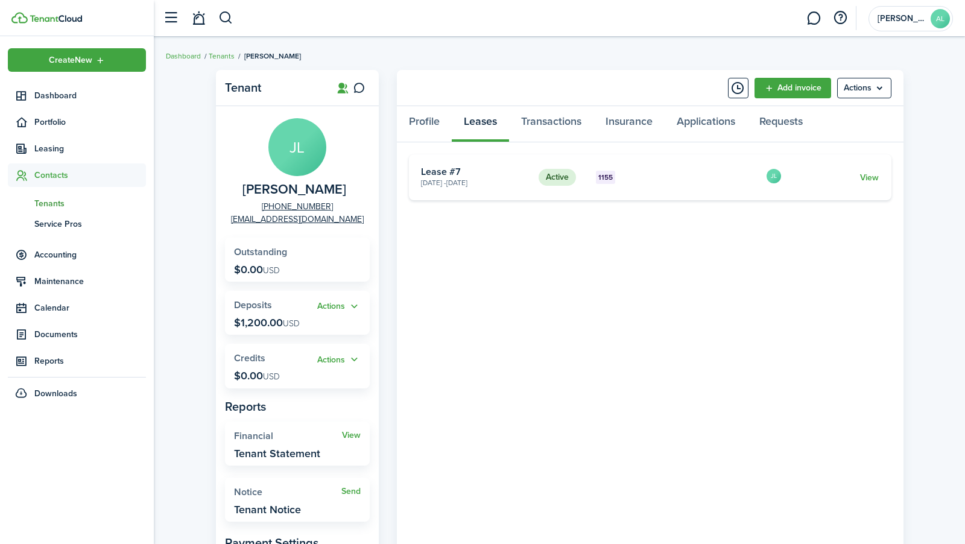
click at [863, 185] on card "Active 1155 [DATE] - [DATE] Lease #7 JL View" at bounding box center [650, 177] width 482 height 46
click at [867, 178] on link "View" at bounding box center [869, 177] width 19 height 13
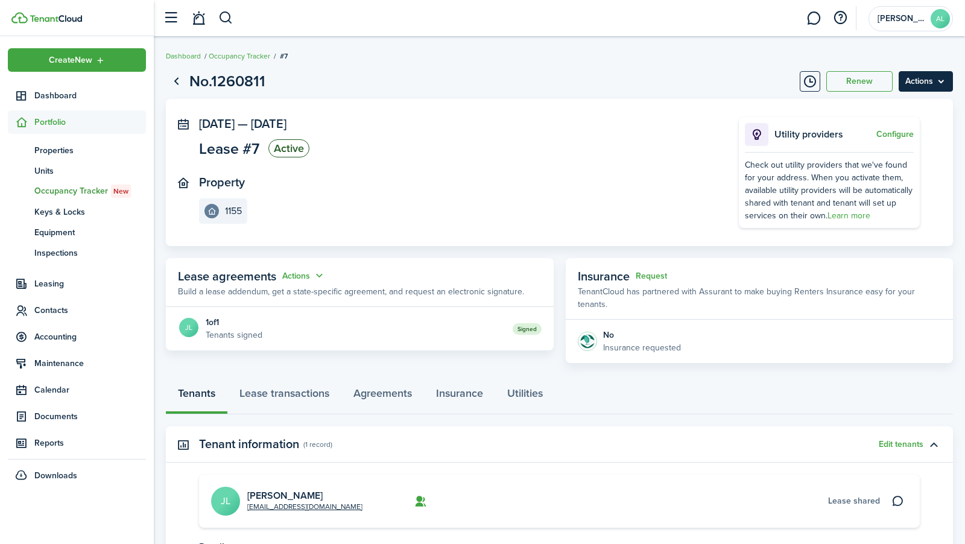
click at [914, 86] on menu-btn "Actions" at bounding box center [925, 81] width 54 height 21
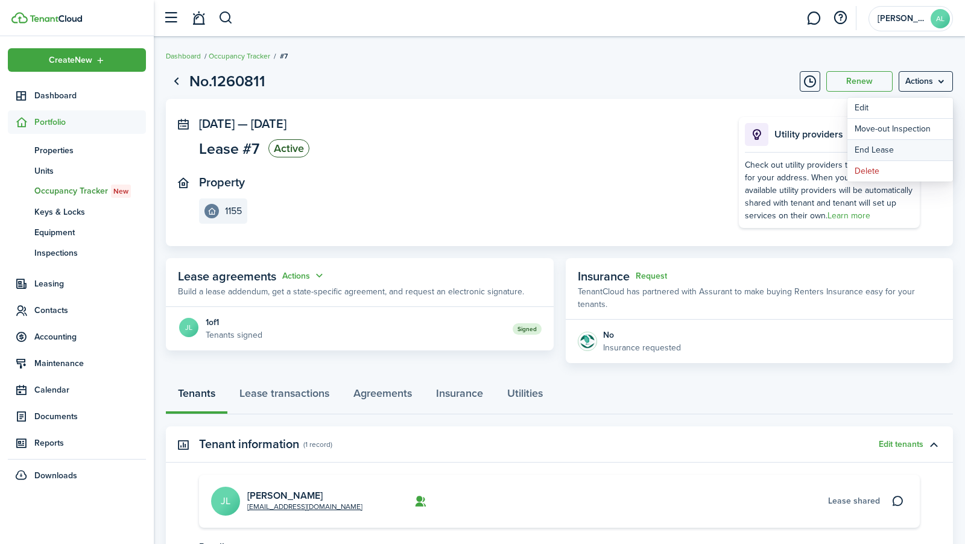
click at [881, 153] on link "End Lease" at bounding box center [900, 150] width 106 height 21
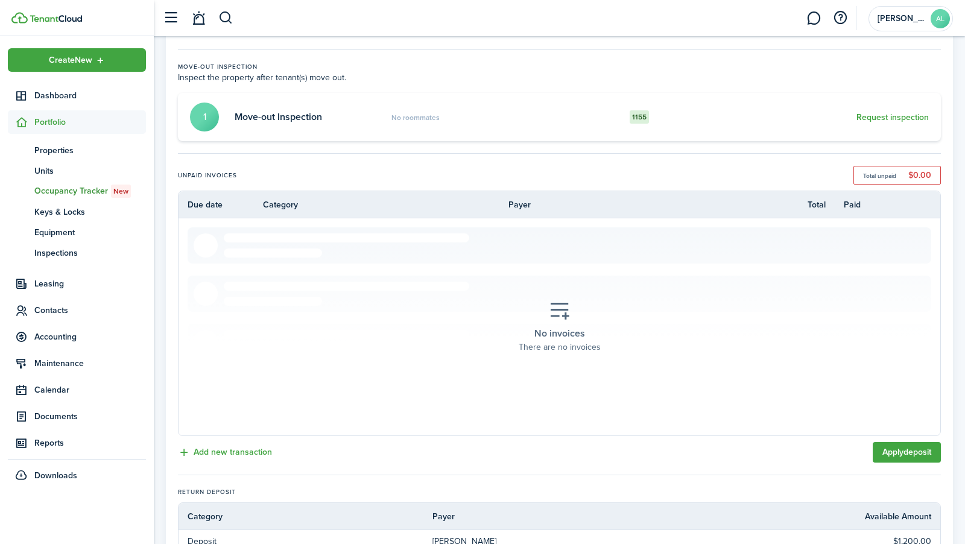
scroll to position [285, 0]
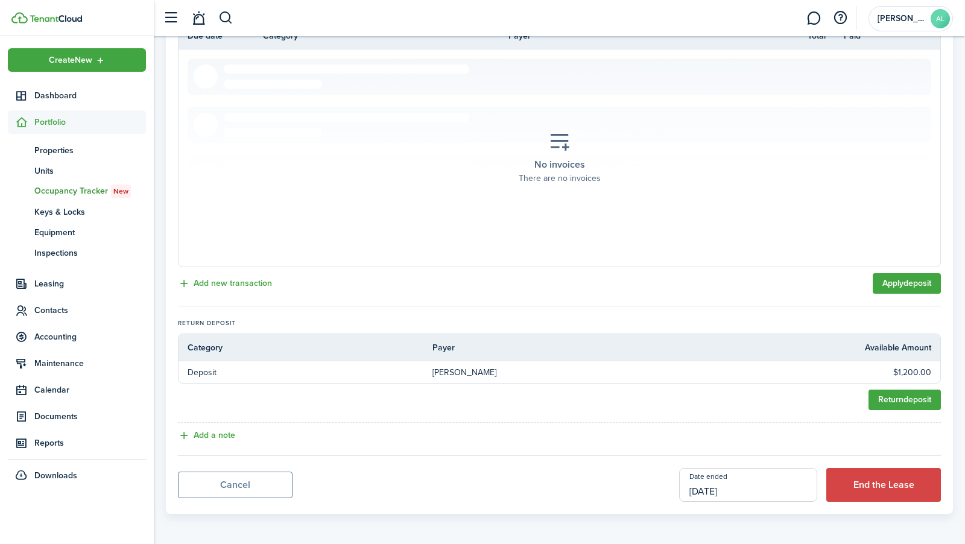
click at [784, 488] on input "[DATE]" at bounding box center [748, 485] width 138 height 34
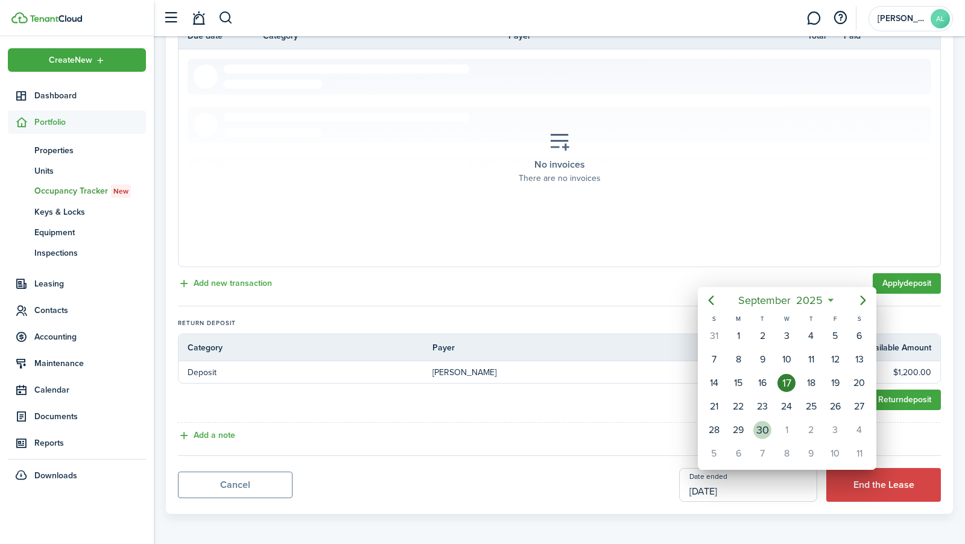
click at [763, 422] on div "30" at bounding box center [762, 430] width 18 height 18
type input "[DATE]"
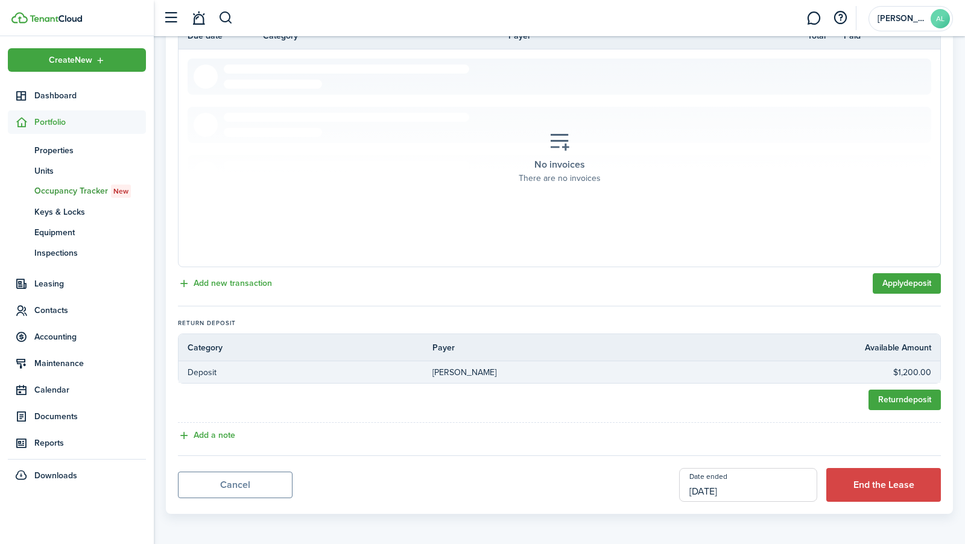
click at [898, 371] on span "$1,200.00" at bounding box center [912, 372] width 38 height 13
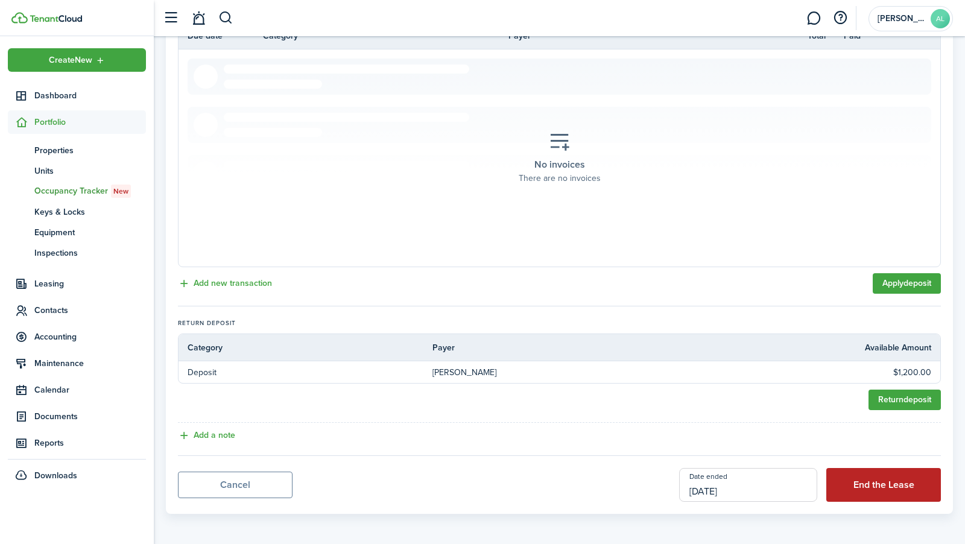
click at [877, 478] on button "End the Lease" at bounding box center [883, 485] width 115 height 34
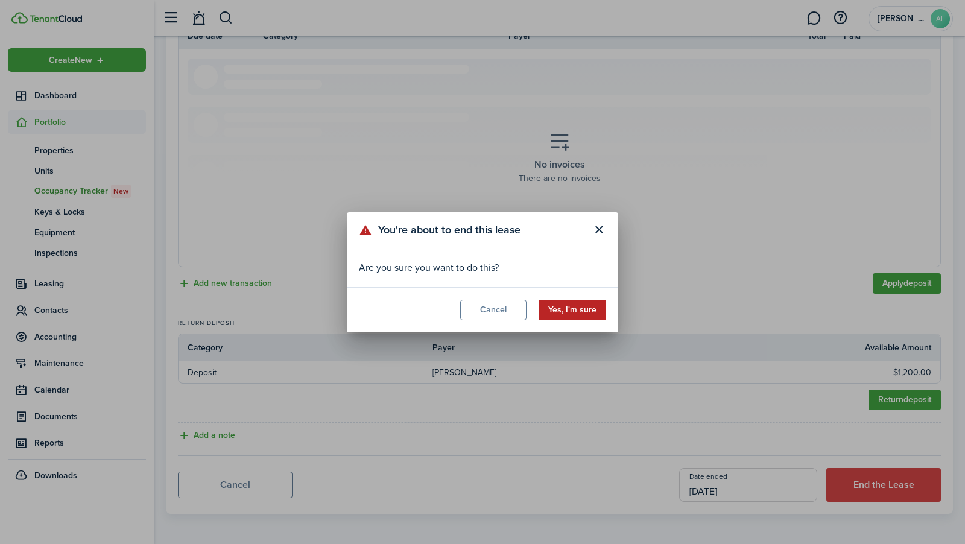
click at [578, 305] on button "Yes, I'm sure" at bounding box center [572, 310] width 68 height 21
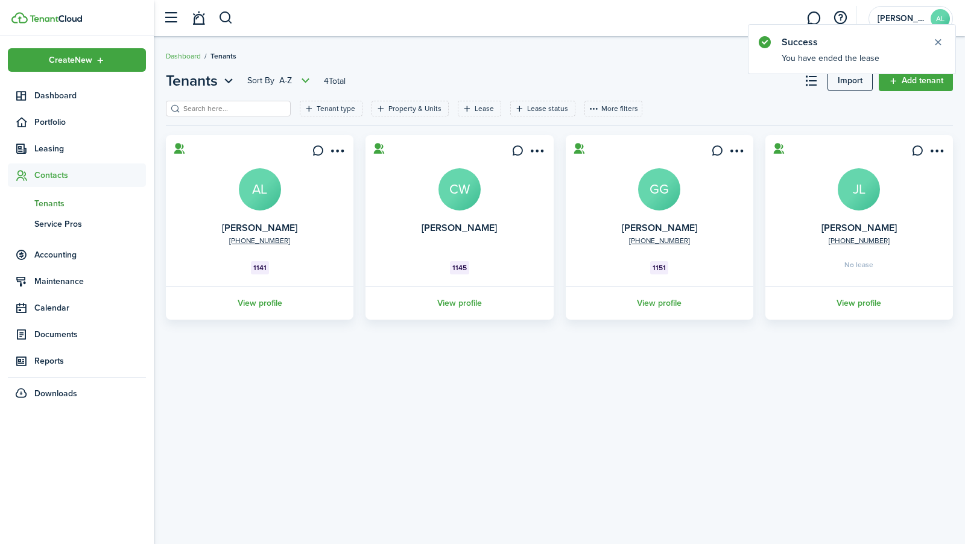
click at [834, 180] on card "[PHONE_NUMBER] [PERSON_NAME] JL No lease View profile" at bounding box center [859, 227] width 188 height 185
click at [841, 186] on avatar-text "JL" at bounding box center [859, 189] width 42 height 42
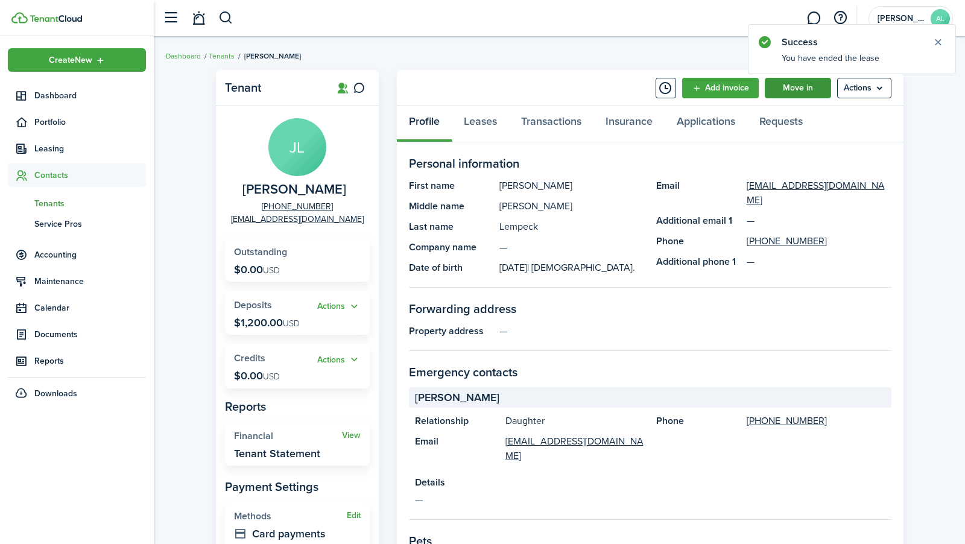
click at [810, 84] on link "Move in" at bounding box center [798, 88] width 66 height 21
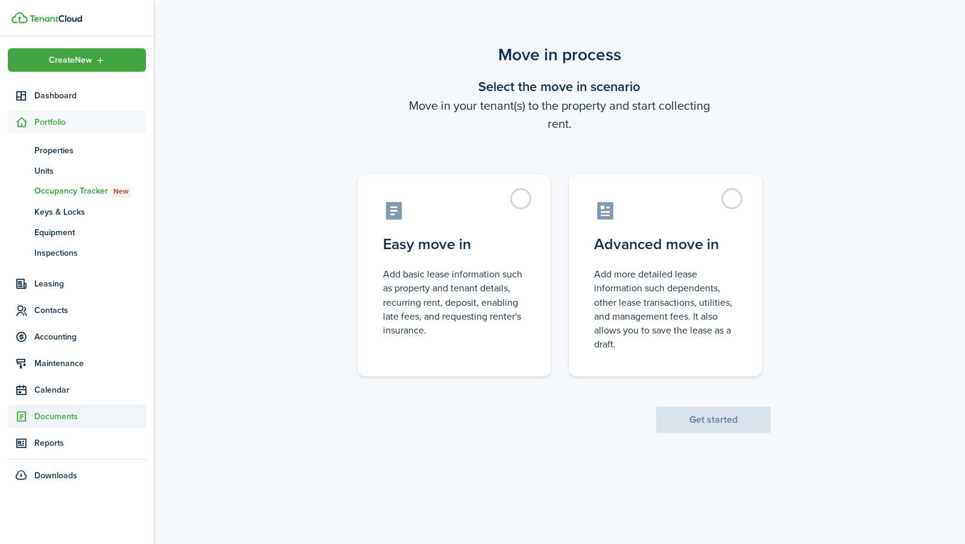
click at [75, 419] on span "Documents" at bounding box center [90, 416] width 112 height 13
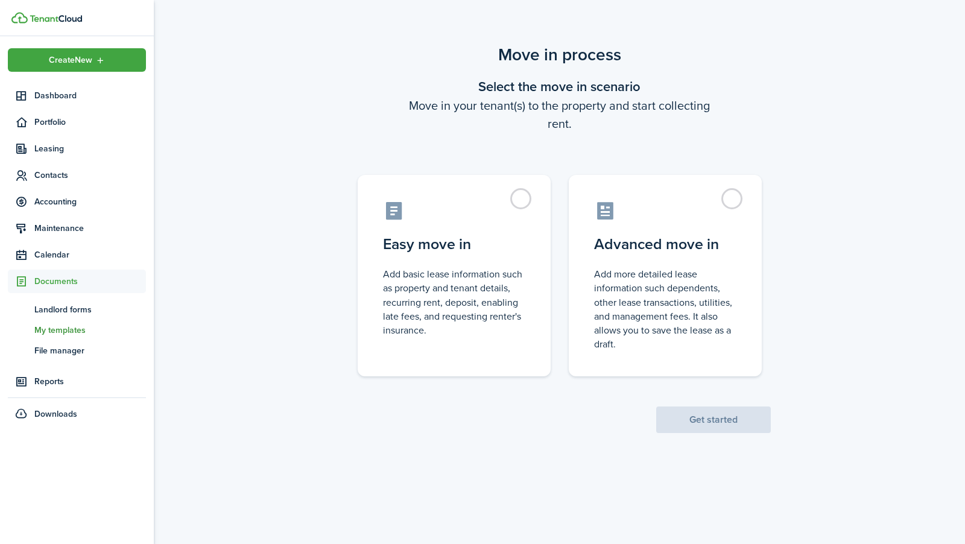
click at [76, 327] on span "My templates" at bounding box center [90, 330] width 112 height 13
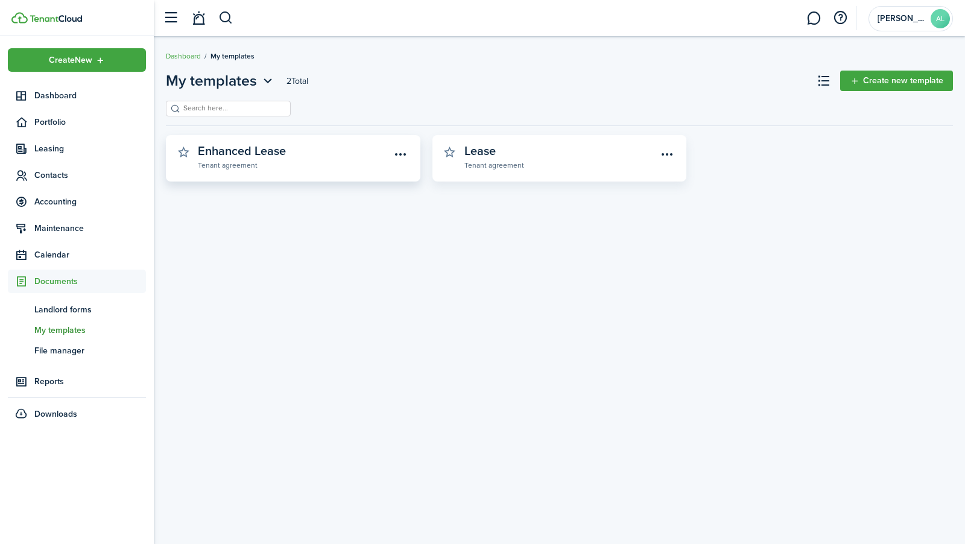
click at [314, 172] on widget-stats "Enhanced Lease Tenant agreement" at bounding box center [293, 158] width 254 height 46
click at [304, 156] on link "Enhanced Lease Tenant agreement" at bounding box center [294, 157] width 193 height 27
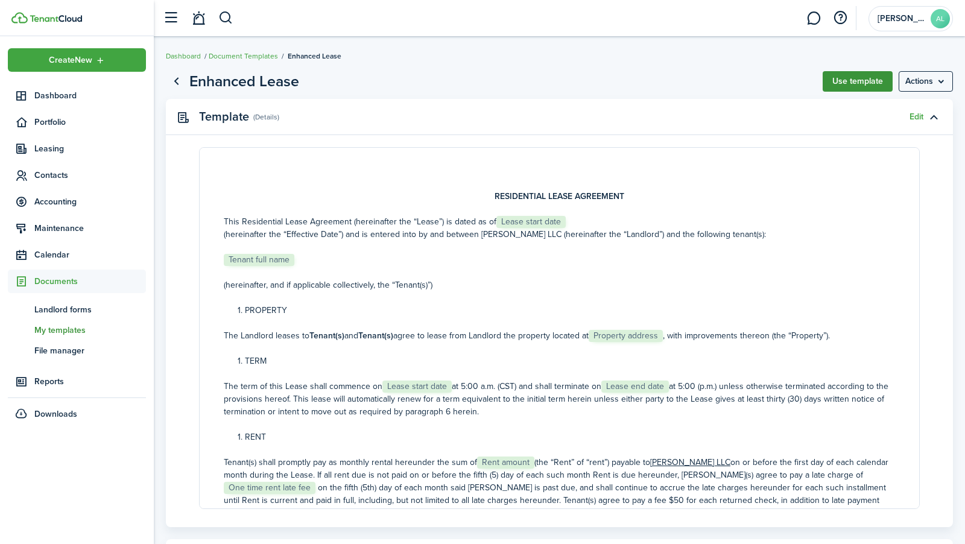
click at [859, 87] on button "Use template" at bounding box center [857, 81] width 70 height 21
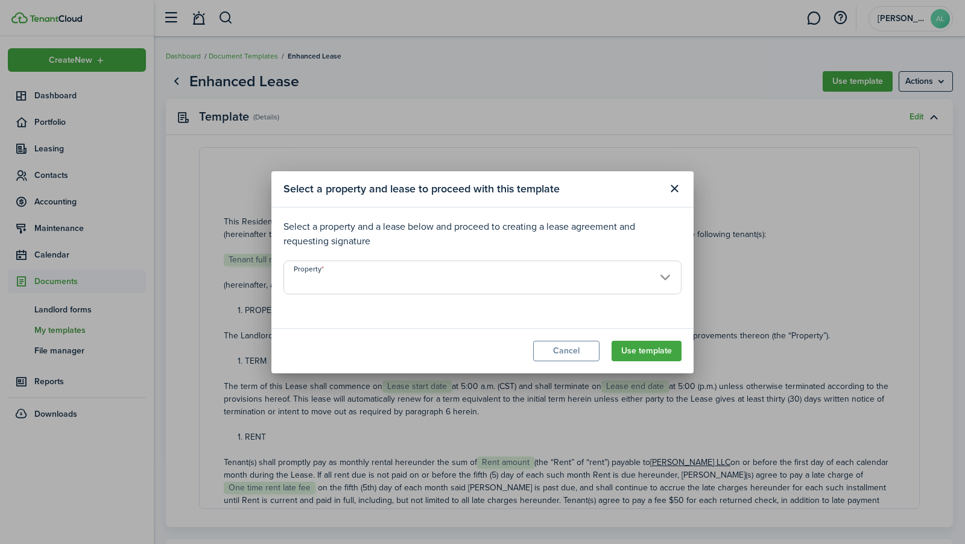
click at [534, 267] on input "Property" at bounding box center [482, 277] width 398 height 34
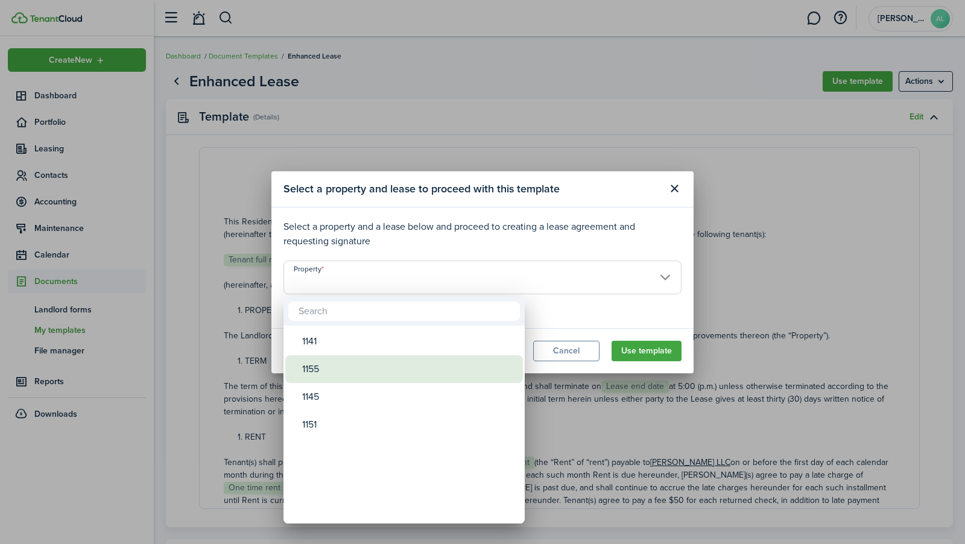
click at [406, 364] on div "1155" at bounding box center [408, 369] width 213 height 28
type input "1155"
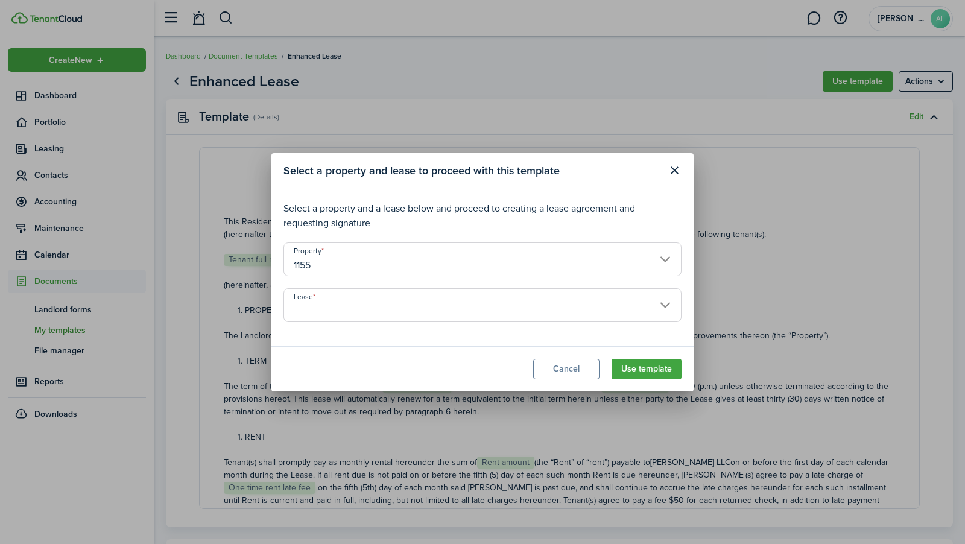
click at [418, 311] on input "Lease" at bounding box center [482, 305] width 398 height 34
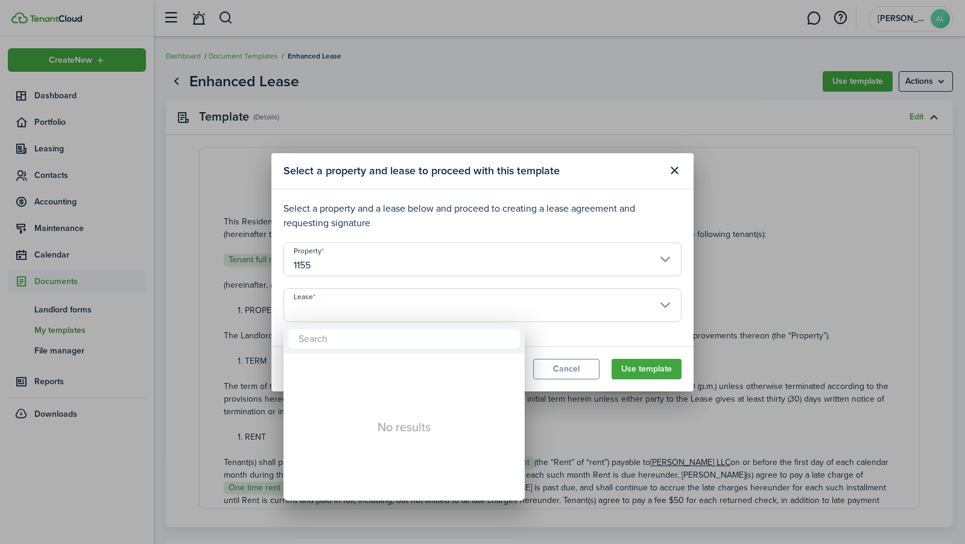
click at [418, 308] on div at bounding box center [483, 272] width 1158 height 737
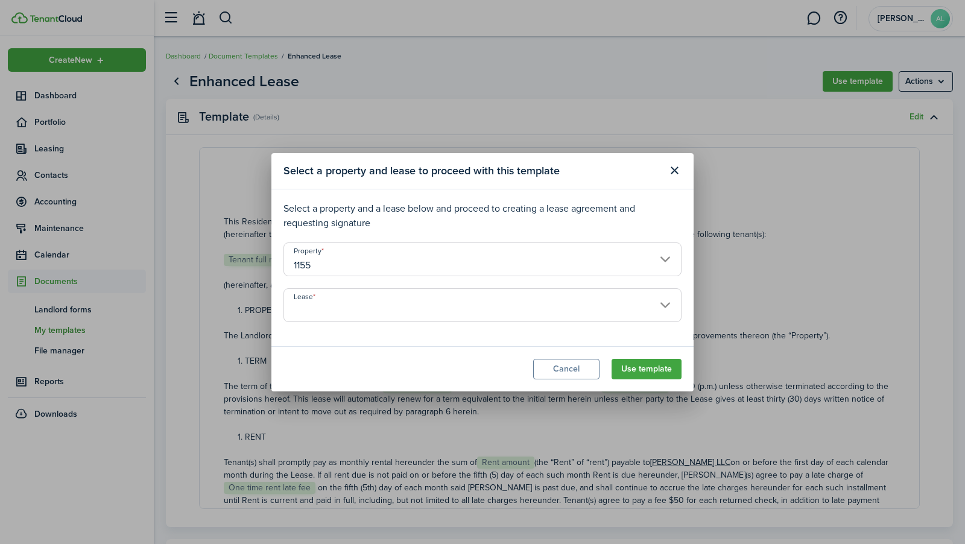
click at [418, 308] on input "Lease" at bounding box center [482, 305] width 398 height 34
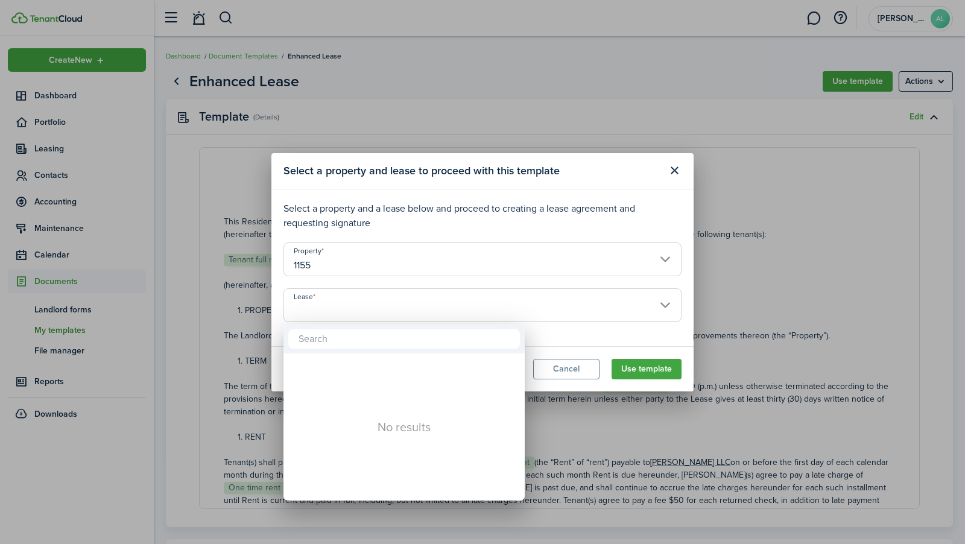
click at [385, 364] on div "No results" at bounding box center [403, 426] width 241 height 147
click at [386, 335] on input "text" at bounding box center [404, 338] width 232 height 19
click at [390, 307] on div at bounding box center [483, 272] width 1158 height 737
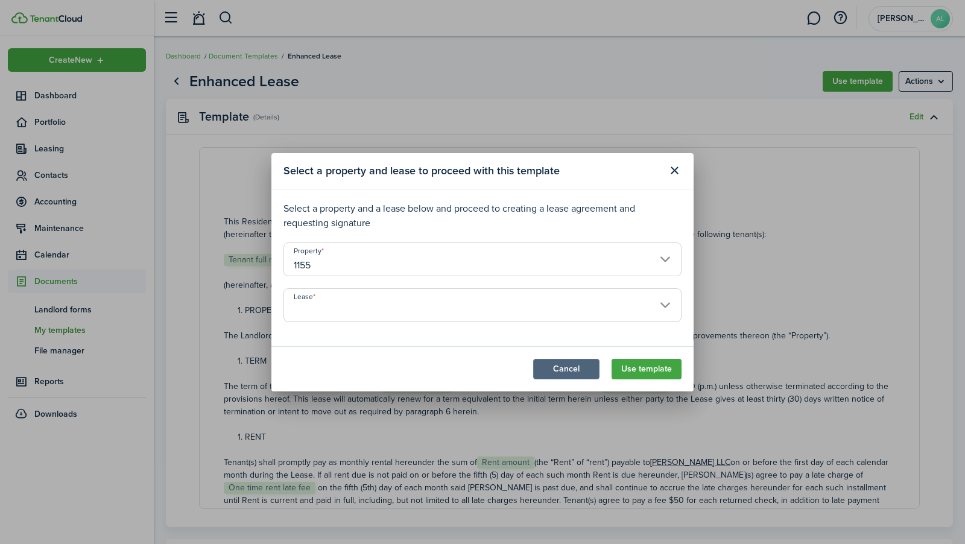
click at [585, 372] on button "Cancel" at bounding box center [566, 369] width 66 height 21
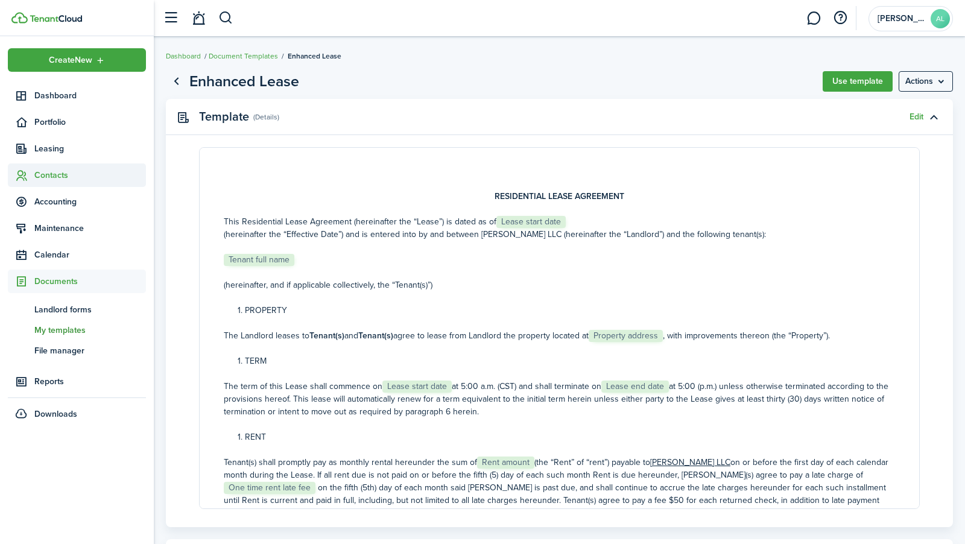
click at [75, 168] on span "Contacts" at bounding box center [77, 175] width 138 height 24
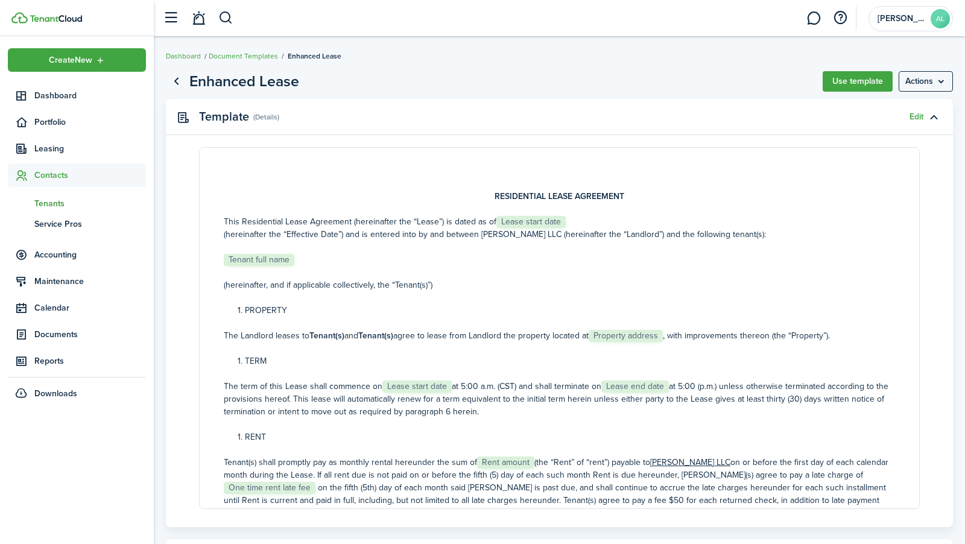
click at [69, 203] on span "Tenants" at bounding box center [90, 203] width 112 height 13
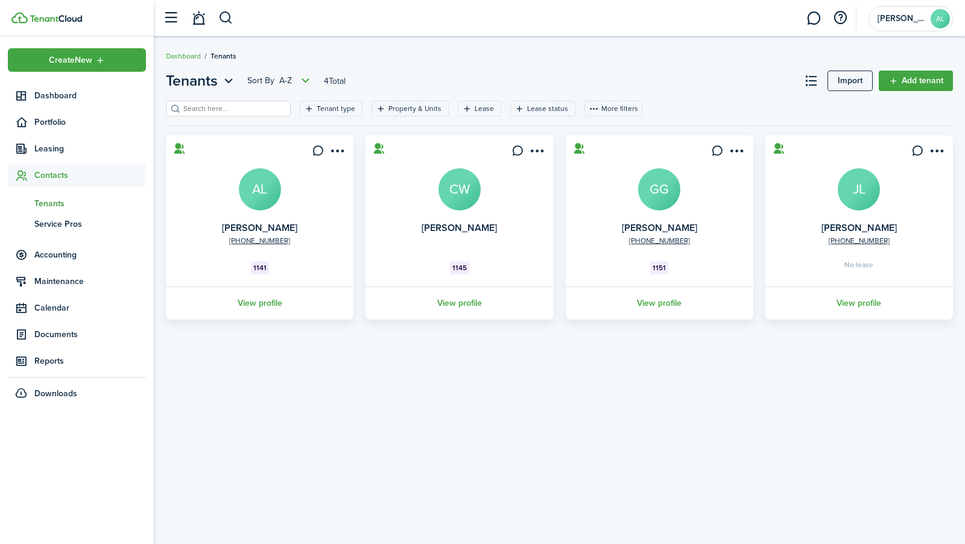
click at [860, 205] on avatar-text "JL" at bounding box center [859, 189] width 42 height 42
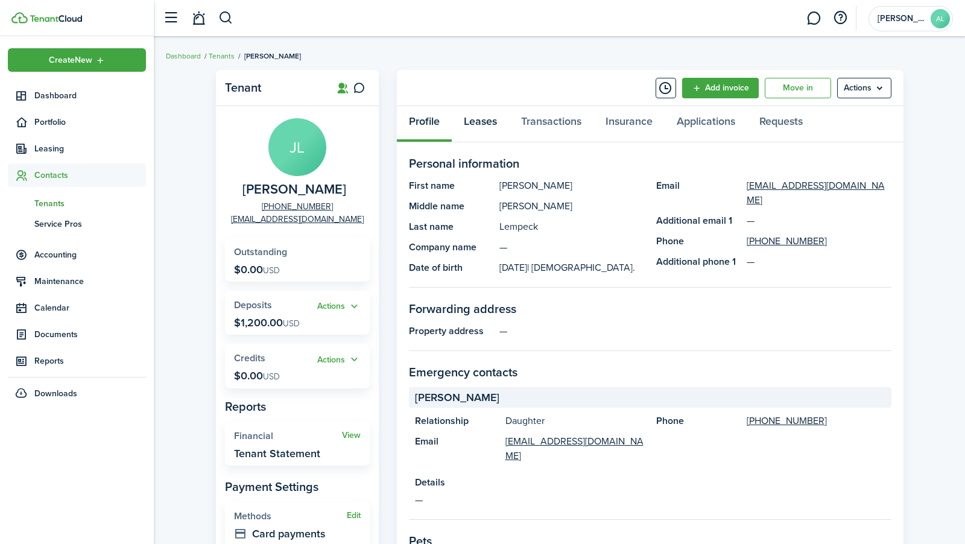
click at [485, 126] on link "Leases" at bounding box center [480, 124] width 57 height 36
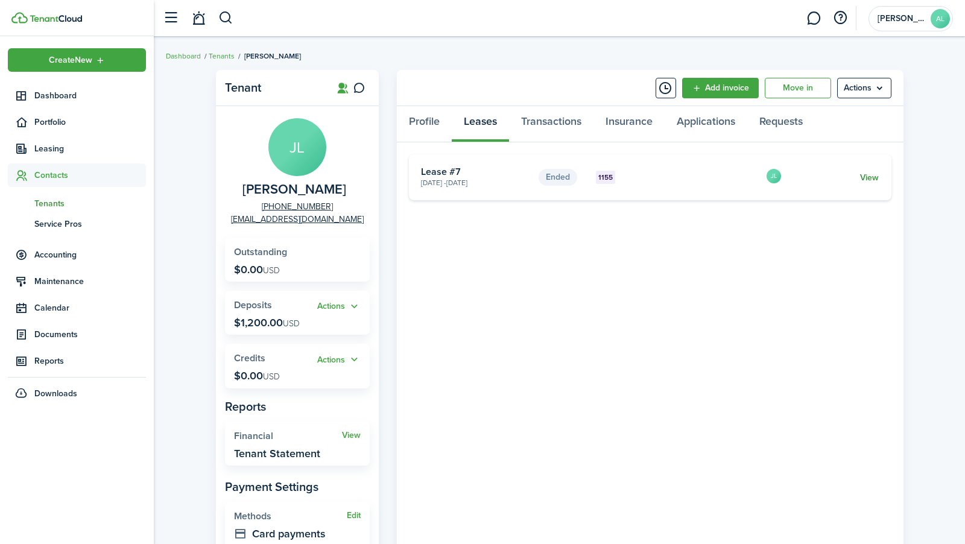
click at [869, 177] on link "View" at bounding box center [869, 177] width 19 height 13
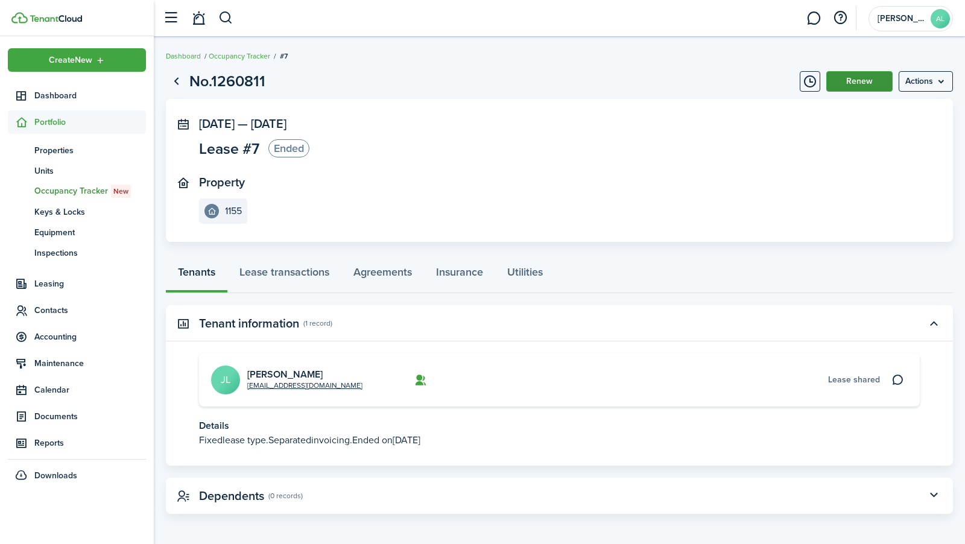
click at [850, 81] on button "Renew" at bounding box center [859, 81] width 66 height 21
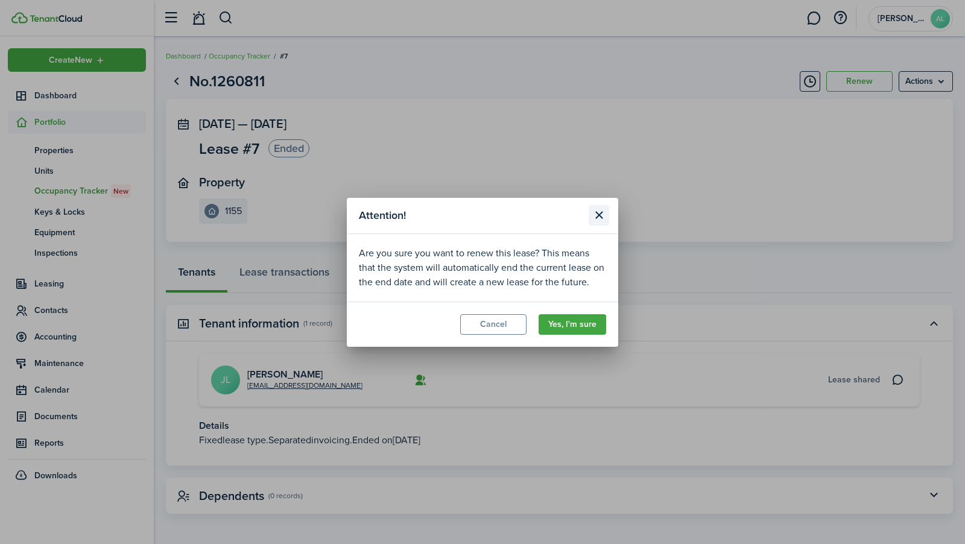
click at [593, 214] on button "Close modal" at bounding box center [598, 215] width 21 height 21
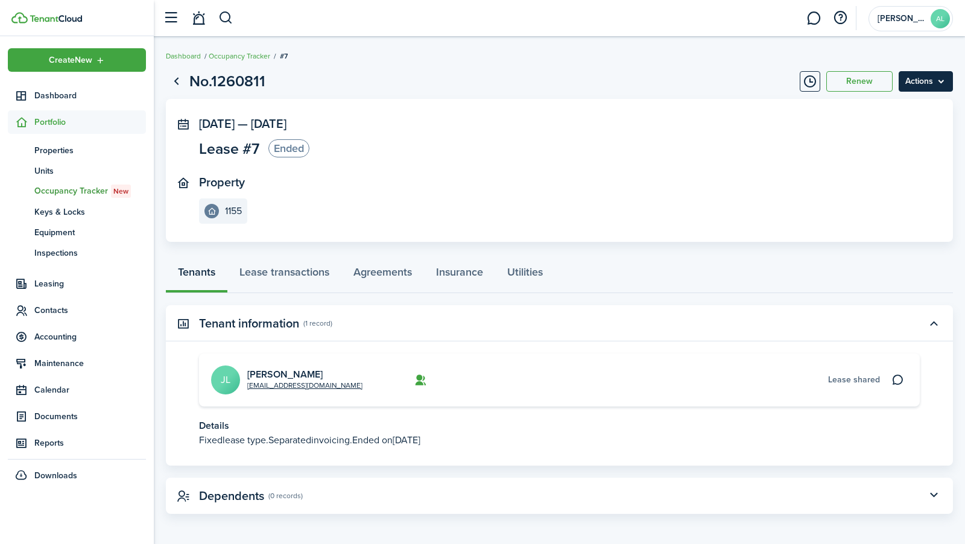
click at [938, 84] on menu-btn "Actions" at bounding box center [925, 81] width 54 height 21
click at [178, 86] on link "Go back" at bounding box center [176, 81] width 21 height 21
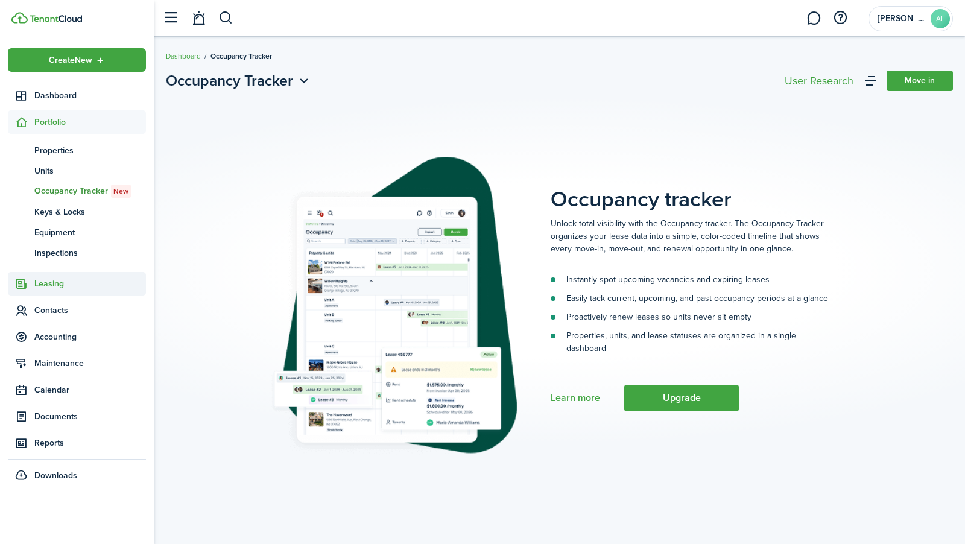
click at [55, 287] on span "Leasing" at bounding box center [90, 283] width 112 height 13
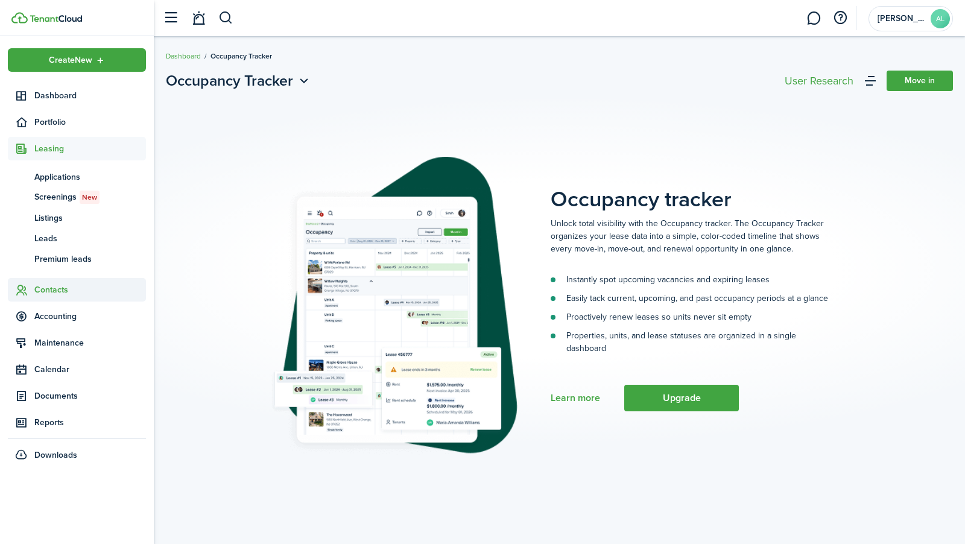
click at [55, 291] on span "Contacts" at bounding box center [90, 289] width 112 height 13
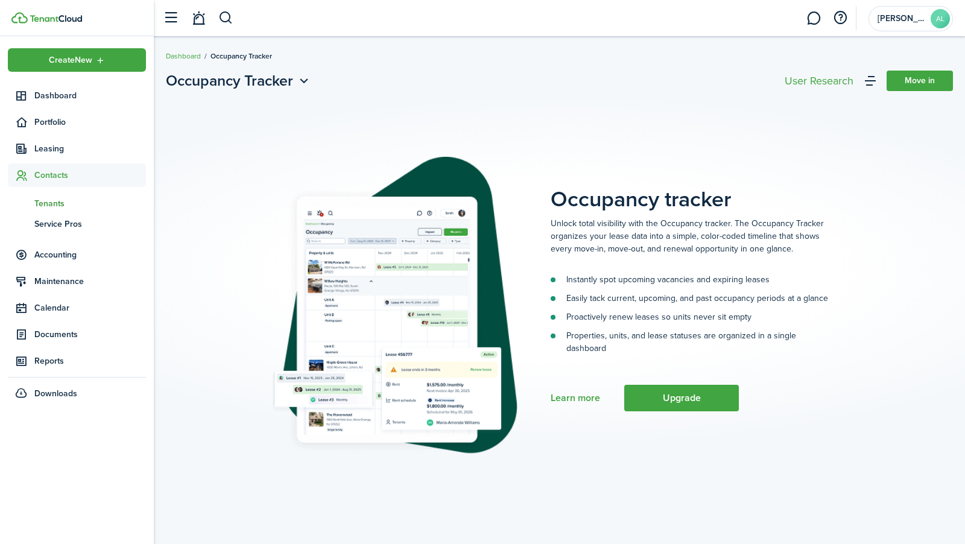
click at [53, 206] on span "Tenants" at bounding box center [90, 203] width 112 height 13
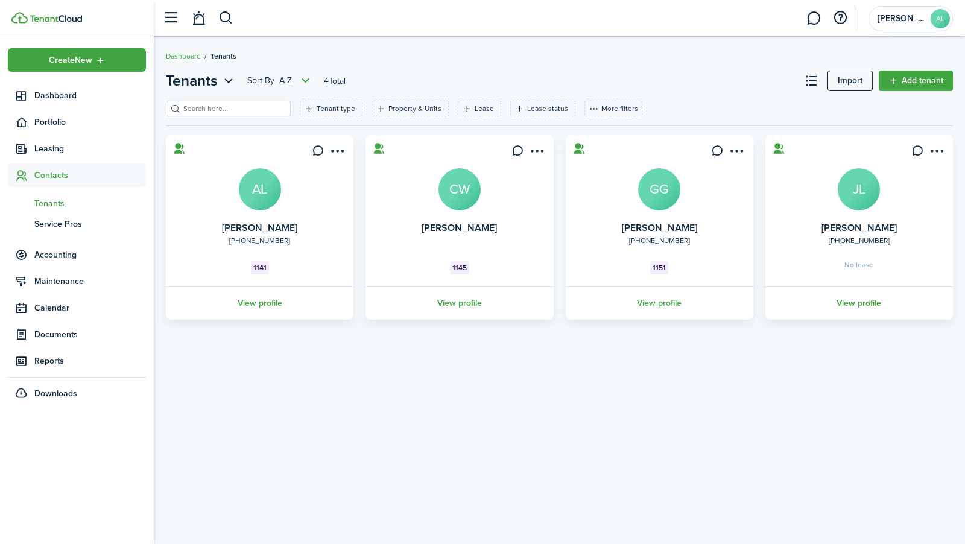
click at [868, 178] on avatar-text "JL" at bounding box center [859, 189] width 42 height 42
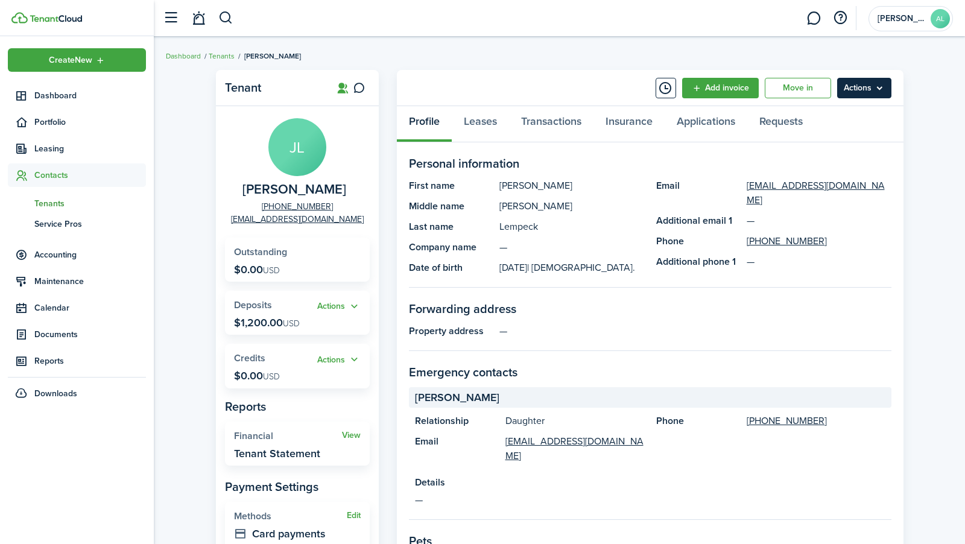
click at [862, 89] on menu-btn "Actions" at bounding box center [864, 88] width 54 height 21
click at [820, 89] on link "Move in" at bounding box center [798, 88] width 66 height 21
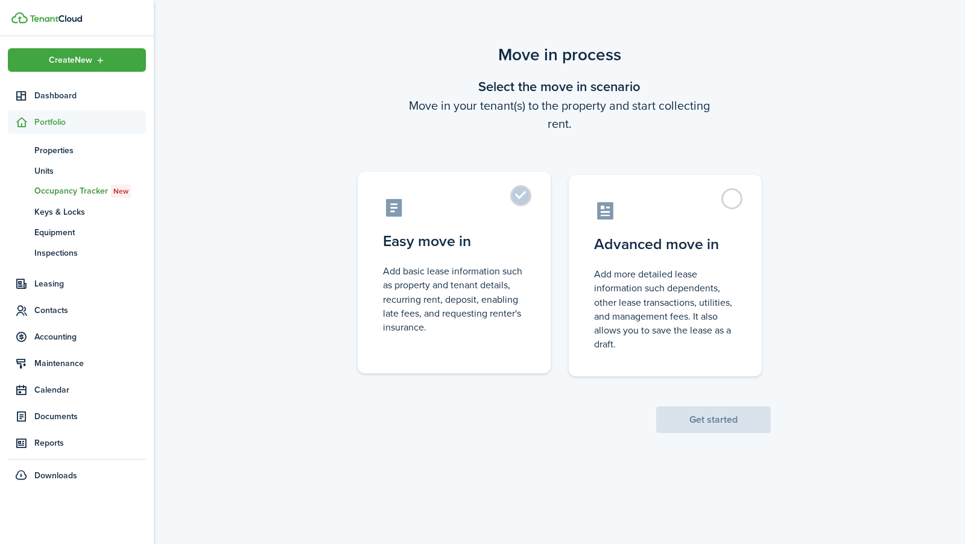
click at [528, 204] on label "Easy move in Add basic lease information such as property and tenant details, r…" at bounding box center [454, 272] width 193 height 201
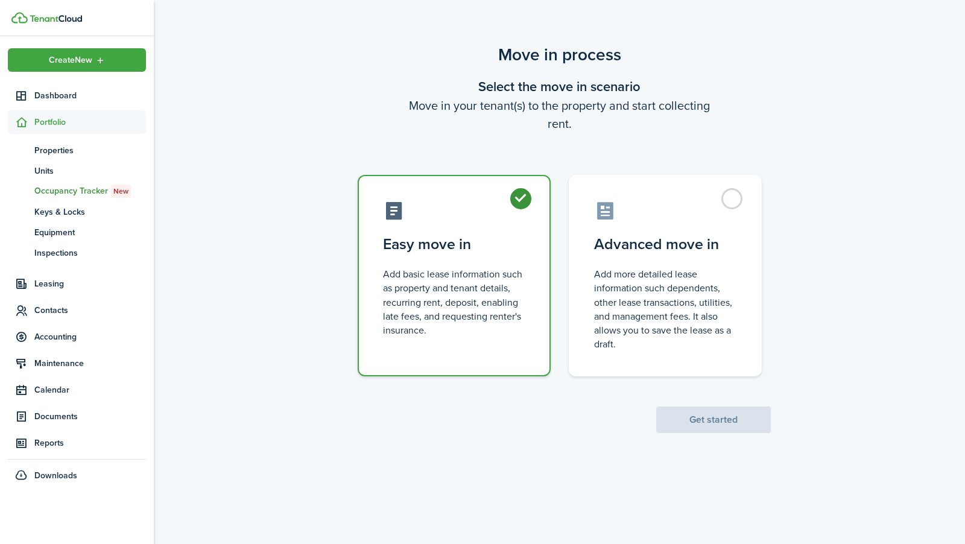
radio input "true"
click at [693, 415] on button "Get started" at bounding box center [713, 419] width 115 height 27
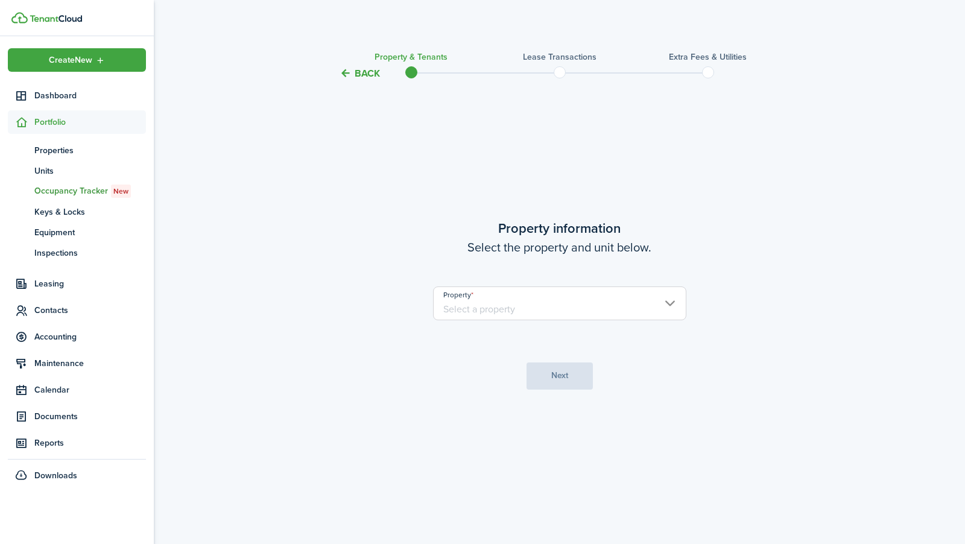
click at [552, 301] on input "Property" at bounding box center [559, 303] width 253 height 34
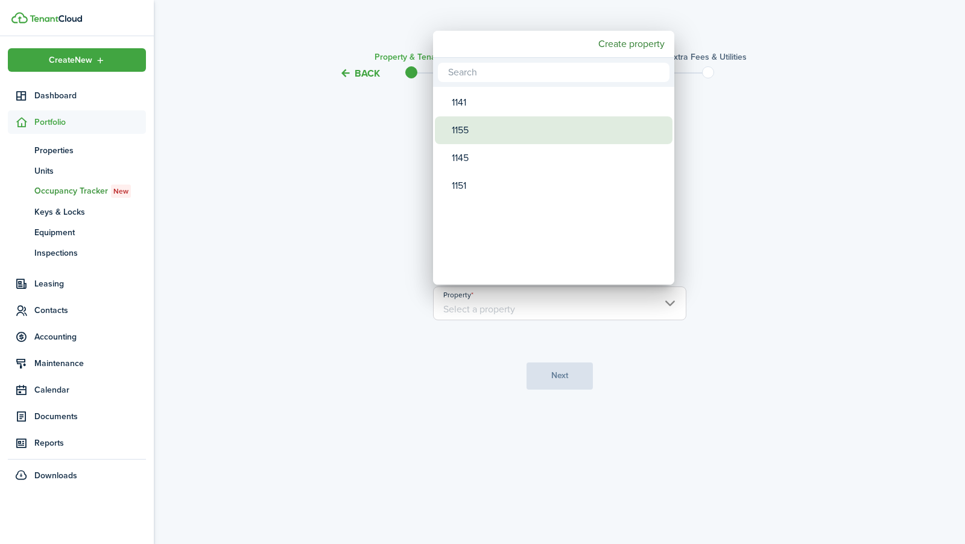
click at [524, 132] on div "1155" at bounding box center [558, 130] width 213 height 28
type input "1155"
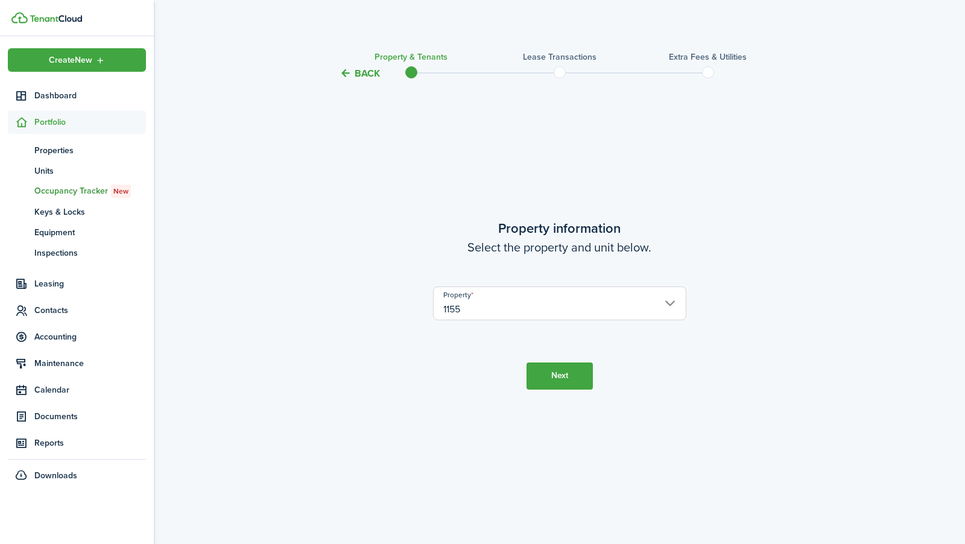
click at [566, 367] on button "Next" at bounding box center [559, 375] width 66 height 27
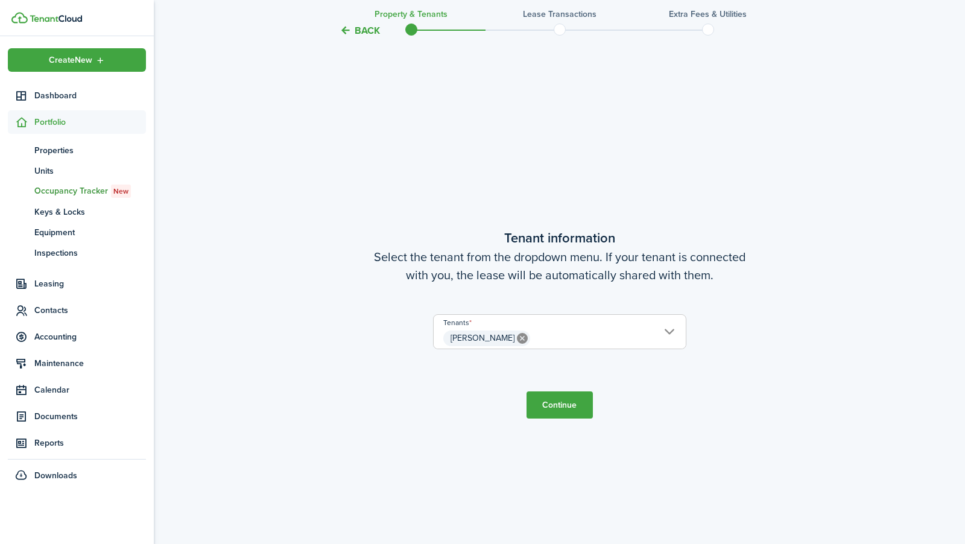
scroll to position [463, 0]
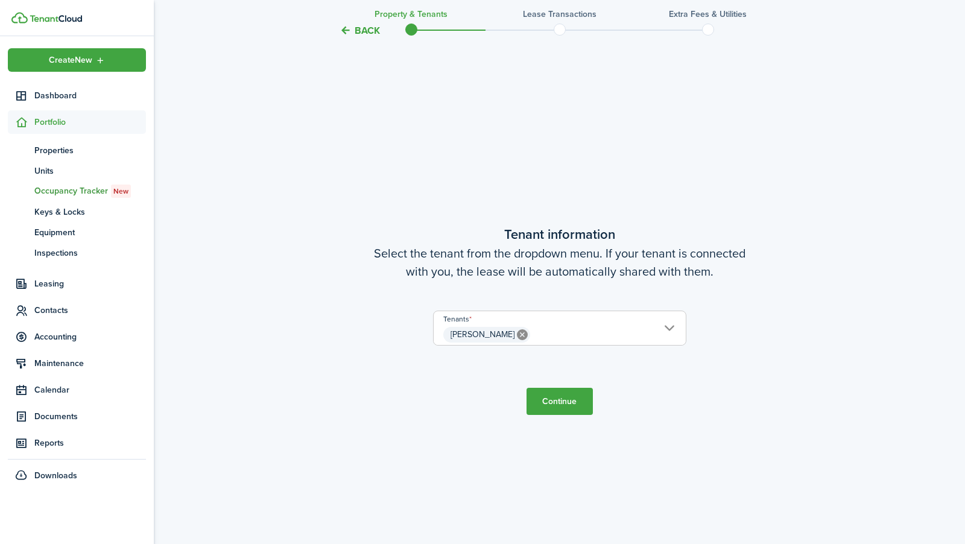
click at [557, 406] on button "Continue" at bounding box center [559, 401] width 66 height 27
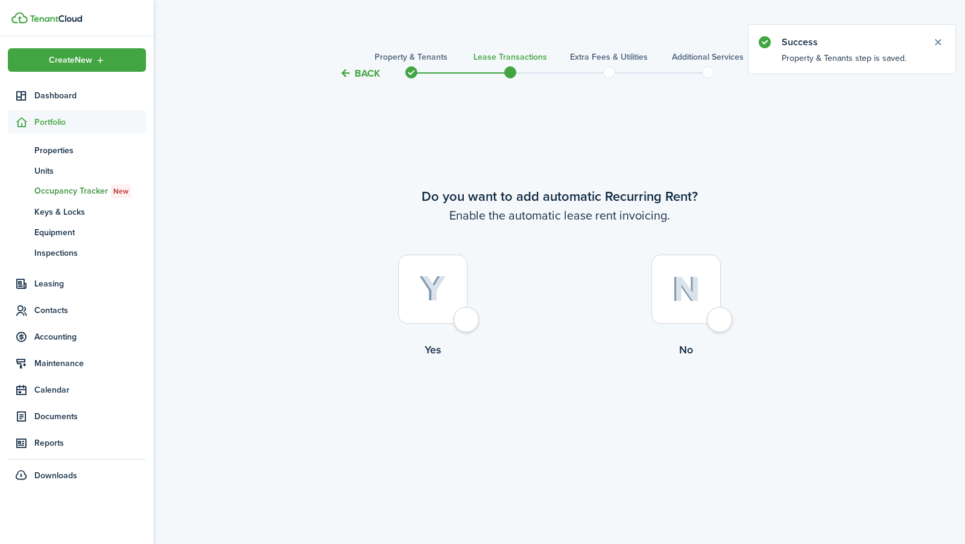
click at [456, 294] on div at bounding box center [432, 288] width 69 height 69
radio input "true"
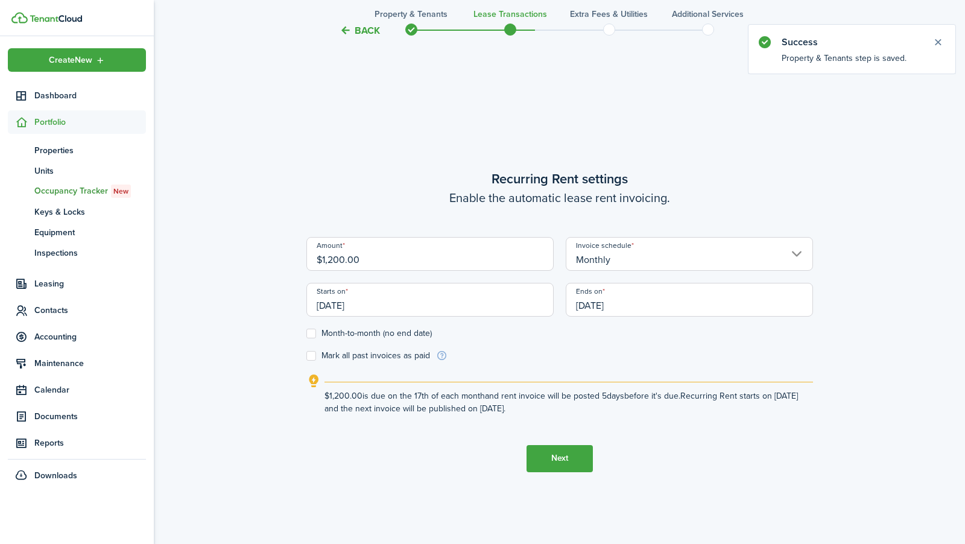
scroll to position [463, 0]
click at [482, 258] on input "$1,200.00" at bounding box center [429, 253] width 247 height 34
type input "$"
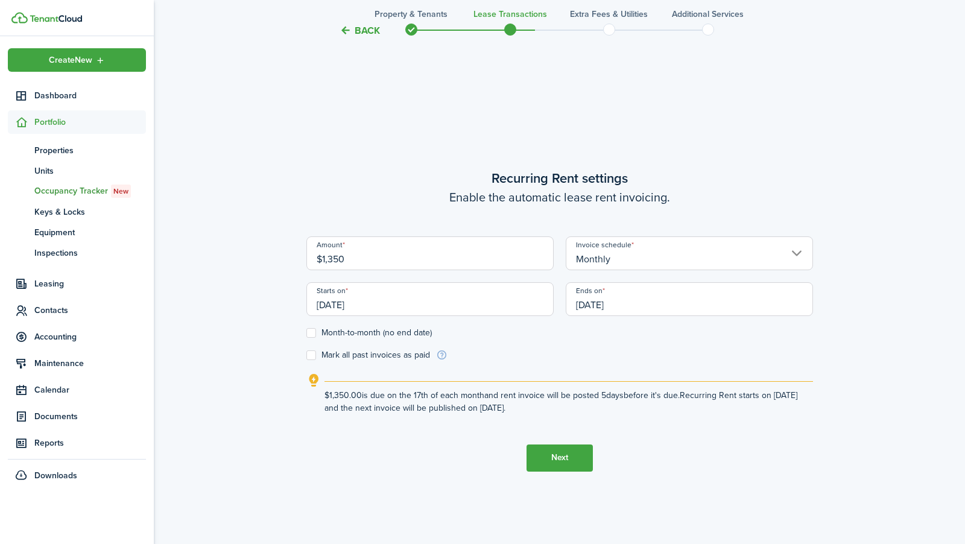
type input "$1,350.00"
click at [474, 197] on wizard-step-header-description "Enable the automatic lease rent invoicing." at bounding box center [559, 197] width 506 height 18
click at [487, 305] on input "[DATE]" at bounding box center [429, 299] width 247 height 34
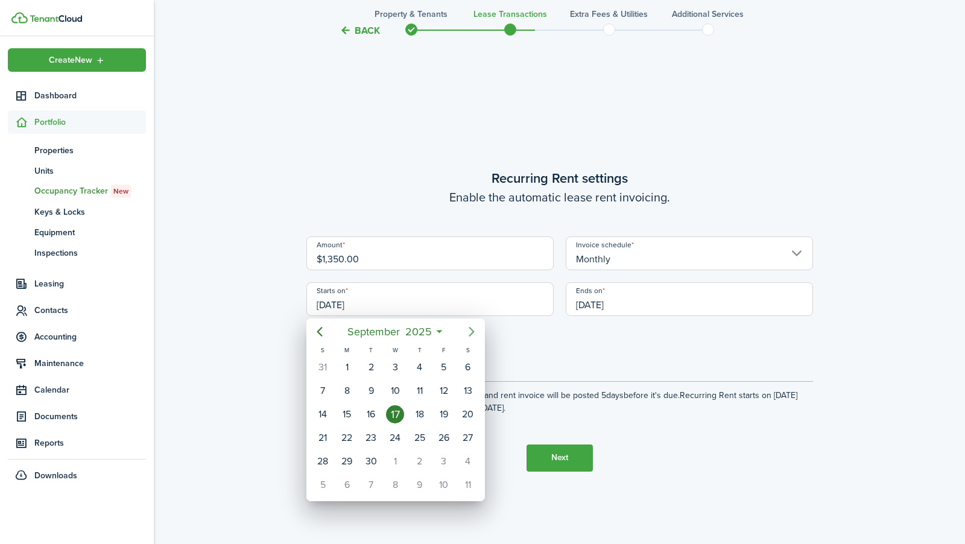
click at [470, 332] on icon "Next page" at bounding box center [471, 331] width 14 height 14
click at [394, 365] on div "1" at bounding box center [395, 367] width 18 height 18
type input "[DATE]"
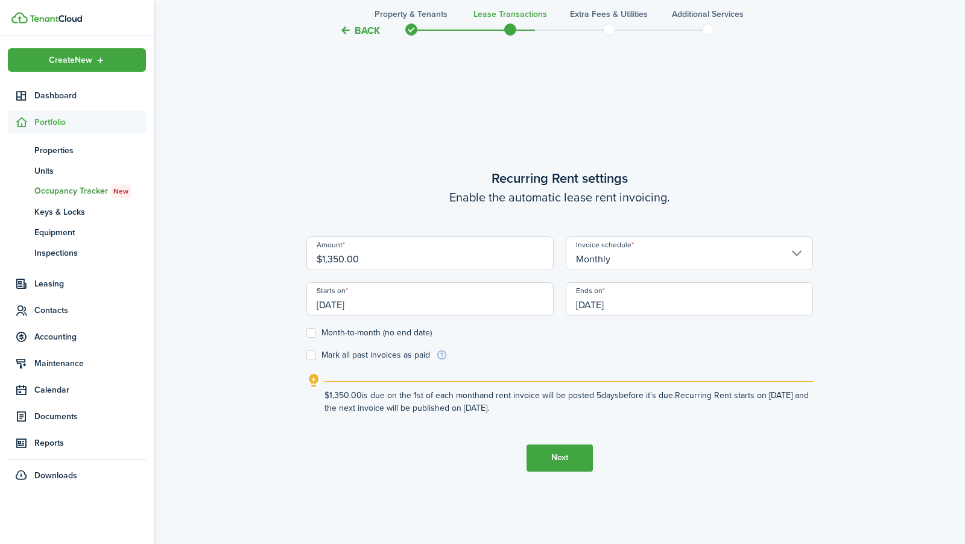
click at [594, 289] on input "[DATE]" at bounding box center [689, 299] width 247 height 34
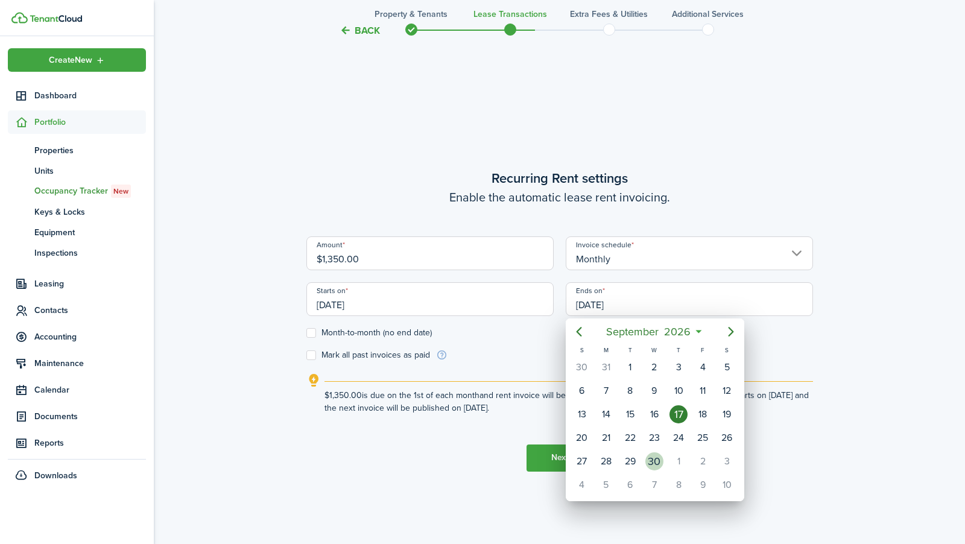
click at [655, 464] on div "30" at bounding box center [654, 461] width 24 height 23
type input "[DATE]"
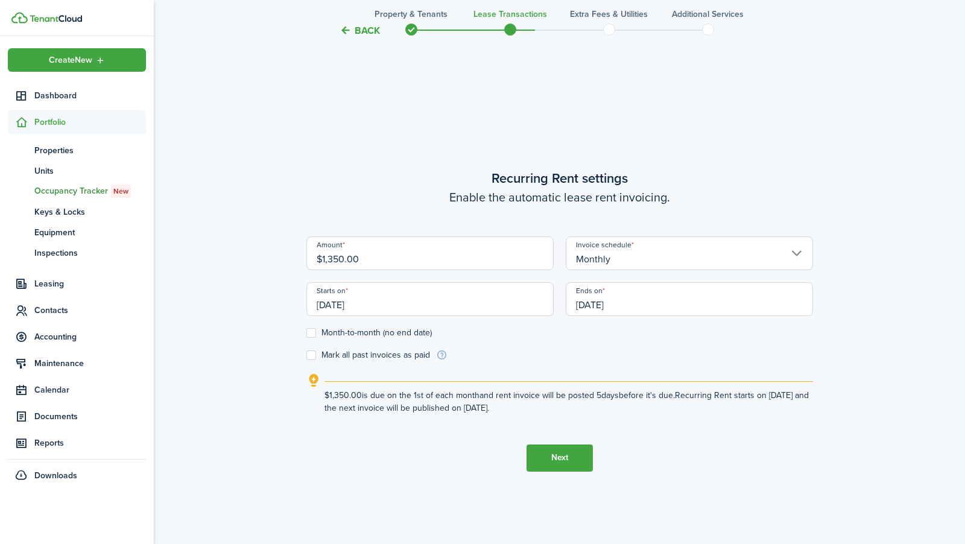
click at [553, 453] on button "Next" at bounding box center [559, 457] width 66 height 27
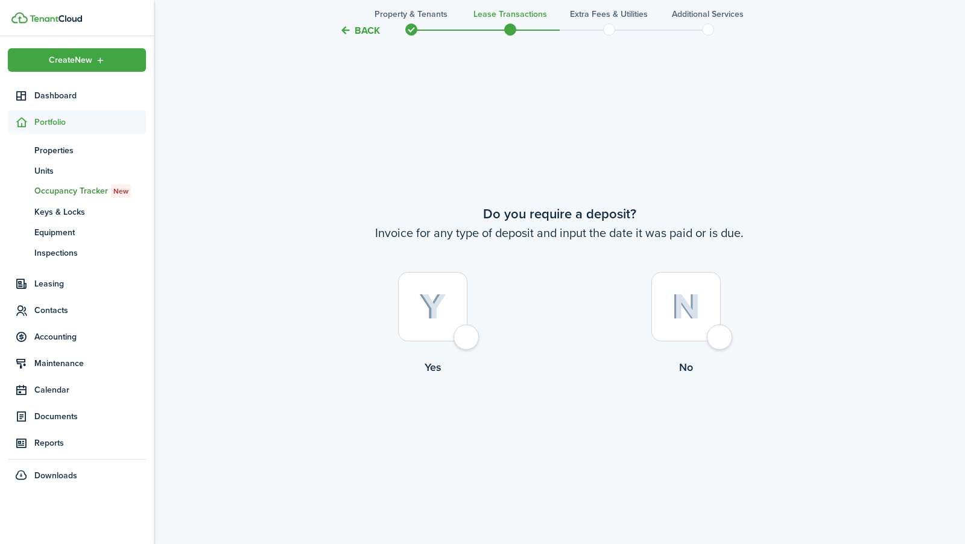
scroll to position [1007, 0]
click at [438, 289] on div at bounding box center [432, 304] width 69 height 69
radio input "true"
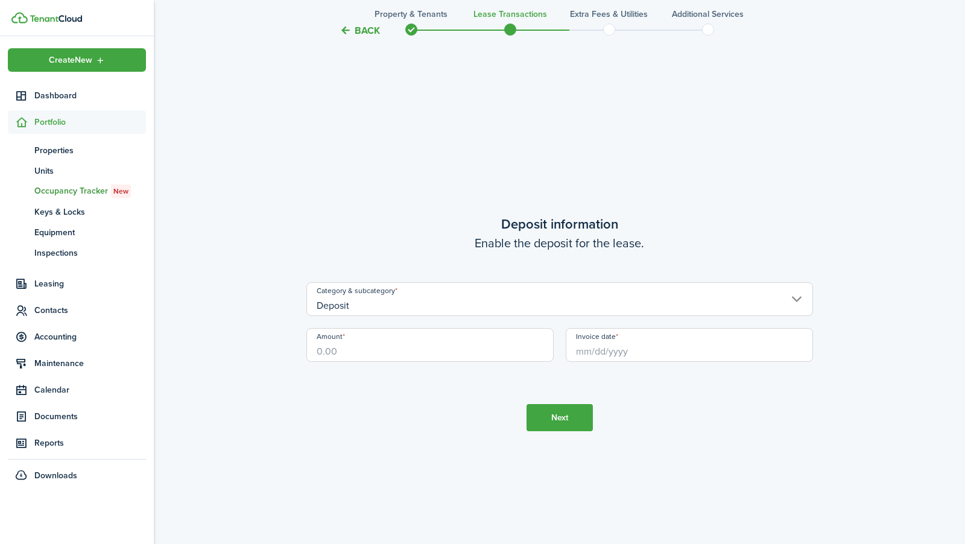
scroll to position [1551, 0]
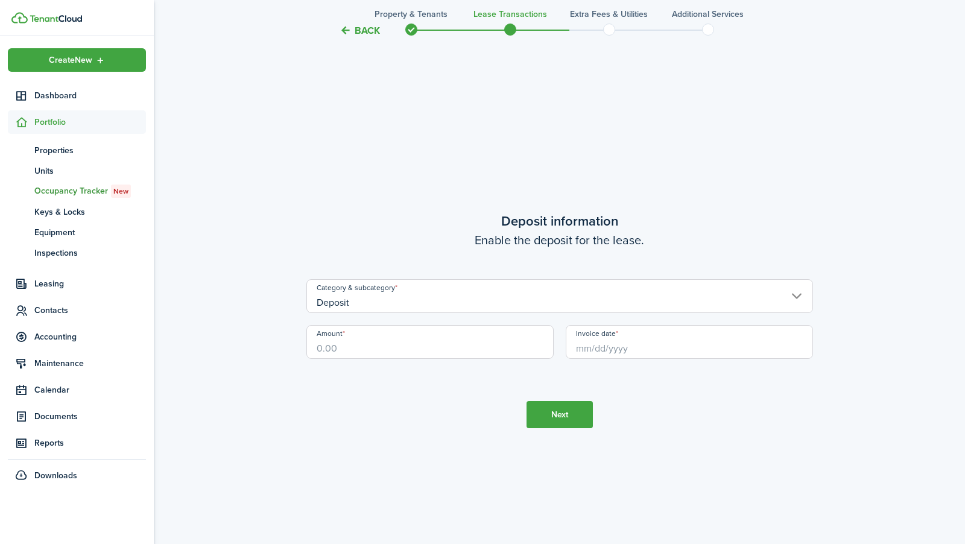
click at [403, 351] on input "Amount" at bounding box center [429, 342] width 247 height 34
click at [597, 344] on input "Invoice date" at bounding box center [689, 342] width 247 height 34
type input "$1,200.00"
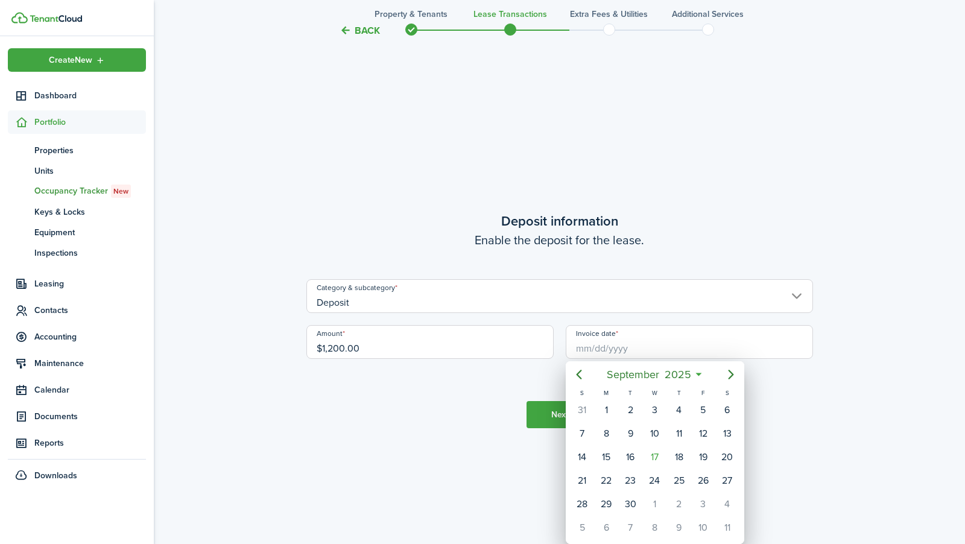
click at [529, 375] on div at bounding box center [483, 272] width 1158 height 737
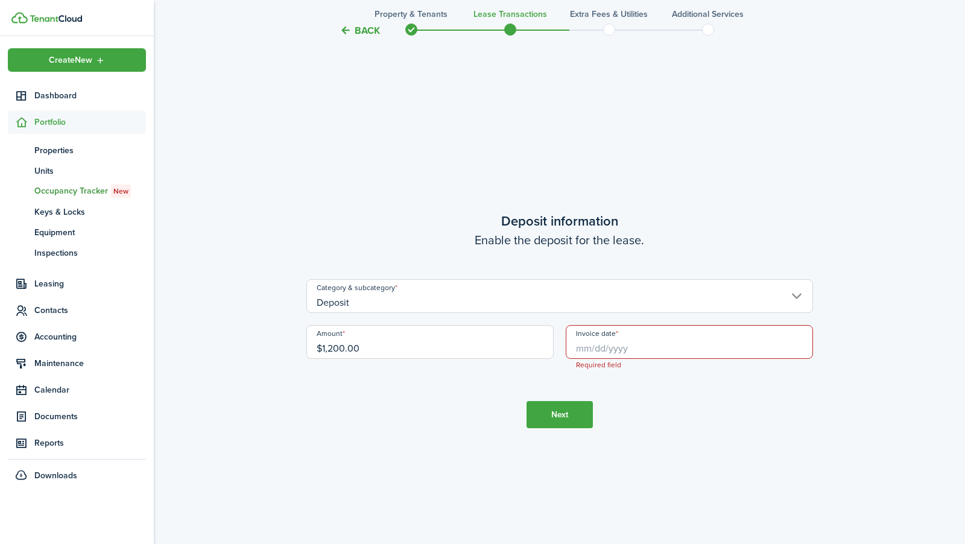
click at [551, 397] on tc-wizard-step "Deposit information Enable the deposit for the lease. Category & subcategory De…" at bounding box center [559, 320] width 506 height 544
click at [600, 349] on input "Invoice date" at bounding box center [689, 342] width 247 height 34
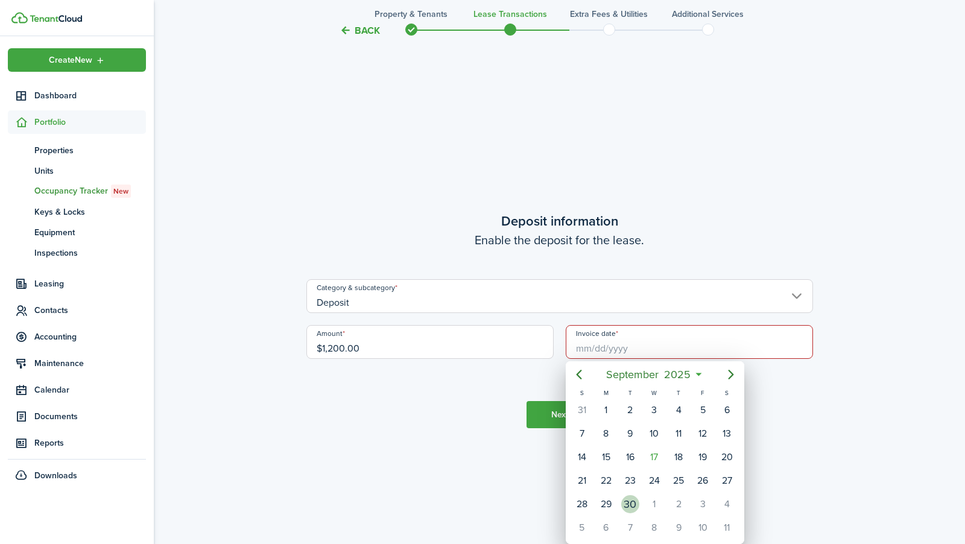
click at [629, 496] on div "30" at bounding box center [630, 504] width 18 height 18
type input "[DATE]"
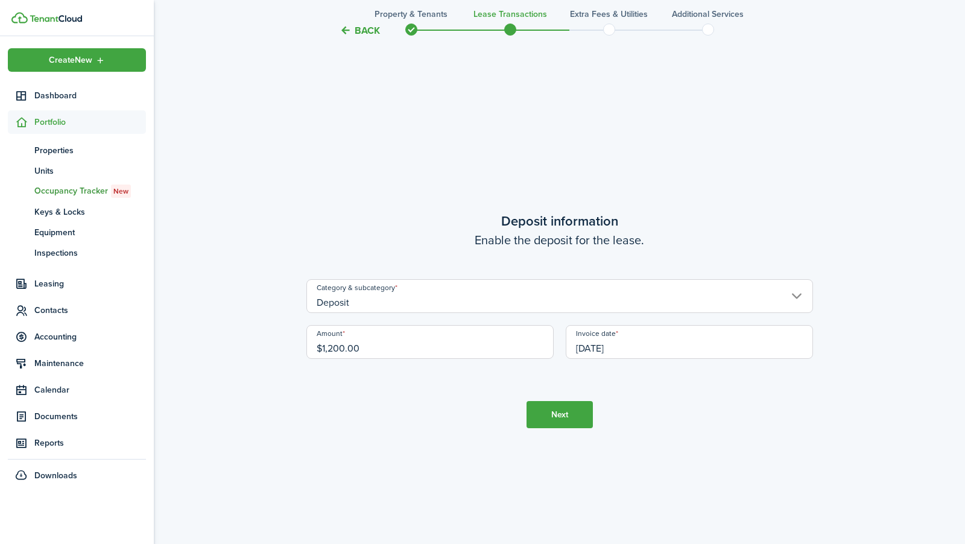
click at [581, 413] on button "Next" at bounding box center [559, 414] width 66 height 27
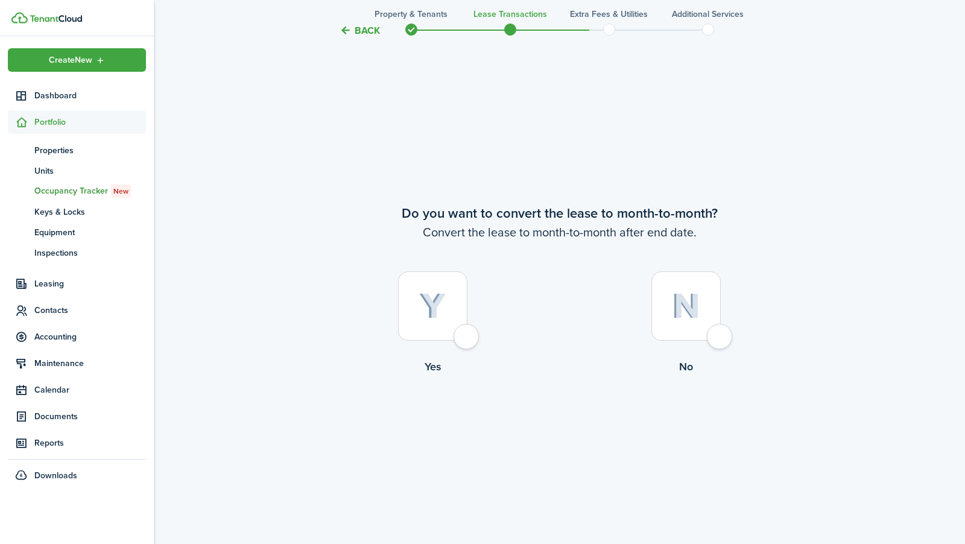
scroll to position [2095, 0]
click at [727, 289] on label "No" at bounding box center [686, 324] width 253 height 109
radio input "true"
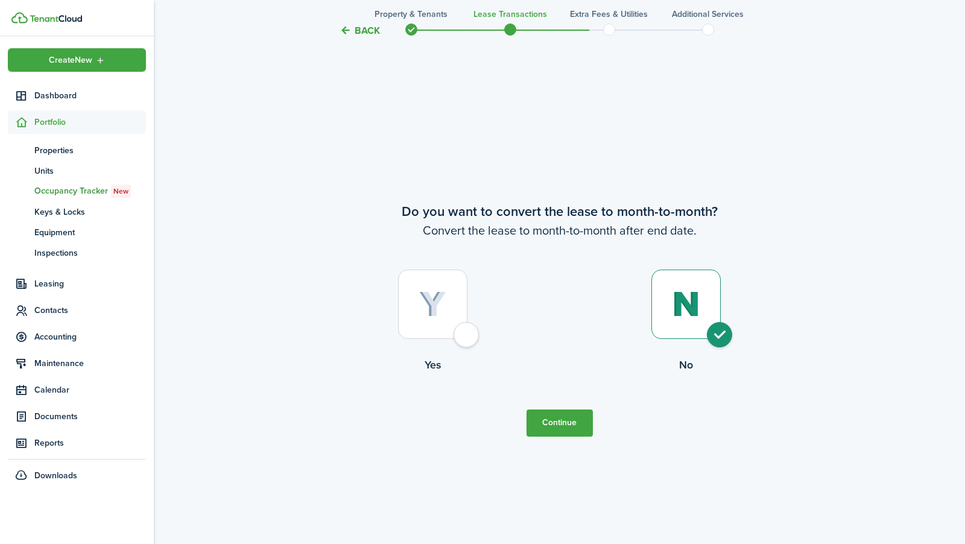
click at [572, 431] on button "Continue" at bounding box center [559, 422] width 66 height 27
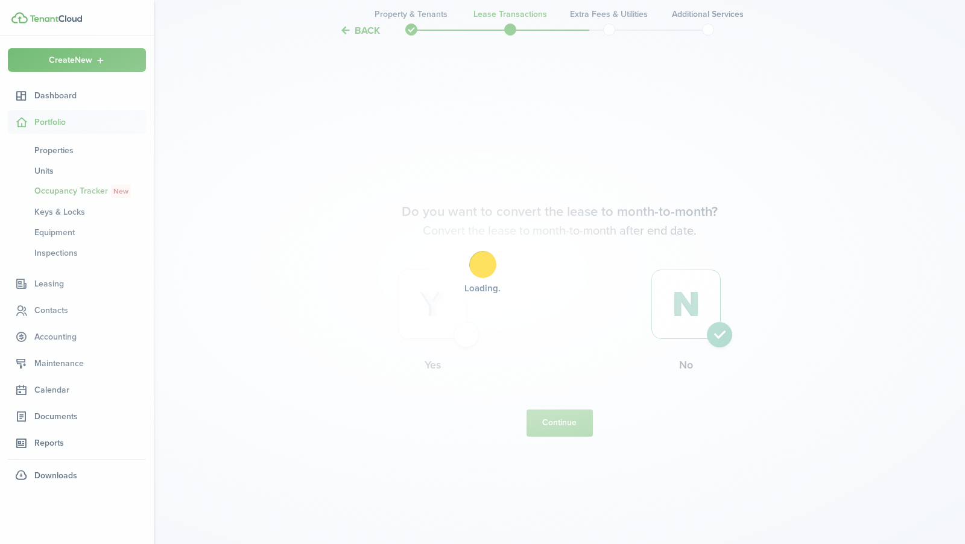
scroll to position [0, 0]
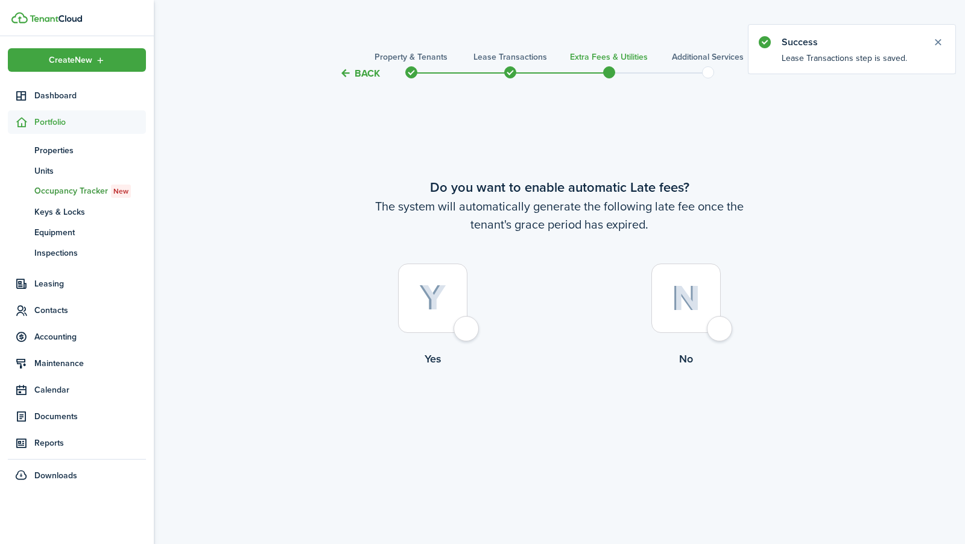
click at [431, 293] on img at bounding box center [432, 298] width 27 height 27
radio input "true"
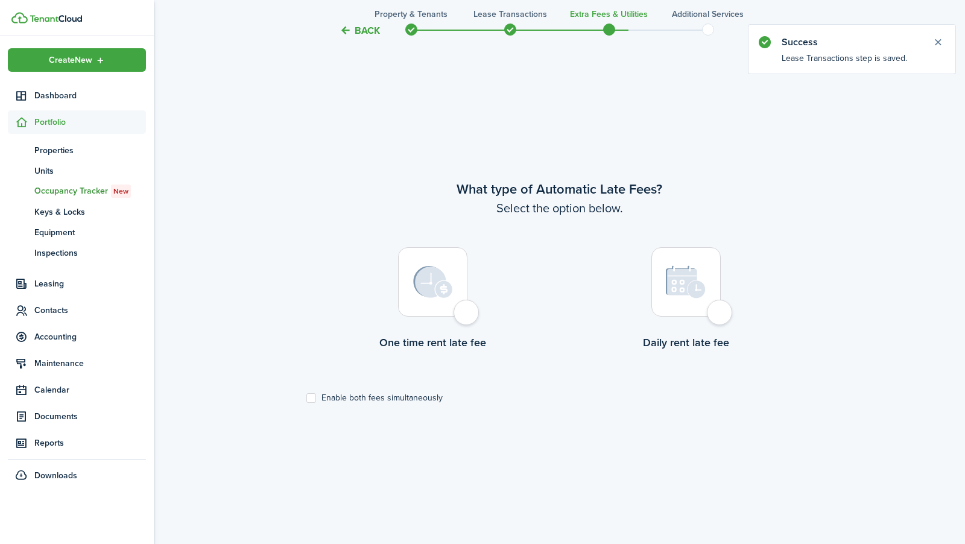
click at [451, 285] on img at bounding box center [433, 282] width 40 height 33
radio input "true"
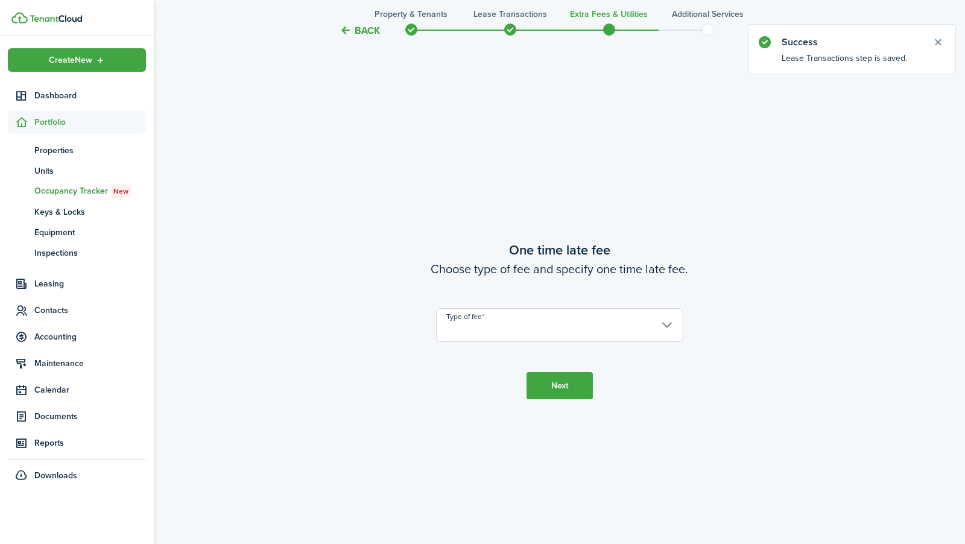
scroll to position [1007, 0]
click at [516, 326] on input "Type of fee" at bounding box center [559, 325] width 247 height 34
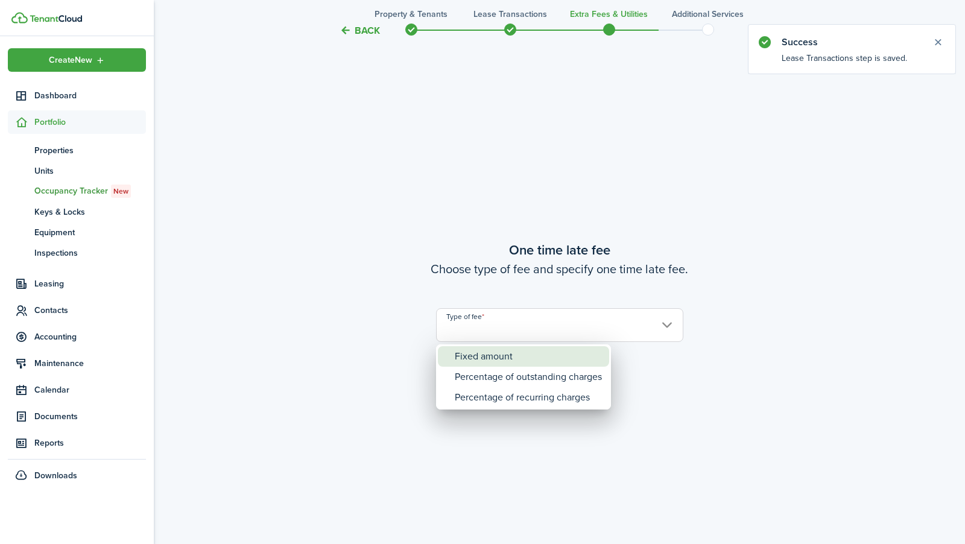
click at [519, 359] on div "Fixed amount" at bounding box center [528, 356] width 147 height 21
type input "Fixed amount"
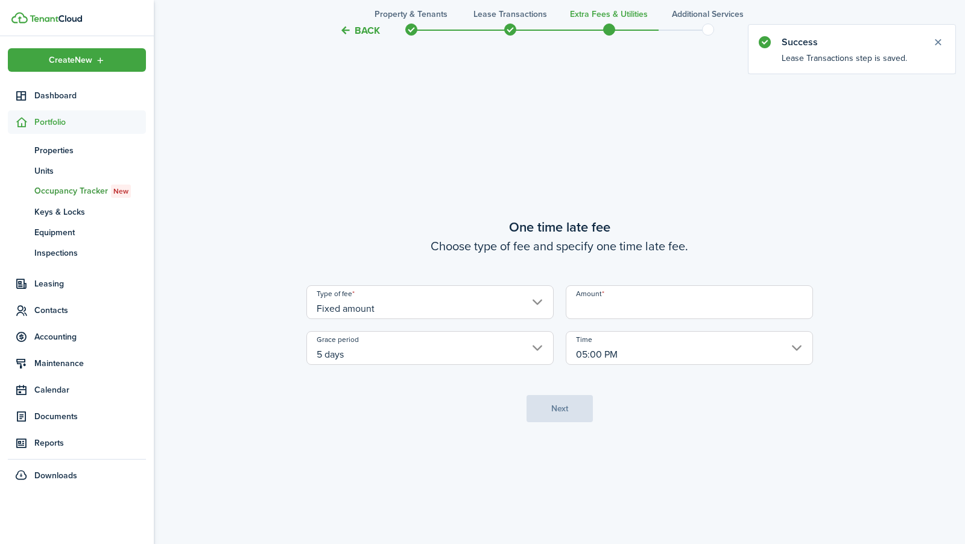
click at [588, 309] on input "Amount" at bounding box center [689, 302] width 247 height 34
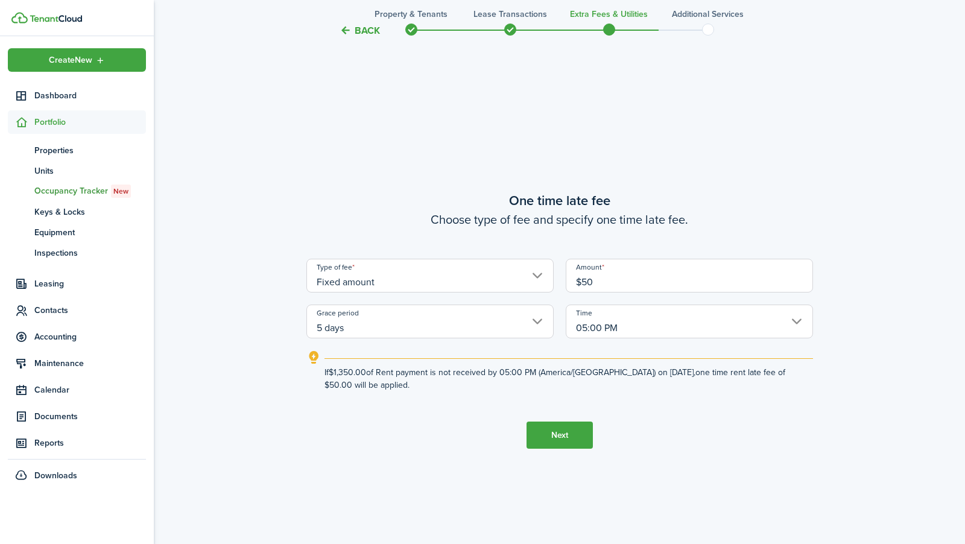
type input "$50.00"
click at [556, 438] on button "Next" at bounding box center [559, 434] width 66 height 27
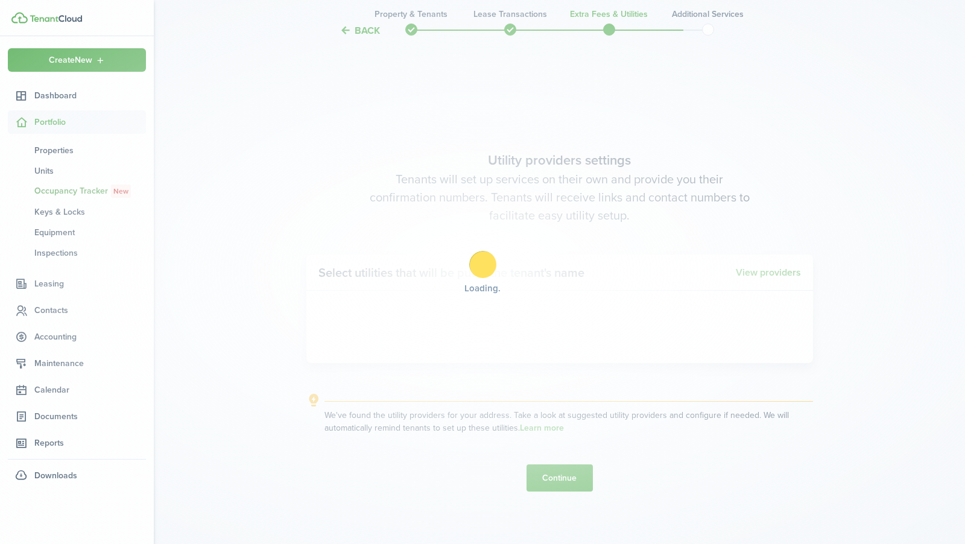
scroll to position [1551, 0]
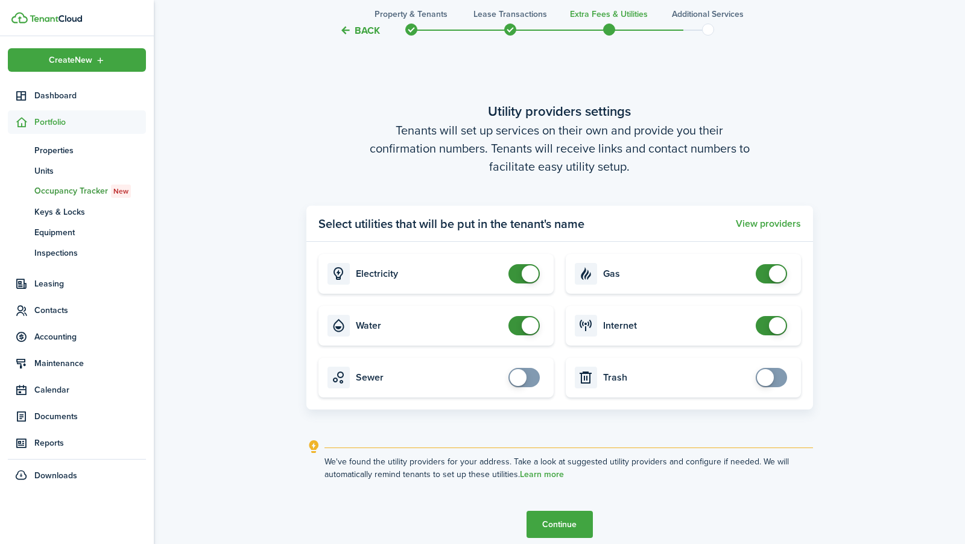
checkbox input "true"
click at [526, 376] on span at bounding box center [524, 377] width 12 height 19
checkbox input "true"
click at [769, 371] on span at bounding box center [765, 377] width 17 height 17
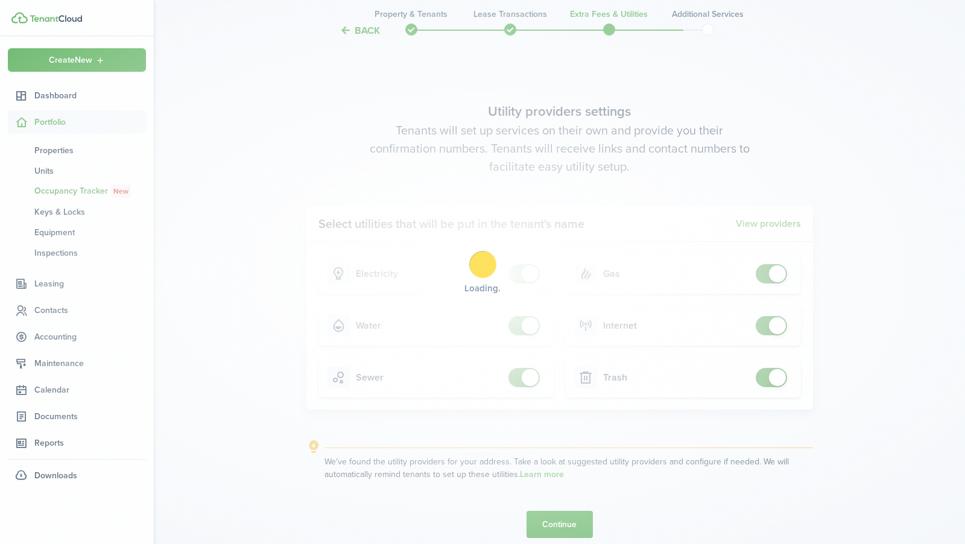
click at [561, 519] on div "Loading" at bounding box center [482, 272] width 965 height 544
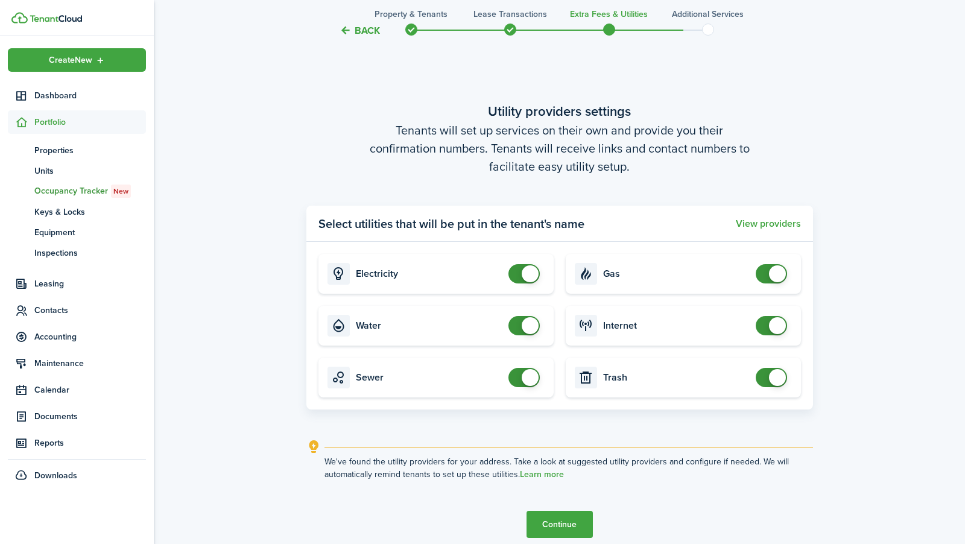
click at [561, 519] on button "Continue" at bounding box center [559, 524] width 66 height 27
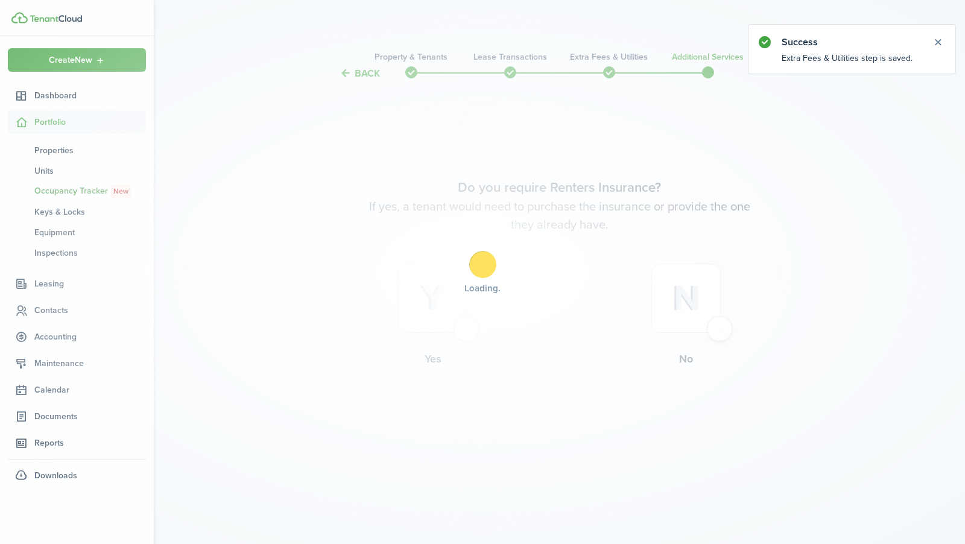
scroll to position [0, 0]
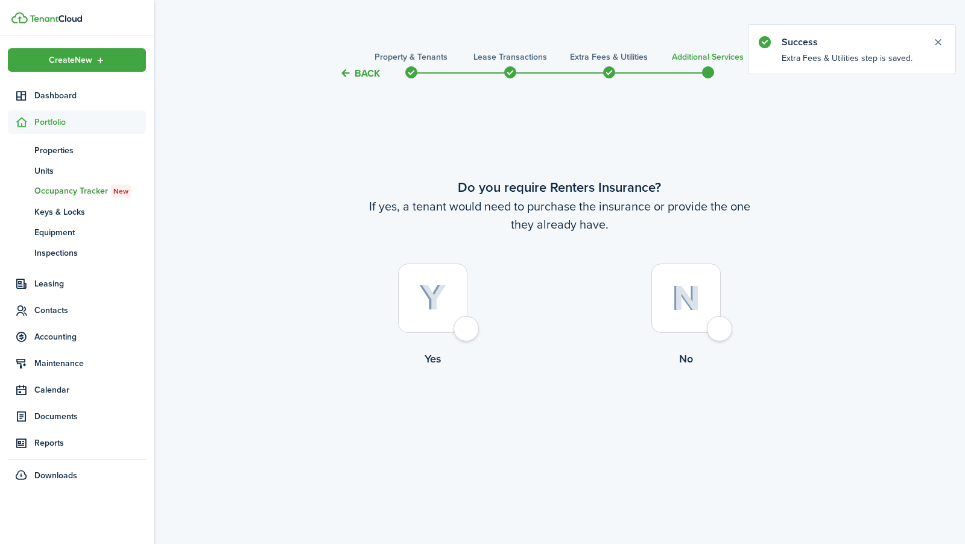
click at [409, 292] on div at bounding box center [432, 297] width 69 height 69
radio input "true"
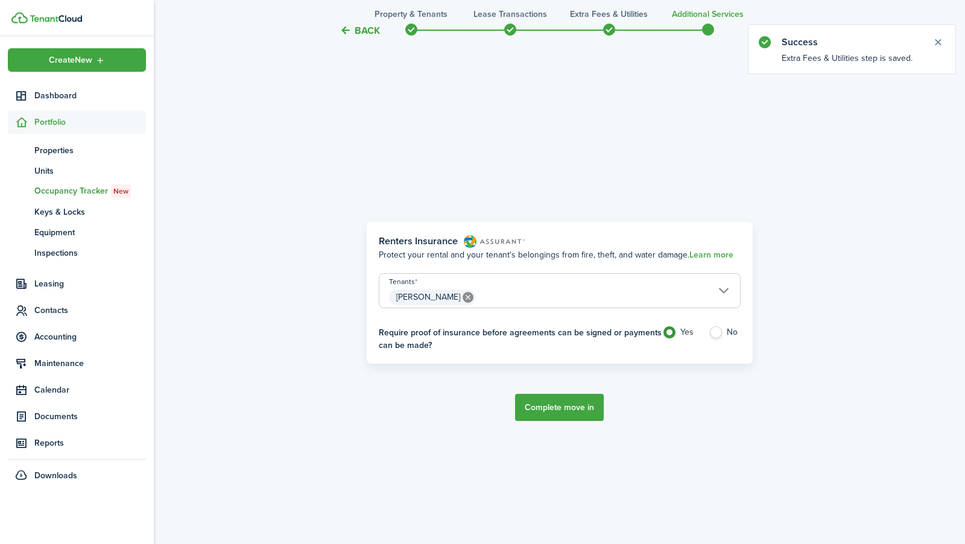
scroll to position [463, 0]
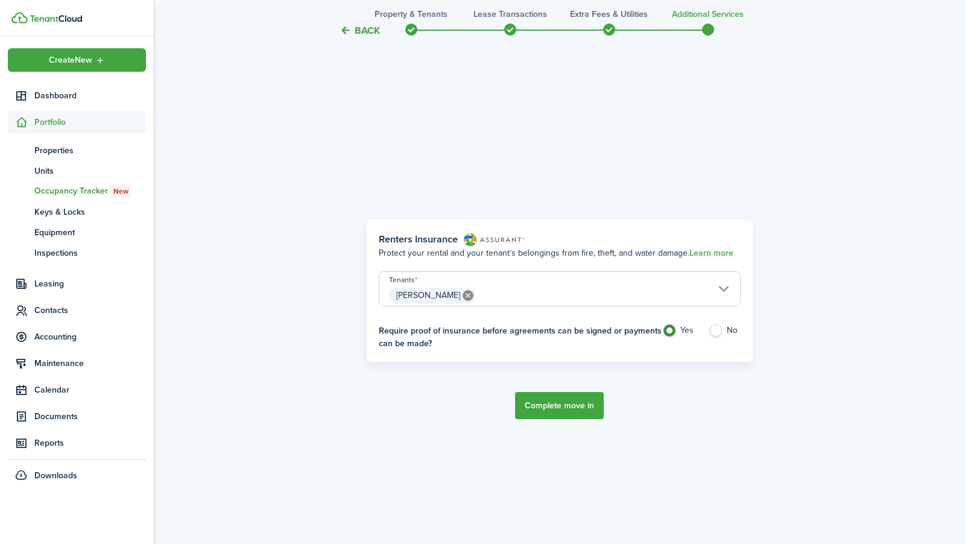
click at [573, 402] on button "Complete move in" at bounding box center [559, 405] width 89 height 27
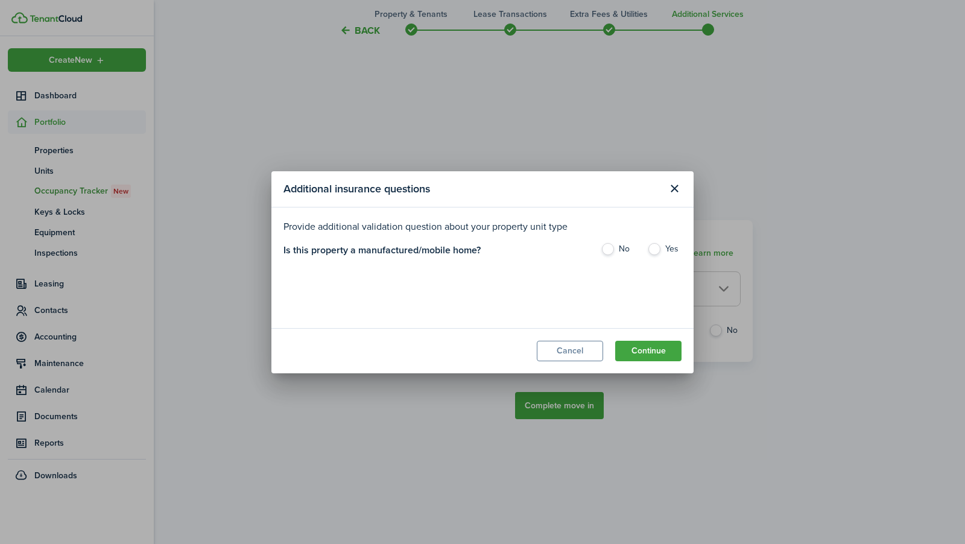
click at [622, 250] on label "No" at bounding box center [618, 252] width 34 height 18
radio input "true"
click at [643, 353] on button "Continue" at bounding box center [648, 351] width 66 height 21
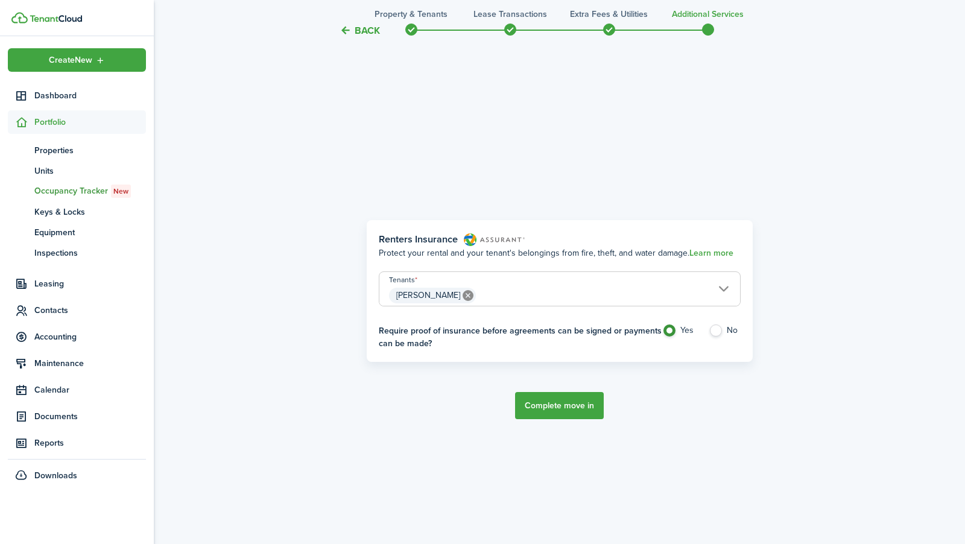
click at [579, 399] on button "Complete move in" at bounding box center [559, 405] width 89 height 27
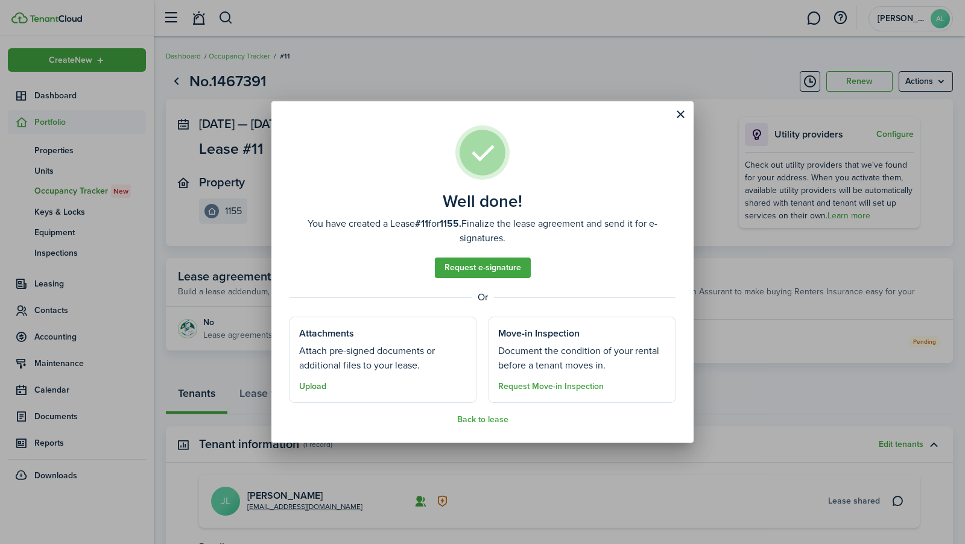
click at [324, 386] on button "Upload" at bounding box center [312, 387] width 27 height 10
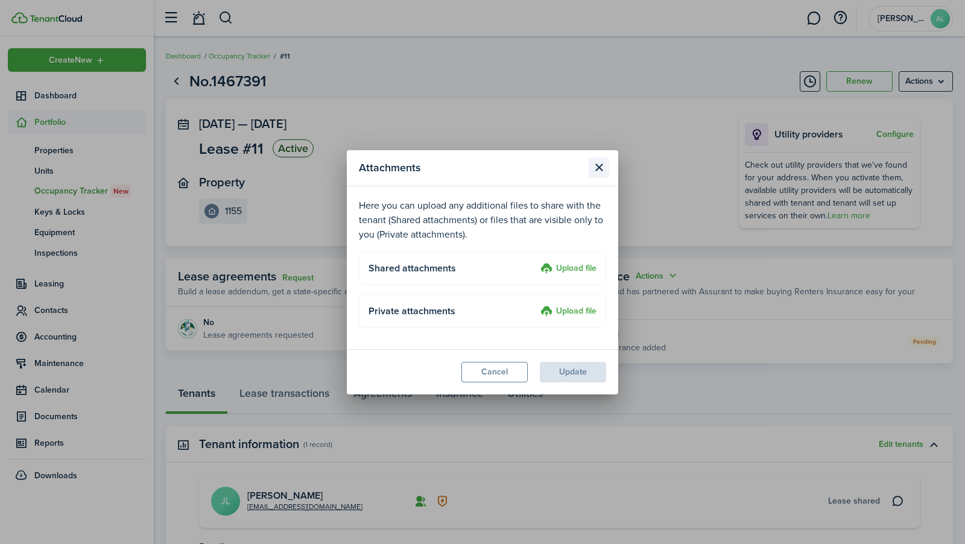
click at [600, 165] on button "Close modal" at bounding box center [598, 167] width 21 height 21
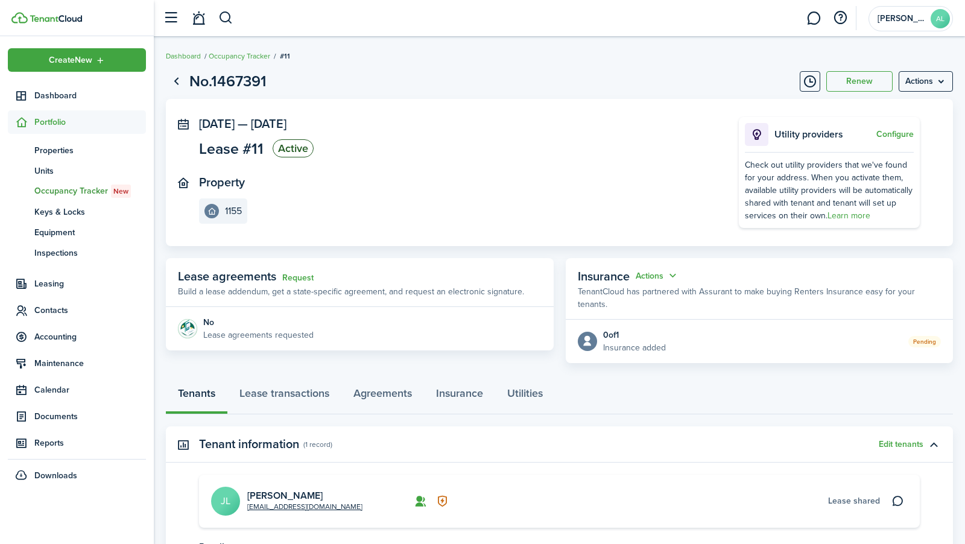
click at [416, 339] on panel-main-body "No Lease agreements requested" at bounding box center [360, 328] width 388 height 43
click at [259, 332] on p "Lease agreements requested" at bounding box center [258, 335] width 110 height 13
click at [293, 274] on link "Request" at bounding box center [297, 278] width 31 height 10
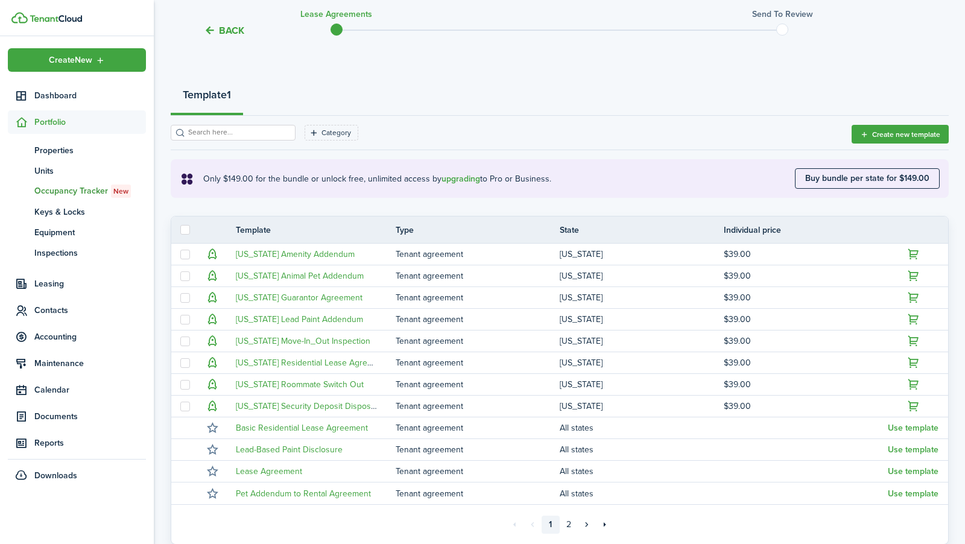
scroll to position [110, 0]
click at [303, 121] on section "Template 1 Category Create new template Only $149.00 for the bundle or unlock f…" at bounding box center [560, 311] width 778 height 465
click at [304, 128] on filter-tag "Category" at bounding box center [331, 132] width 54 height 16
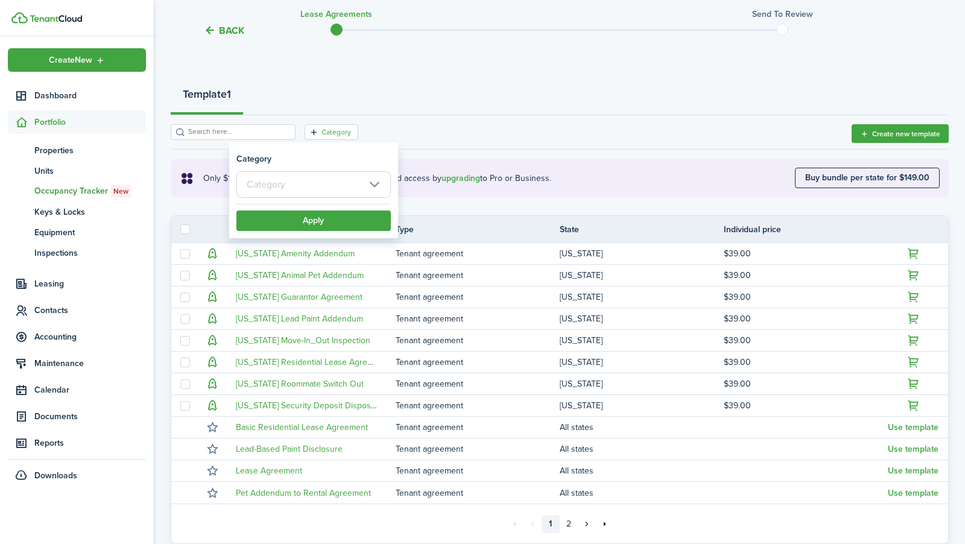
click at [329, 172] on input "text" at bounding box center [313, 184] width 154 height 27
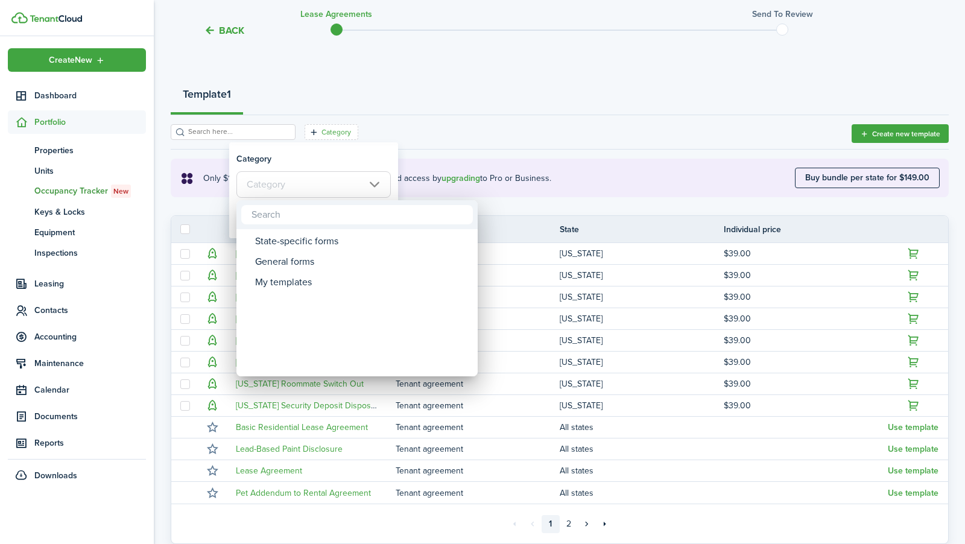
click at [329, 180] on div at bounding box center [483, 272] width 1158 height 737
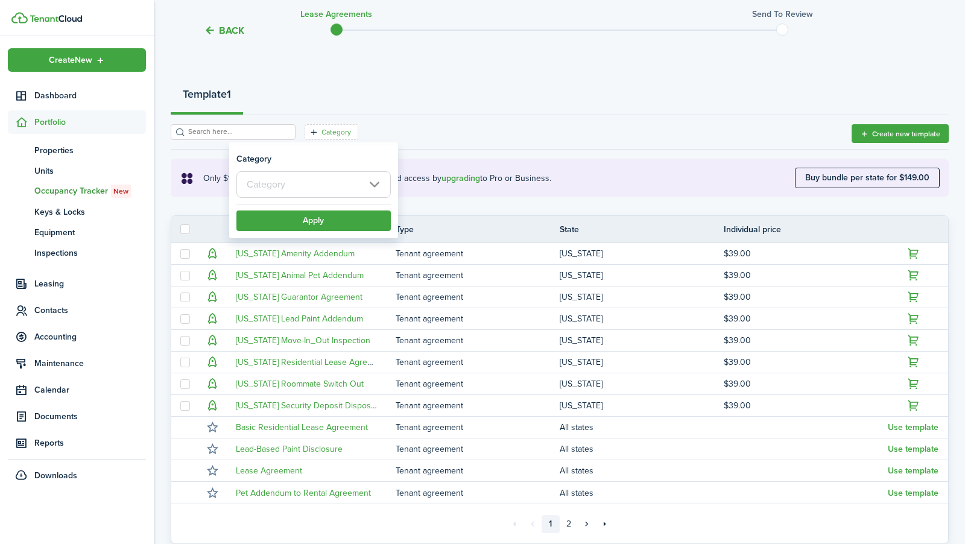
click at [329, 181] on input "text" at bounding box center [313, 184] width 154 height 27
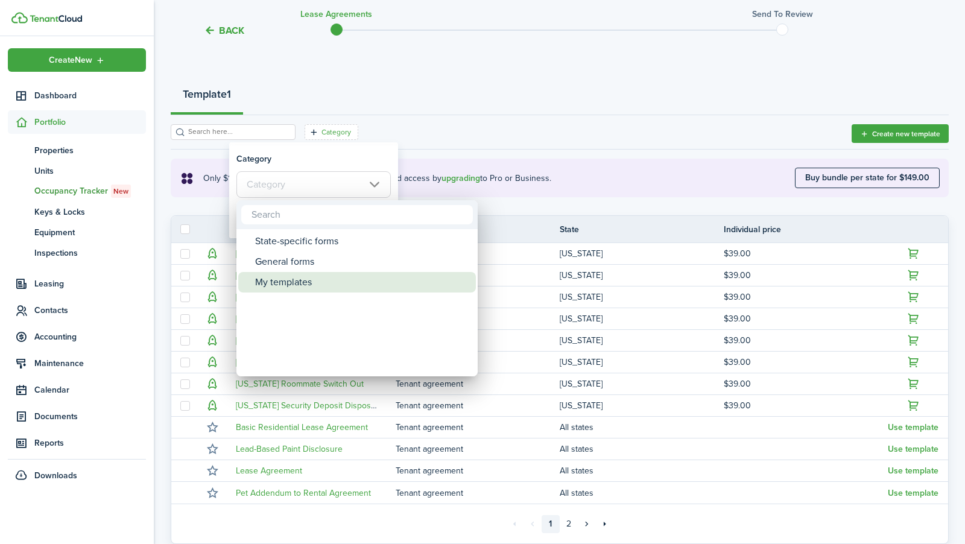
click at [322, 273] on div "My templates" at bounding box center [361, 282] width 213 height 21
type input "My templates"
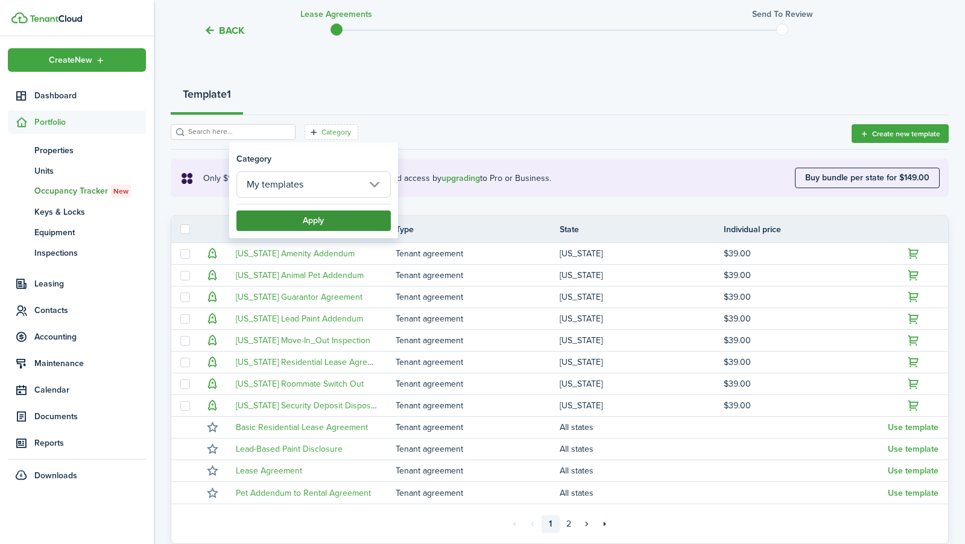
click at [327, 222] on button "Apply" at bounding box center [313, 220] width 154 height 21
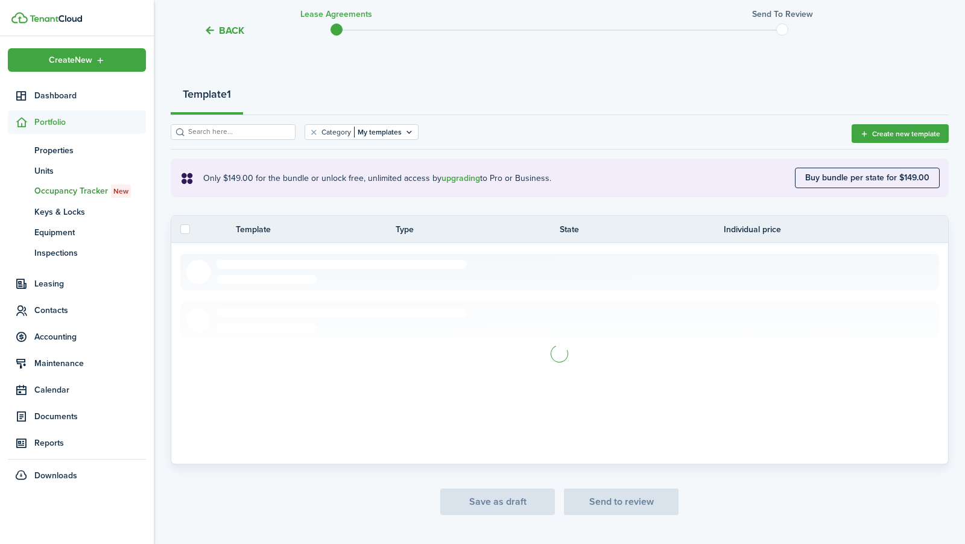
scroll to position [0, 0]
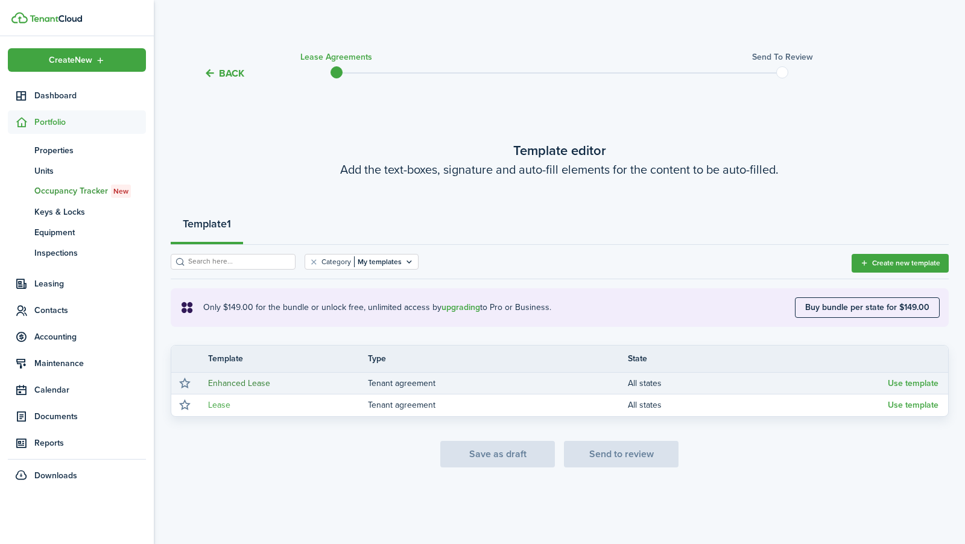
click at [232, 382] on link "Enhanced Lease" at bounding box center [239, 383] width 62 height 13
click at [936, 382] on button "Use template" at bounding box center [913, 384] width 51 height 10
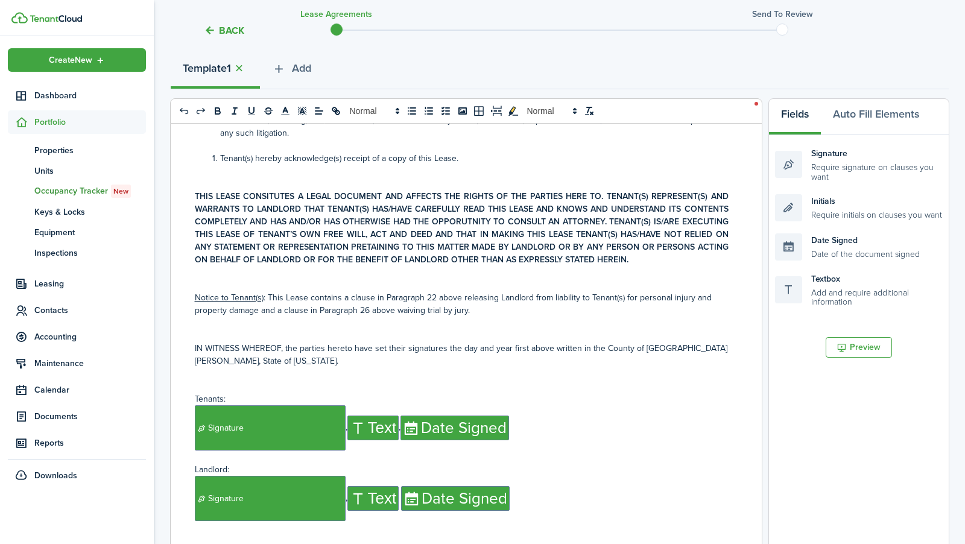
scroll to position [5273, 0]
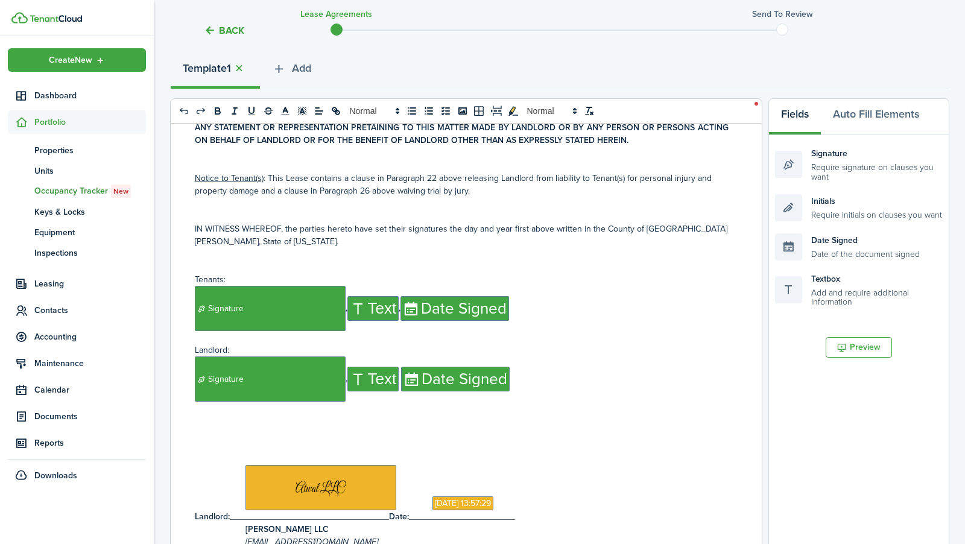
click at [519, 356] on p "﻿ Signature ﻿,﻿ Text ﻿ ﻿ Date Signed ﻿" at bounding box center [462, 378] width 534 height 45
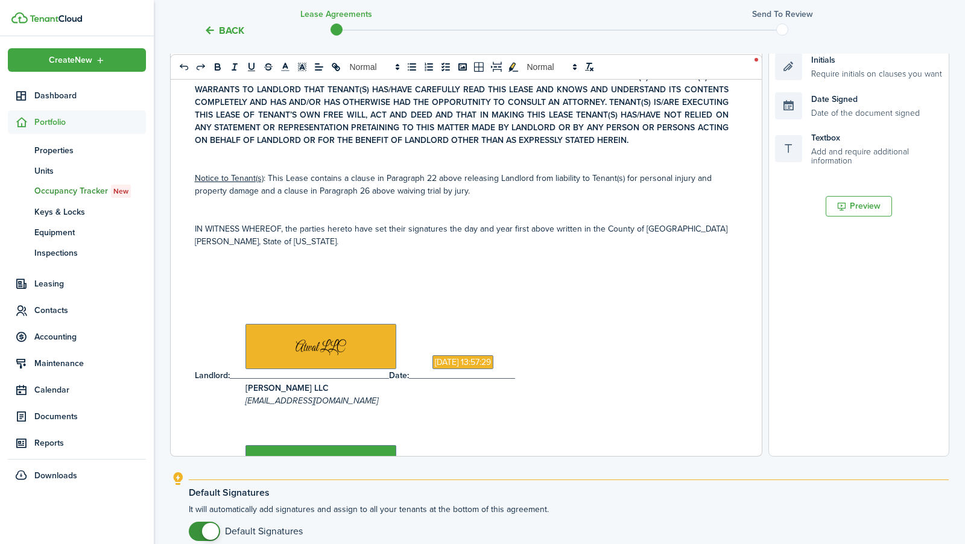
scroll to position [289, 0]
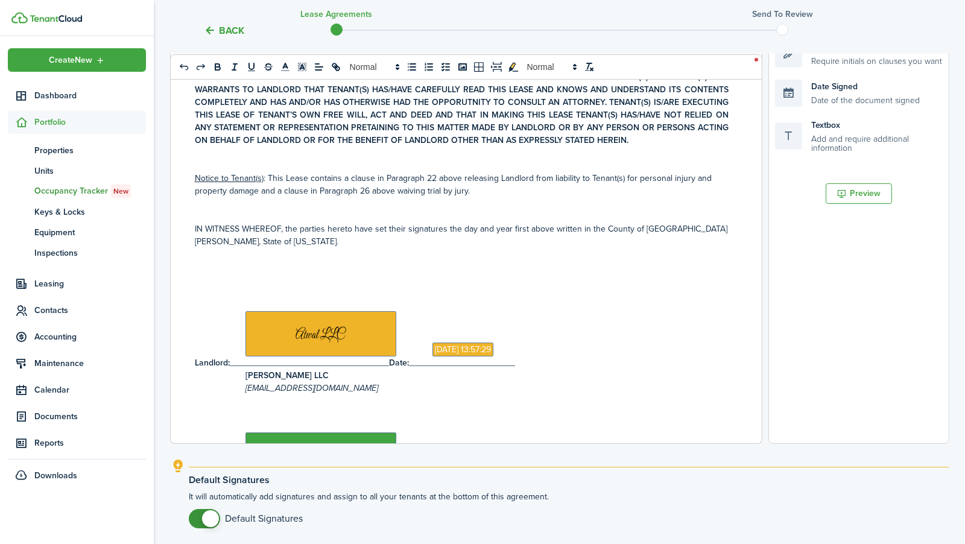
click at [271, 273] on p at bounding box center [462, 279] width 534 height 13
click at [256, 273] on p at bounding box center [462, 279] width 534 height 13
click at [251, 260] on p at bounding box center [462, 266] width 534 height 13
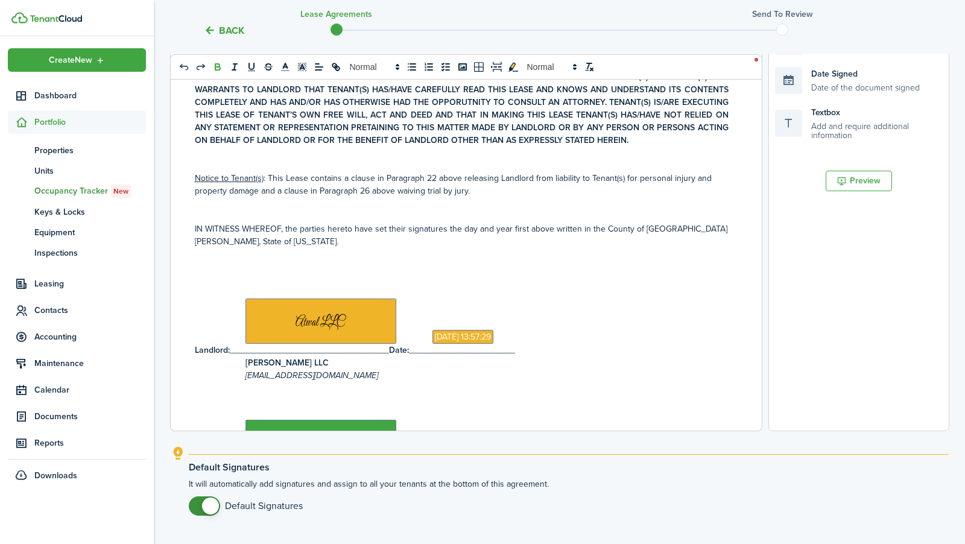
scroll to position [315, 0]
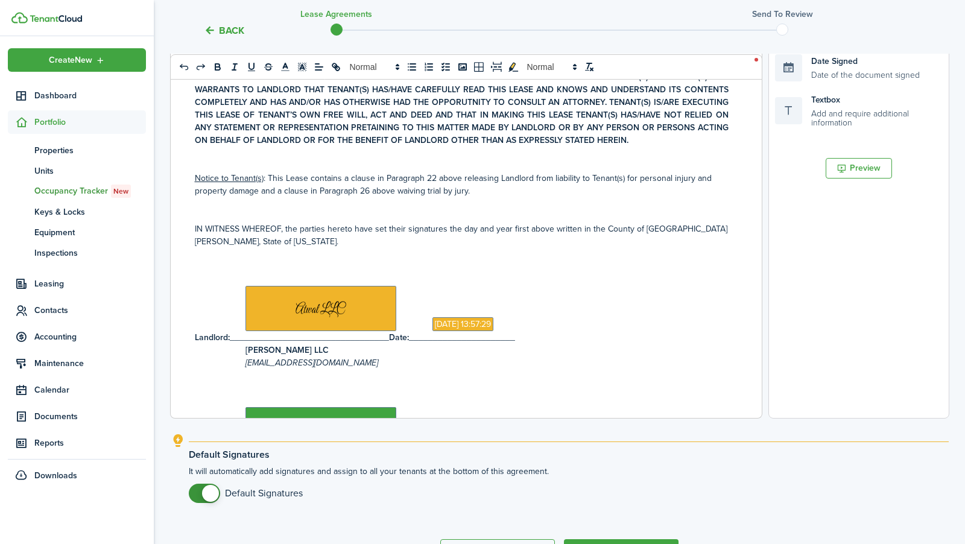
click at [229, 260] on p at bounding box center [462, 266] width 534 height 13
click at [222, 248] on p at bounding box center [462, 254] width 534 height 13
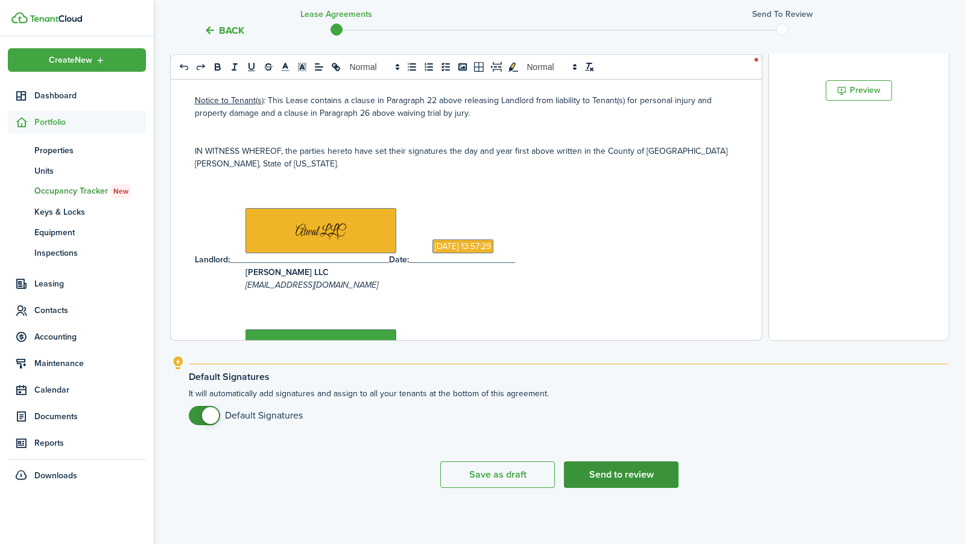
click at [613, 476] on button "Send to review" at bounding box center [621, 474] width 115 height 27
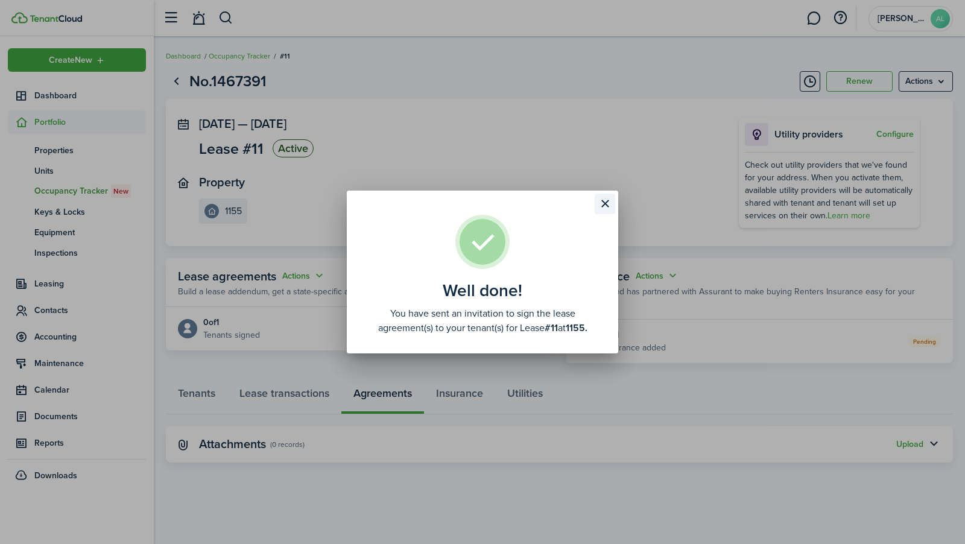
click at [607, 210] on button "Close modal" at bounding box center [605, 204] width 21 height 21
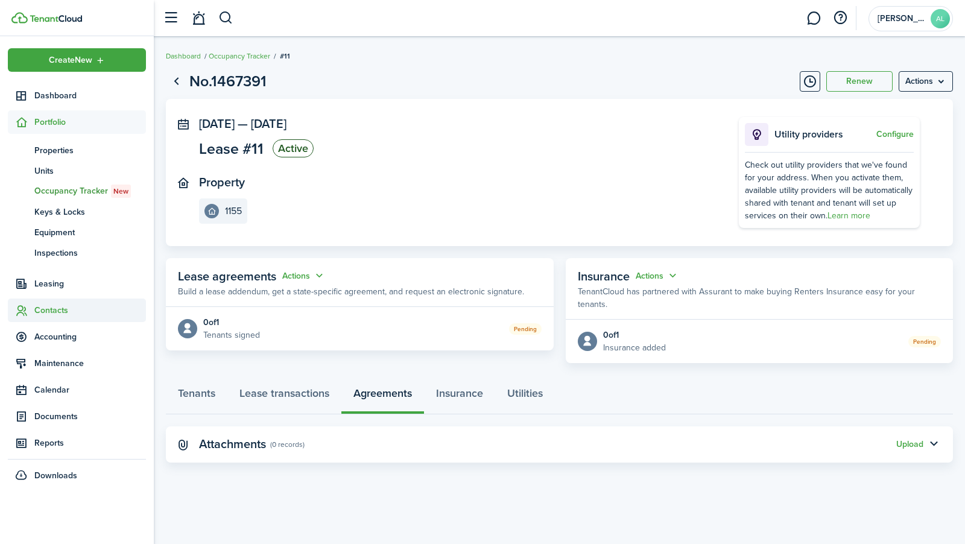
click at [62, 307] on span "Contacts" at bounding box center [90, 310] width 112 height 13
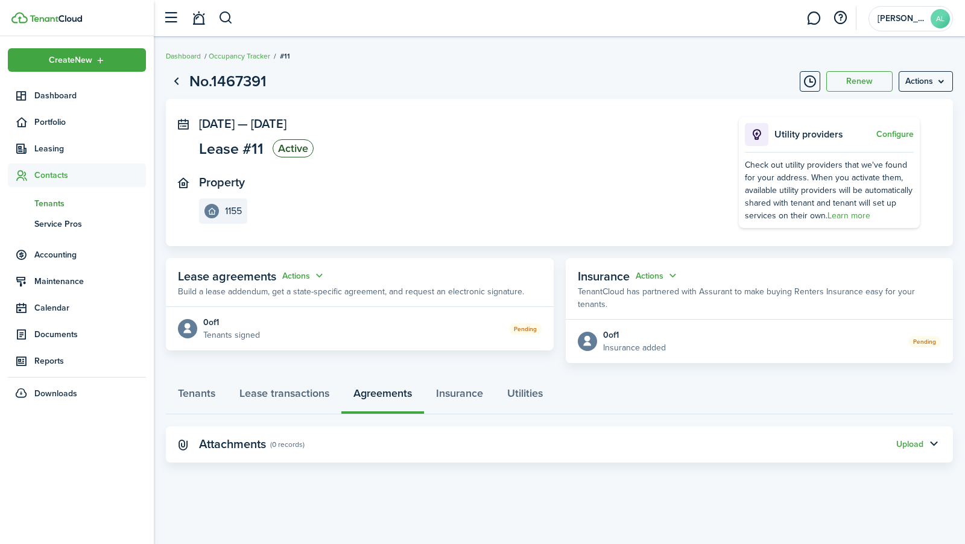
click at [75, 197] on span "Tenants" at bounding box center [90, 203] width 112 height 13
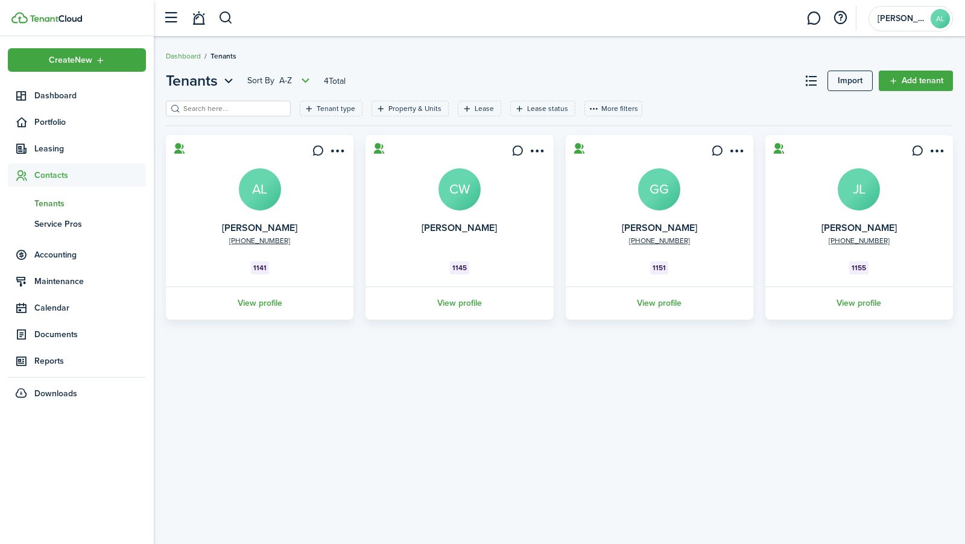
click at [257, 195] on avatar-text "AL" at bounding box center [260, 189] width 42 height 42
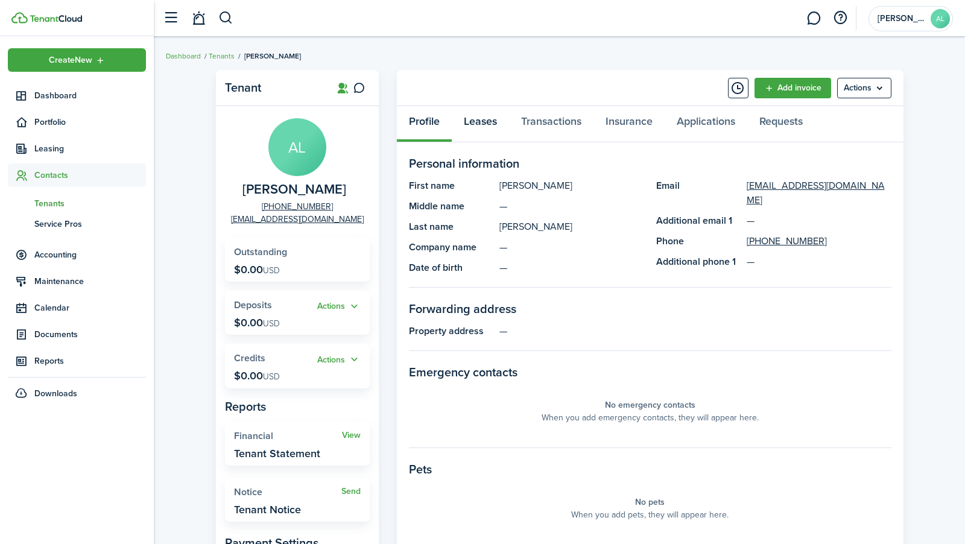
click at [483, 118] on link "Leases" at bounding box center [480, 124] width 57 height 36
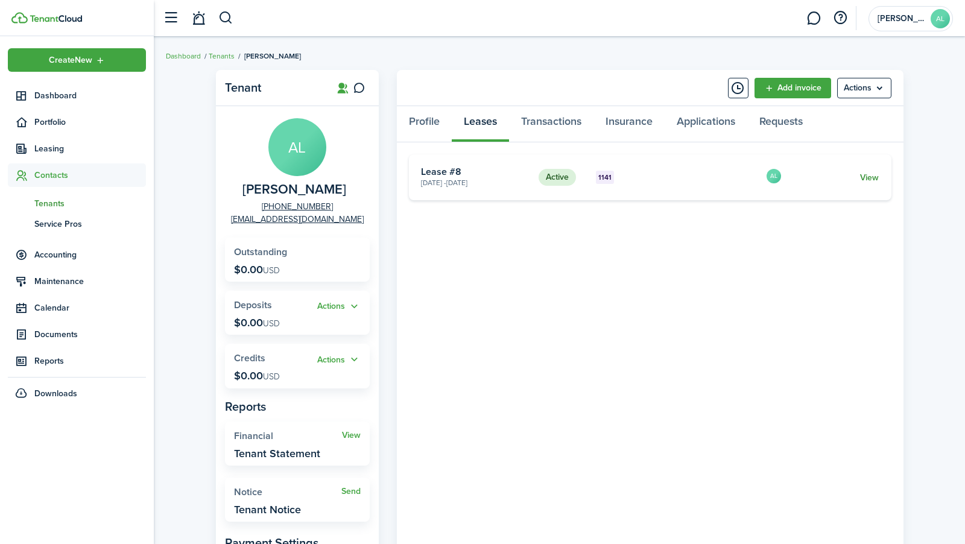
click at [865, 173] on link "View" at bounding box center [869, 177] width 19 height 13
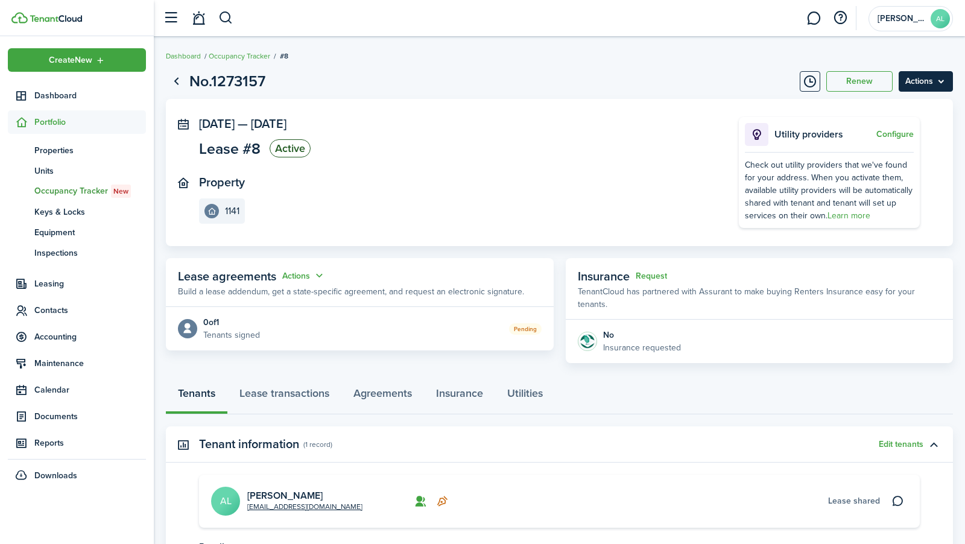
click at [933, 80] on menu-btn "Actions" at bounding box center [925, 81] width 54 height 21
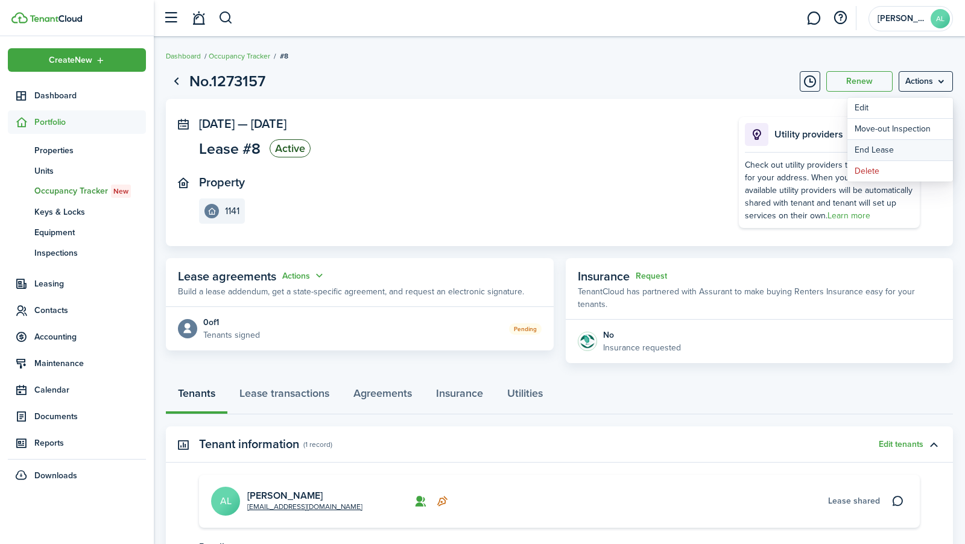
click at [888, 150] on link "End Lease" at bounding box center [900, 150] width 106 height 21
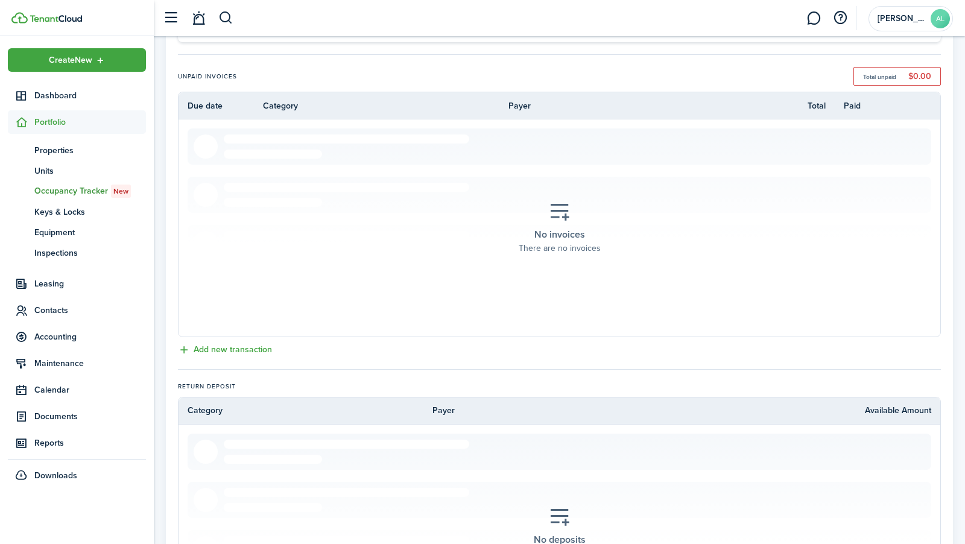
scroll to position [446, 0]
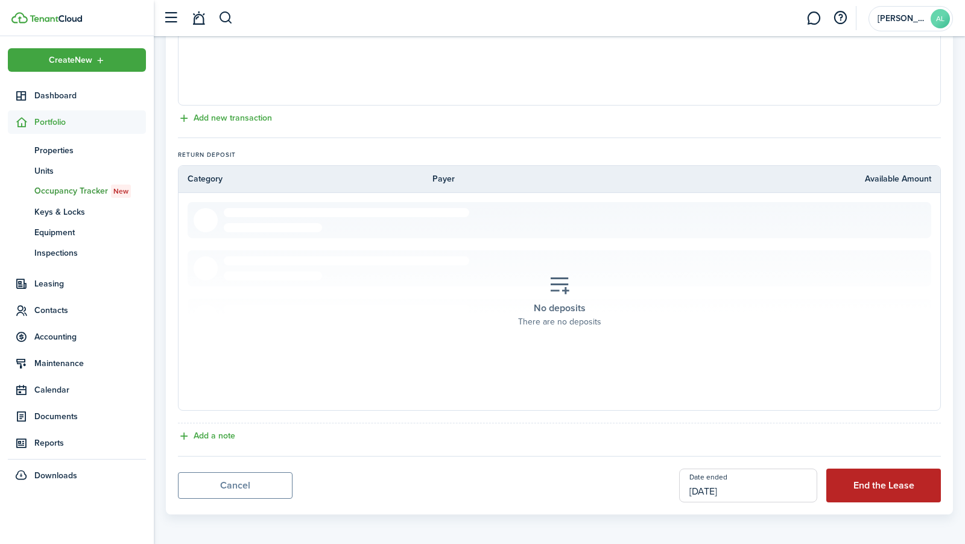
click at [854, 480] on button "End the Lease" at bounding box center [883, 485] width 115 height 34
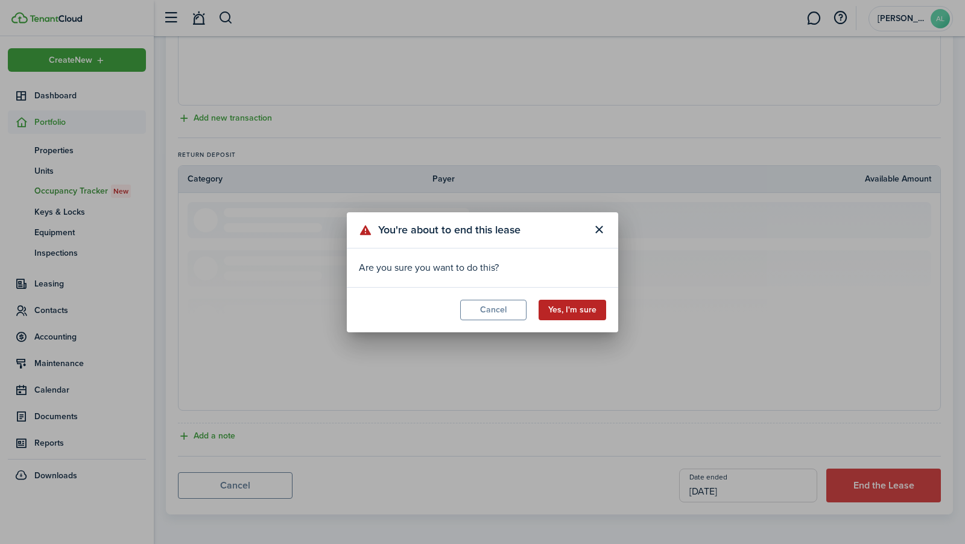
click at [584, 311] on button "Yes, I'm sure" at bounding box center [572, 310] width 68 height 21
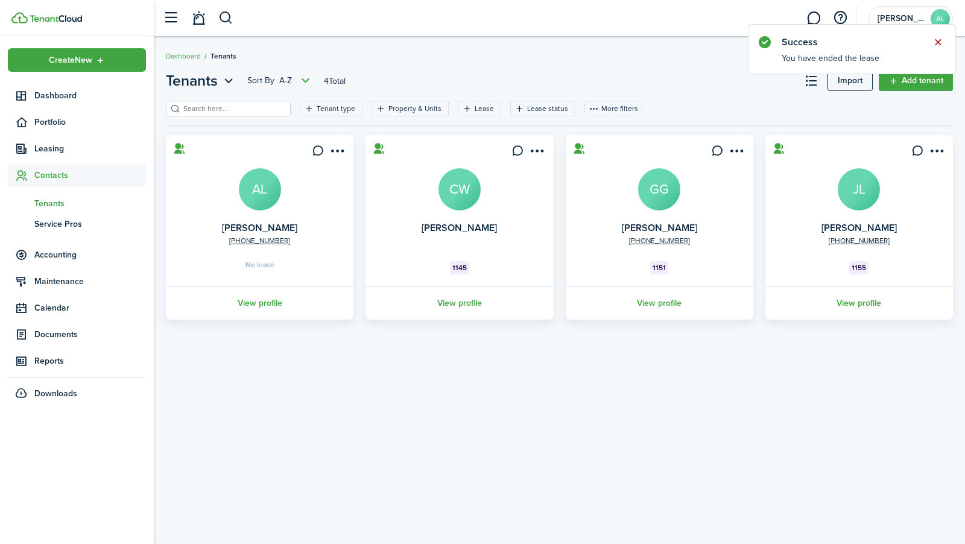
click at [936, 36] on button "Close notify" at bounding box center [937, 42] width 17 height 17
click at [843, 185] on avatar-text "JL" at bounding box center [859, 189] width 42 height 42
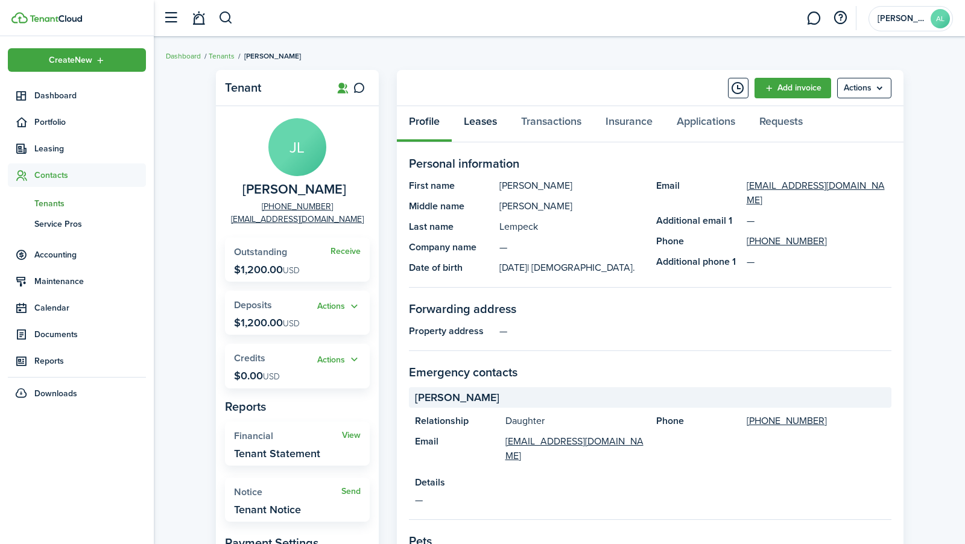
click at [492, 129] on link "Leases" at bounding box center [480, 124] width 57 height 36
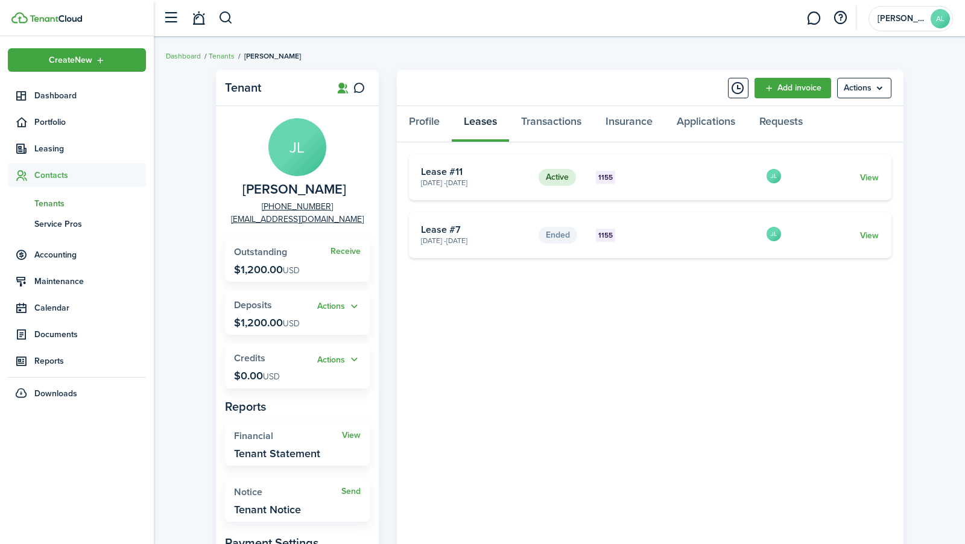
click at [859, 174] on card-footer "View" at bounding box center [838, 177] width 80 height 13
click at [858, 174] on card-footer "View" at bounding box center [838, 177] width 80 height 13
click at [868, 178] on link "View" at bounding box center [869, 177] width 19 height 13
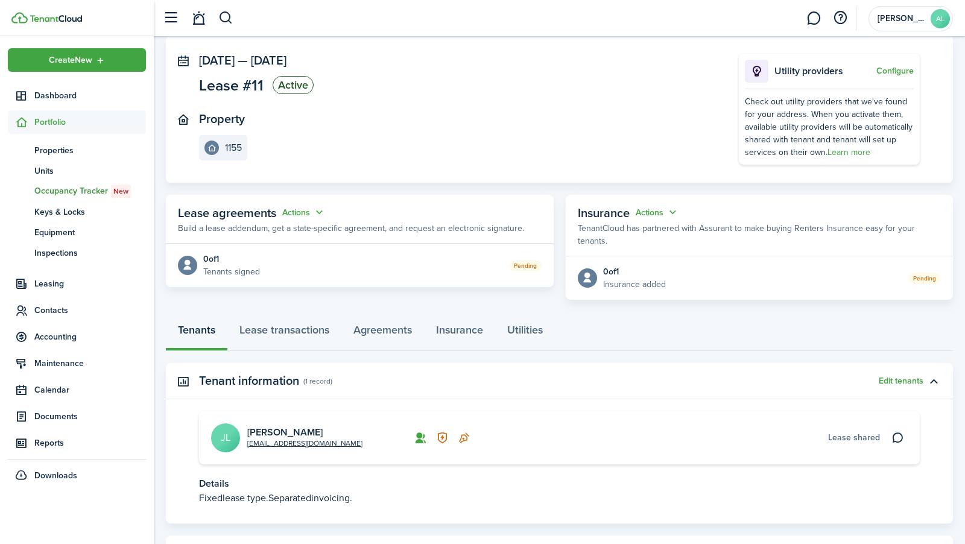
scroll to position [110, 0]
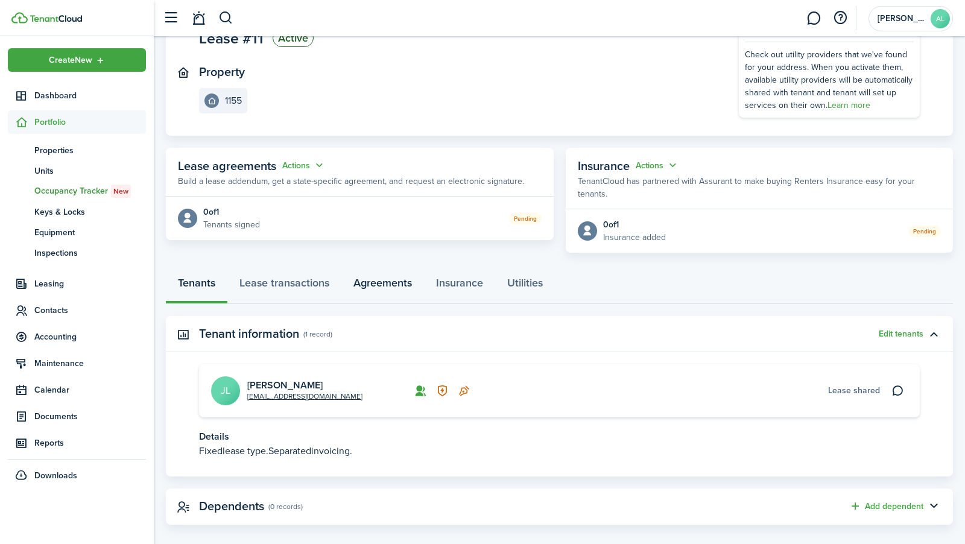
click at [366, 270] on link "Agreements" at bounding box center [382, 286] width 83 height 36
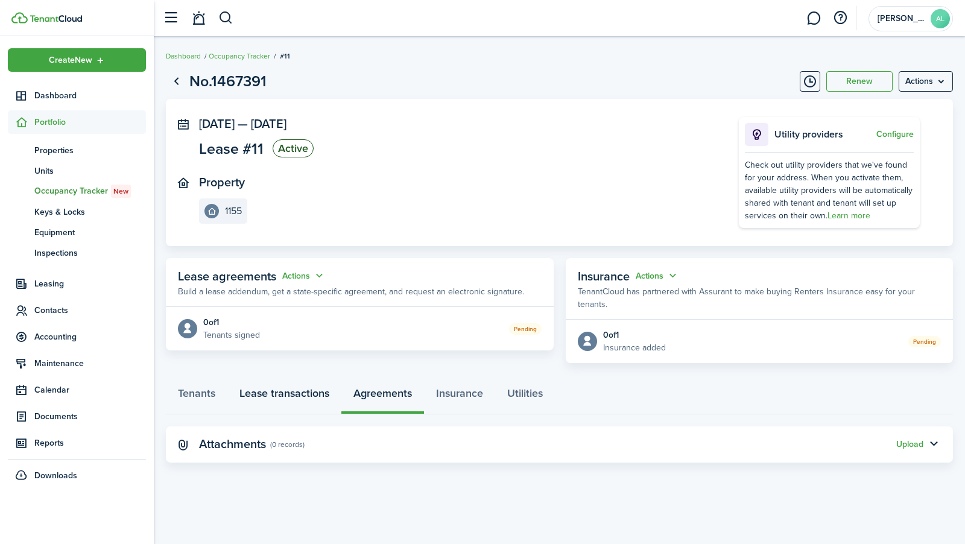
click at [320, 378] on link "Lease transactions" at bounding box center [284, 396] width 114 height 36
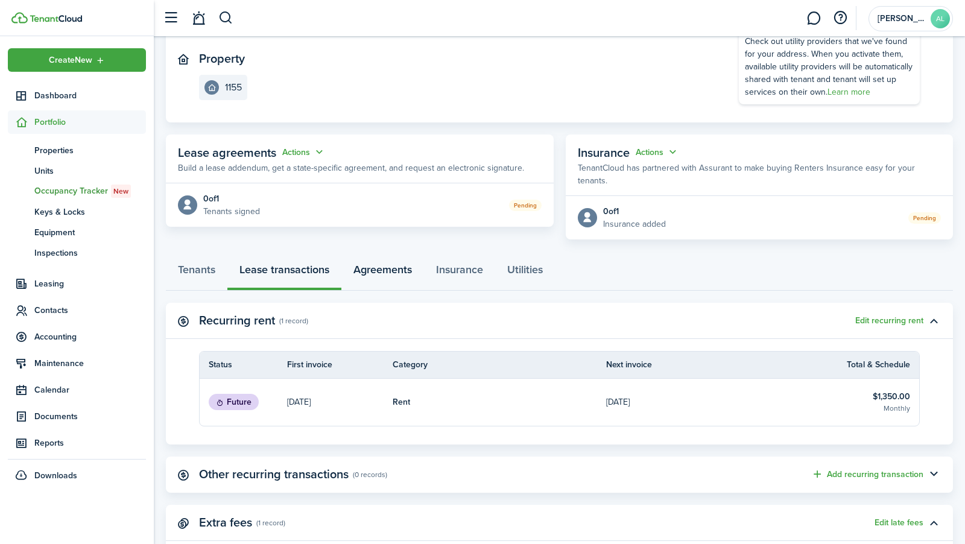
scroll to position [211, 0]
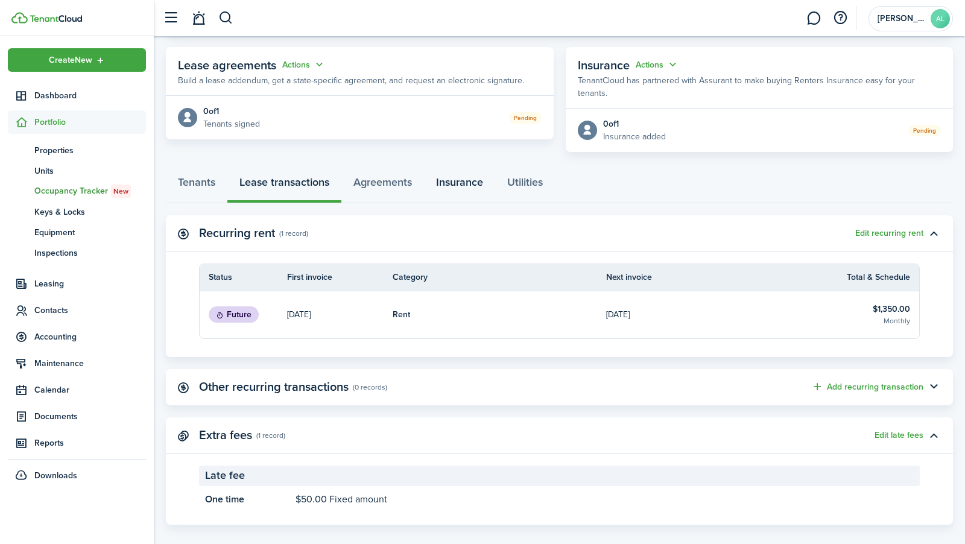
click at [435, 173] on link "Insurance" at bounding box center [459, 185] width 71 height 36
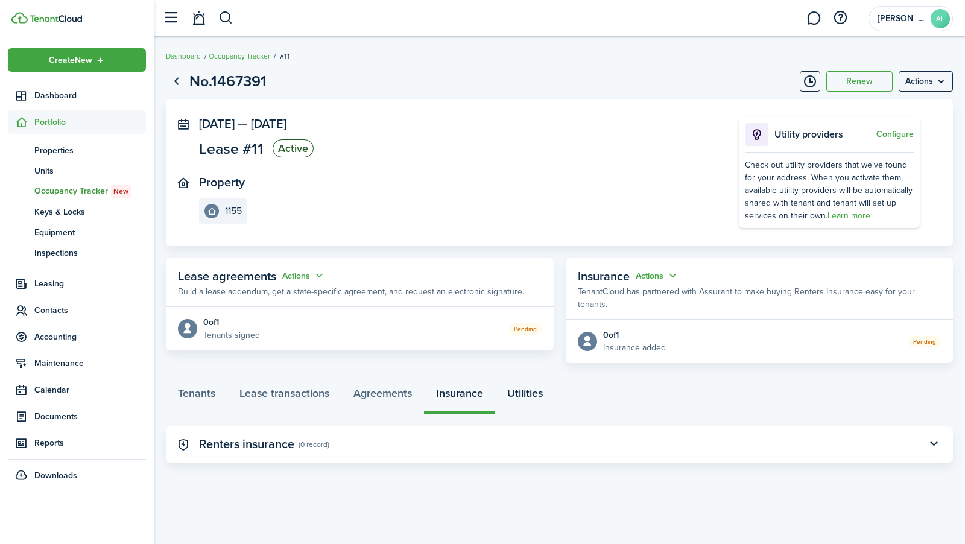
click at [519, 380] on link "Utilities" at bounding box center [525, 396] width 60 height 36
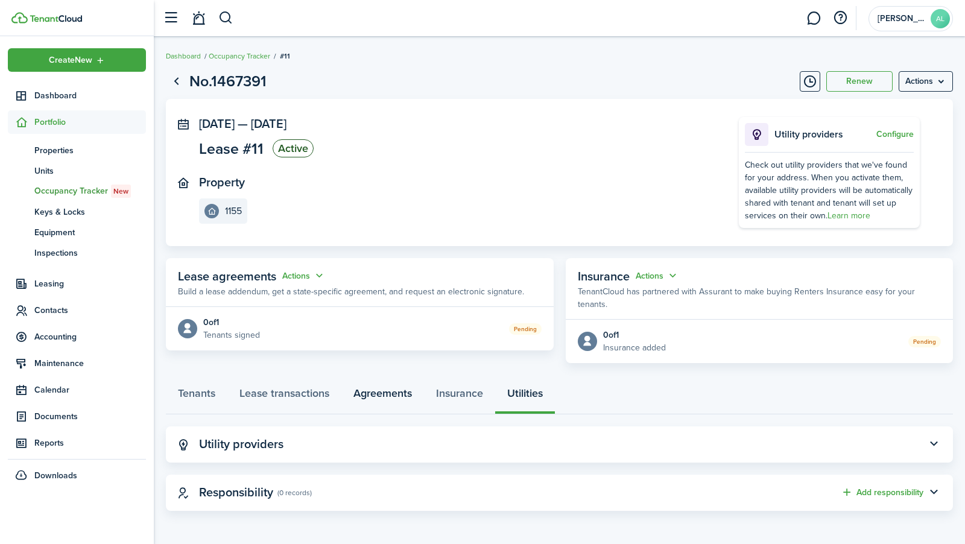
click at [400, 378] on link "Agreements" at bounding box center [382, 396] width 83 height 36
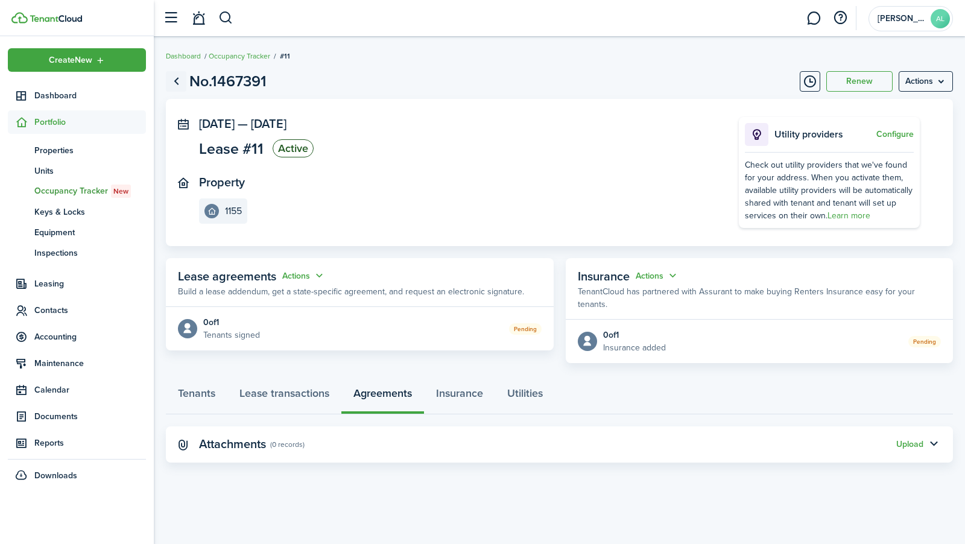
click at [177, 83] on link "Go back" at bounding box center [176, 81] width 21 height 21
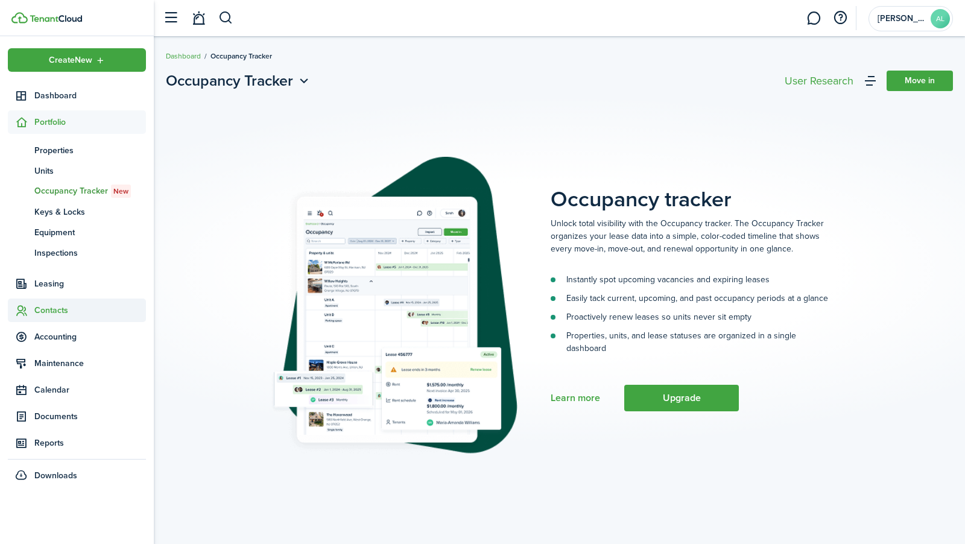
click at [66, 310] on span "Contacts" at bounding box center [90, 310] width 112 height 13
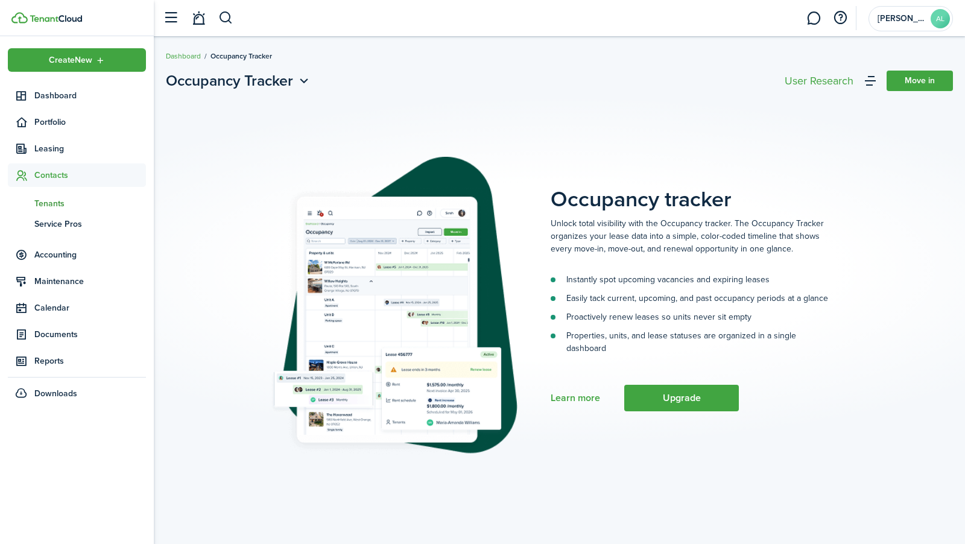
click at [56, 200] on span "Tenants" at bounding box center [90, 203] width 112 height 13
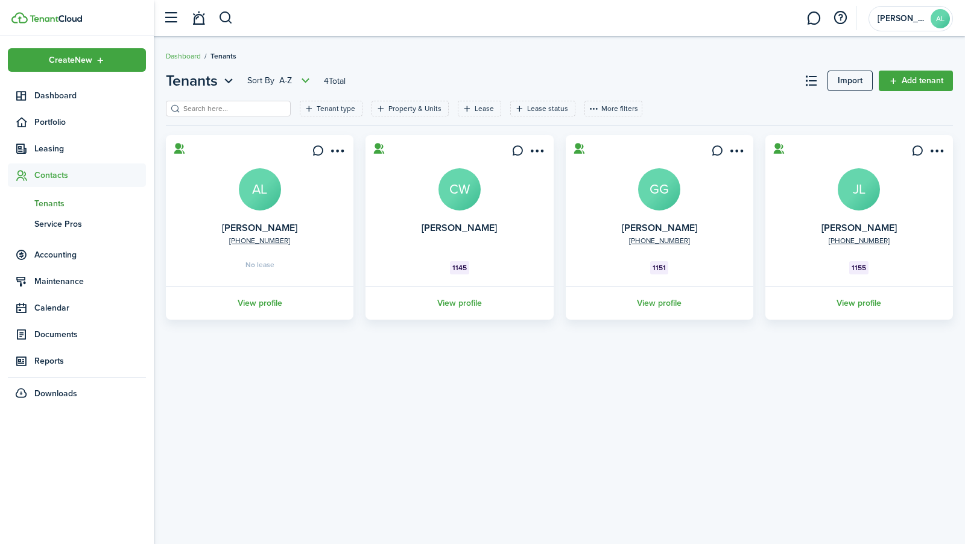
click at [285, 208] on card "[PHONE_NUMBER] [PERSON_NAME] AL No lease View profile" at bounding box center [260, 227] width 188 height 185
click at [271, 202] on avatar-text "AL" at bounding box center [260, 189] width 42 height 42
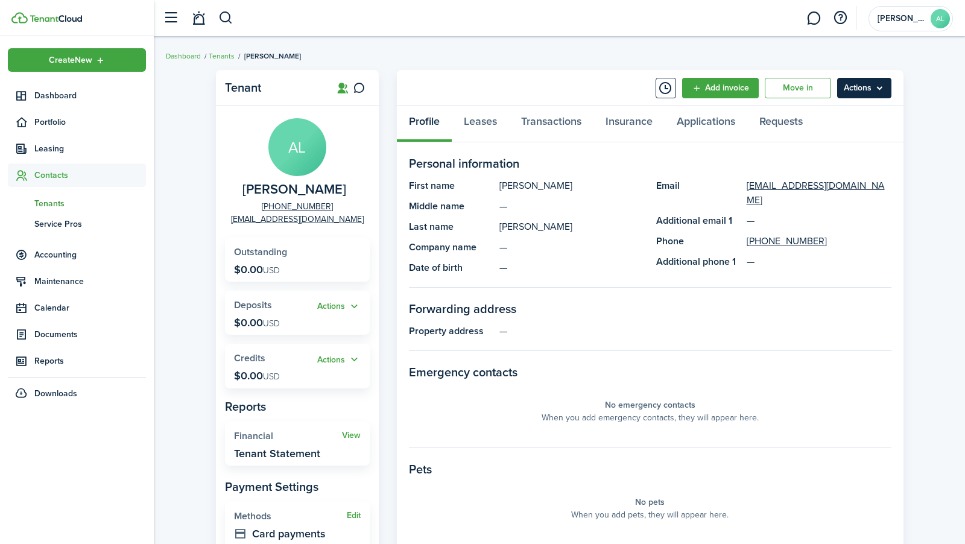
click at [859, 81] on menu-btn "Actions" at bounding box center [864, 88] width 54 height 21
click at [820, 89] on link "Move in" at bounding box center [798, 88] width 66 height 21
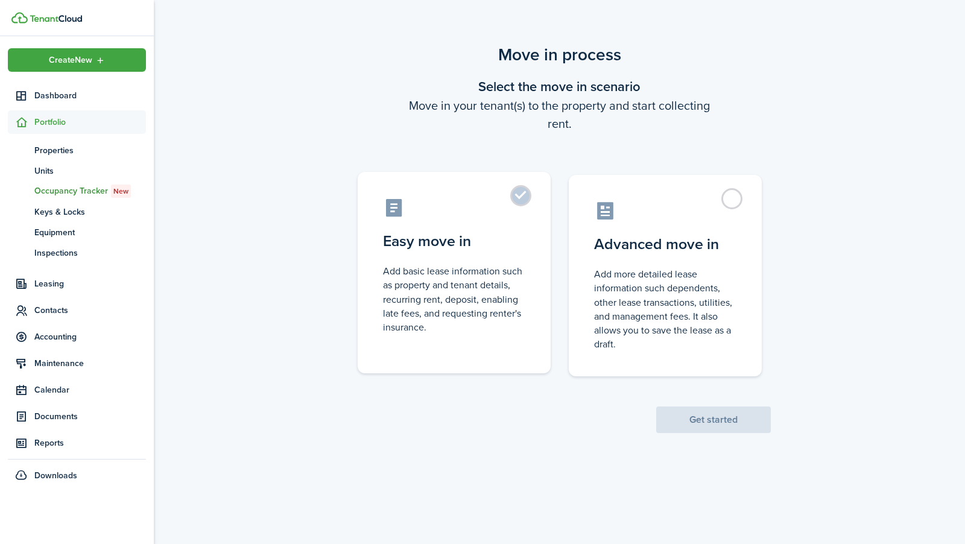
click at [528, 203] on label "Easy move in Add basic lease information such as property and tenant details, r…" at bounding box center [454, 272] width 193 height 201
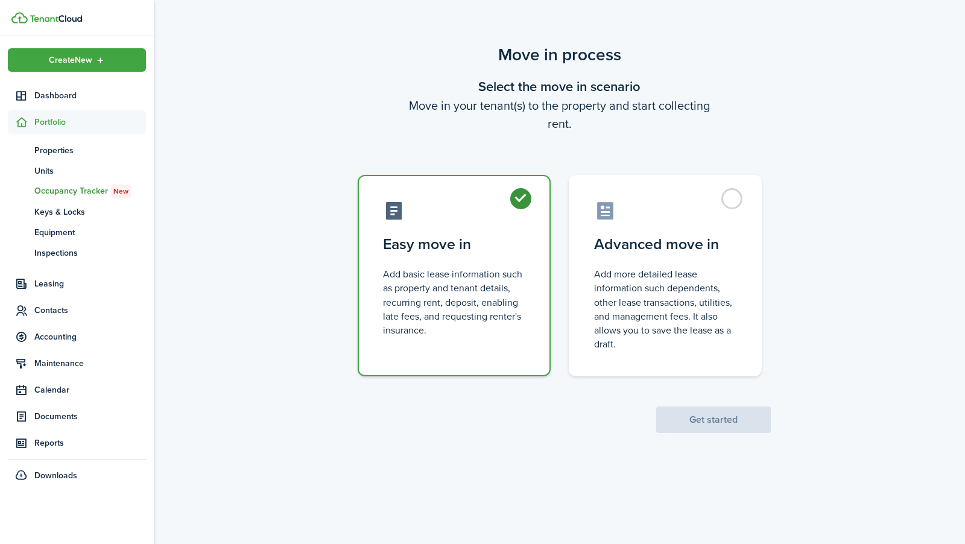
radio input "true"
click at [709, 435] on div "Move in process Select the move in scenario Move in your tenant(s) to the prope…" at bounding box center [559, 237] width 811 height 403
click at [709, 424] on button "Get started" at bounding box center [713, 419] width 115 height 27
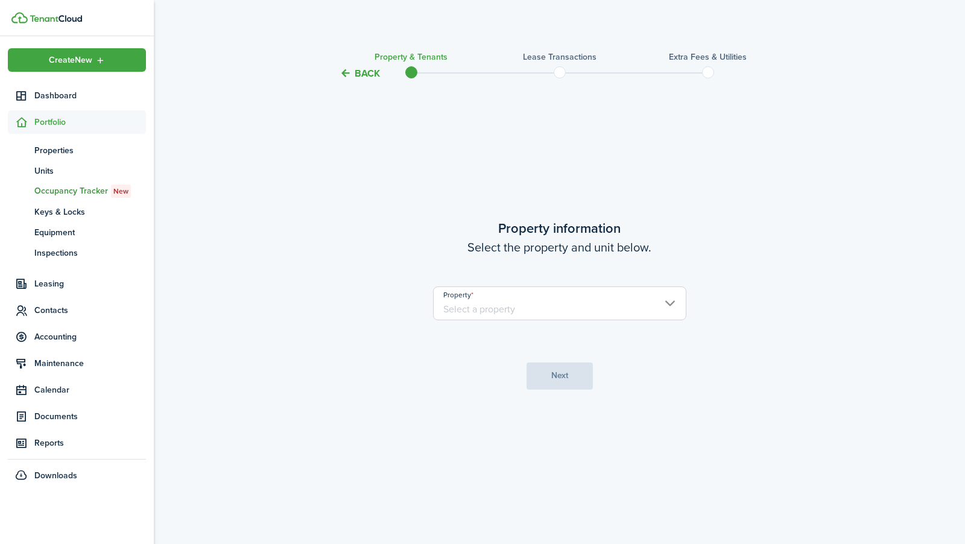
click at [564, 320] on property-select "Property" at bounding box center [559, 309] width 253 height 46
click at [564, 314] on input "Property" at bounding box center [559, 303] width 253 height 34
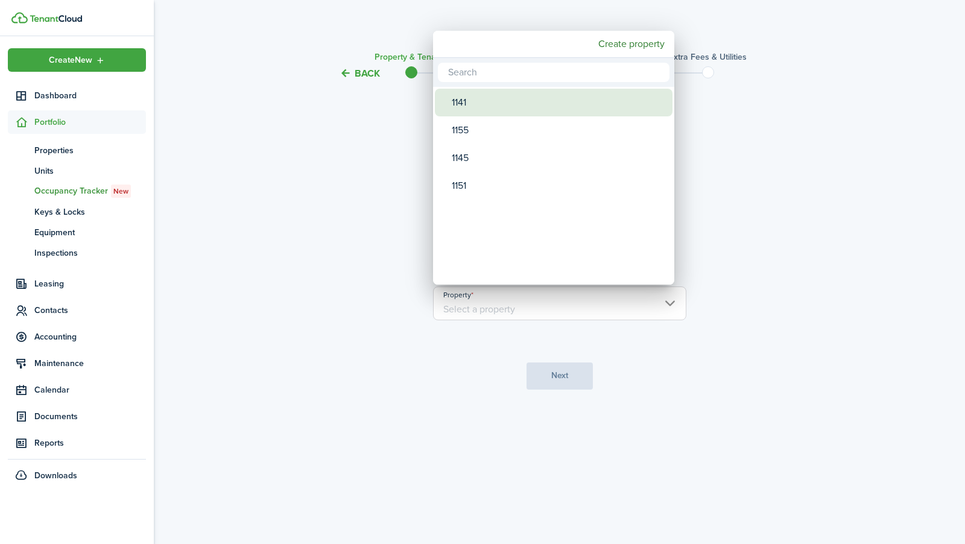
click at [519, 98] on div "1141" at bounding box center [558, 103] width 213 height 28
type input "1141"
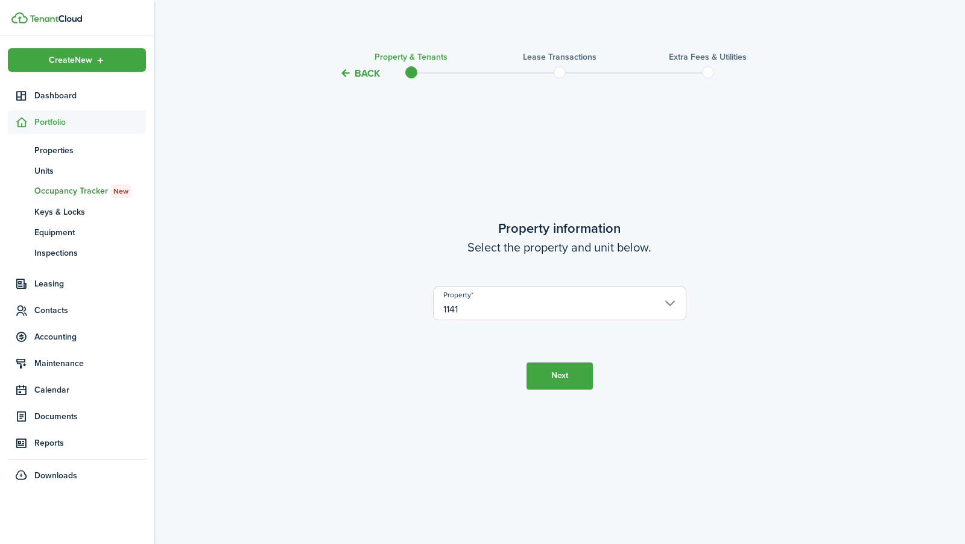
click at [542, 382] on button "Next" at bounding box center [559, 375] width 66 height 27
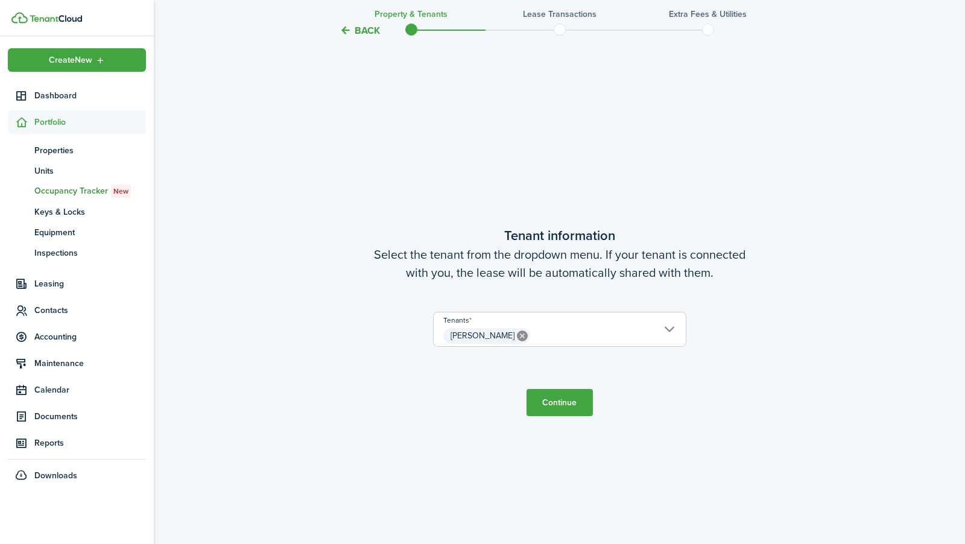
scroll to position [463, 0]
click at [525, 336] on span "[PERSON_NAME]" at bounding box center [560, 334] width 252 height 21
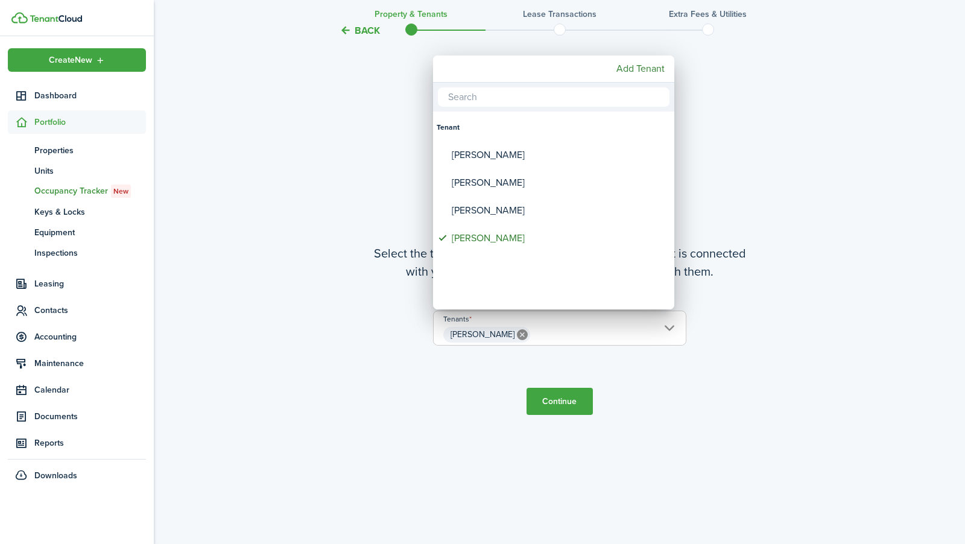
click at [525, 336] on div at bounding box center [483, 272] width 1158 height 737
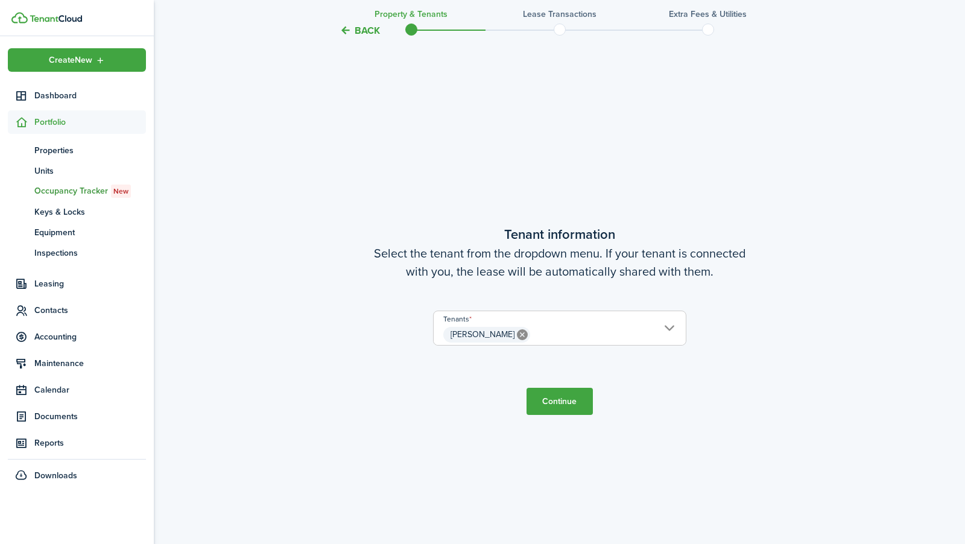
click at [549, 399] on button "Continue" at bounding box center [559, 401] width 66 height 27
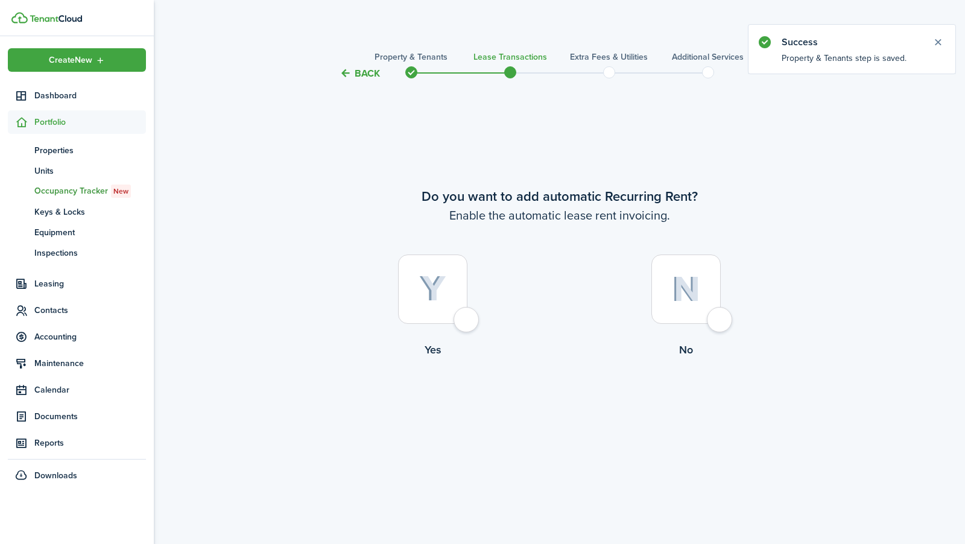
click at [453, 274] on div at bounding box center [432, 288] width 69 height 69
radio input "true"
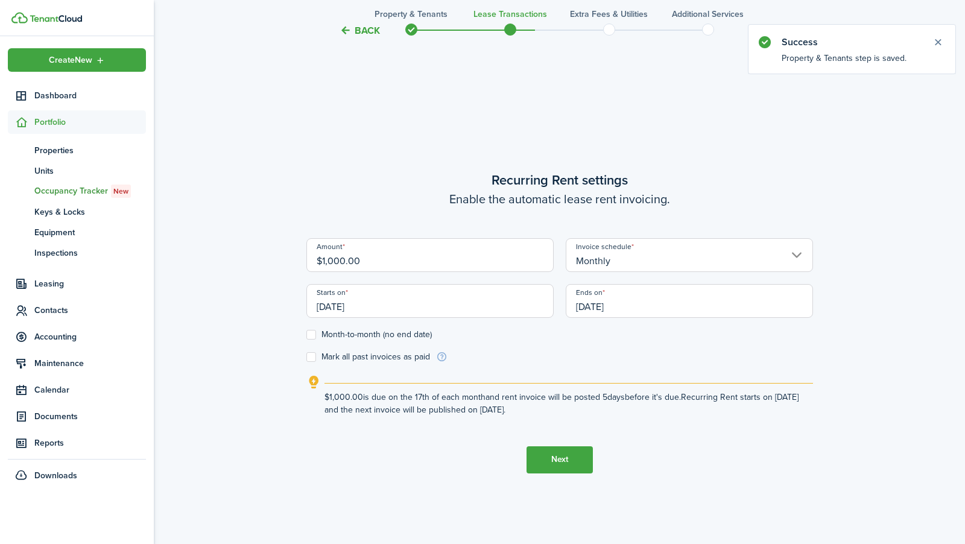
scroll to position [463, 0]
click at [496, 273] on div "Amount $1,000.00" at bounding box center [429, 259] width 259 height 46
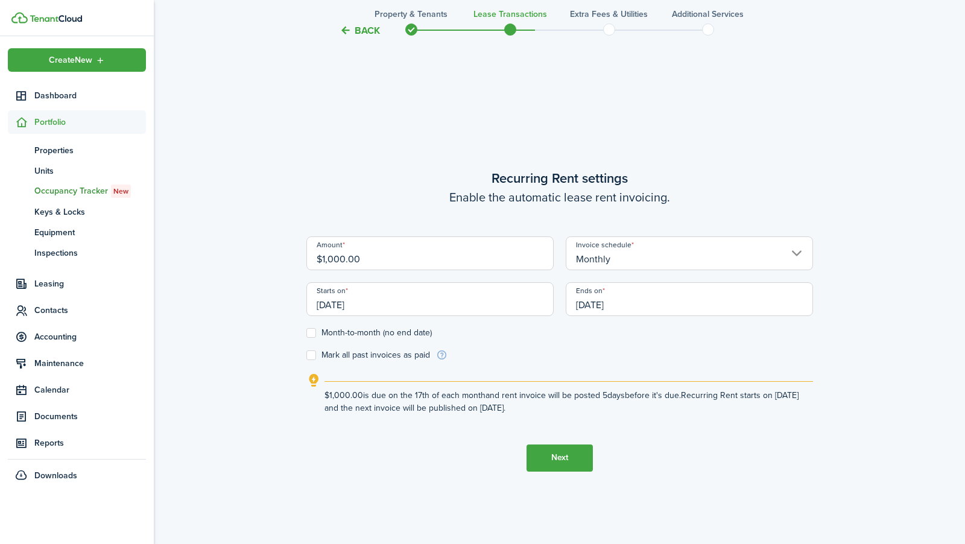
click at [494, 263] on input "$1,000.00" at bounding box center [429, 253] width 247 height 34
type input "$1,300.00"
click at [472, 159] on tc-wizard-step "Recurring Rent settings Enable the automatic lease rent invoicing. Amount $1,30…" at bounding box center [559, 320] width 506 height 544
click at [458, 303] on input "[DATE]" at bounding box center [429, 299] width 247 height 34
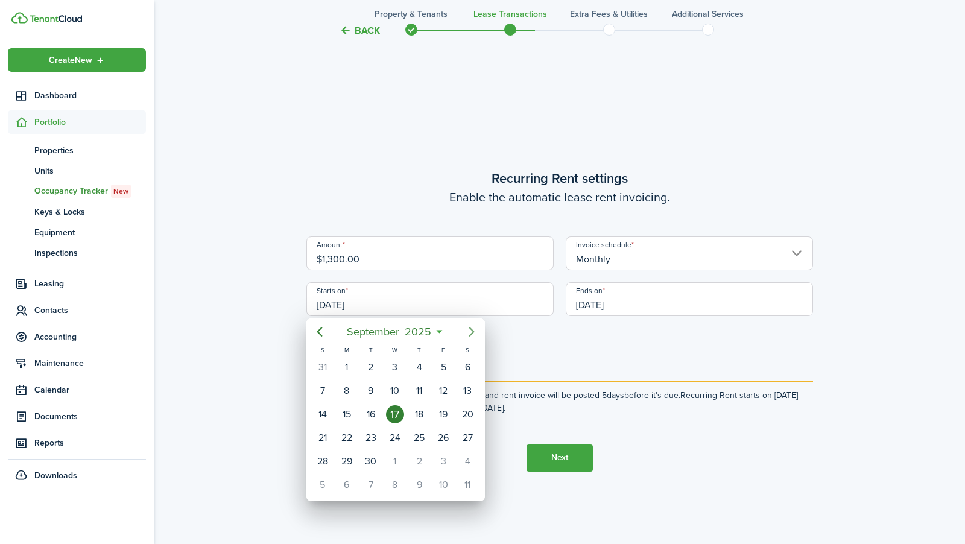
click at [466, 332] on icon "Next page" at bounding box center [471, 331] width 14 height 14
click at [397, 368] on div "1" at bounding box center [395, 367] width 18 height 18
type input "[DATE]"
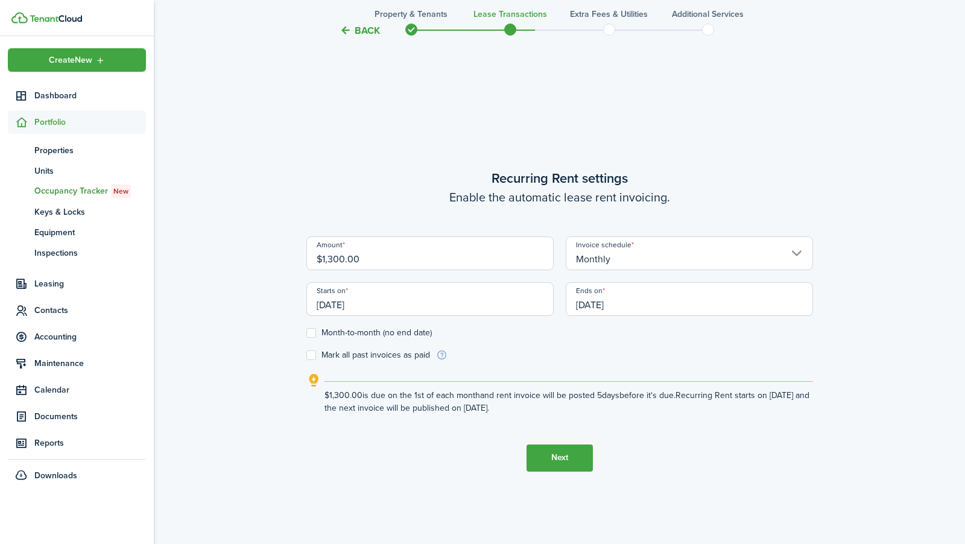
click at [585, 303] on input "[DATE]" at bounding box center [689, 299] width 247 height 34
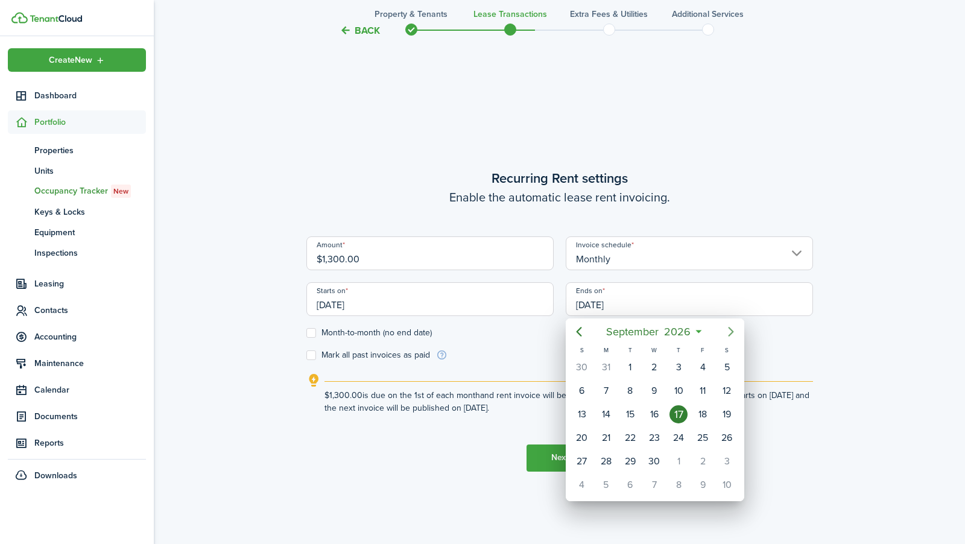
click at [734, 330] on icon "Next page" at bounding box center [731, 331] width 14 height 14
click at [735, 330] on icon "Next page" at bounding box center [731, 331] width 14 height 14
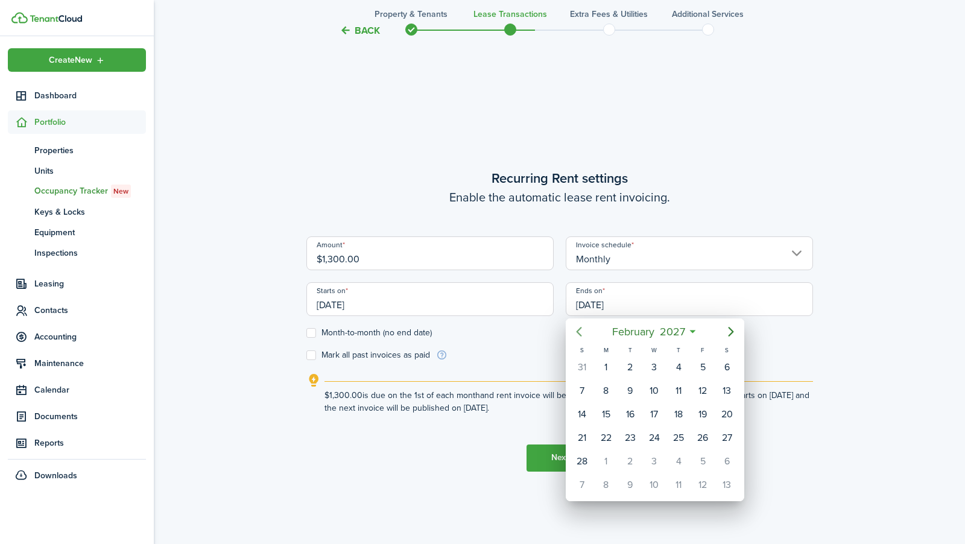
click at [588, 332] on mbsc-button "Previous page" at bounding box center [579, 332] width 24 height 24
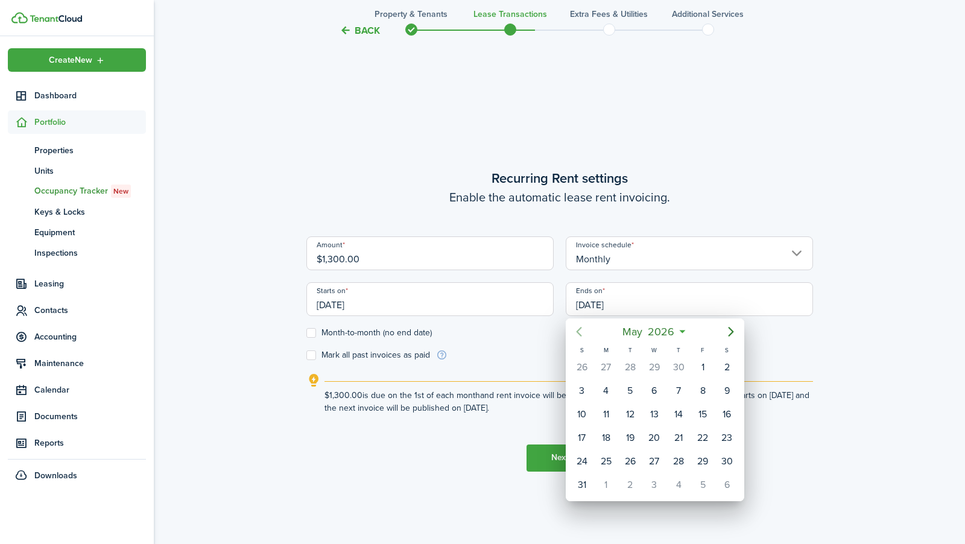
click at [588, 332] on mbsc-button "Previous page" at bounding box center [579, 332] width 24 height 24
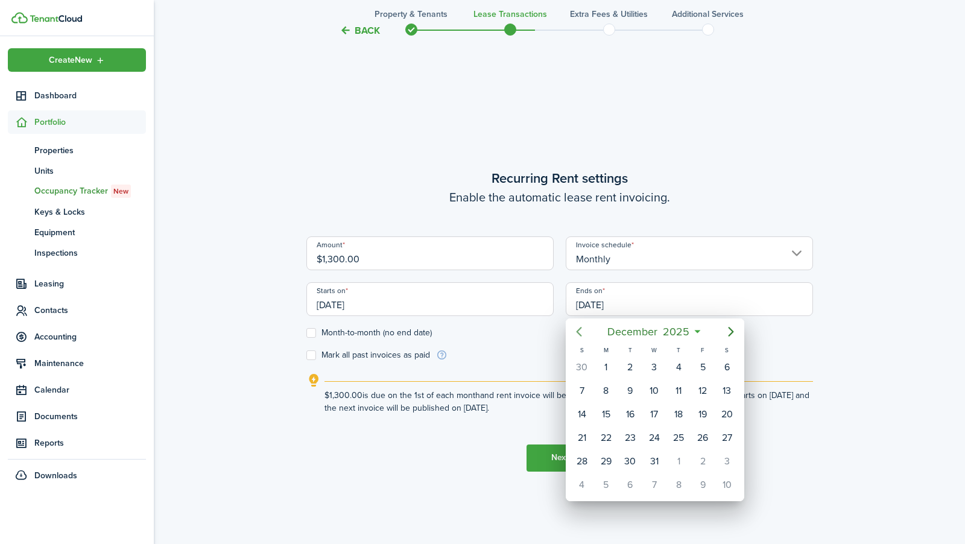
click at [588, 332] on mbsc-button "Previous page" at bounding box center [579, 332] width 24 height 24
click at [589, 332] on mbsc-button "Previous page" at bounding box center [579, 332] width 24 height 24
click at [727, 329] on icon "Next page" at bounding box center [731, 331] width 14 height 14
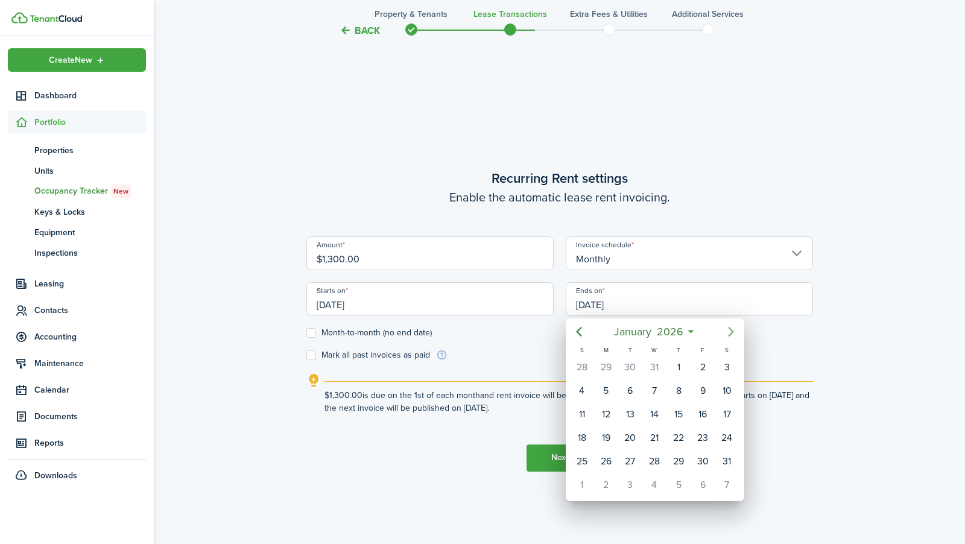
click at [727, 329] on icon "Next page" at bounding box center [731, 331] width 14 height 14
click at [636, 453] on div "31" at bounding box center [630, 461] width 18 height 18
type input "[DATE]"
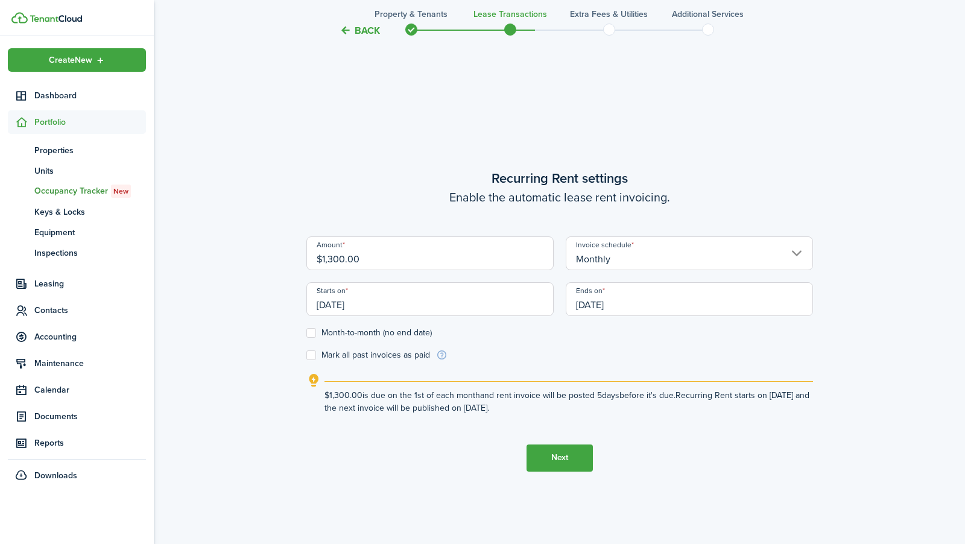
click at [569, 449] on button "Next" at bounding box center [559, 457] width 66 height 27
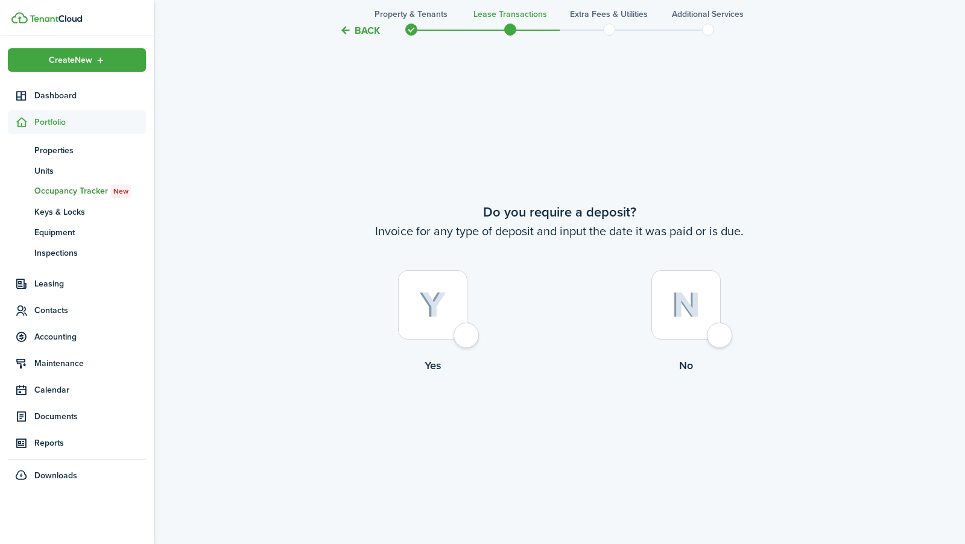
scroll to position [1007, 0]
click at [702, 305] on div at bounding box center [685, 304] width 69 height 69
radio input "true"
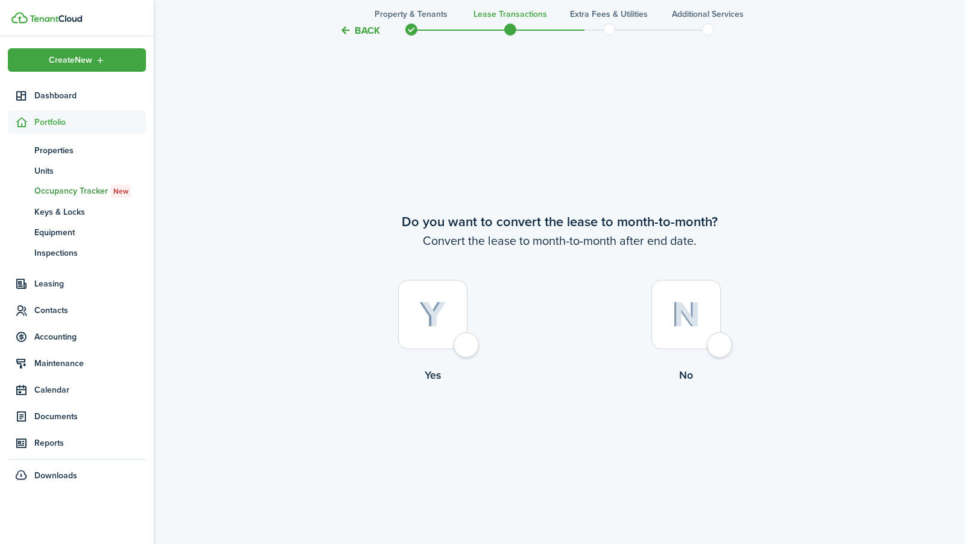
scroll to position [1551, 0]
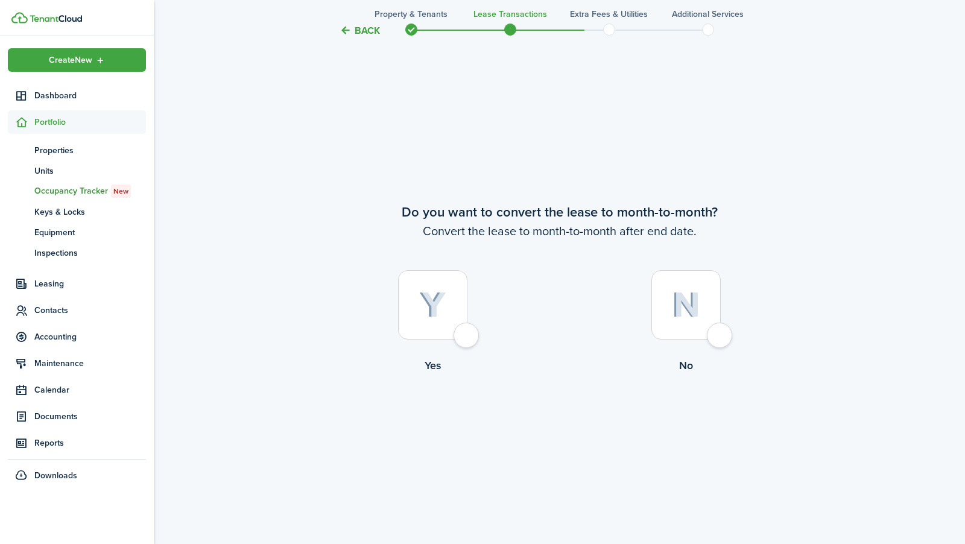
click at [671, 298] on div at bounding box center [685, 304] width 69 height 69
radio input "true"
click at [554, 416] on button "Continue" at bounding box center [559, 423] width 66 height 27
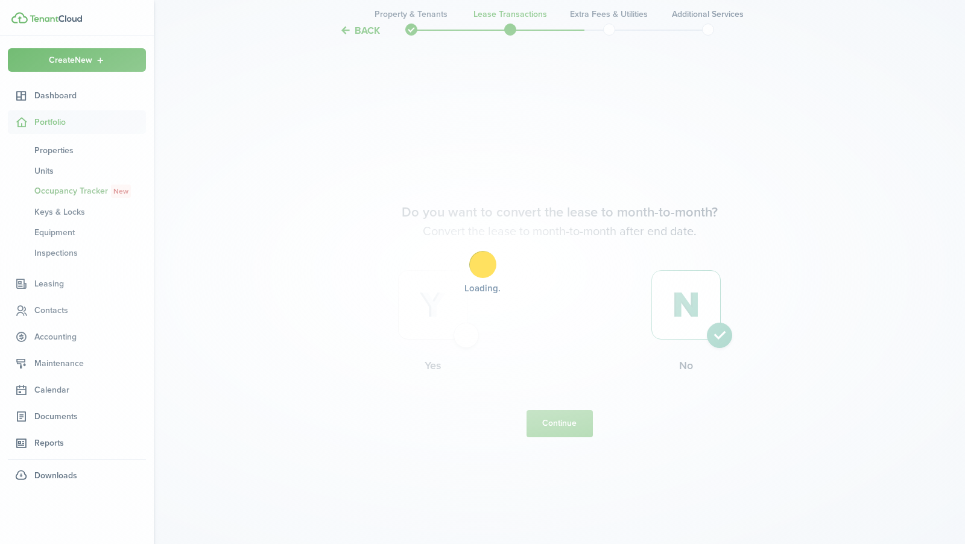
scroll to position [0, 0]
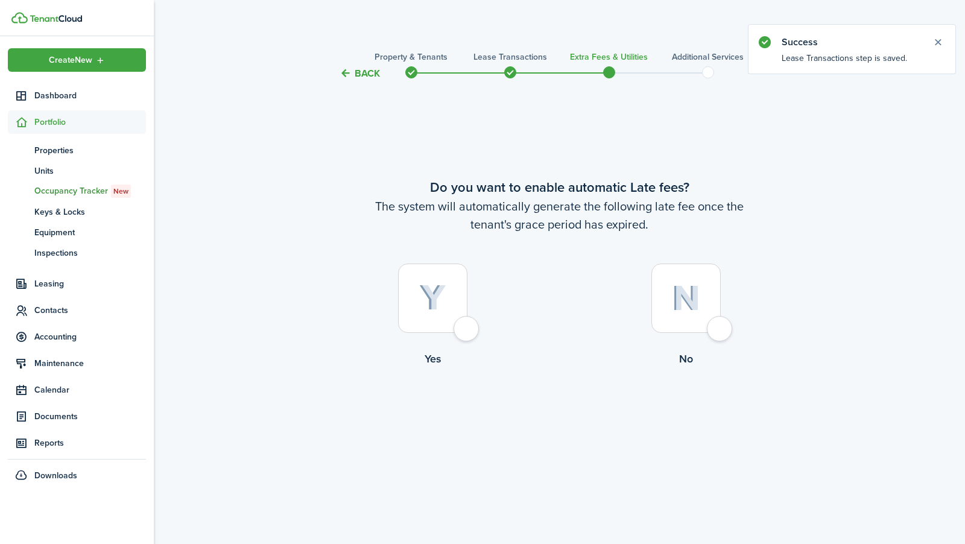
click at [446, 298] on img at bounding box center [432, 298] width 27 height 27
radio input "true"
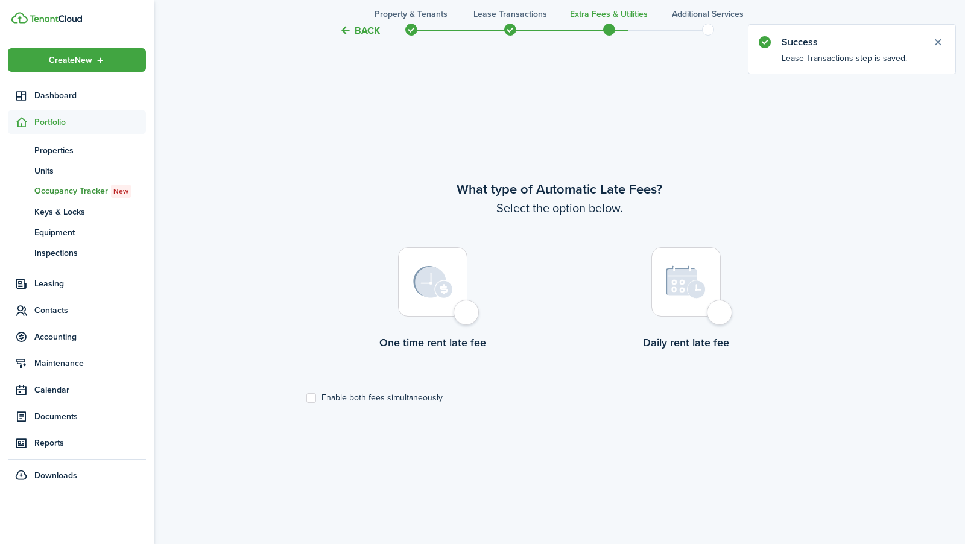
click at [452, 282] on img at bounding box center [433, 282] width 40 height 33
radio input "true"
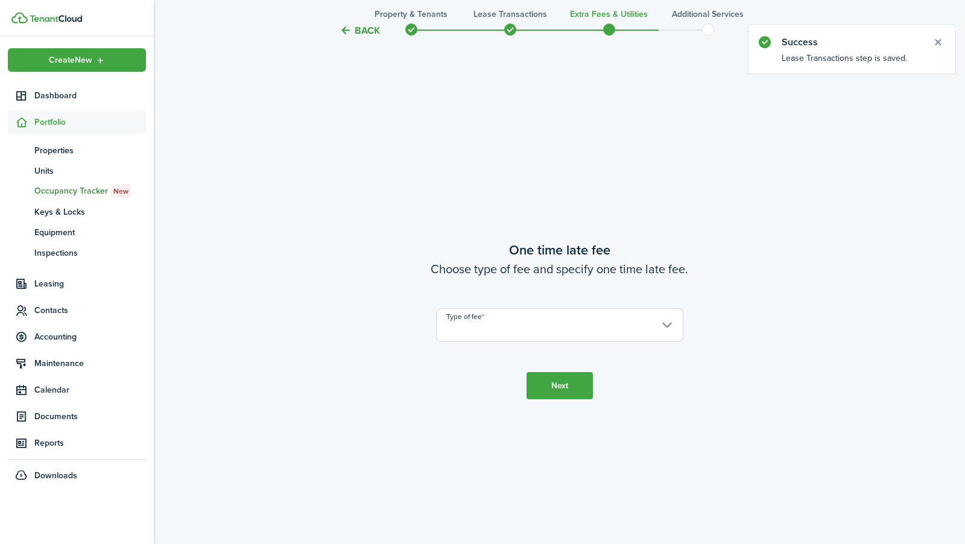
scroll to position [1007, 0]
click at [519, 327] on input "Type of fee" at bounding box center [559, 325] width 247 height 34
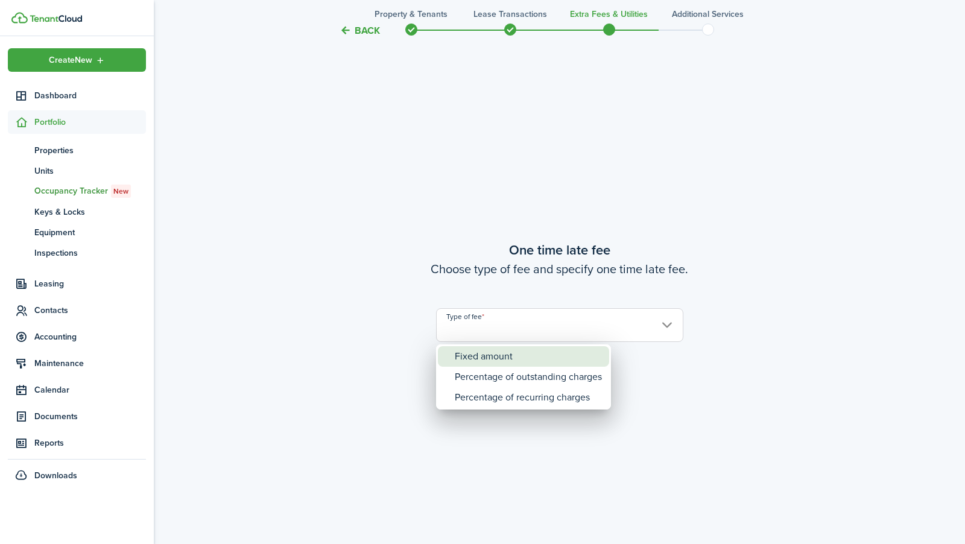
click at [506, 353] on div "Fixed amount" at bounding box center [528, 356] width 147 height 21
type input "Fixed amount"
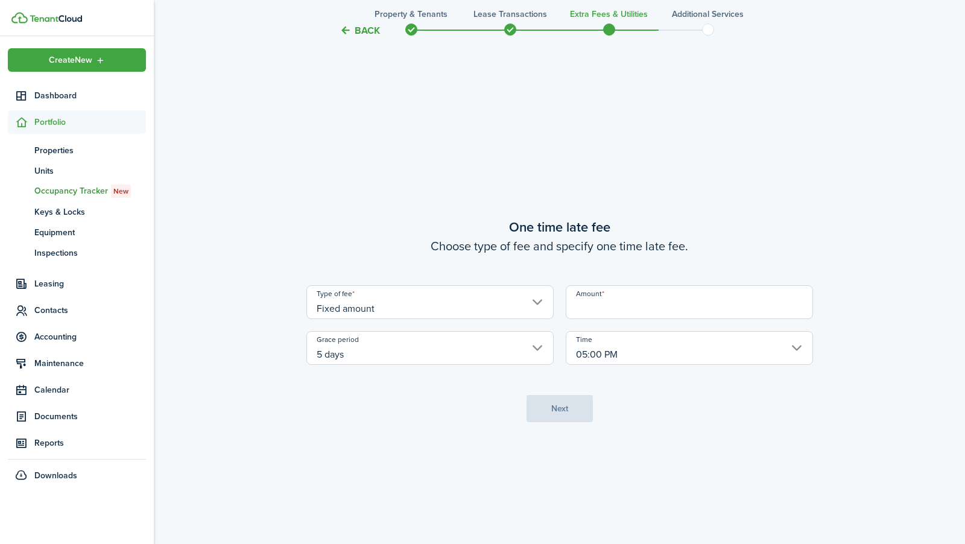
click at [601, 309] on input "Amount" at bounding box center [689, 302] width 247 height 34
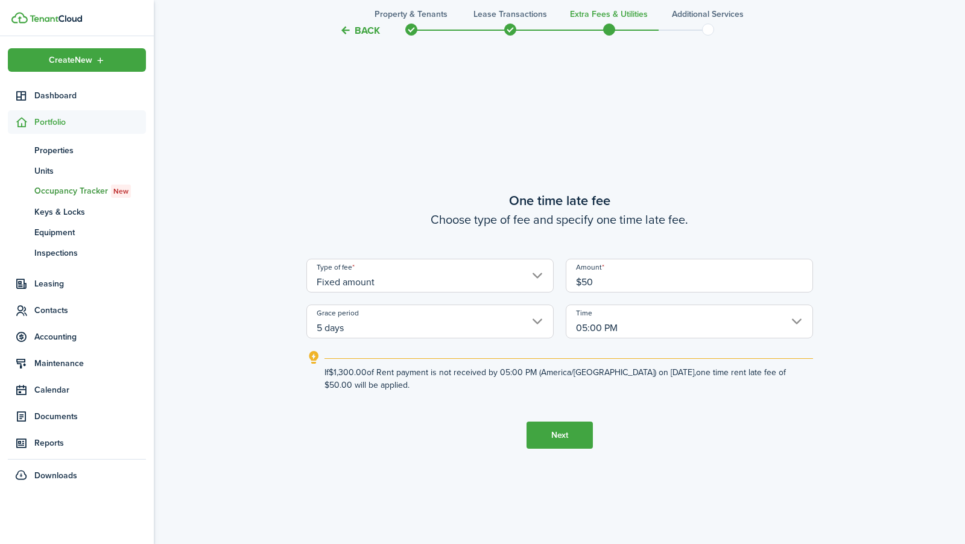
type input "$50.00"
click at [546, 443] on button "Next" at bounding box center [559, 434] width 66 height 27
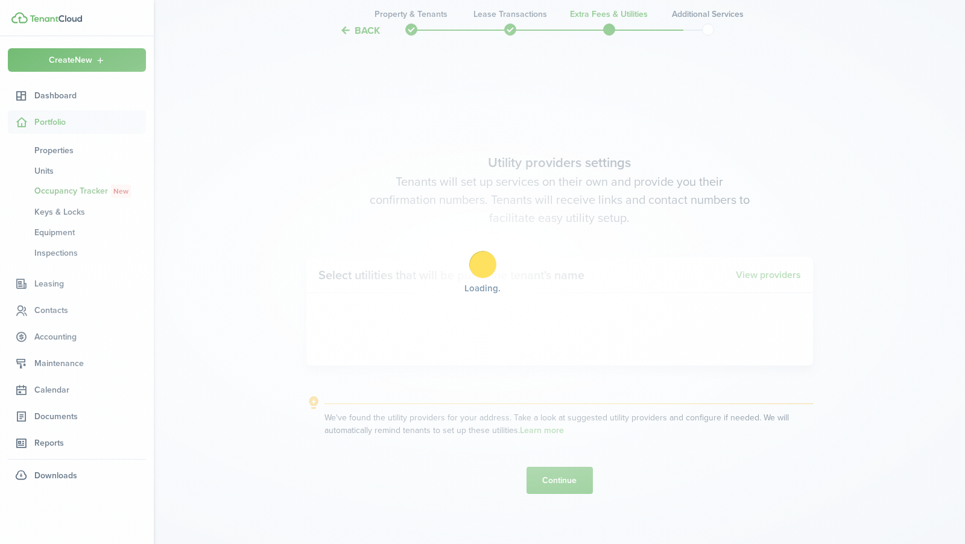
scroll to position [1551, 0]
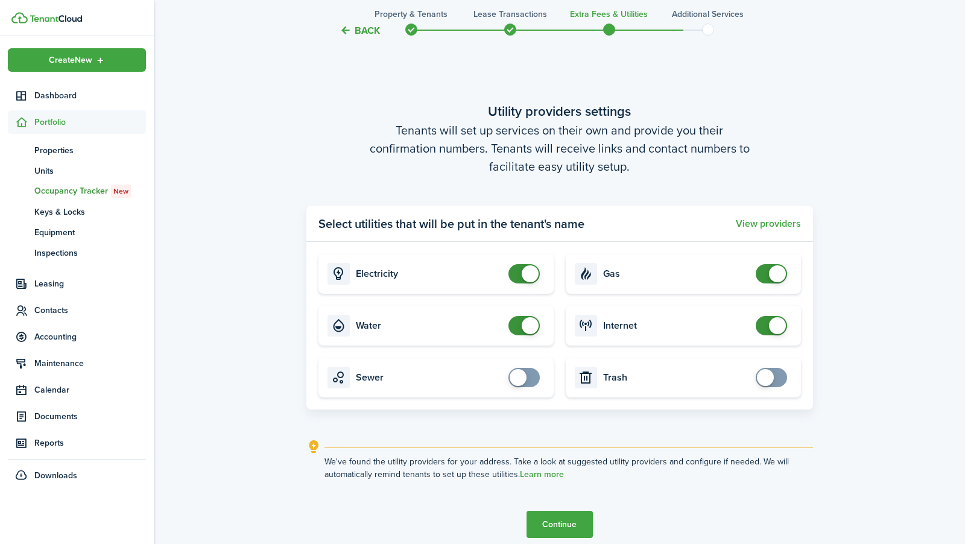
checkbox input "true"
click at [530, 372] on span at bounding box center [524, 377] width 12 height 19
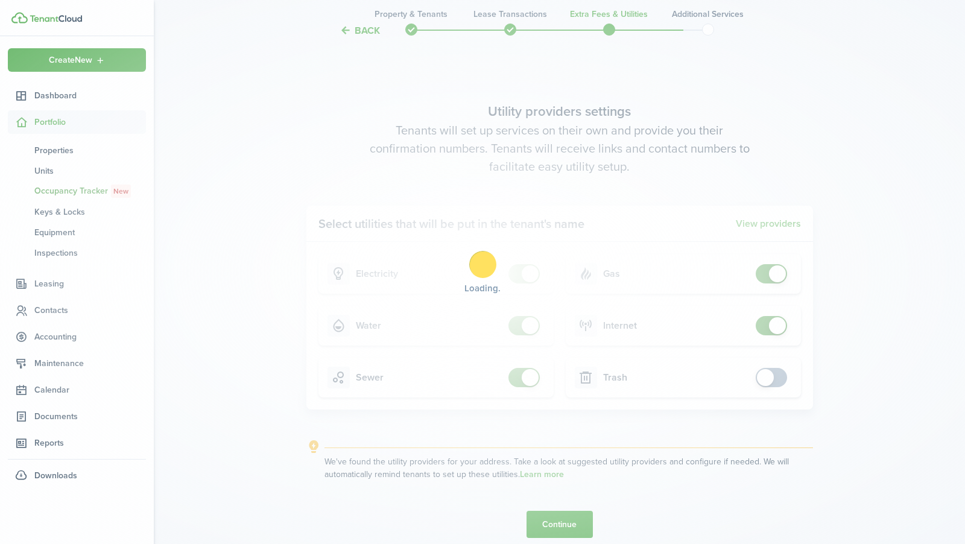
click at [770, 373] on div "Loading" at bounding box center [482, 272] width 965 height 544
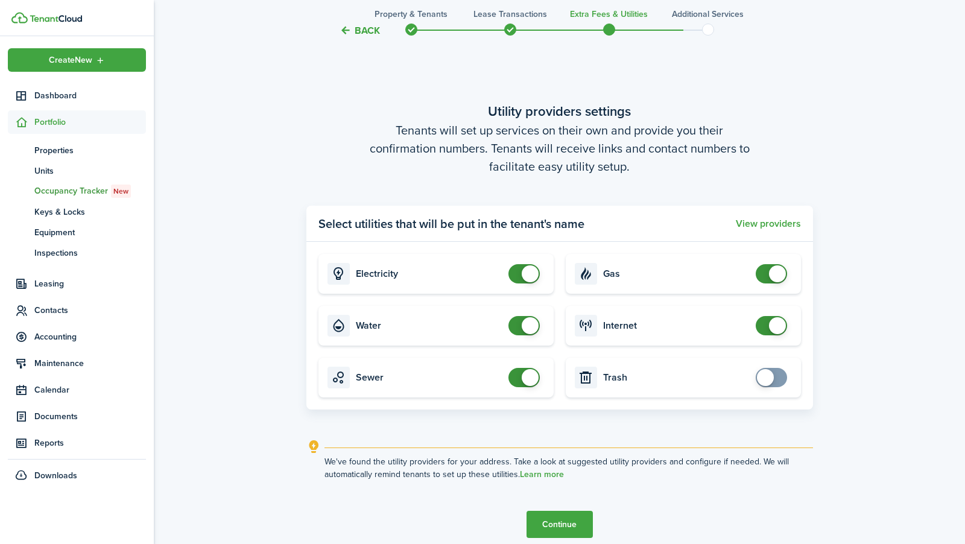
checkbox input "true"
click at [772, 374] on span at bounding box center [765, 377] width 17 height 17
click at [567, 518] on button "Continue" at bounding box center [559, 524] width 66 height 27
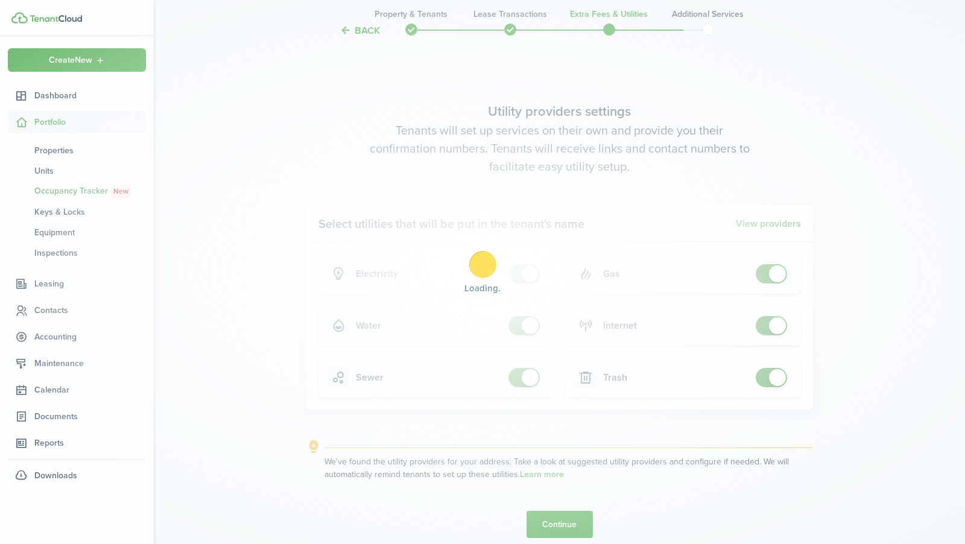
scroll to position [0, 0]
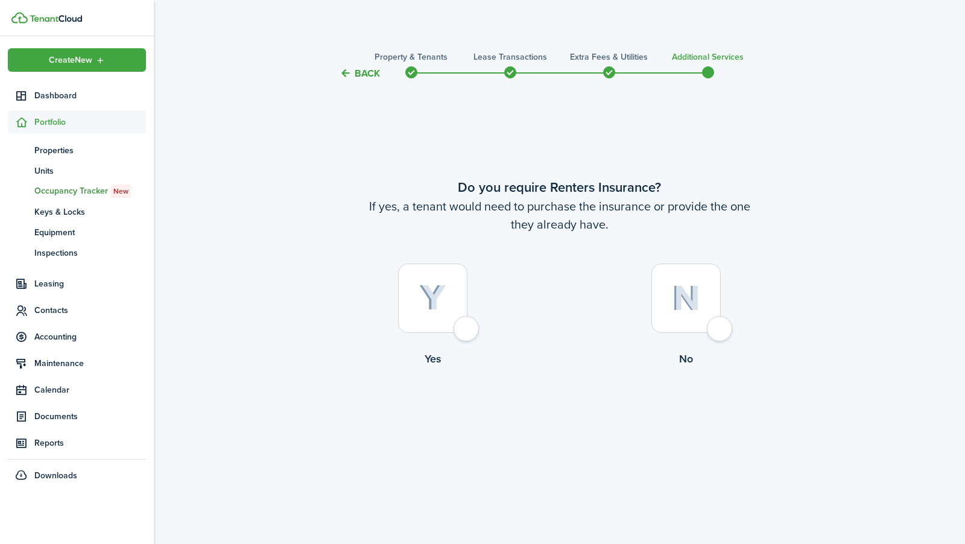
click at [443, 306] on img at bounding box center [432, 298] width 27 height 27
radio input "true"
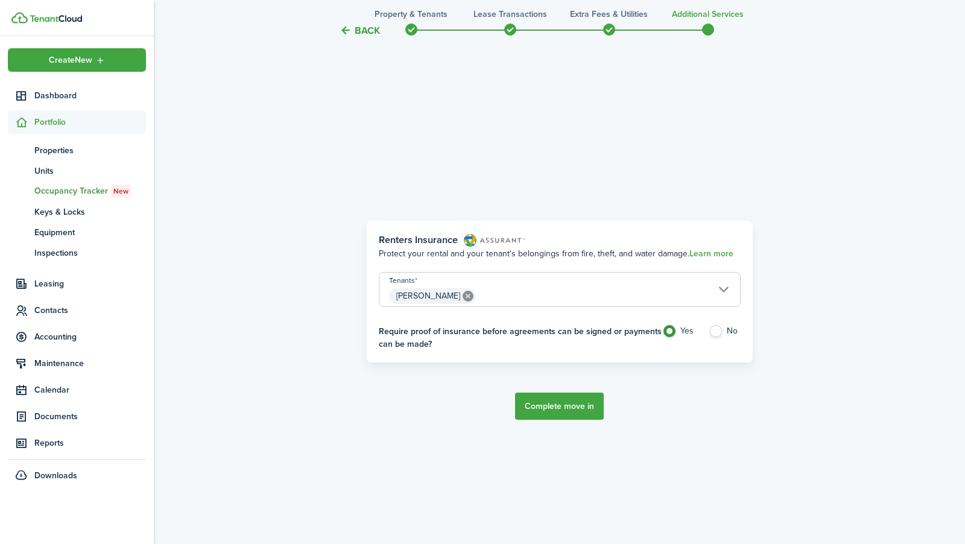
scroll to position [463, 0]
click at [541, 400] on button "Complete move in" at bounding box center [559, 405] width 89 height 27
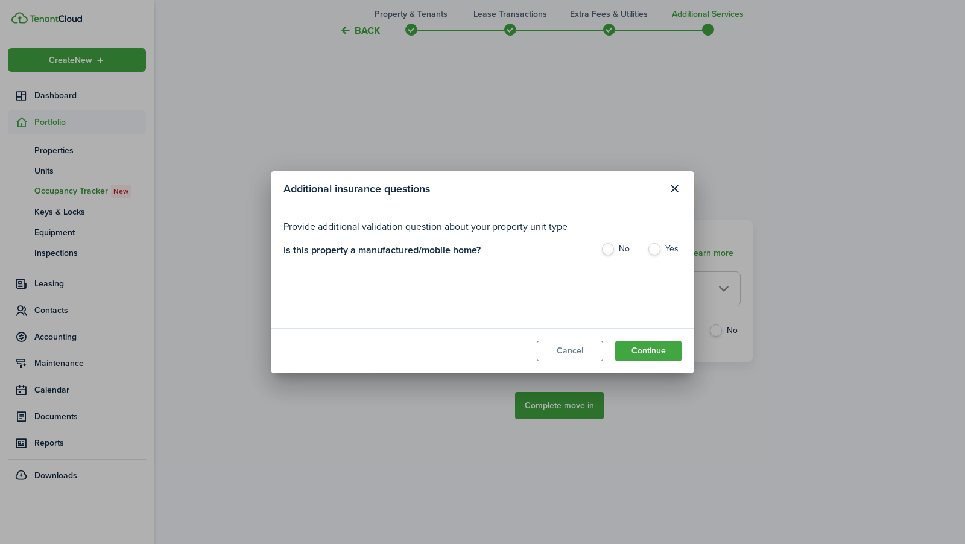
click at [616, 249] on label "No" at bounding box center [618, 252] width 34 height 18
radio input "true"
click at [637, 347] on button "Continue" at bounding box center [648, 351] width 66 height 21
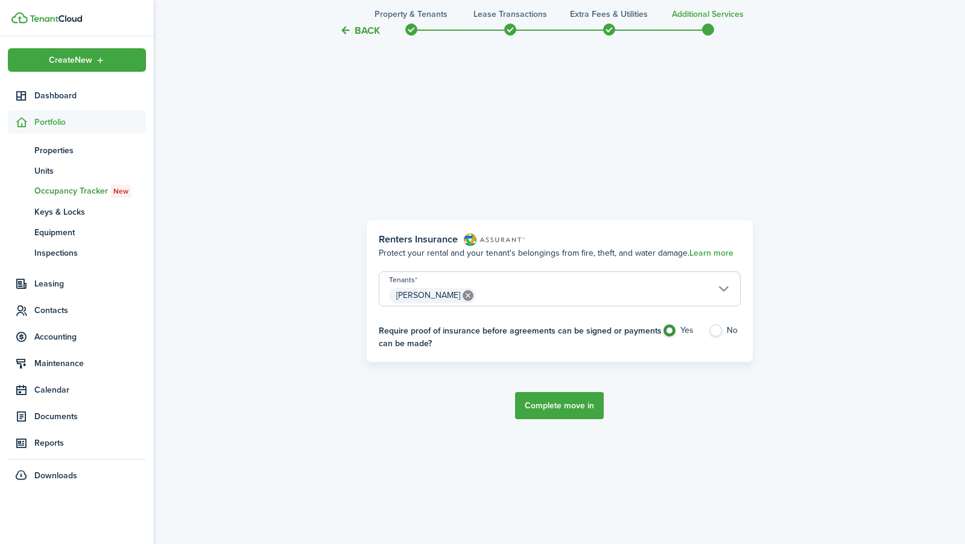
click at [581, 402] on button "Complete move in" at bounding box center [559, 405] width 89 height 27
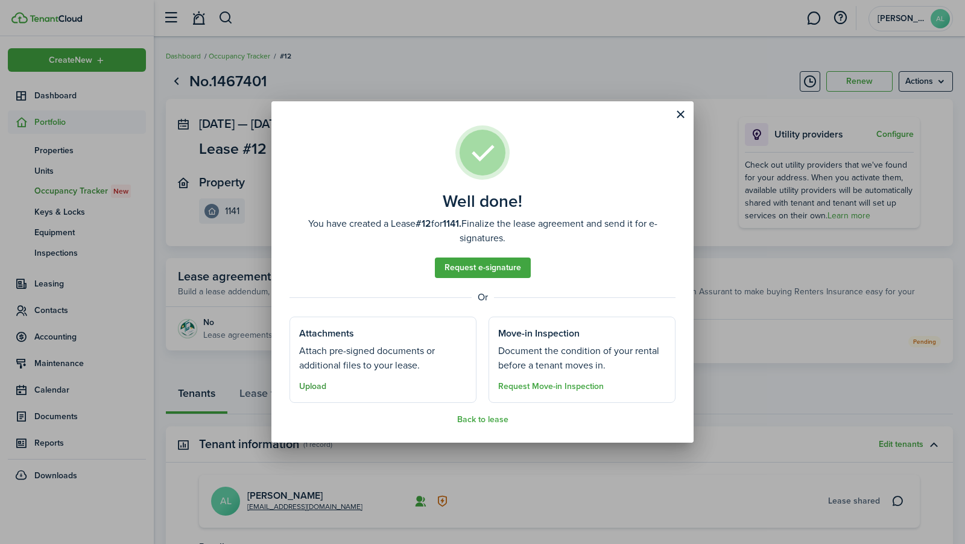
click at [311, 385] on button "Upload" at bounding box center [312, 387] width 27 height 10
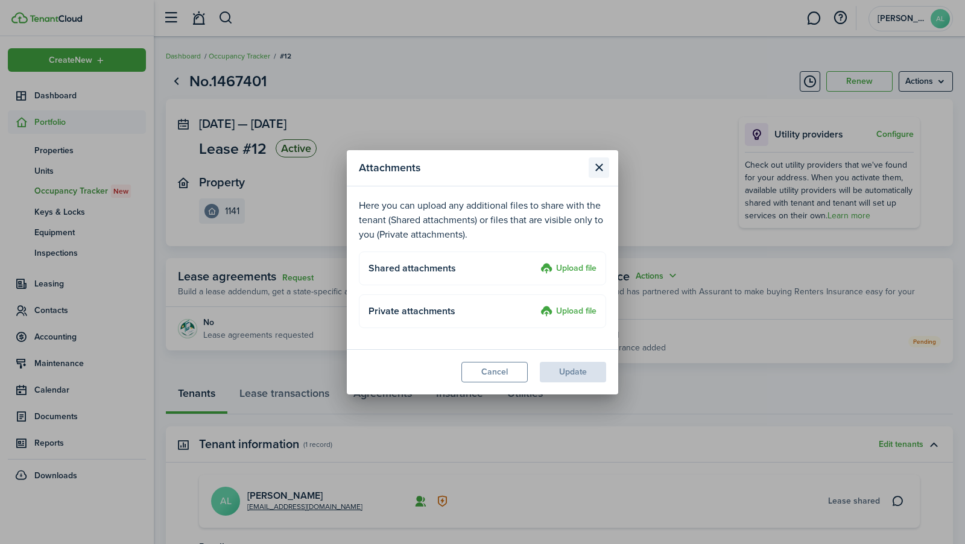
click at [598, 176] on button "Close modal" at bounding box center [598, 167] width 21 height 21
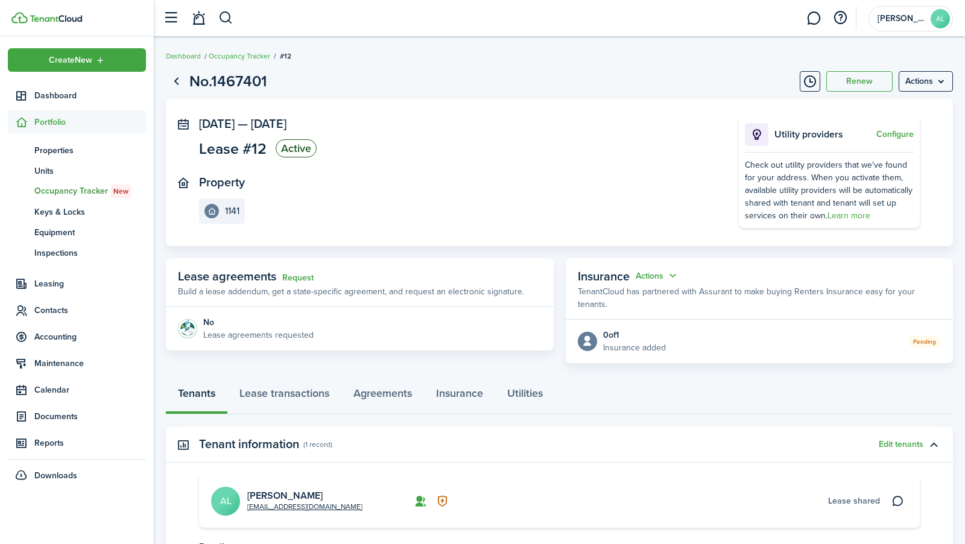
click at [306, 283] on div "Request" at bounding box center [297, 276] width 31 height 18
click at [305, 279] on link "Request" at bounding box center [297, 278] width 31 height 10
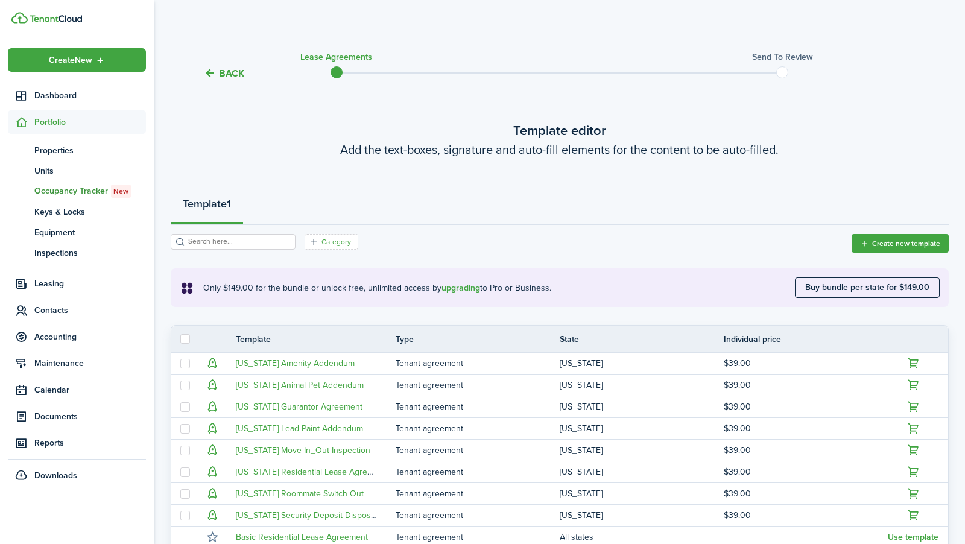
click at [321, 244] on filter-tag-label "Category" at bounding box center [336, 241] width 30 height 11
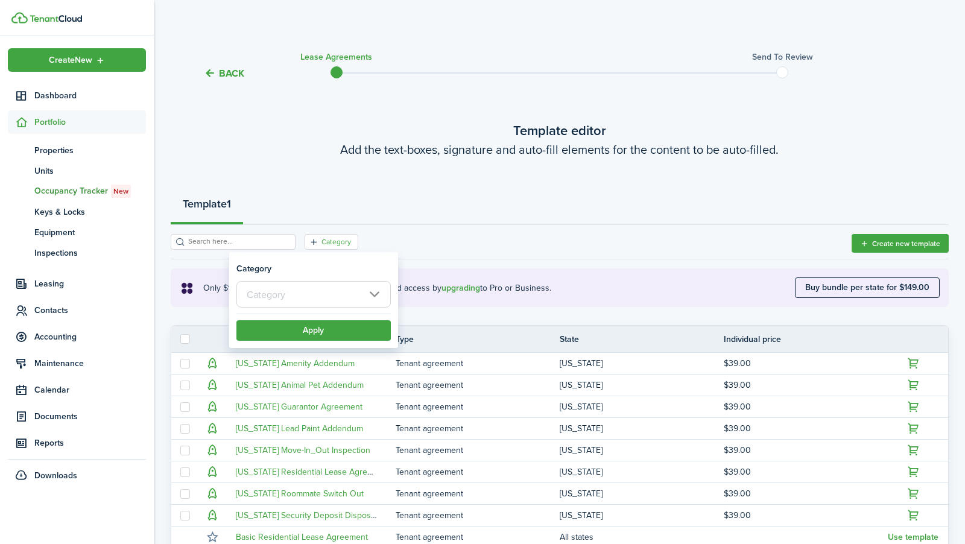
click at [317, 292] on input "text" at bounding box center [313, 294] width 154 height 27
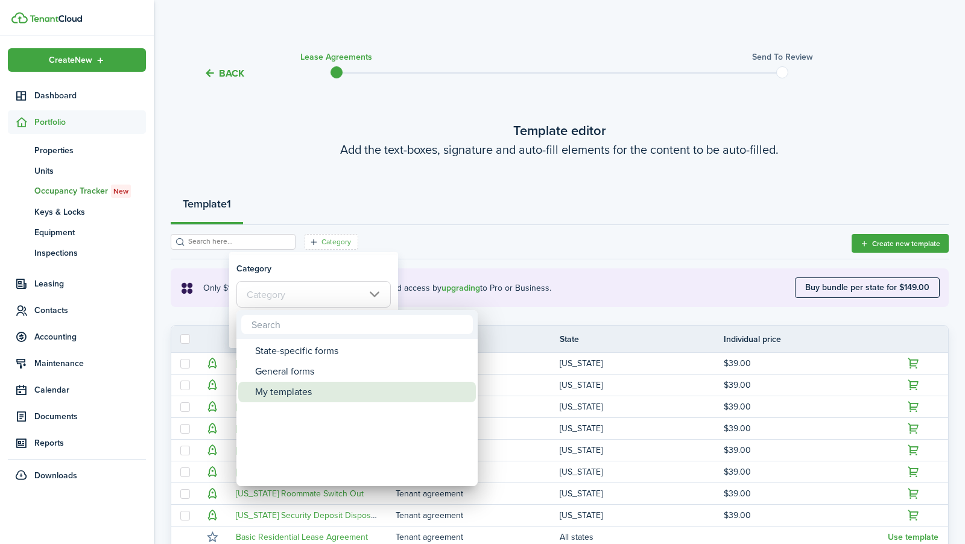
click at [298, 388] on div "My templates" at bounding box center [361, 392] width 213 height 21
type input "My templates"
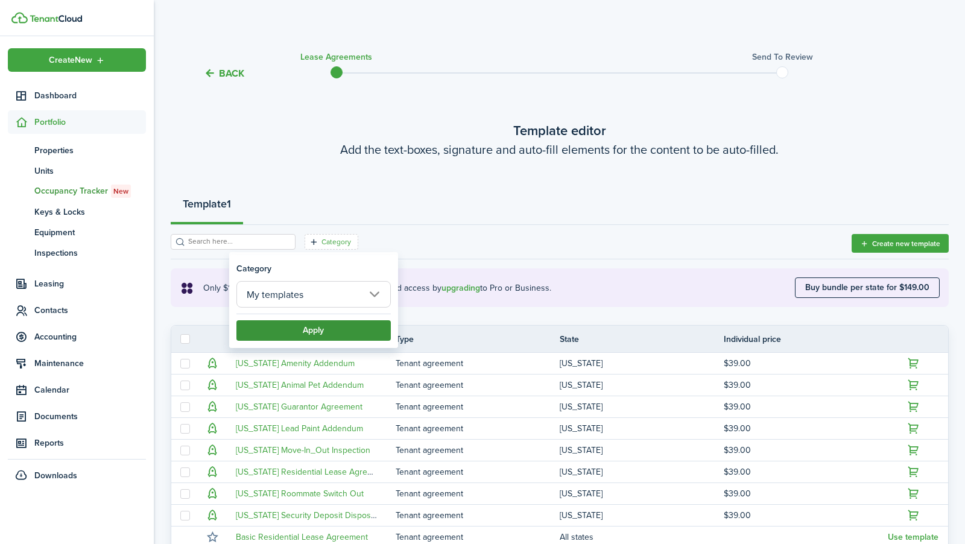
click at [318, 328] on button "Apply" at bounding box center [313, 330] width 154 height 21
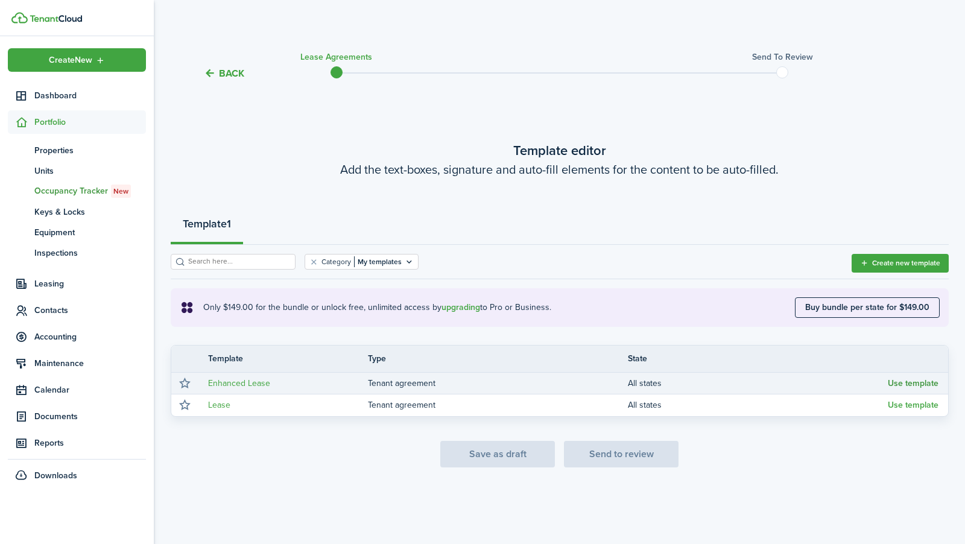
click at [908, 383] on button "Use template" at bounding box center [913, 384] width 51 height 10
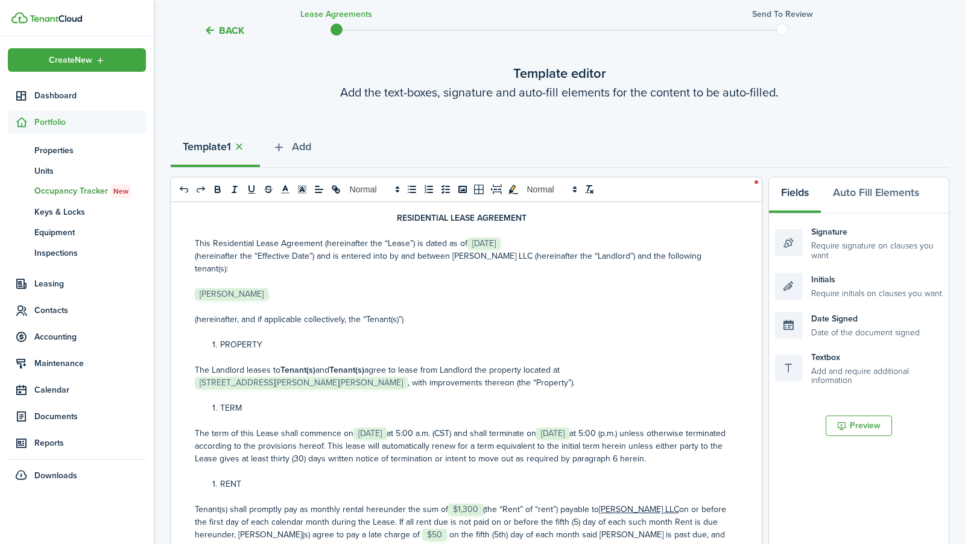
scroll to position [75, 0]
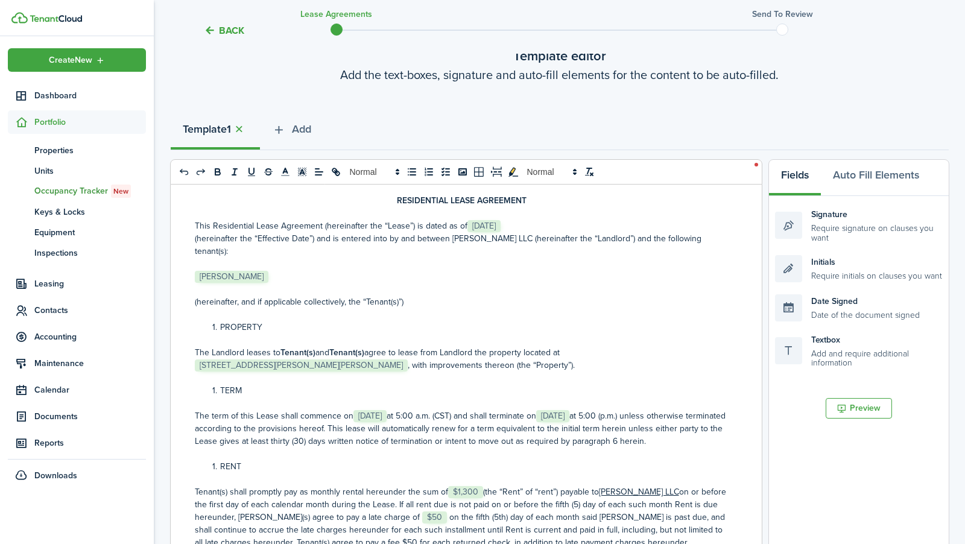
click at [306, 270] on p "﻿ [PERSON_NAME] ﻿" at bounding box center [462, 276] width 534 height 13
click at [821, 347] on div "Textbox Add and require additional information" at bounding box center [859, 350] width 168 height 35
click at [262, 270] on p "﻿ [PERSON_NAME] , ﻿" at bounding box center [462, 276] width 534 height 13
click at [798, 355] on div "Textbox Add and require additional information" at bounding box center [859, 350] width 168 height 35
click at [318, 270] on p "﻿ [PERSON_NAME] , ﻿" at bounding box center [462, 276] width 534 height 13
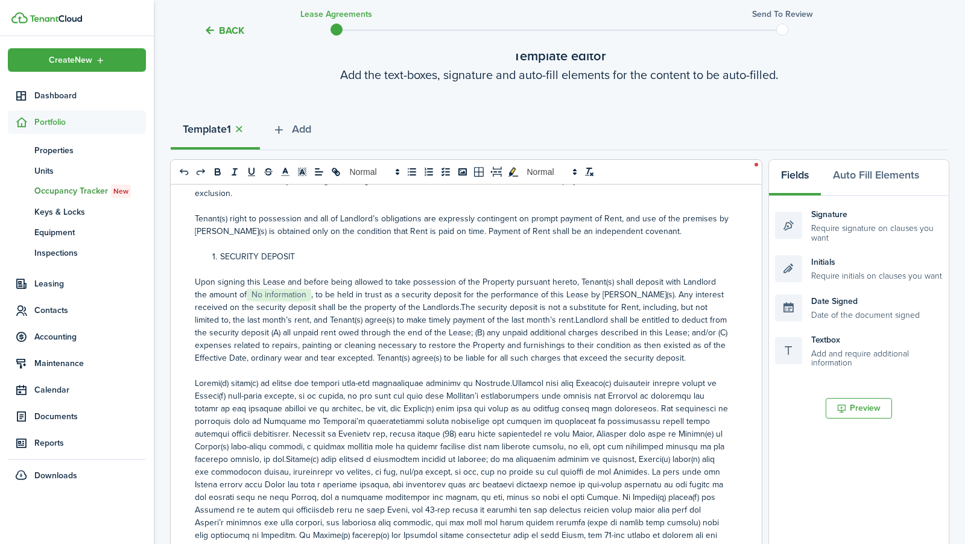
scroll to position [544, 0]
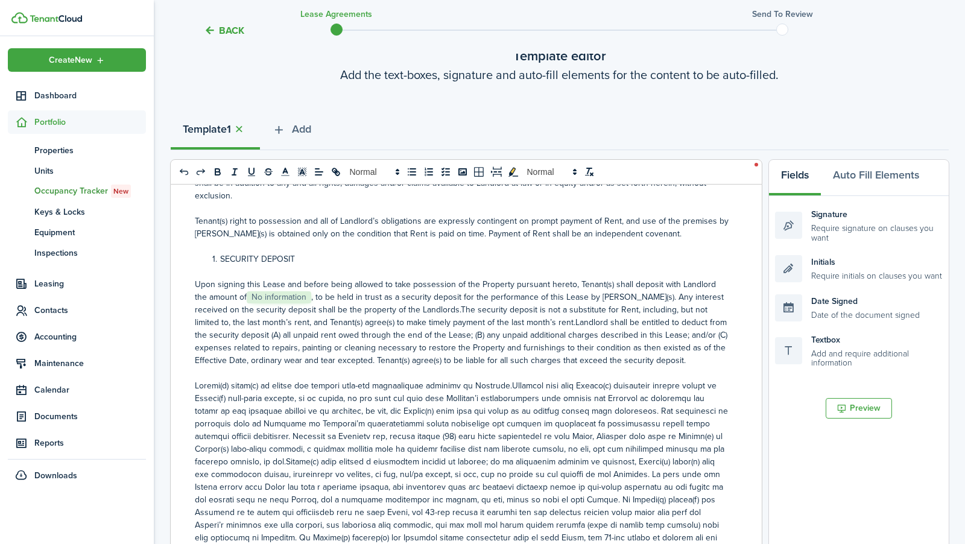
click at [282, 291] on span "No information" at bounding box center [279, 297] width 65 height 12
click at [279, 235] on select "Select size 8px 9px 10px 11px 12px 13px 14px 15px 16px 17px 18px 19px 20px 21px…" at bounding box center [266, 232] width 60 height 21
click at [236, 222] on select "Select size 8px 9px 10px 11px 12px 13px 14px 15px 16px 17px 18px 19px 20px 21px…" at bounding box center [266, 232] width 60 height 21
click at [274, 291] on span "No information" at bounding box center [279, 297] width 65 height 12
click at [280, 294] on p "Upon signing this Lease and before being allowed to take possession of the Prop…" at bounding box center [462, 322] width 534 height 89
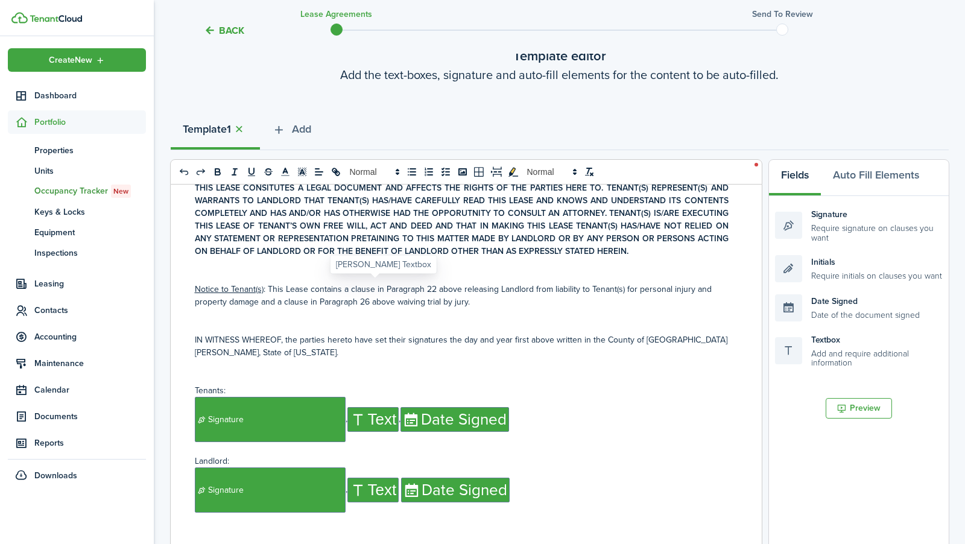
scroll to position [5234, 0]
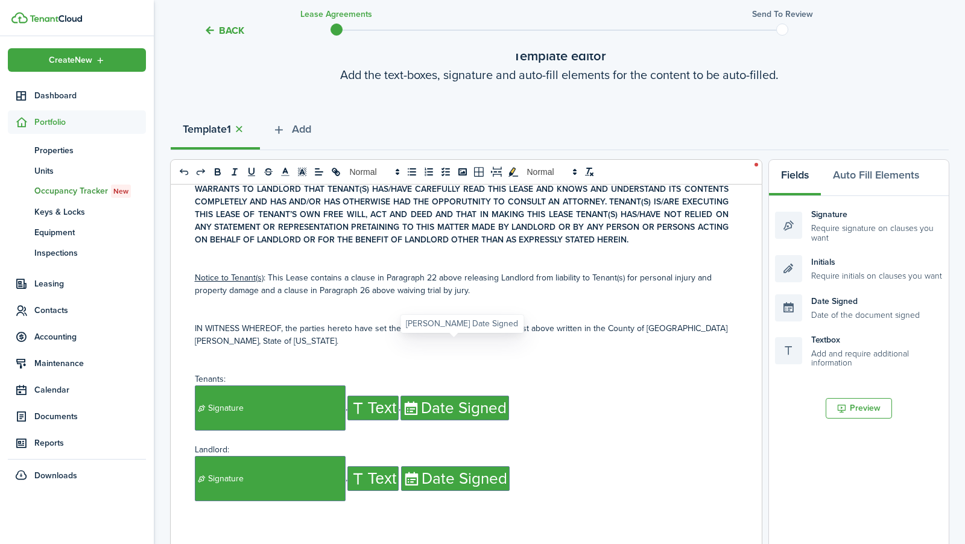
click at [505, 466] on span "Date Signed" at bounding box center [455, 478] width 109 height 25
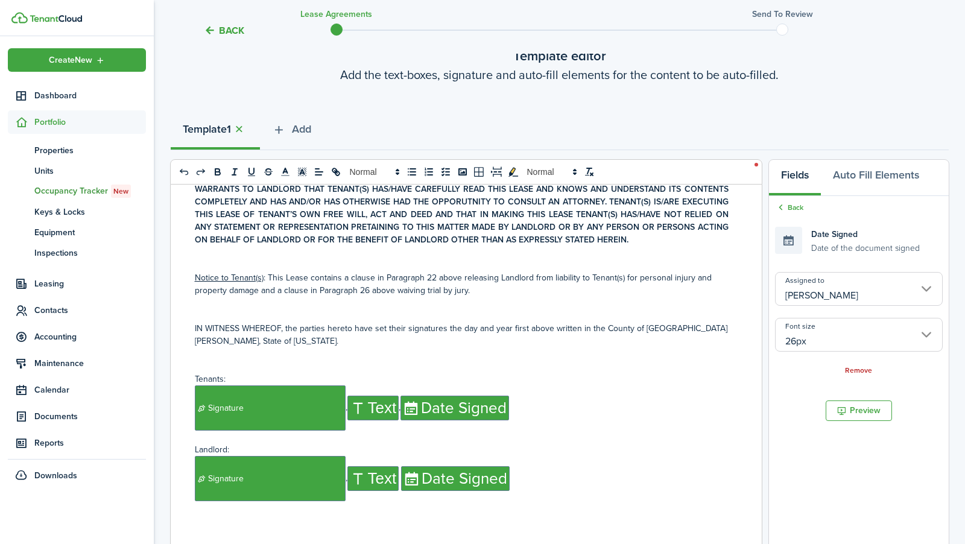
click at [515, 456] on p "﻿ Signature ﻿,﻿ Text ﻿ ﻿ Date Signed ﻿" at bounding box center [462, 478] width 534 height 45
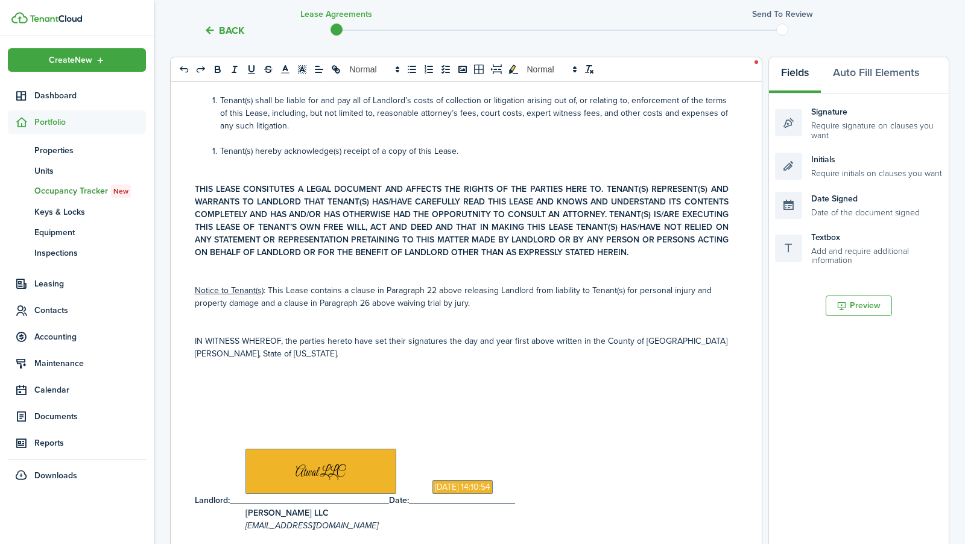
scroll to position [190, 0]
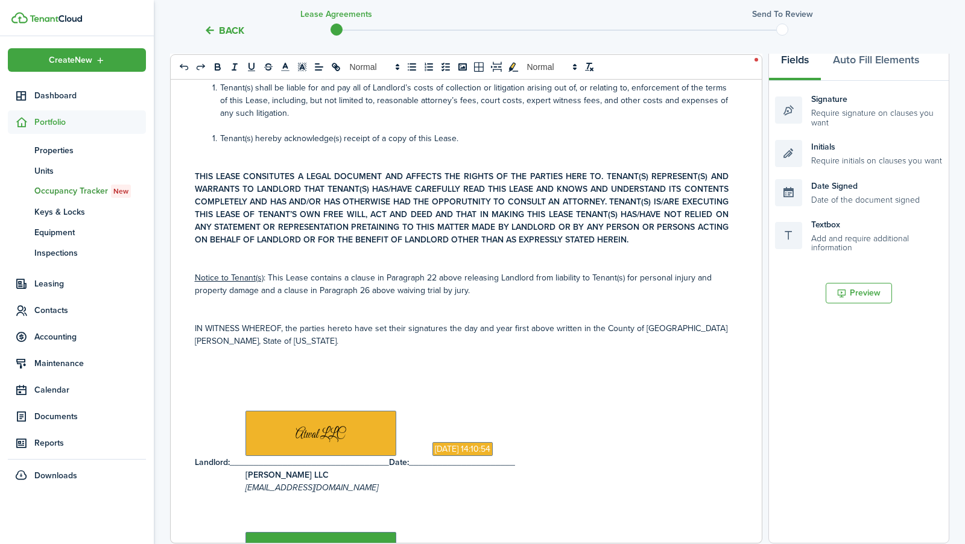
click at [271, 373] on p at bounding box center [462, 379] width 534 height 13
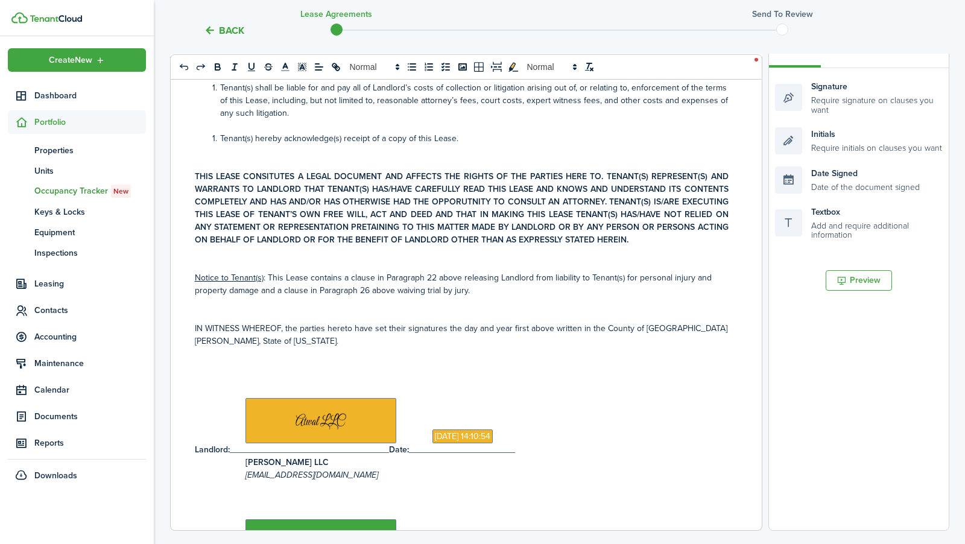
click at [236, 347] on p at bounding box center [462, 353] width 534 height 13
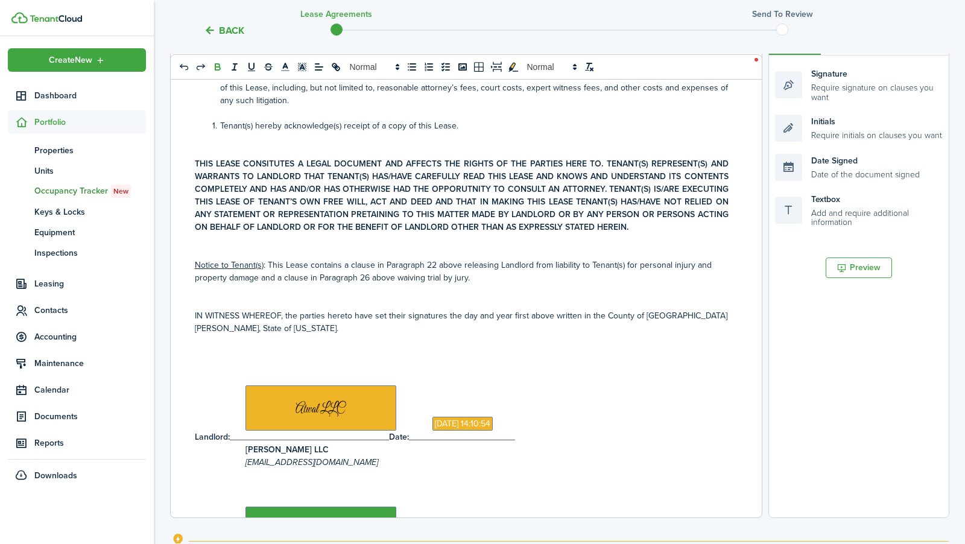
scroll to position [5094, 0]
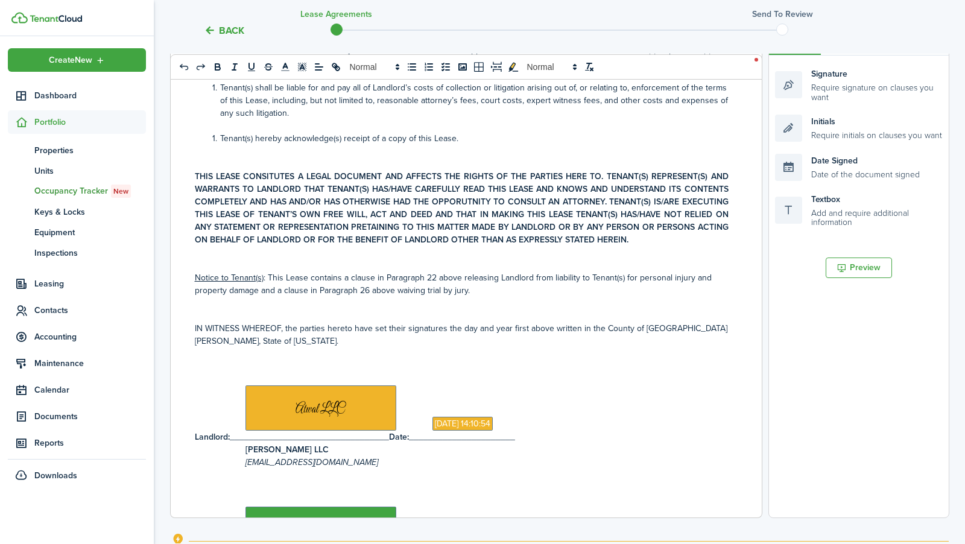
click at [230, 347] on p at bounding box center [462, 353] width 534 height 13
click at [221, 347] on p at bounding box center [462, 353] width 534 height 13
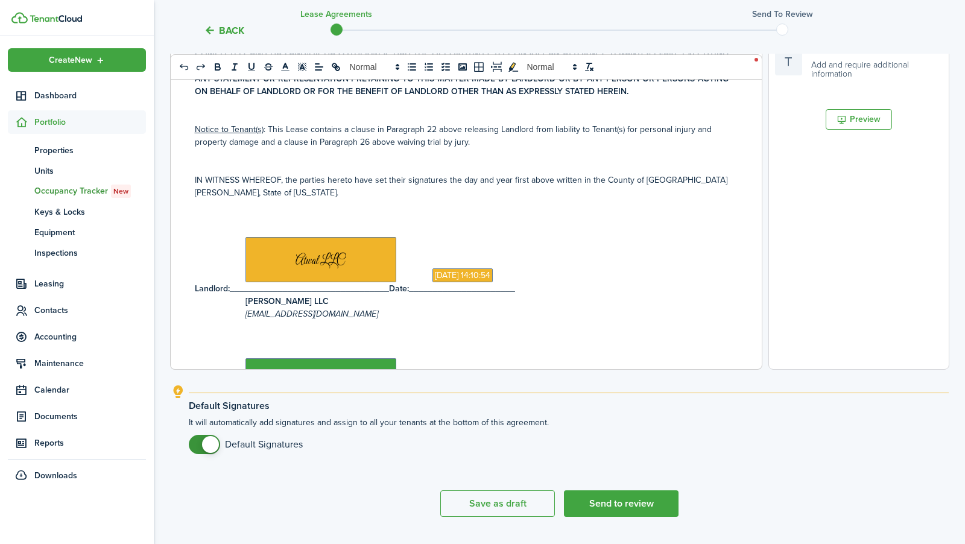
scroll to position [368, 0]
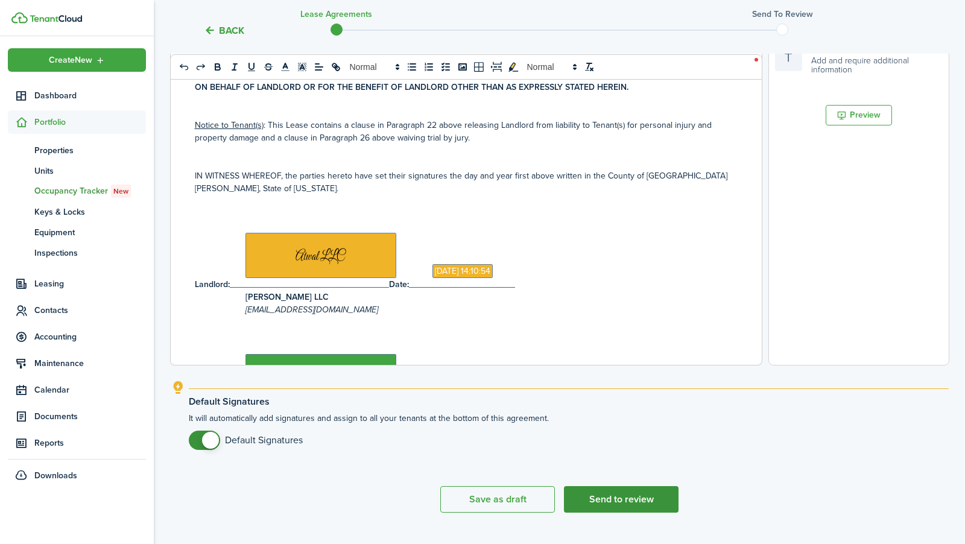
click at [604, 503] on button "Send to review" at bounding box center [621, 499] width 115 height 27
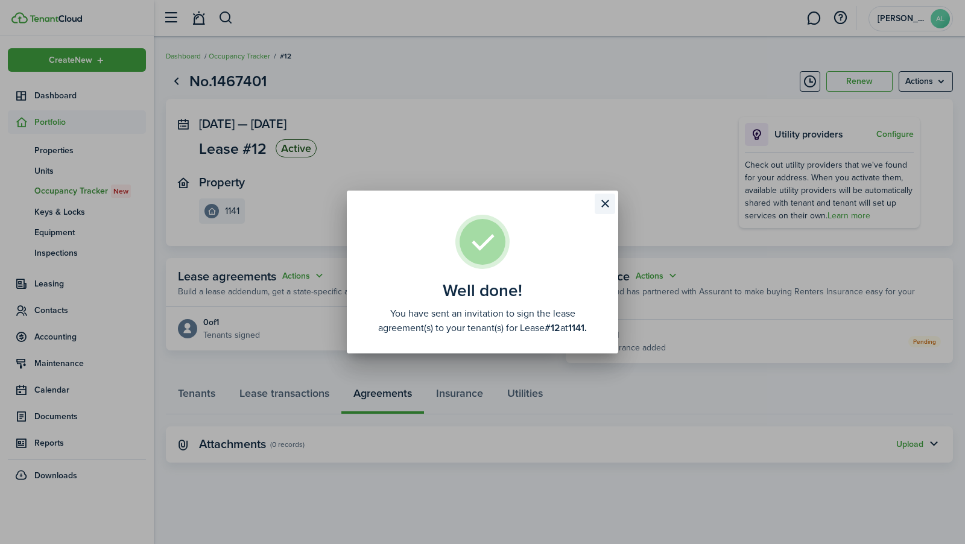
click at [604, 205] on button "Close modal" at bounding box center [605, 204] width 21 height 21
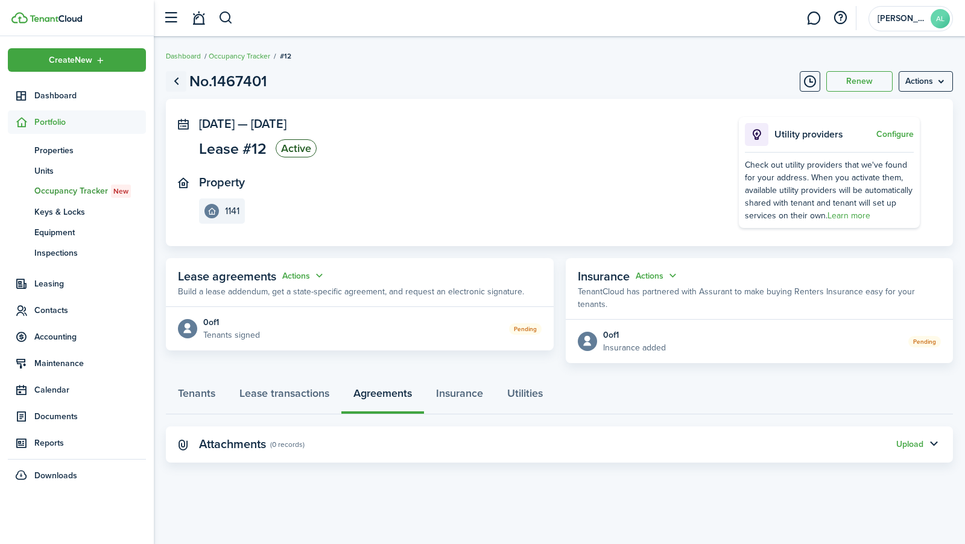
click at [181, 77] on link "Go back" at bounding box center [176, 81] width 21 height 21
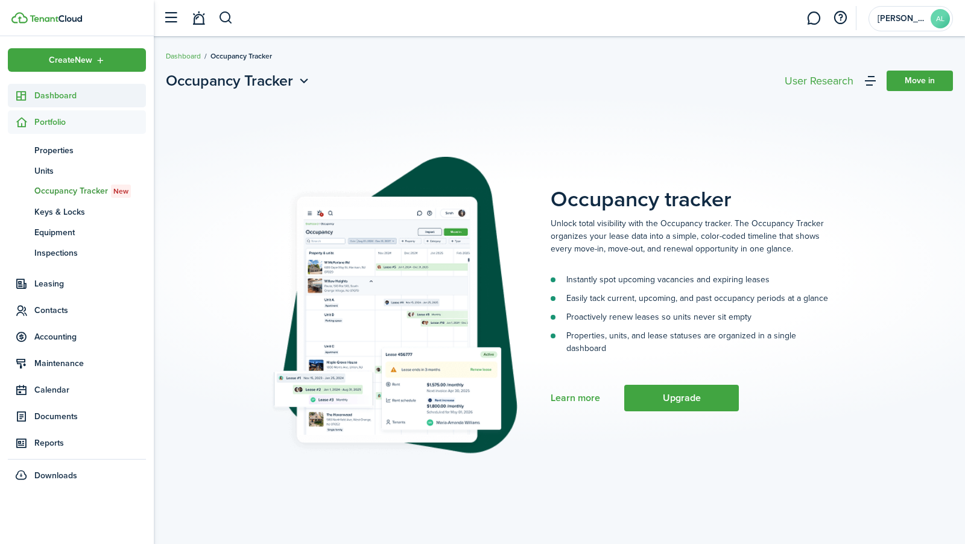
click at [94, 104] on link "Dashboard" at bounding box center [77, 96] width 138 height 24
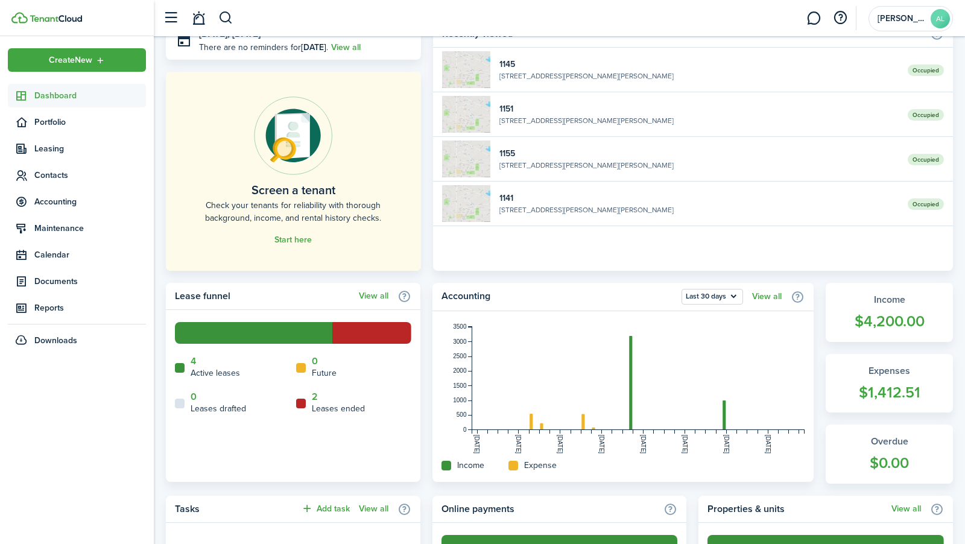
scroll to position [80, 0]
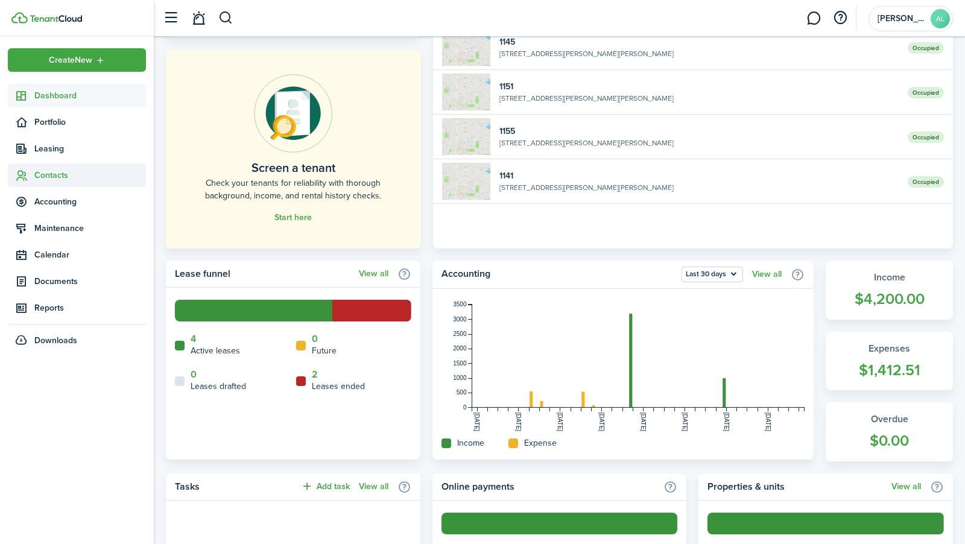
click at [90, 175] on span "Contacts" at bounding box center [90, 175] width 112 height 13
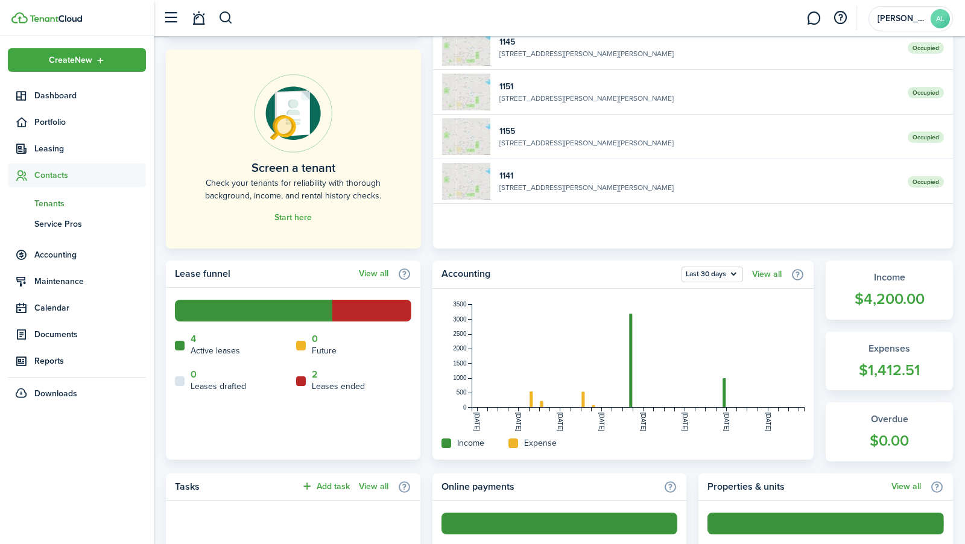
click at [77, 197] on span "Tenants" at bounding box center [90, 203] width 112 height 13
